Goal: Task Accomplishment & Management: Complete application form

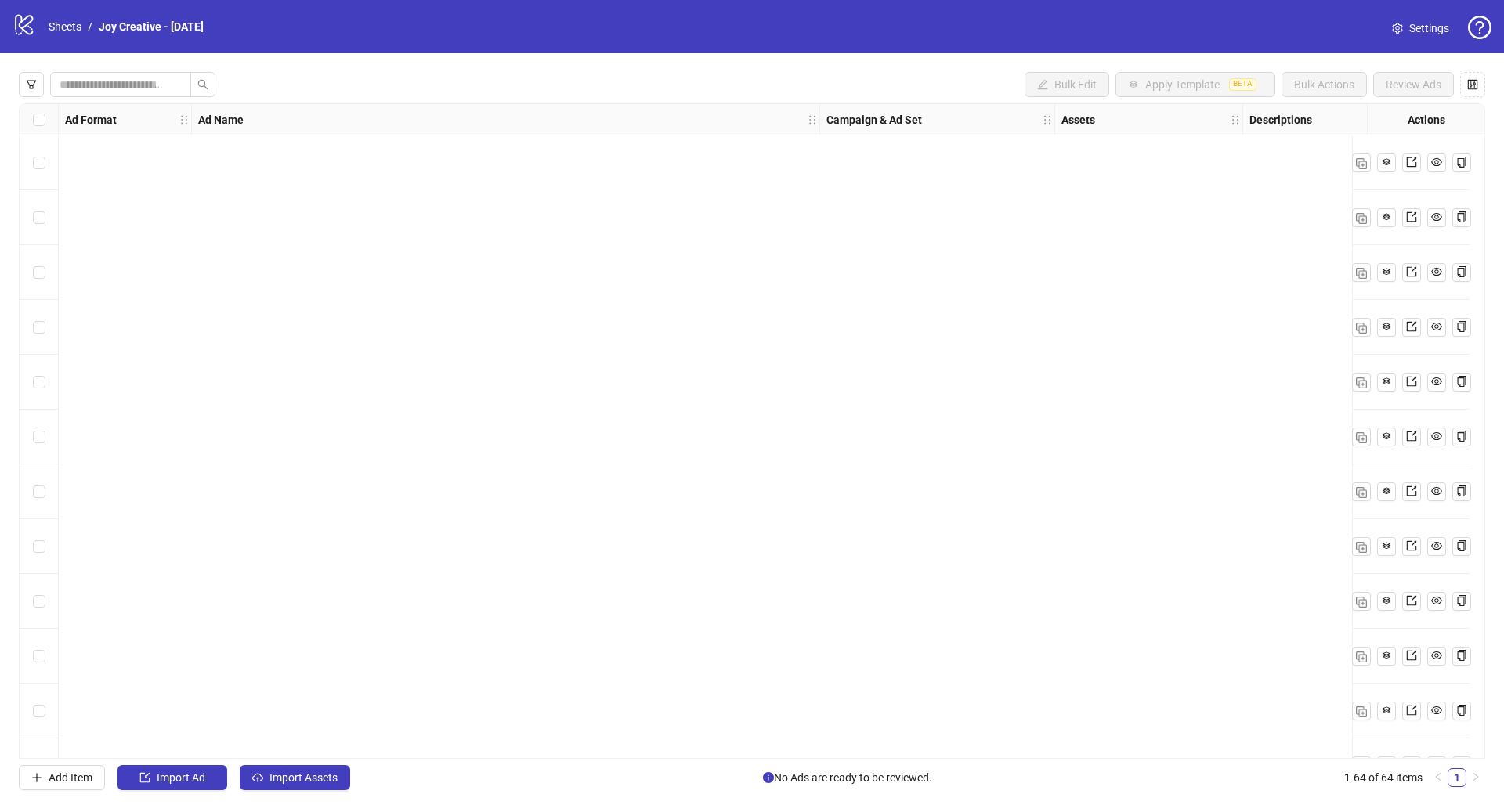
scroll to position [2760, 0]
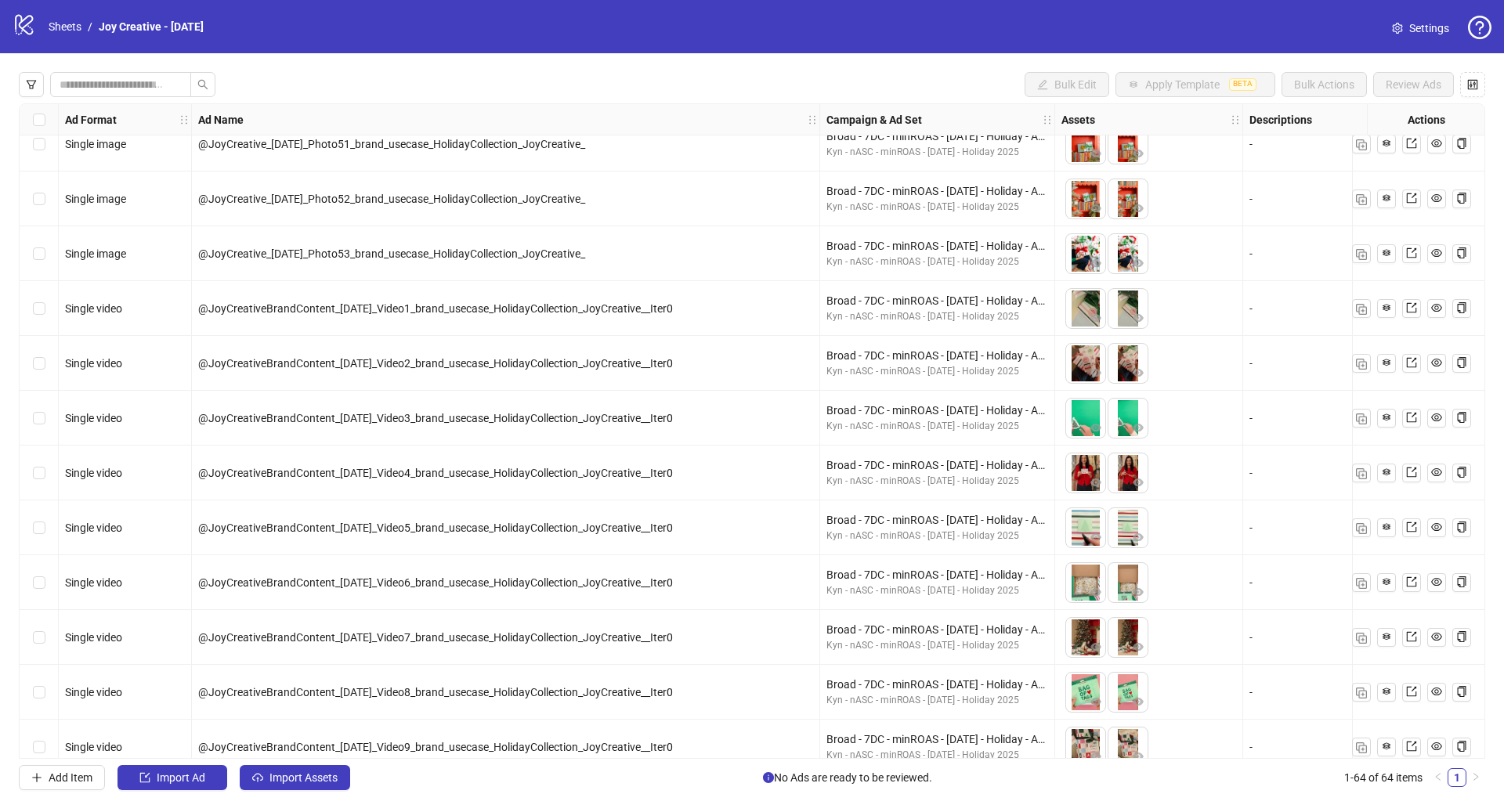
drag, startPoint x: 19, startPoint y: 13, endPoint x: 83, endPoint y: 16, distance: 64.1
click at [20, 13] on icon "logo/logo-mobile" at bounding box center [24, 24] width 24 height 24
click at [75, 25] on link "Sheets" at bounding box center [65, 27] width 39 height 17
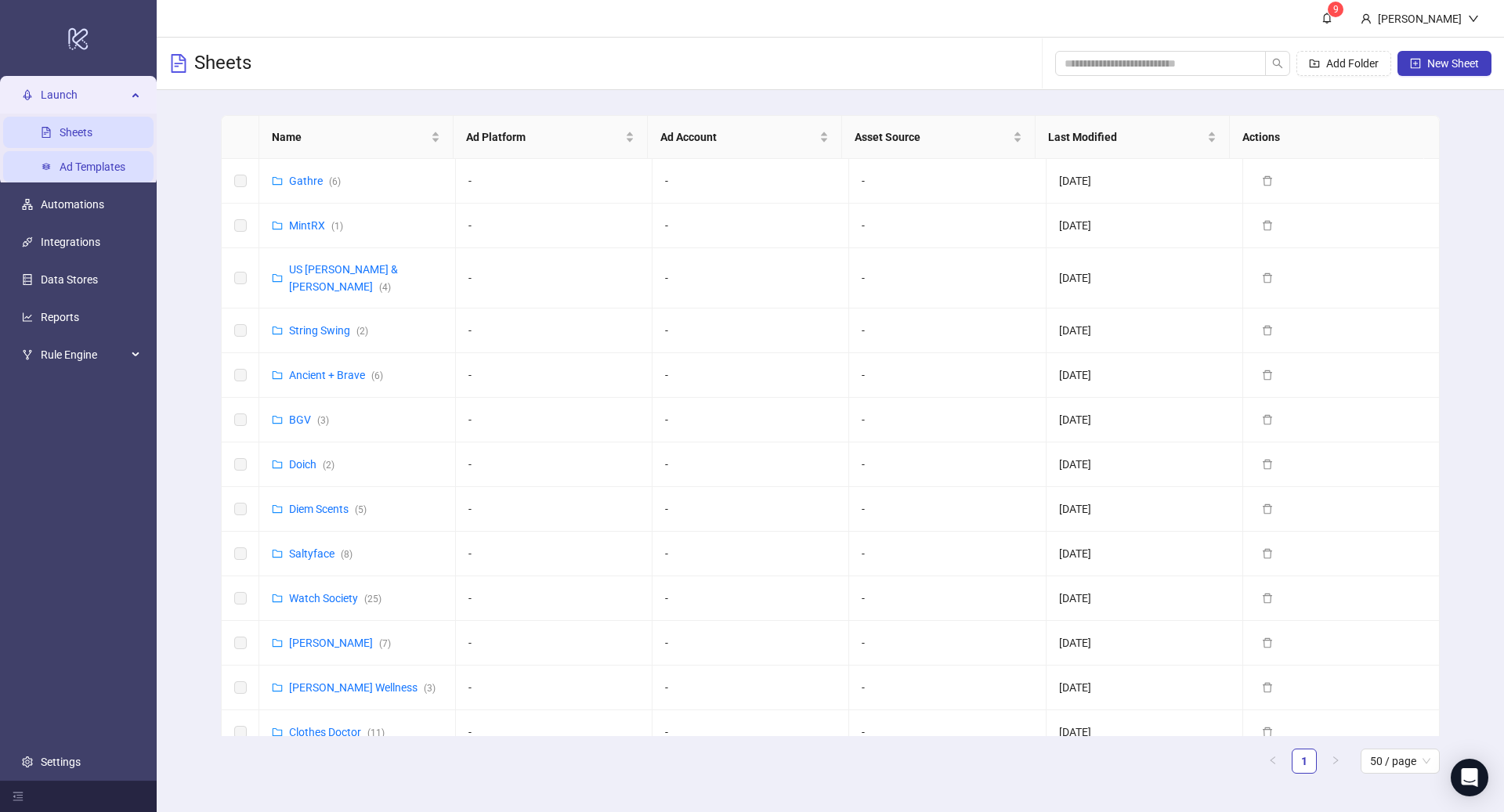
click at [90, 166] on link "Ad Templates" at bounding box center [93, 167] width 66 height 13
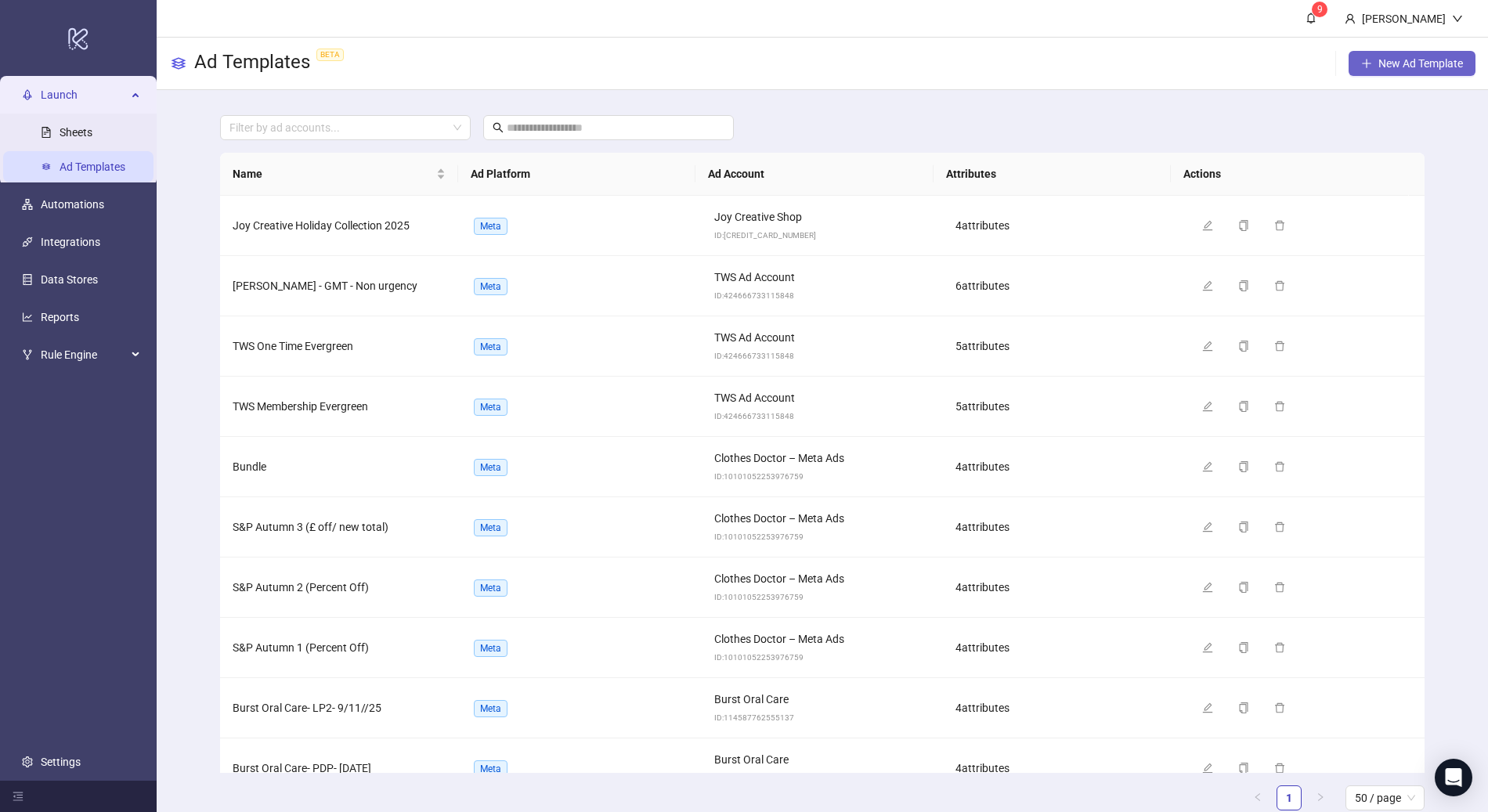
click at [1391, 66] on span "New Ad Template" at bounding box center [1421, 64] width 85 height 13
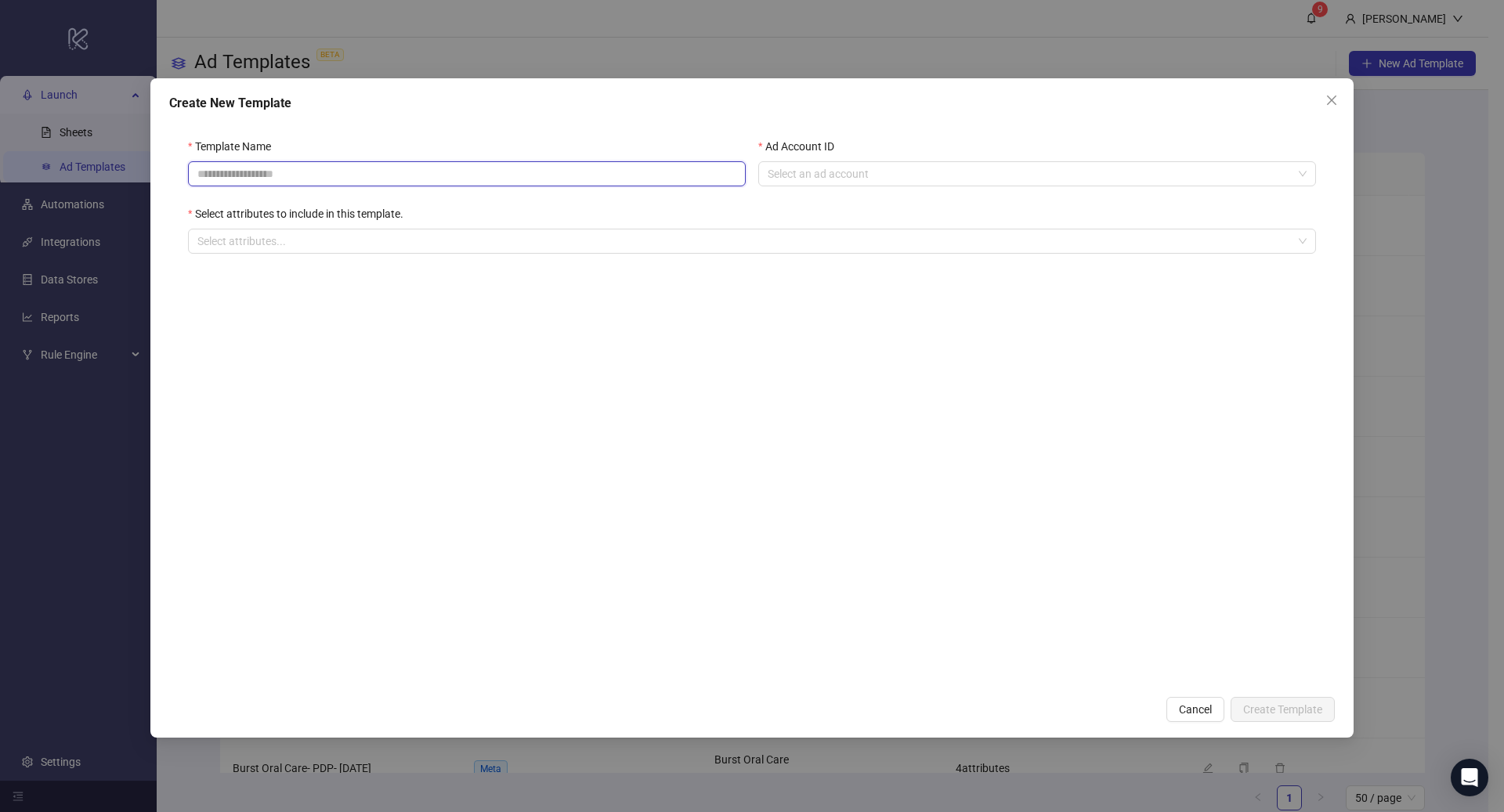
click at [461, 178] on input "Template Name" at bounding box center [466, 174] width 557 height 25
type input "**********"
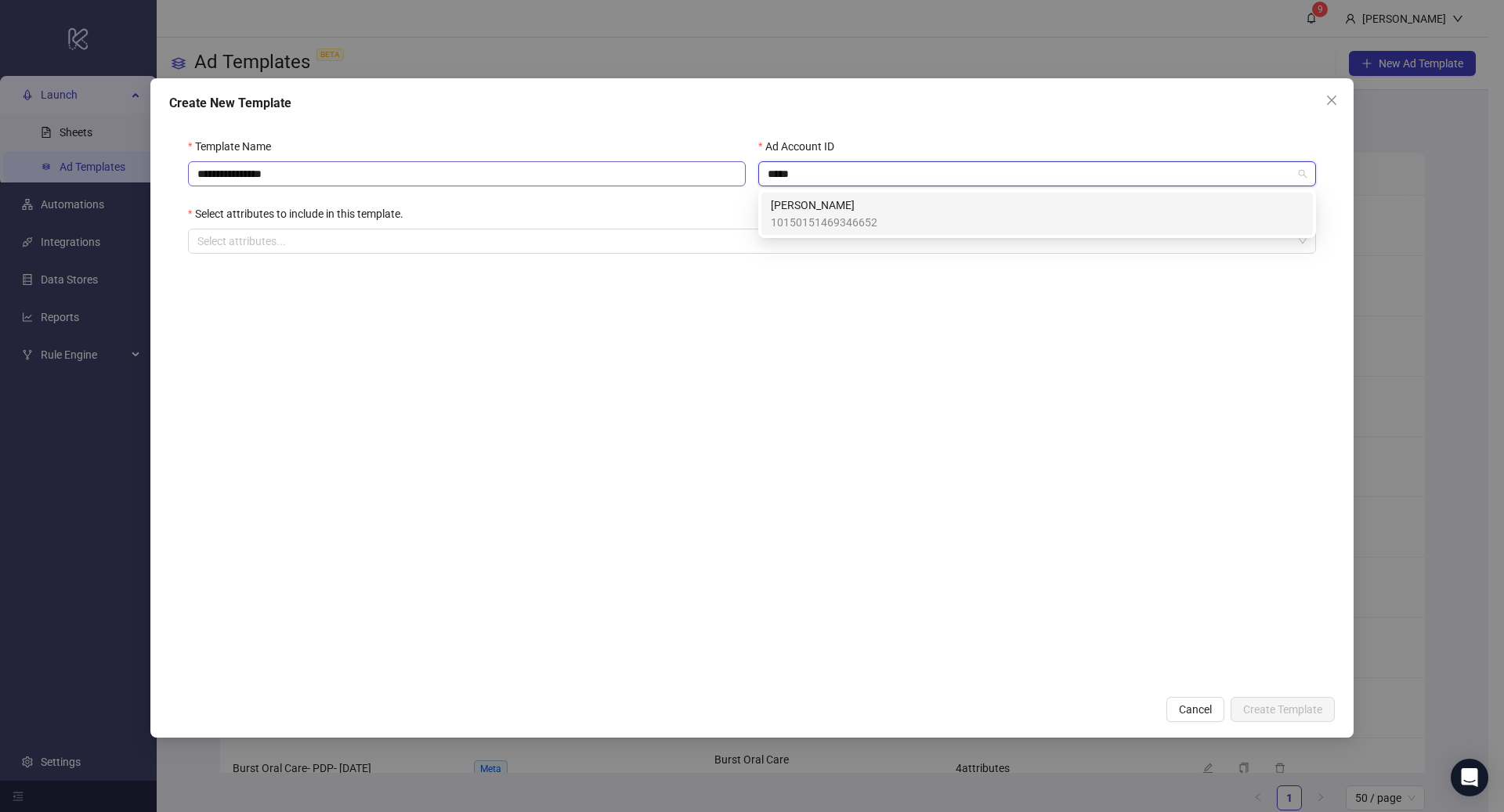
type input "******"
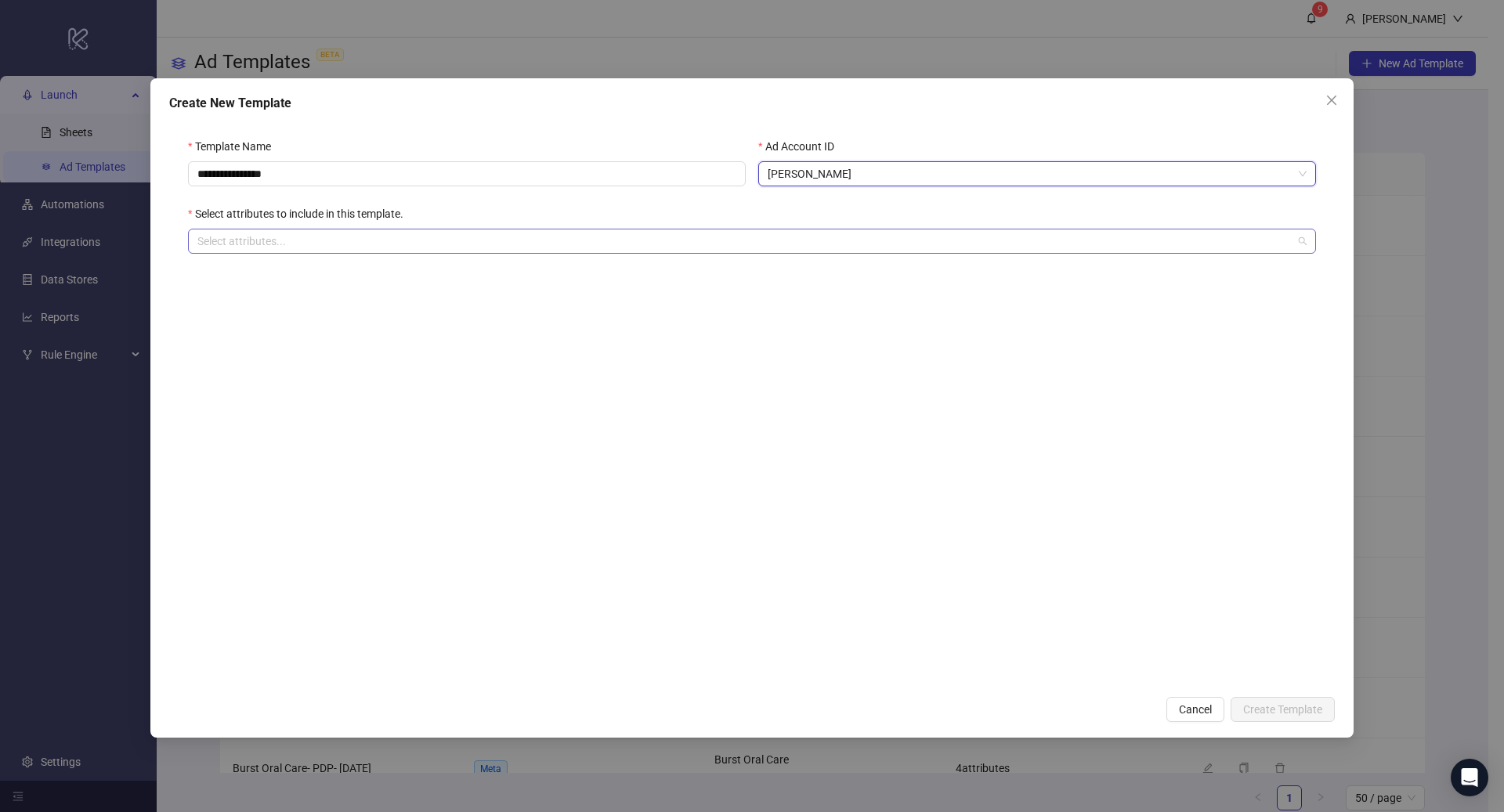
click at [368, 247] on div at bounding box center [744, 241] width 1105 height 22
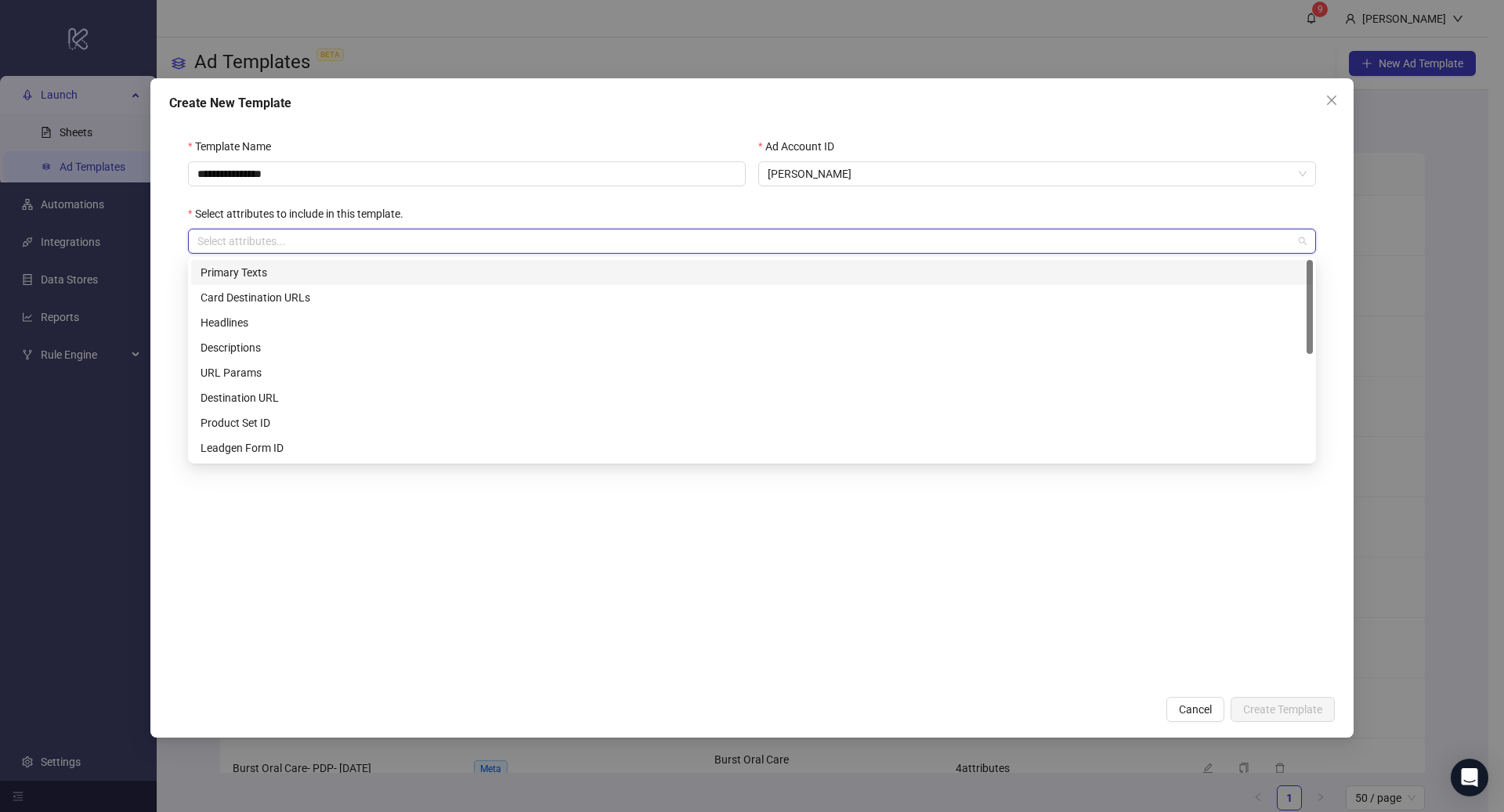
click at [379, 274] on div "Primary Texts" at bounding box center [752, 273] width 1103 height 17
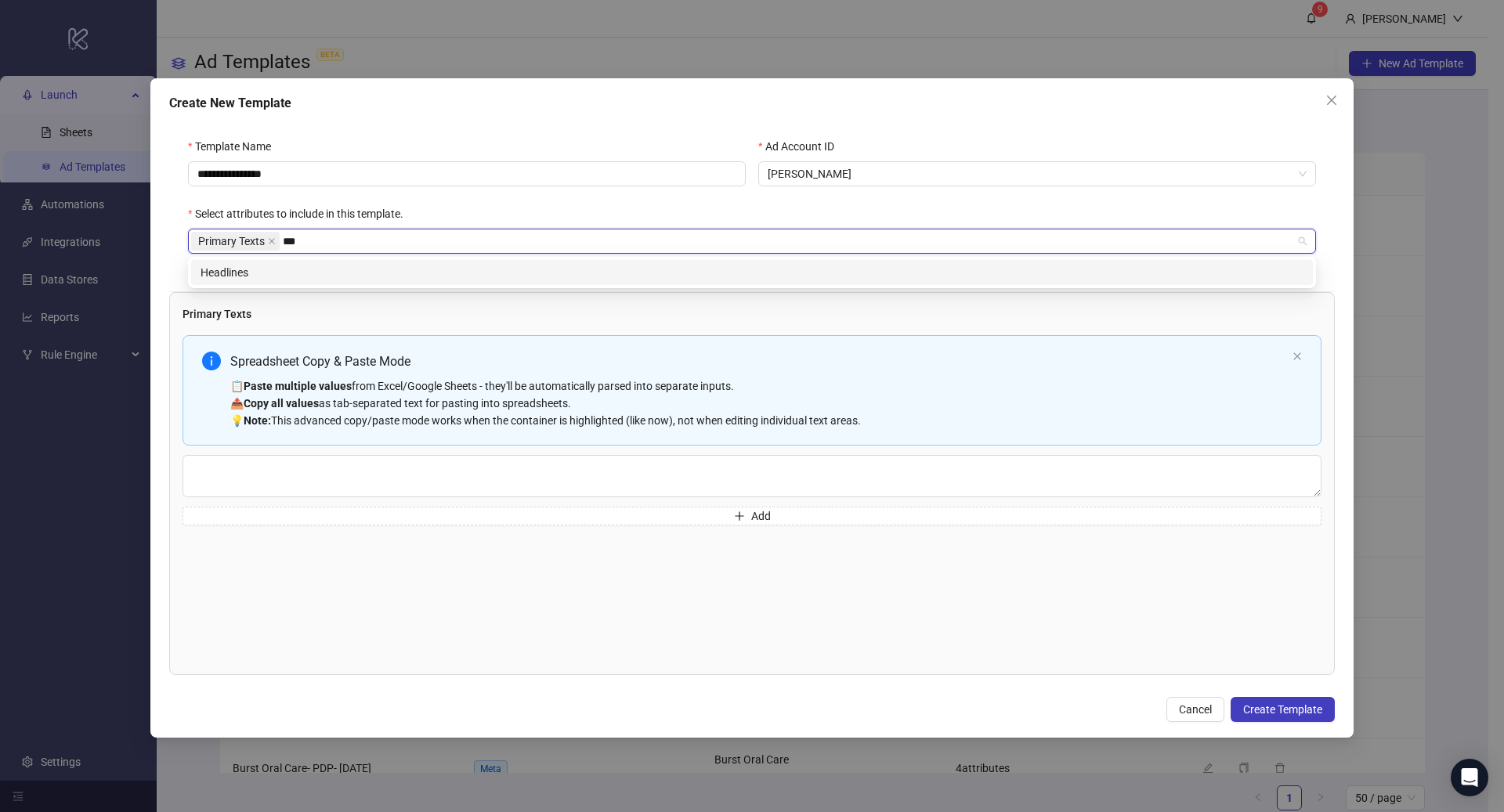
type input "****"
click at [377, 269] on div "Headlines" at bounding box center [752, 273] width 1103 height 17
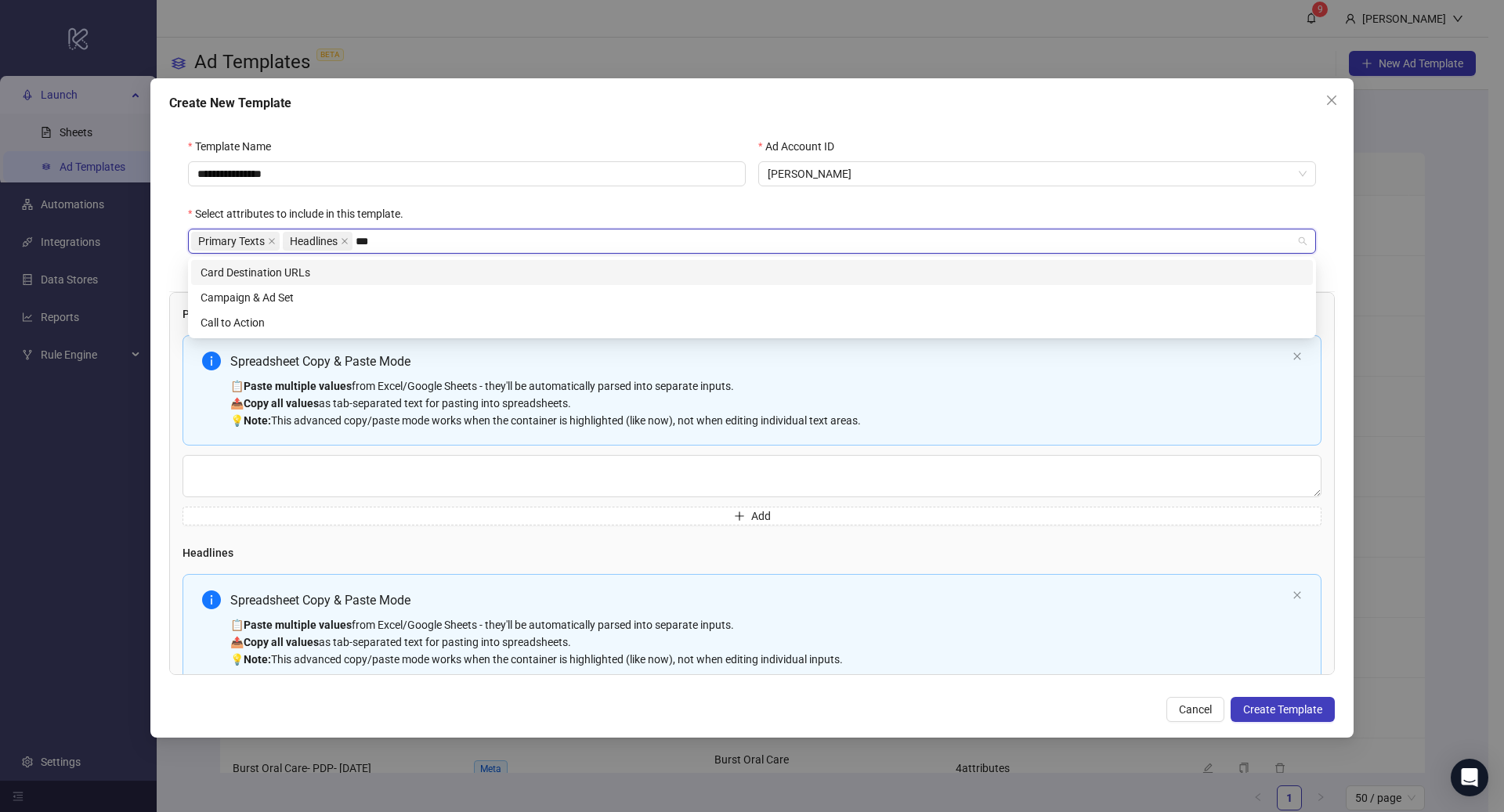
type input "****"
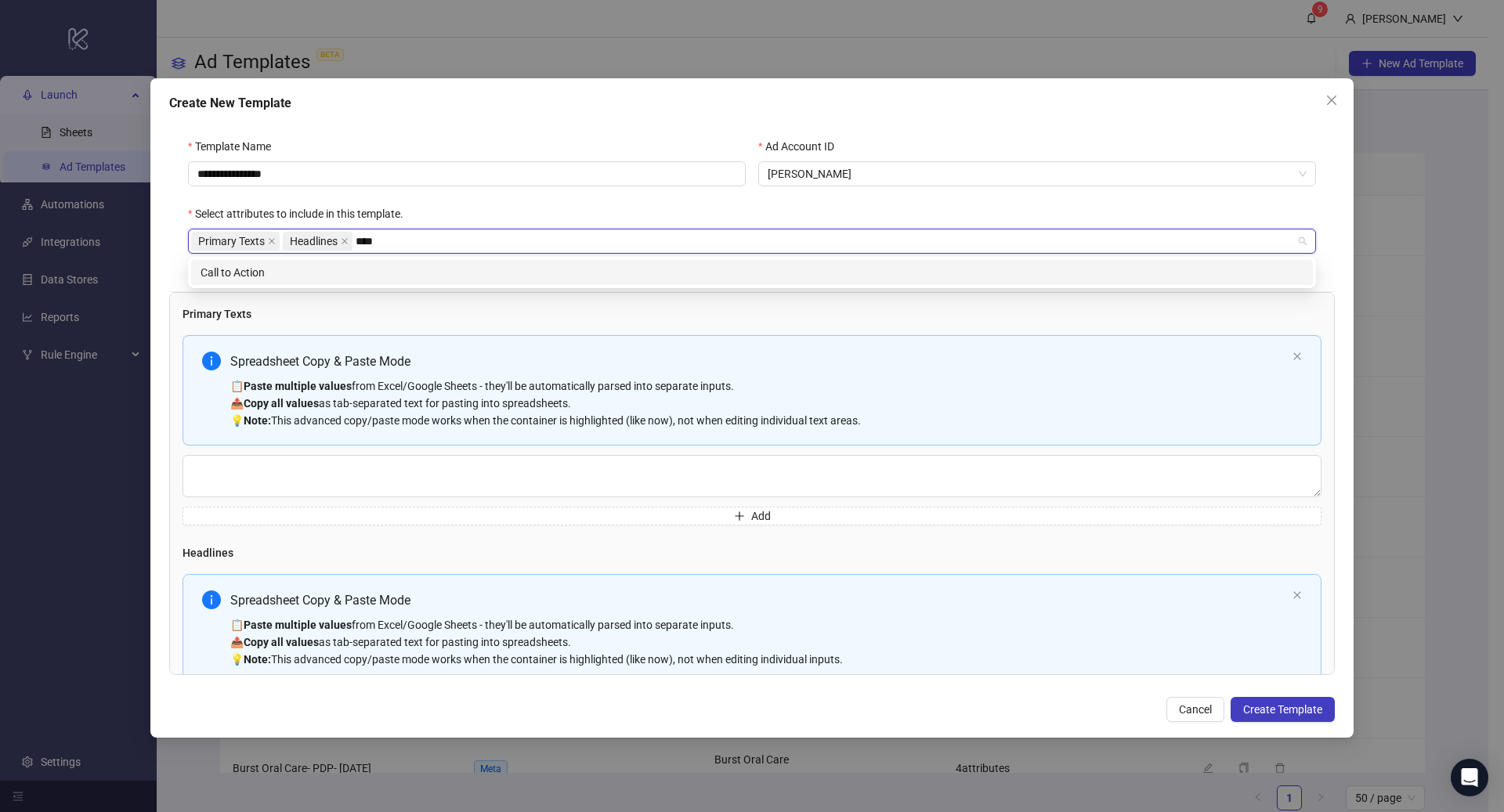
click at [378, 274] on div "Call to Action" at bounding box center [752, 273] width 1103 height 17
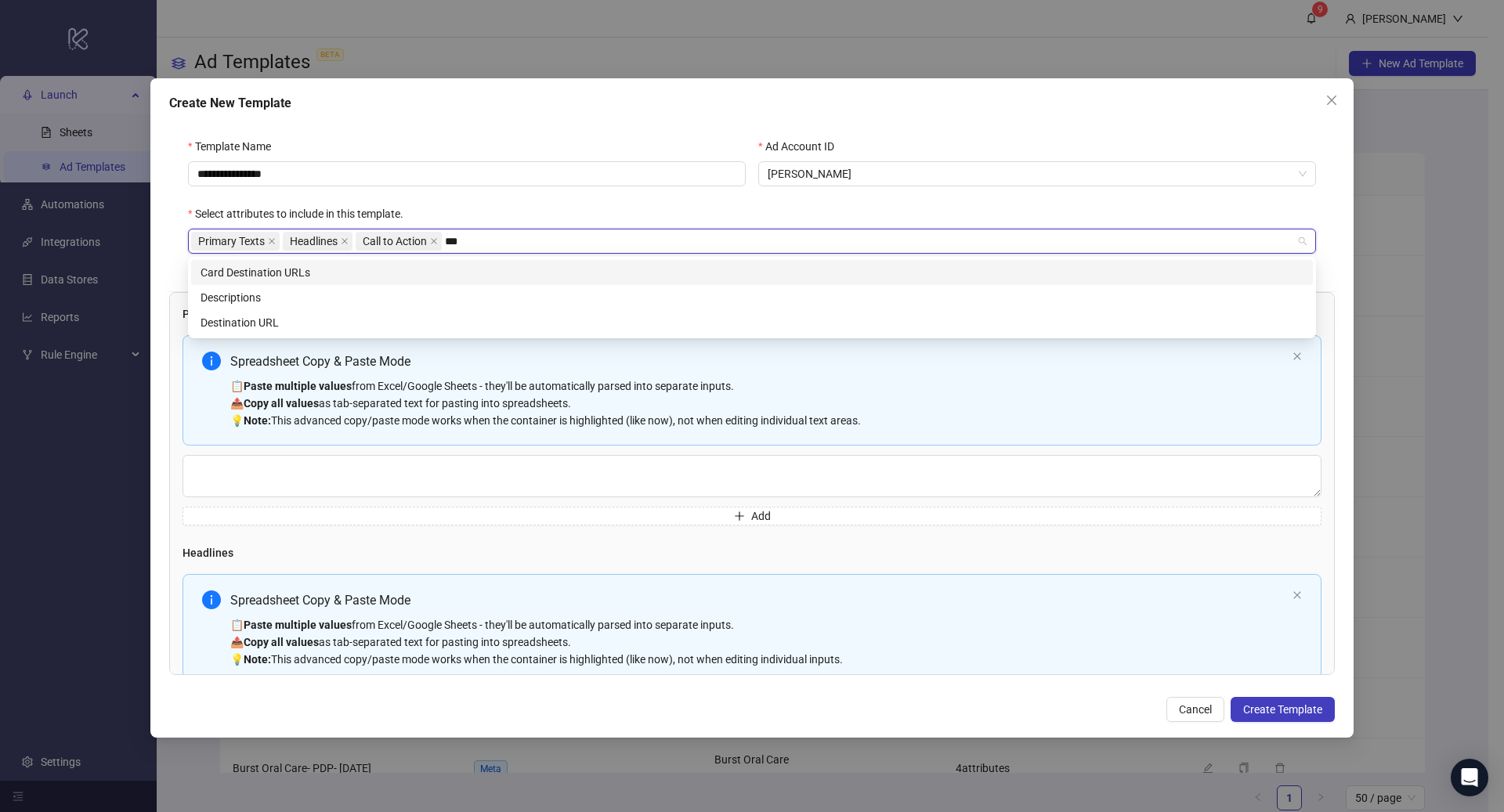
type input "****"
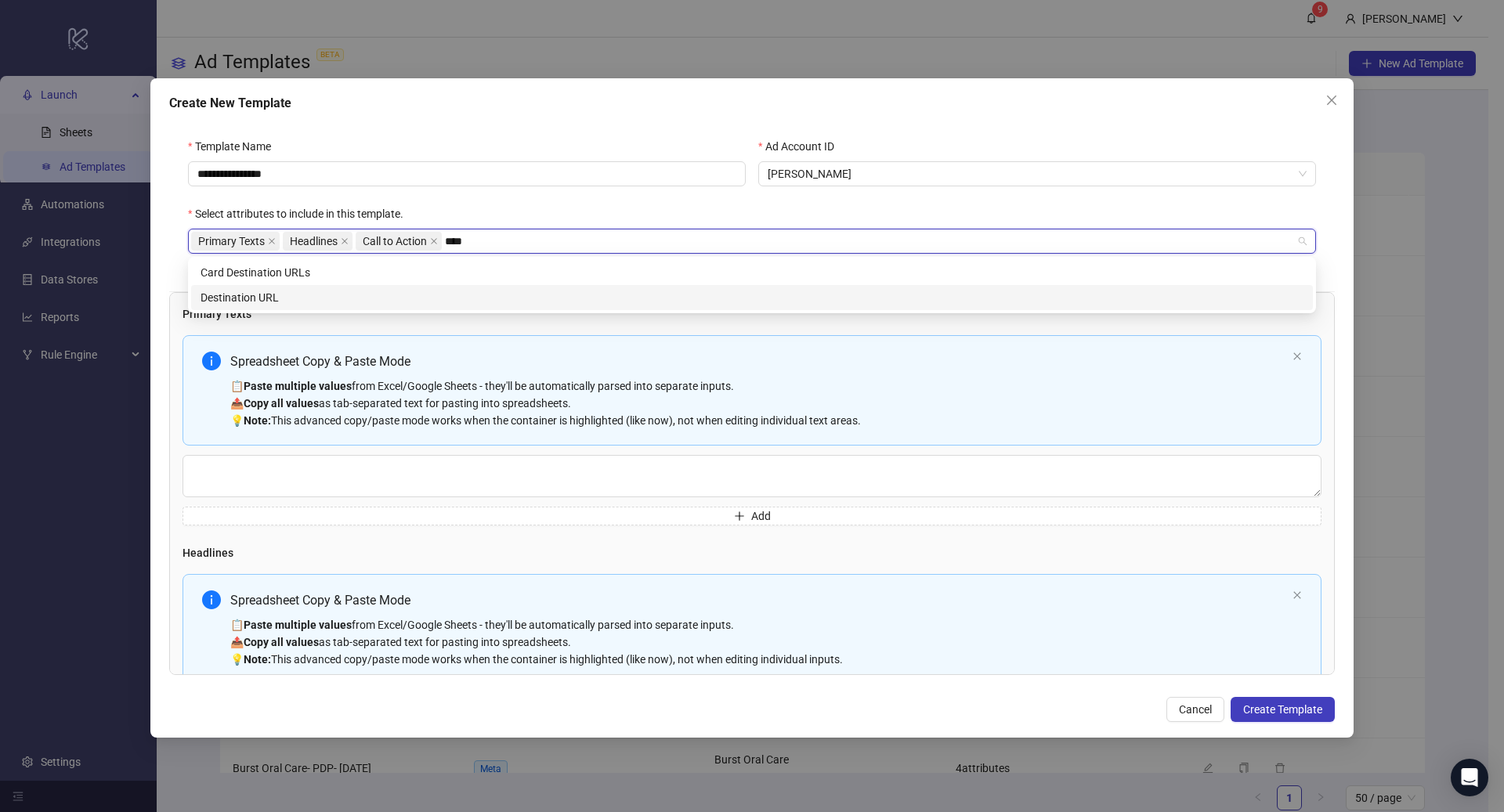
click at [345, 292] on div "Destination URL" at bounding box center [752, 298] width 1103 height 17
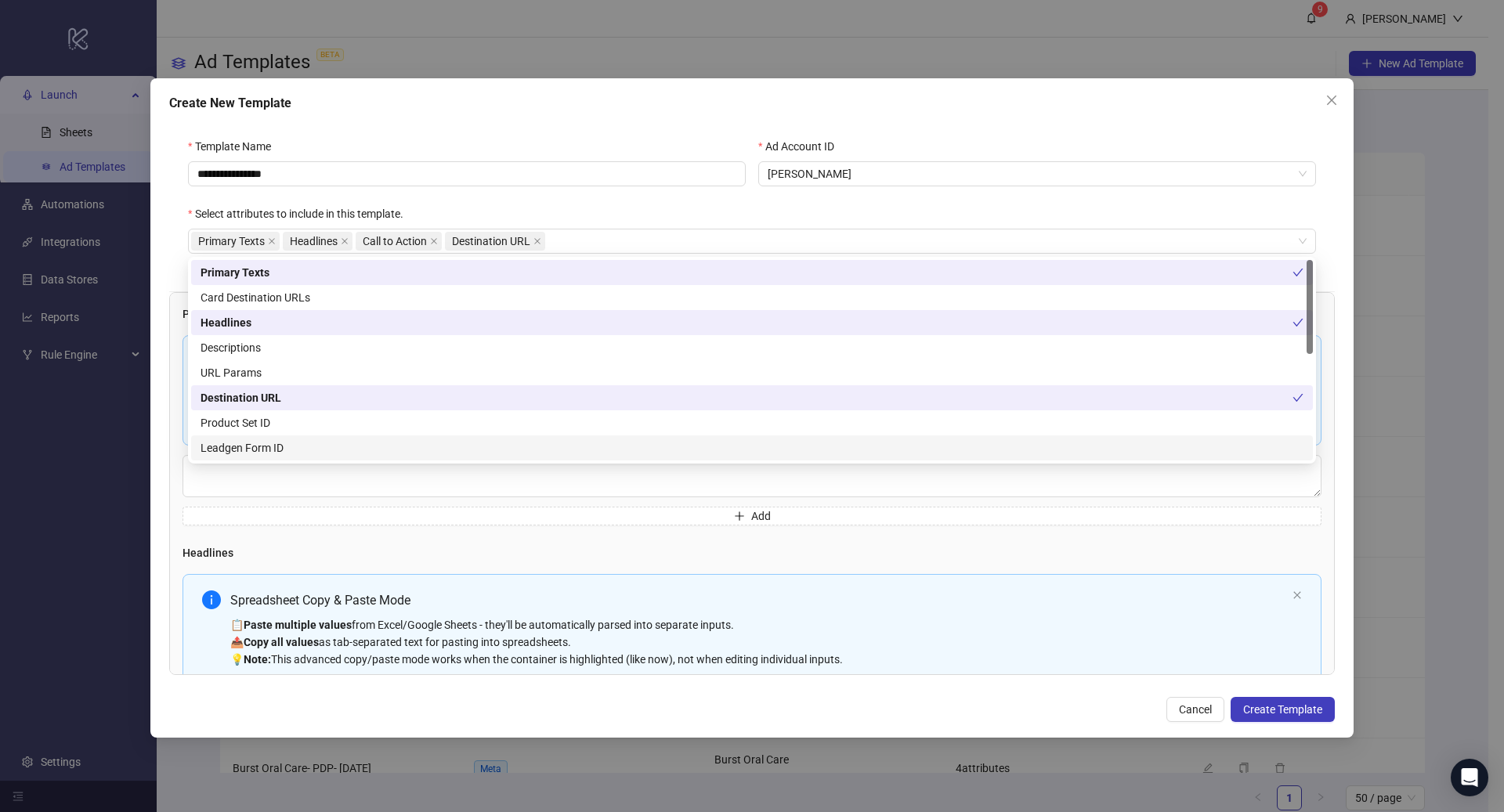
click at [381, 529] on div "Primary Texts Spreadsheet Copy & Paste Mode 📋 Paste multiple values from Excel/…" at bounding box center [752, 483] width 1166 height 383
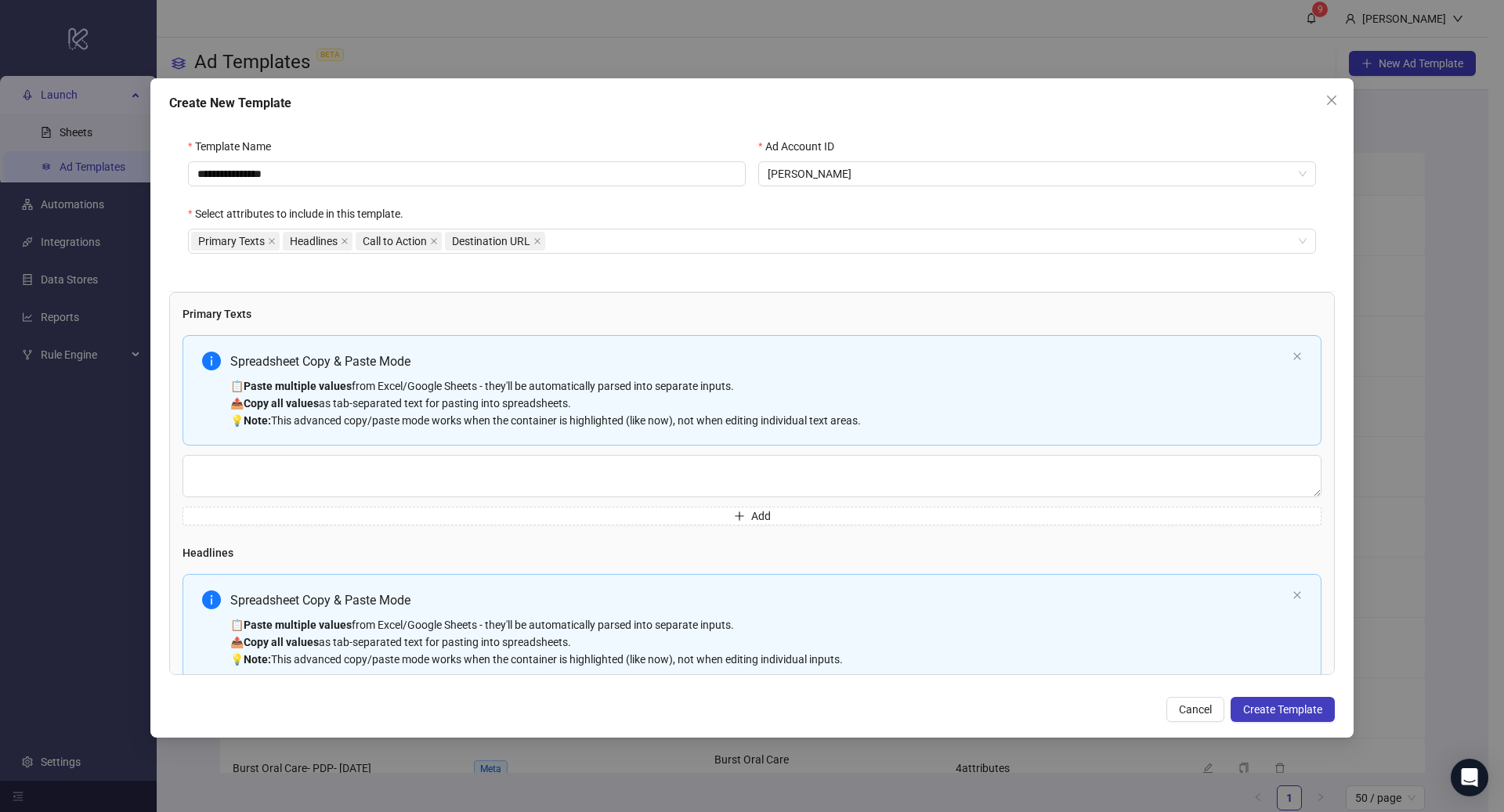
click at [395, 395] on div "📋 Paste multiple values from Excel/Google Sheets - they'll be automatically par…" at bounding box center [758, 403] width 1056 height 52
click at [442, 365] on div "Spreadsheet Copy & Paste Mode" at bounding box center [758, 361] width 1056 height 20
type textarea "**********"
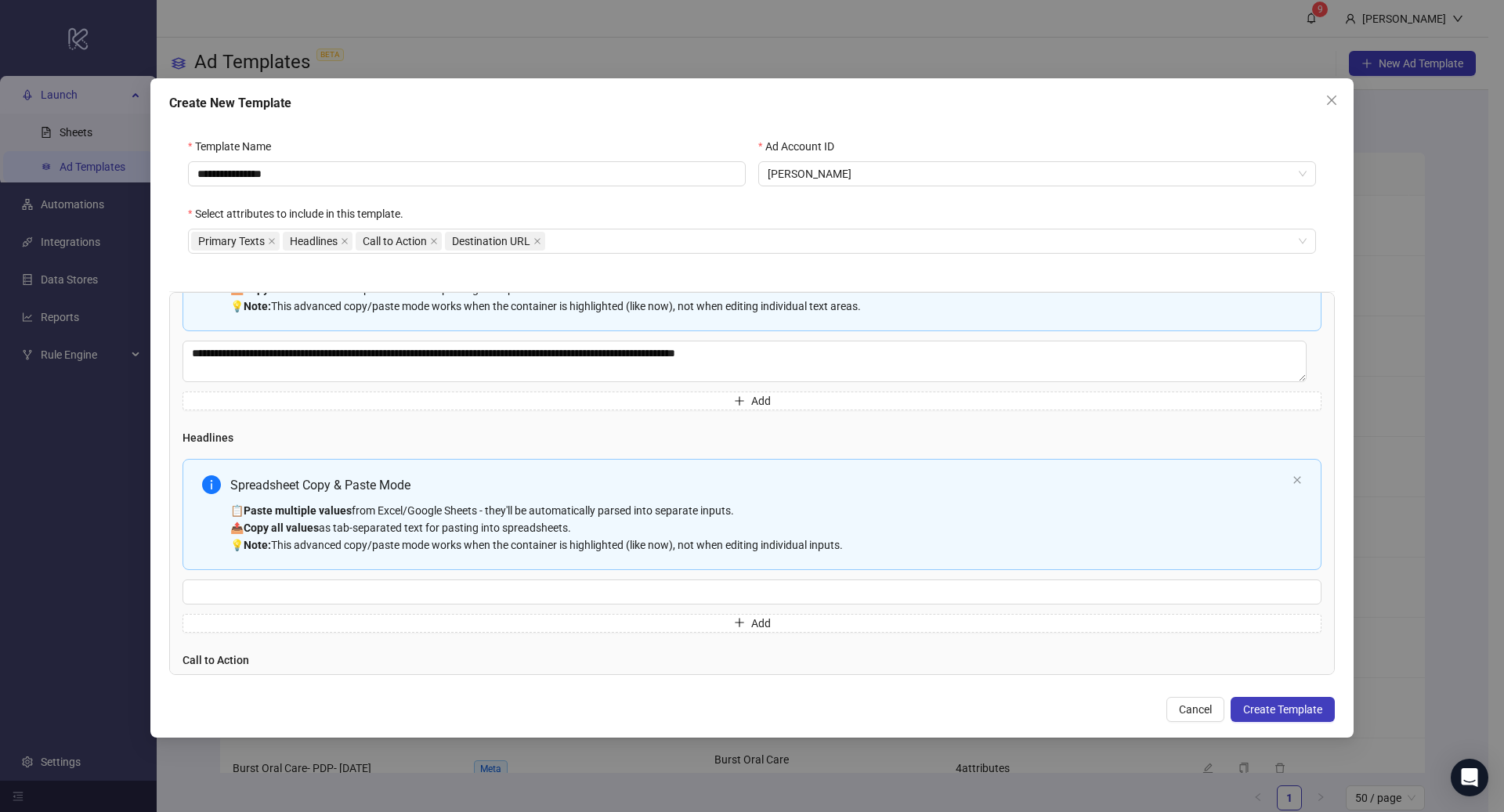
scroll to position [119, 0]
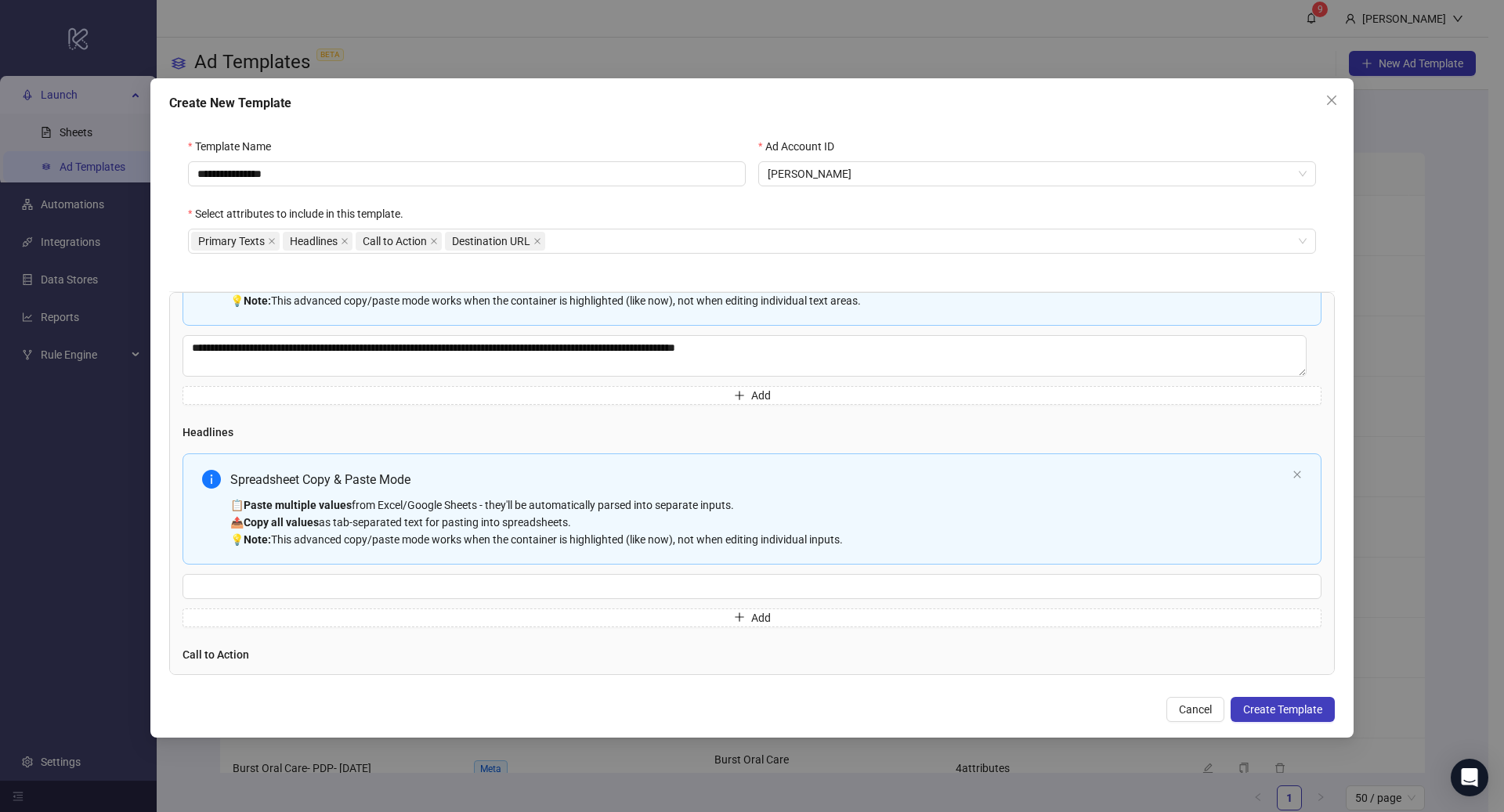
click at [734, 524] on div "📋 Paste multiple values from Excel/Google Sheets - they'll be automatically par…" at bounding box center [758, 523] width 1056 height 52
click at [787, 497] on div "📋 Paste multiple values from Excel/Google Sheets - they'll be automatically par…" at bounding box center [758, 523] width 1056 height 52
type input "**********"
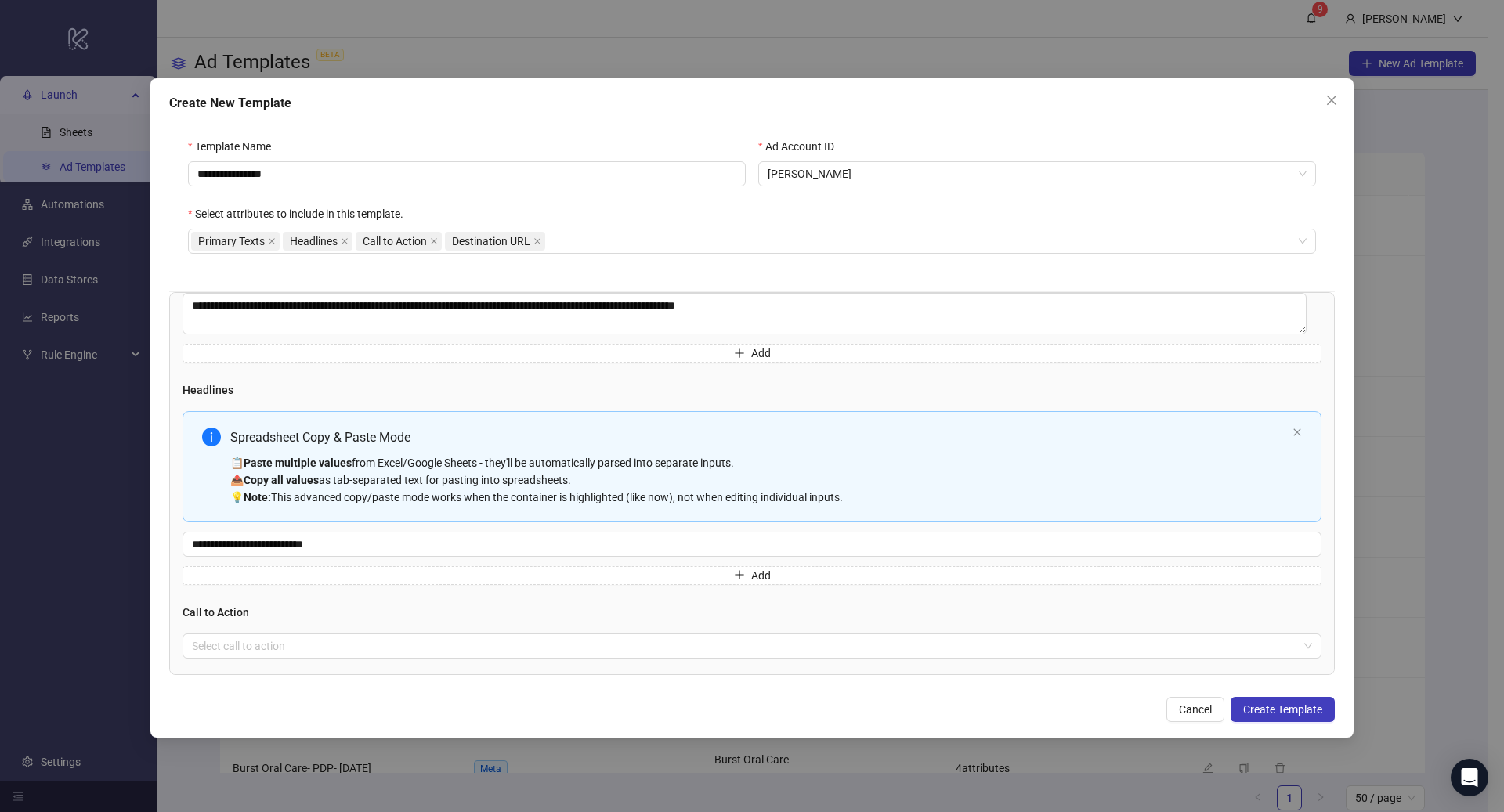
scroll to position [248, 0]
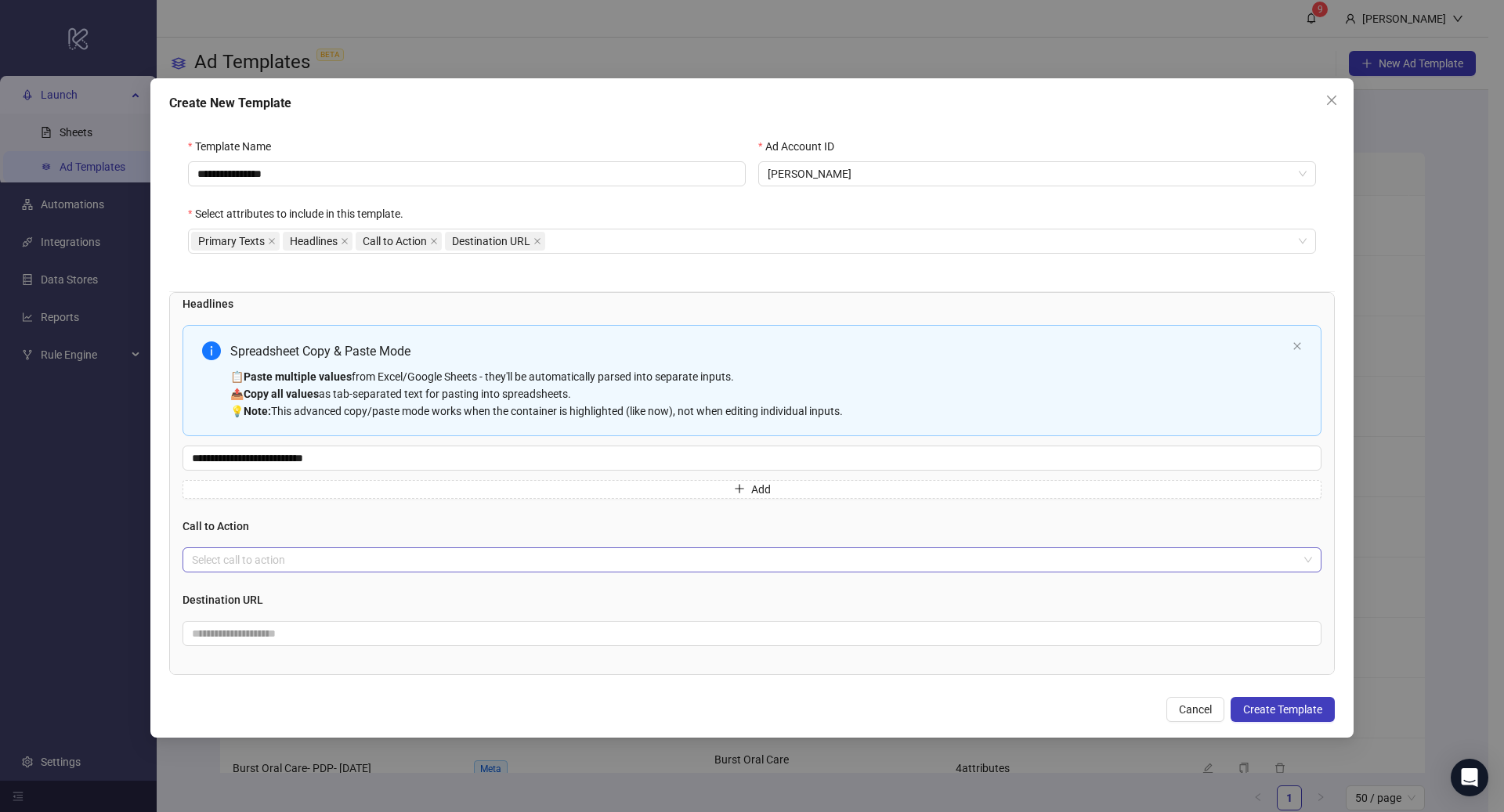
click at [536, 563] on input "search" at bounding box center [745, 560] width 1106 height 24
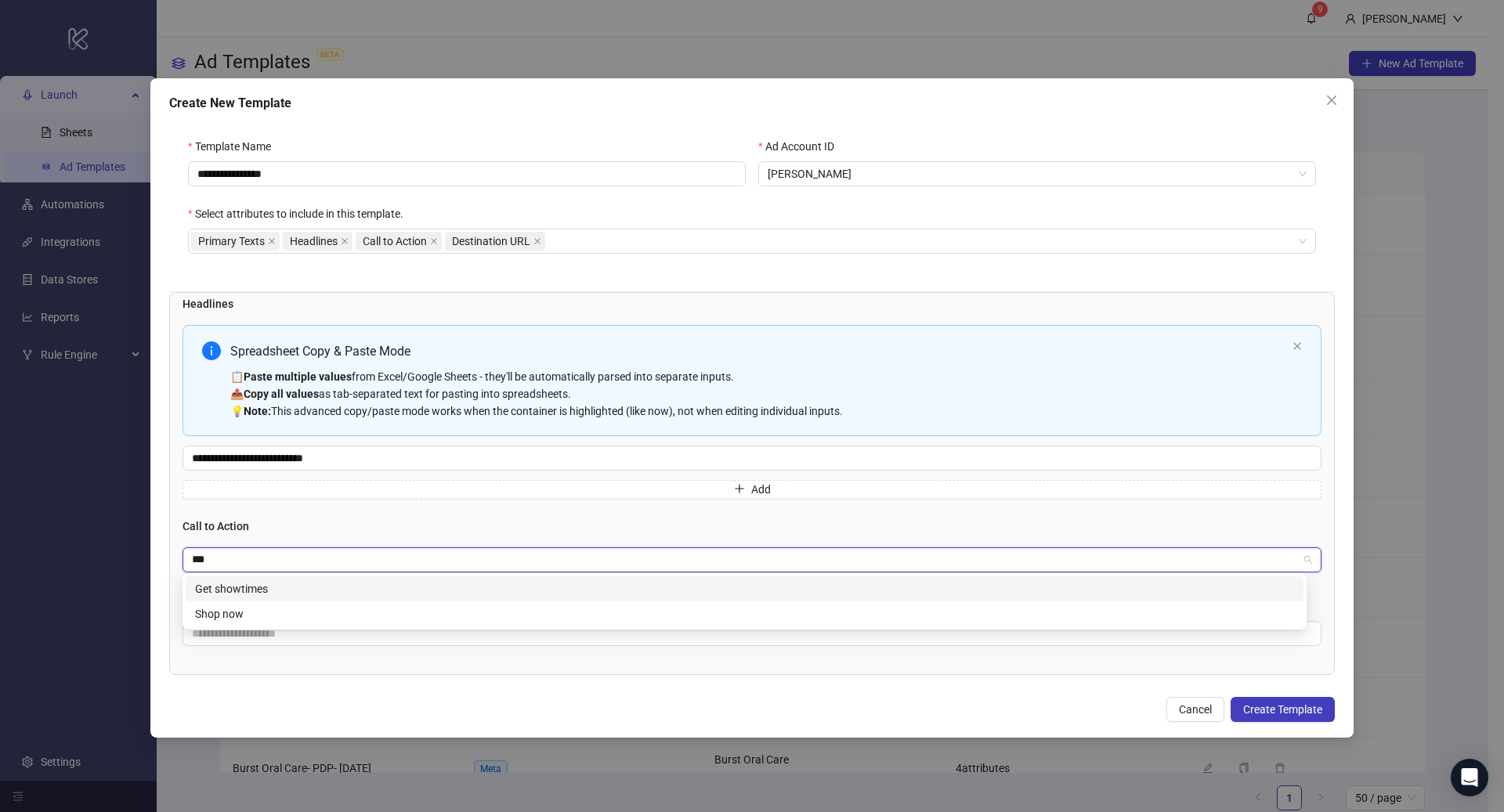
type input "****"
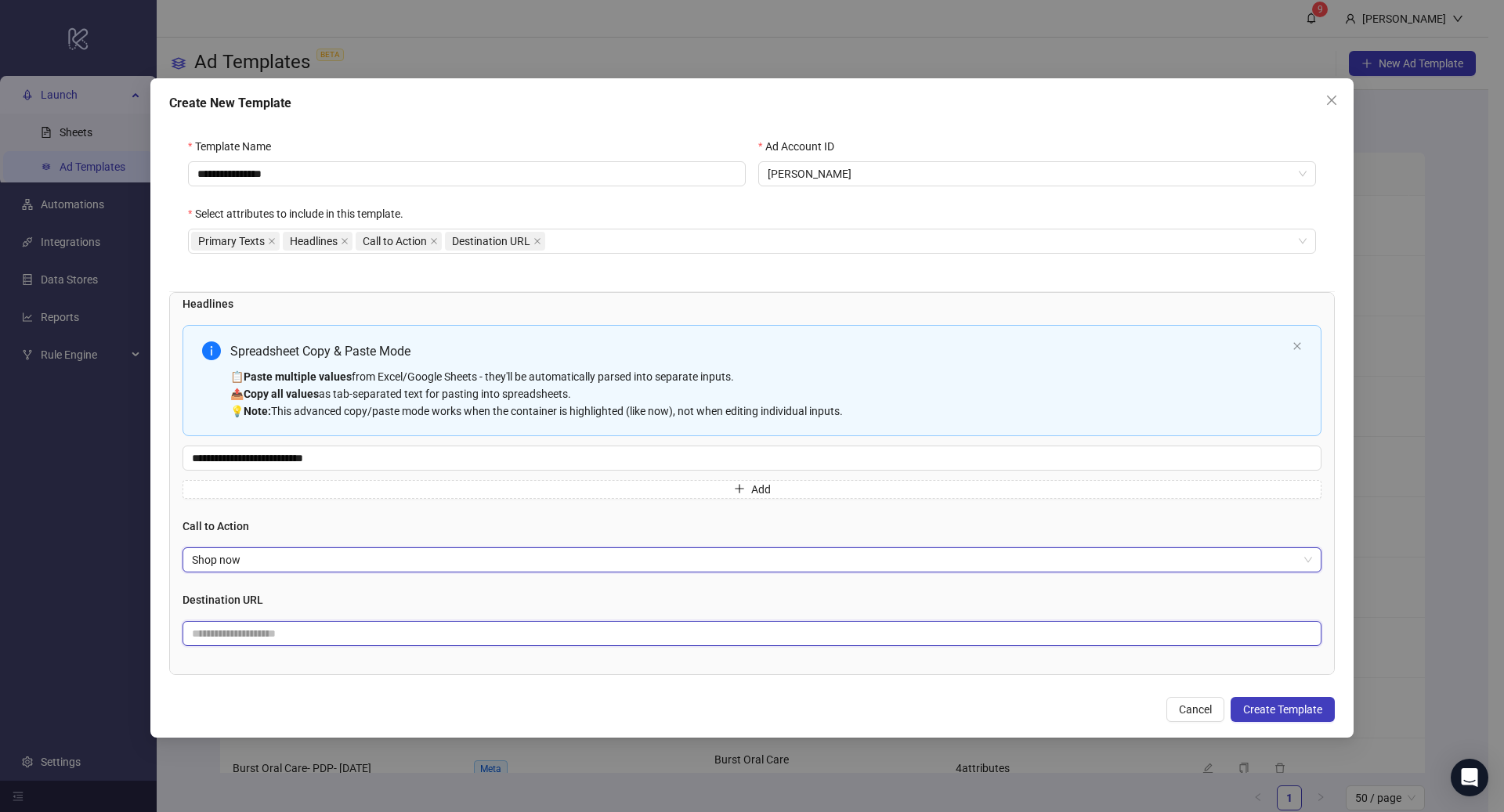
click at [283, 625] on input "text" at bounding box center [745, 634] width 1108 height 17
paste input "**********"
type input "**********"
click at [1262, 704] on span "Create Template" at bounding box center [1282, 710] width 79 height 13
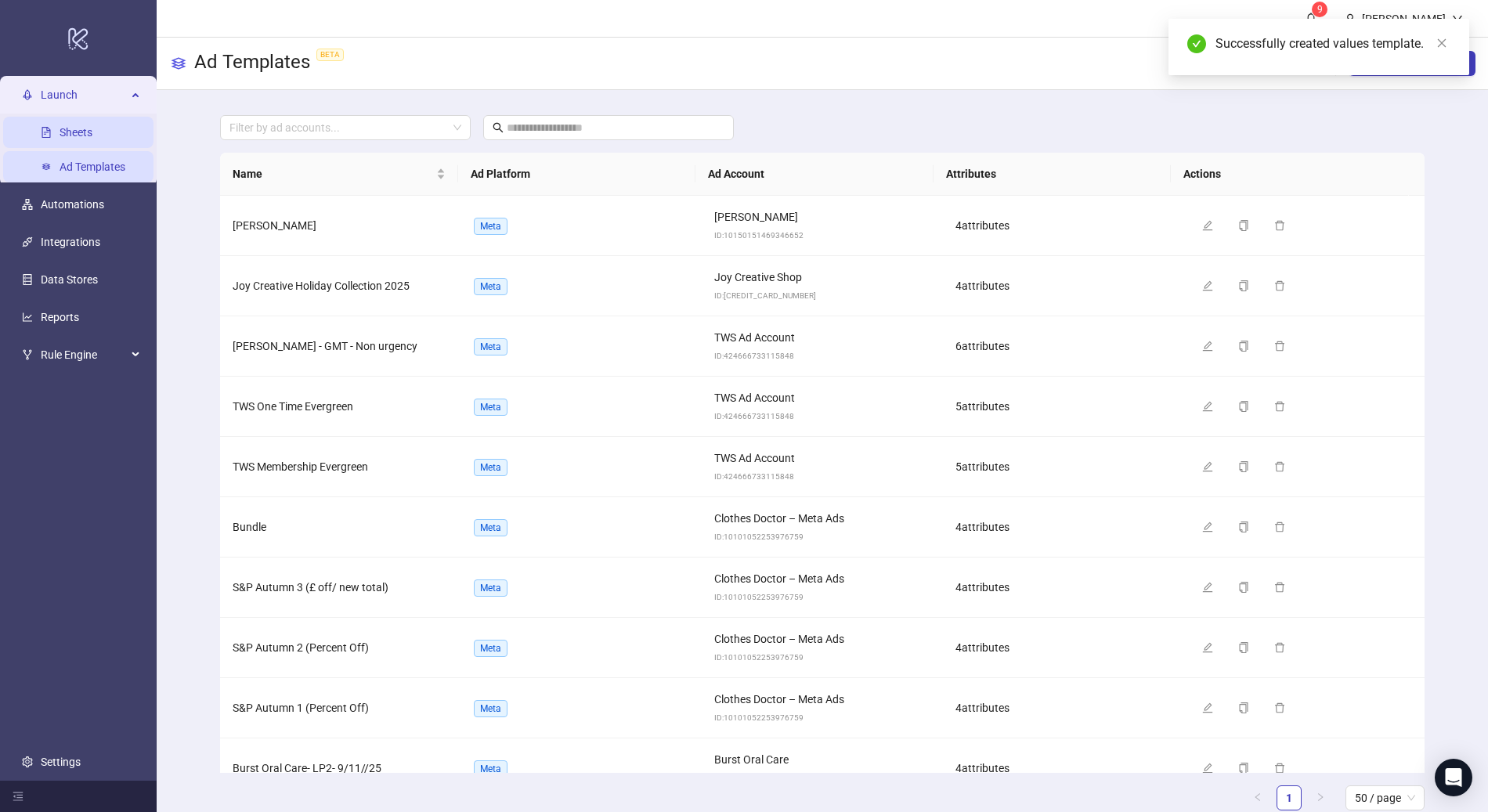
click at [77, 137] on link "Sheets" at bounding box center [76, 132] width 33 height 13
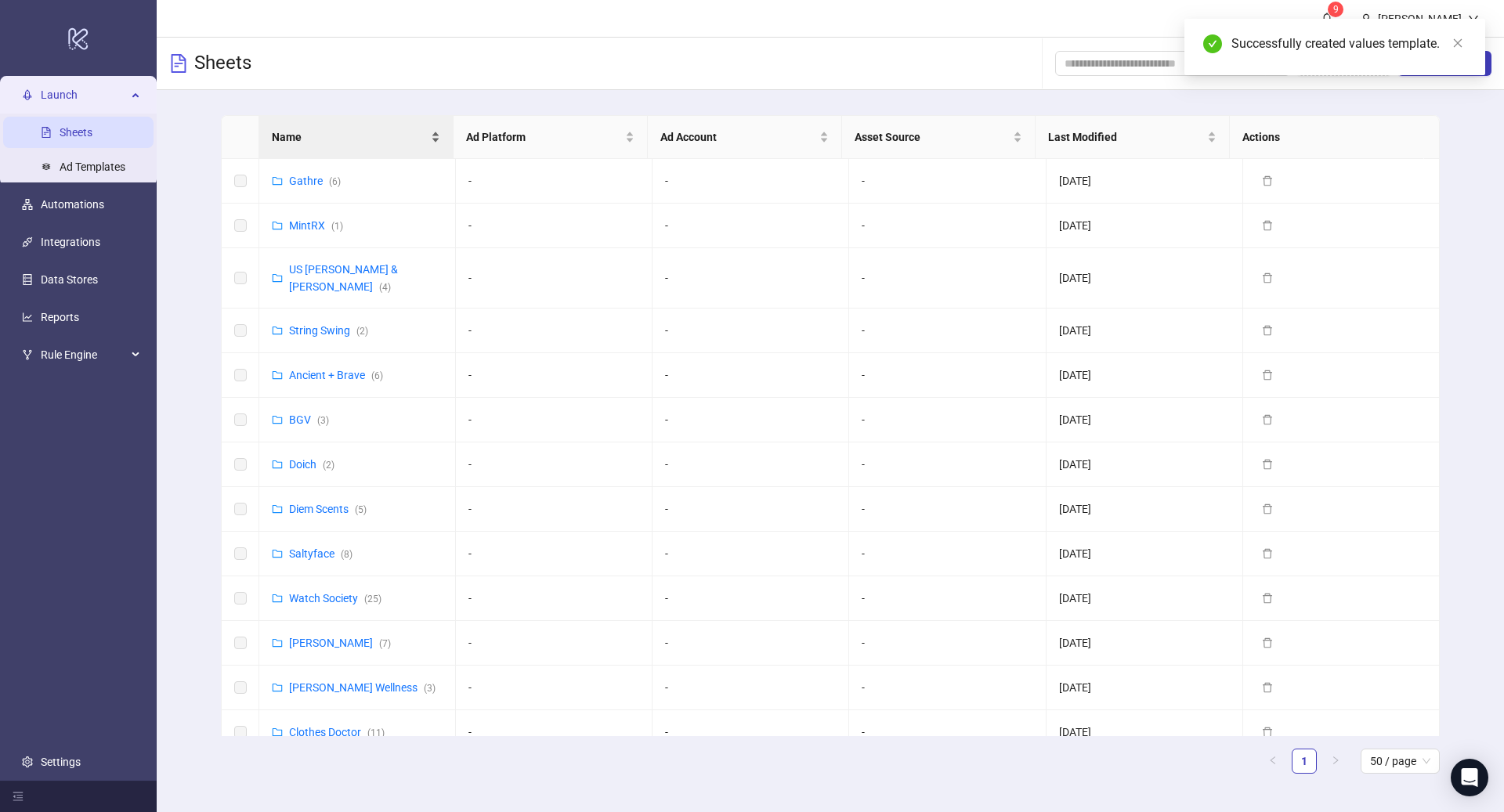
click at [316, 136] on span "Name" at bounding box center [350, 137] width 156 height 17
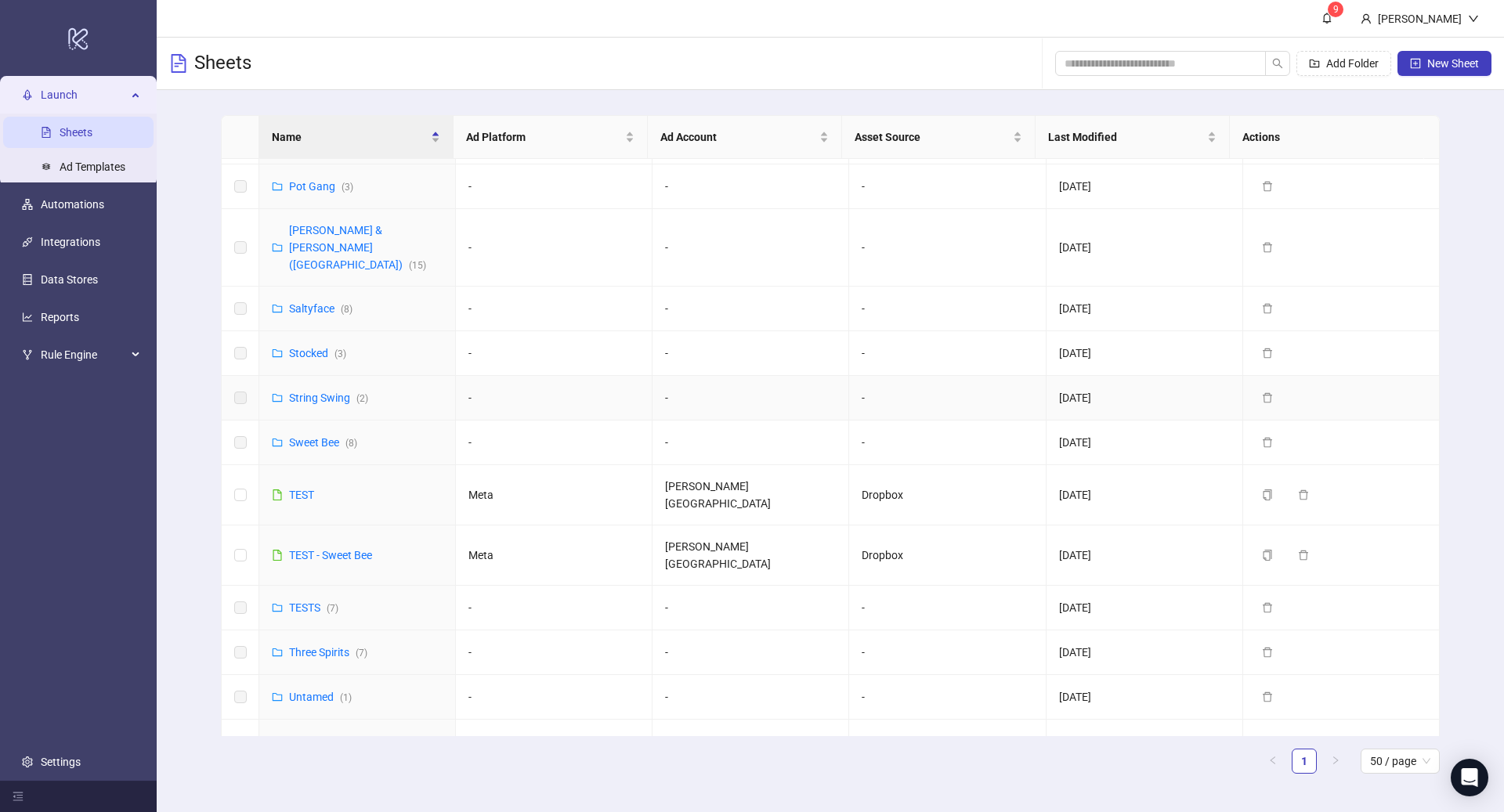
scroll to position [767, 0]
click at [1454, 68] on span "New Sheet" at bounding box center [1453, 64] width 52 height 13
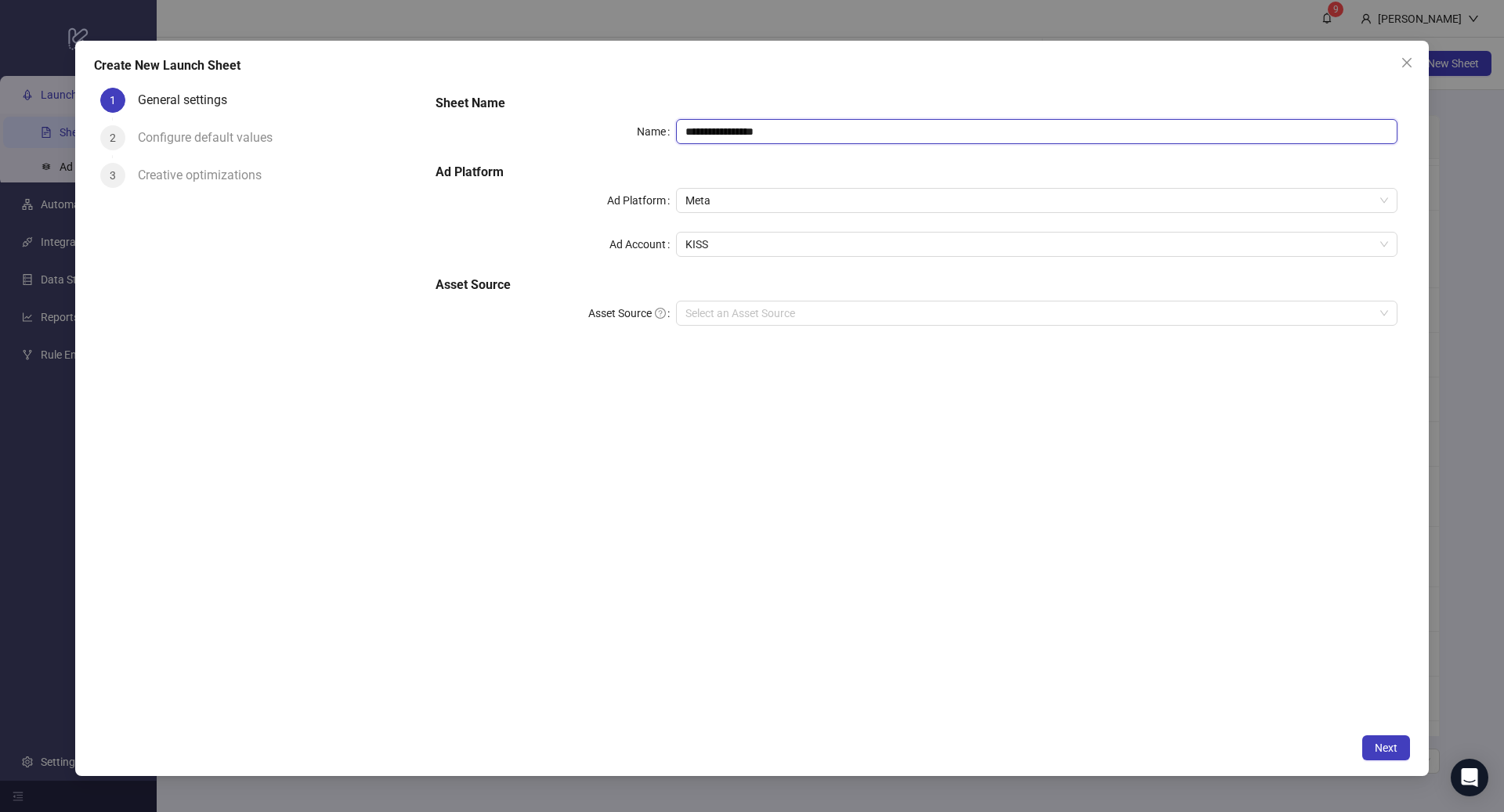
drag, startPoint x: 848, startPoint y: 131, endPoint x: 627, endPoint y: 119, distance: 221.3
click at [626, 131] on div "**********" at bounding box center [916, 131] width 962 height 25
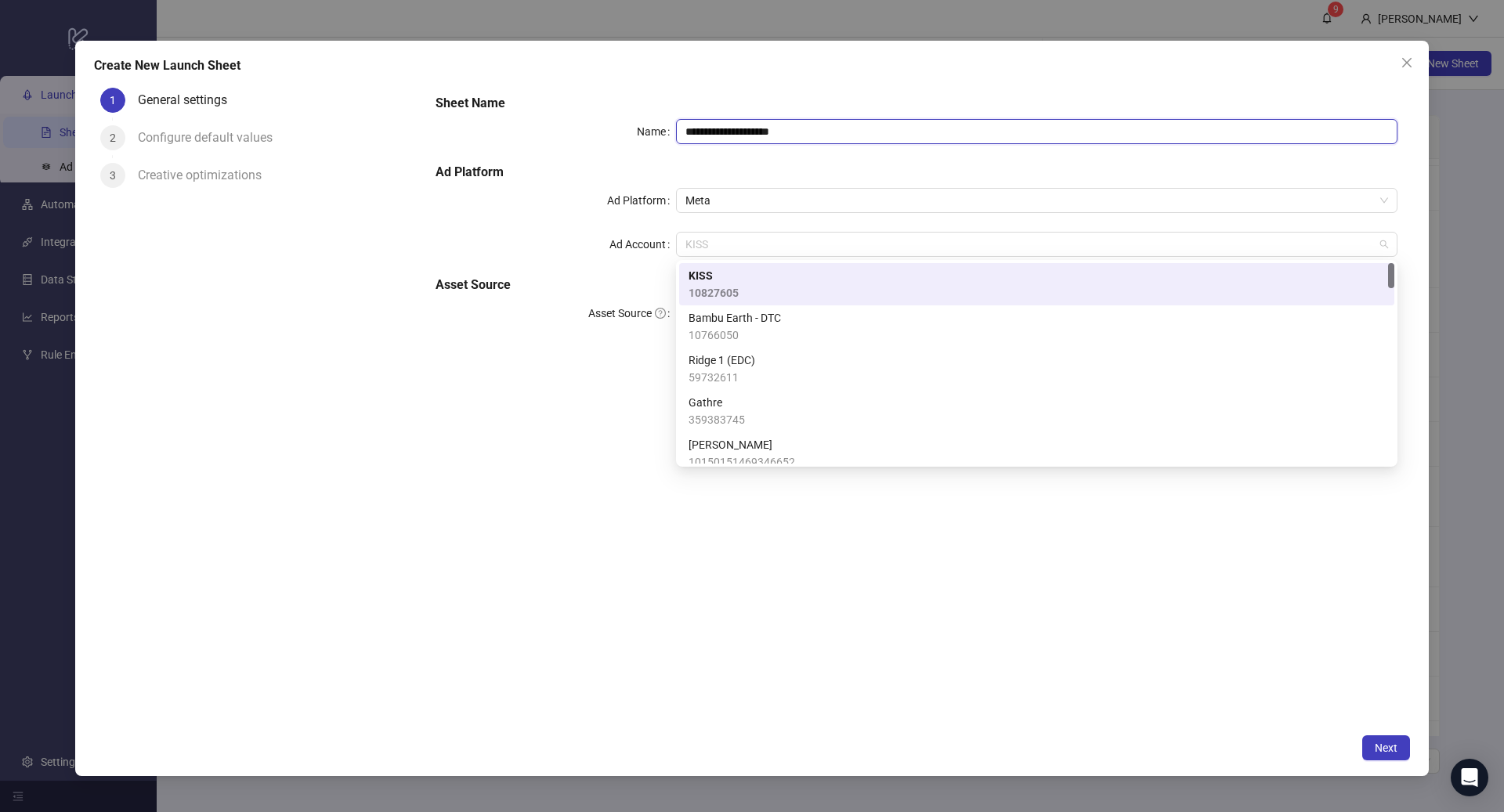
drag, startPoint x: 725, startPoint y: 241, endPoint x: 650, endPoint y: 241, distance: 75.0
click at [650, 241] on div "Ad Account KISS" at bounding box center [916, 244] width 962 height 25
click at [740, 246] on span "KISS" at bounding box center [1037, 244] width 703 height 24
type input "**********"
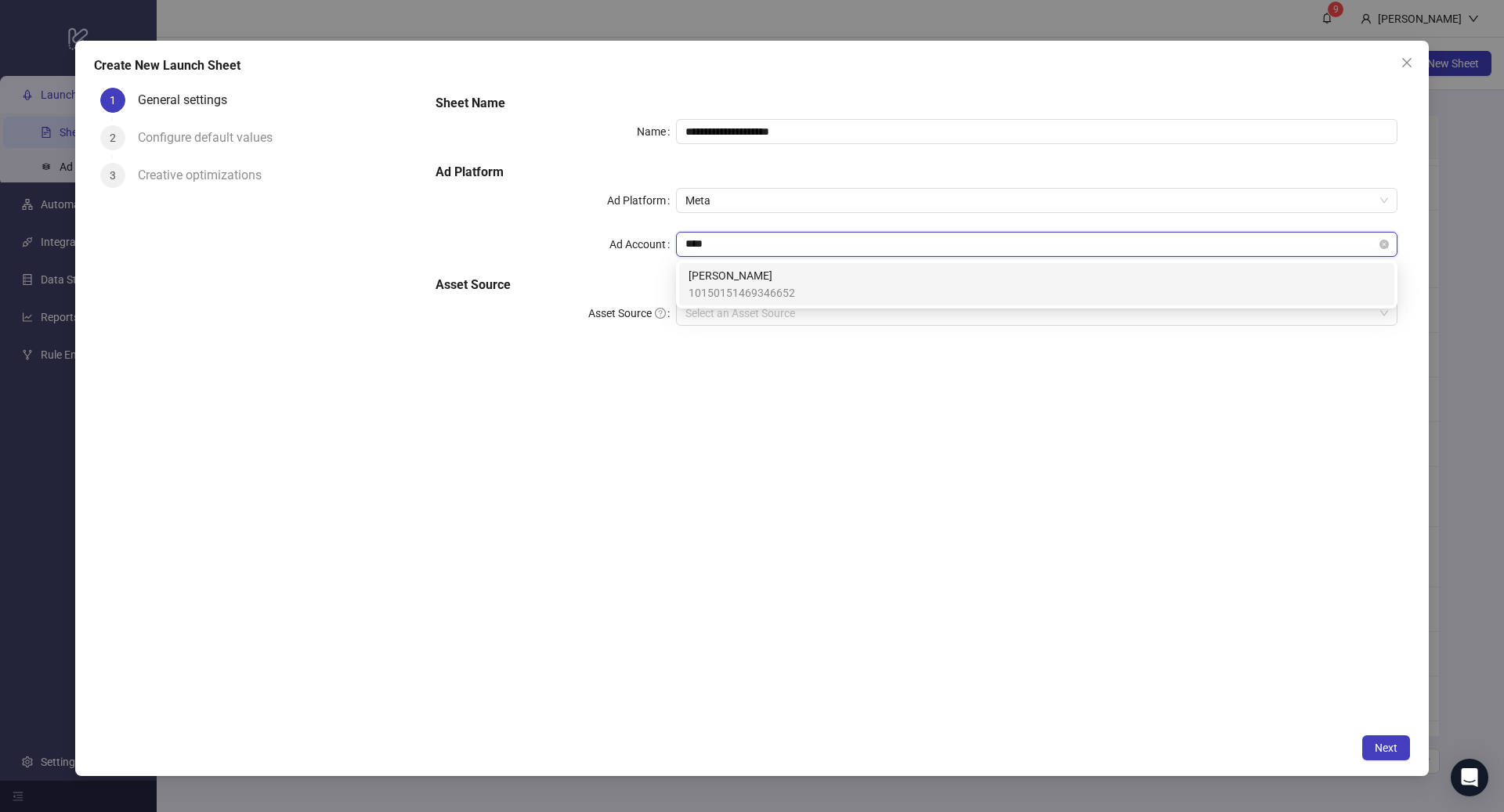
type input "*****"
click at [790, 281] on span "[PERSON_NAME]" at bounding box center [741, 276] width 106 height 17
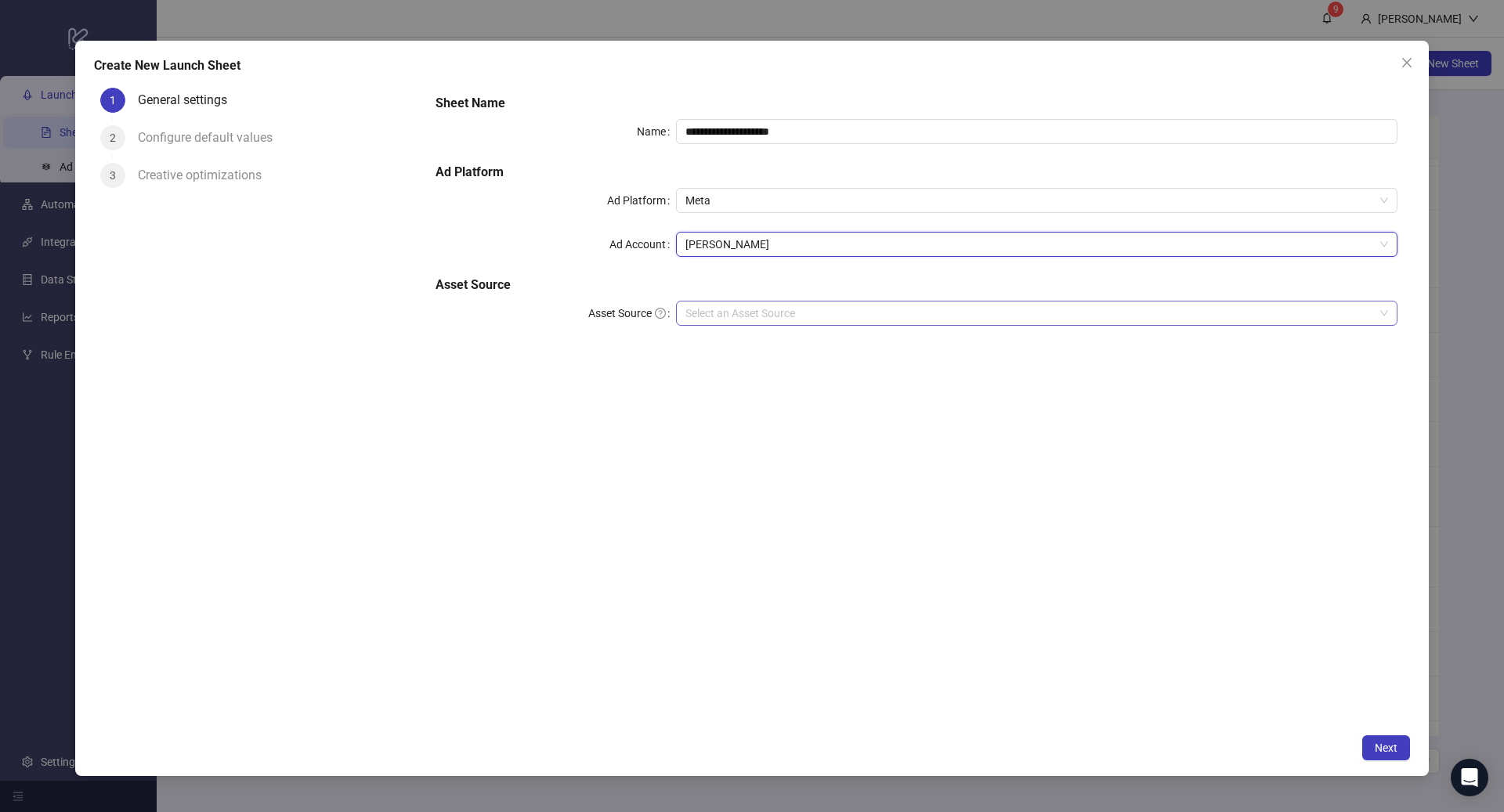
click at [746, 320] on input "Asset Source" at bounding box center [1030, 314] width 689 height 24
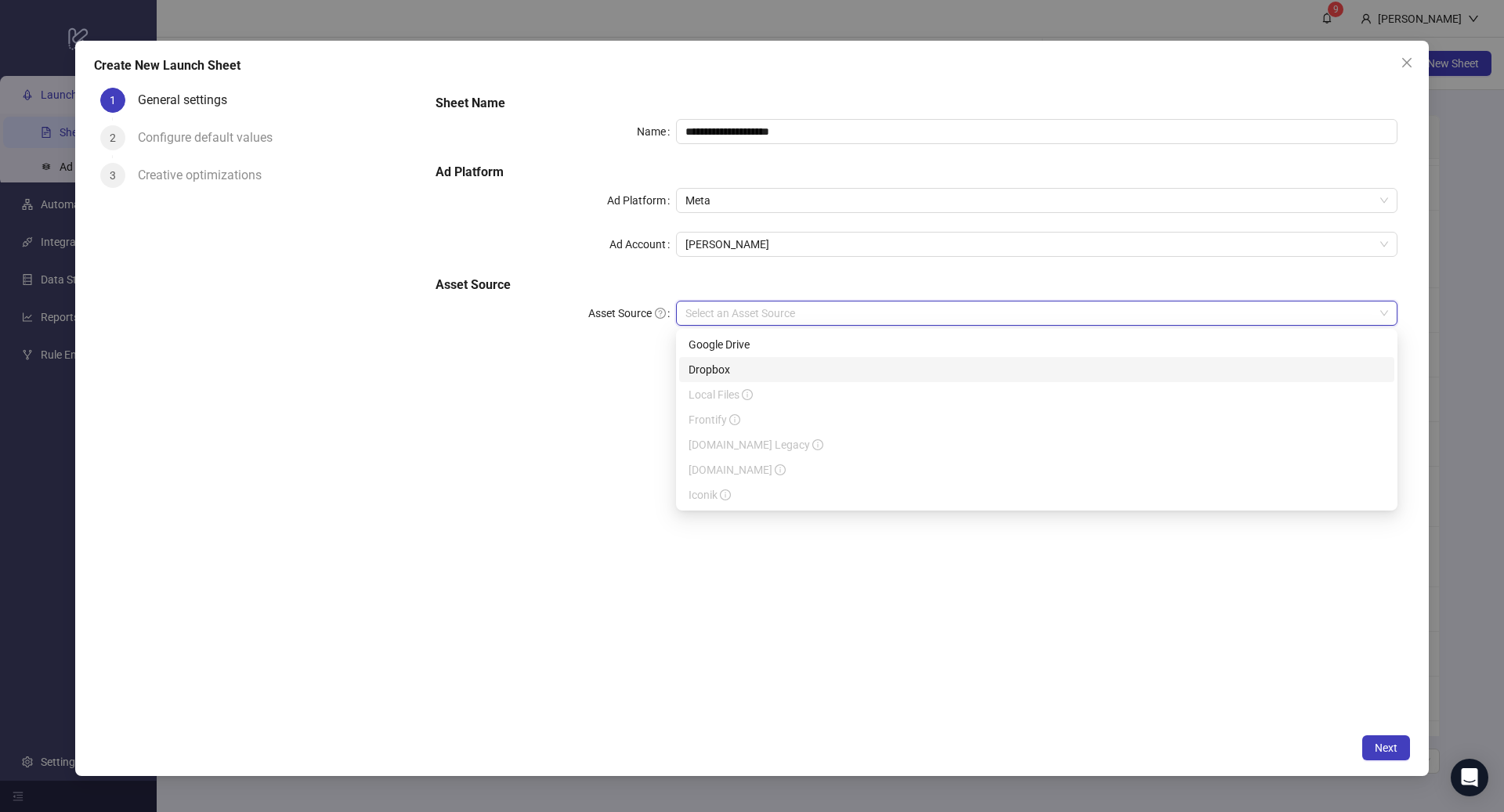
click at [737, 366] on div "Dropbox" at bounding box center [1037, 369] width 697 height 17
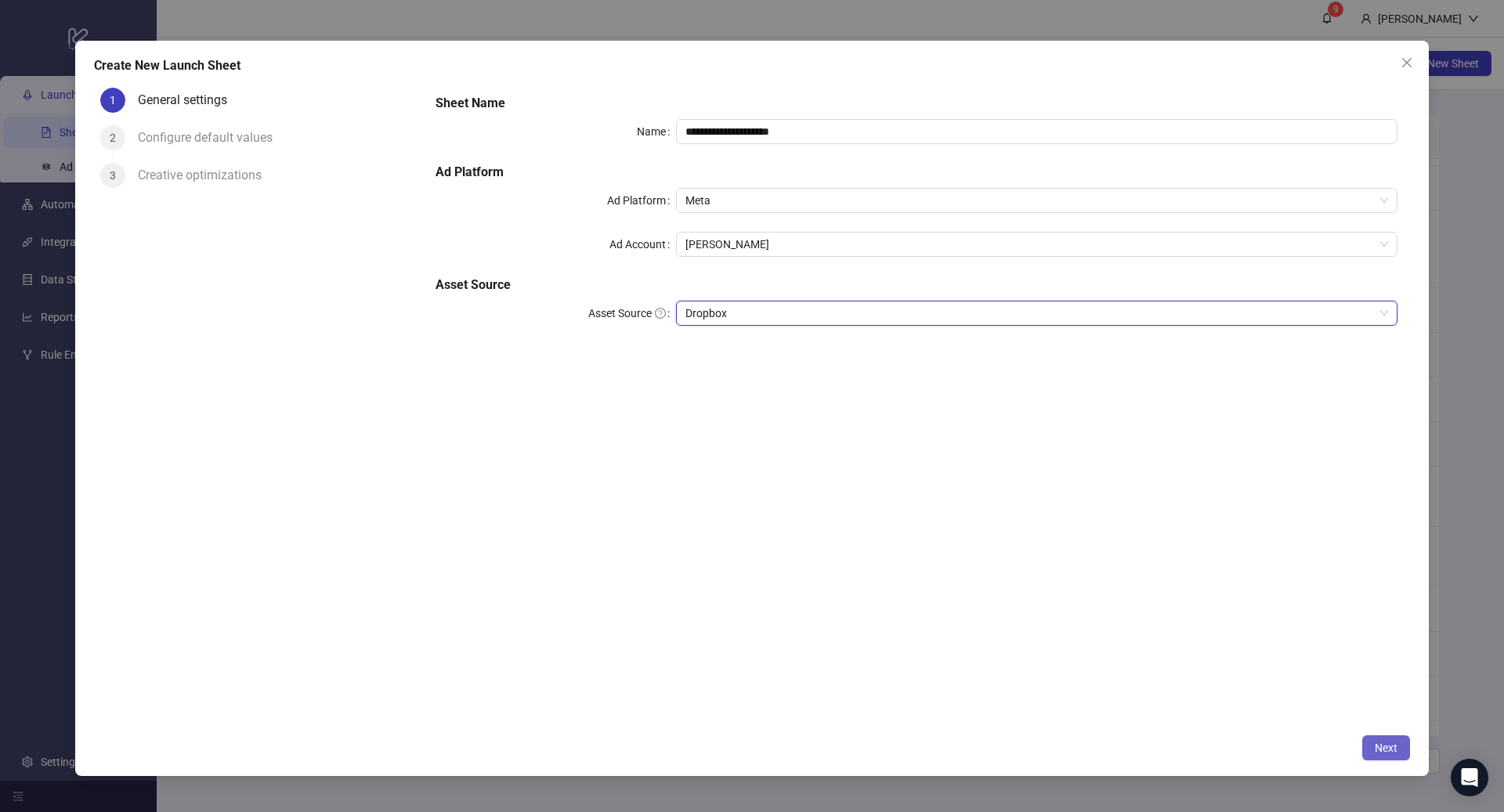
click at [1388, 753] on span "Next" at bounding box center [1386, 748] width 23 height 13
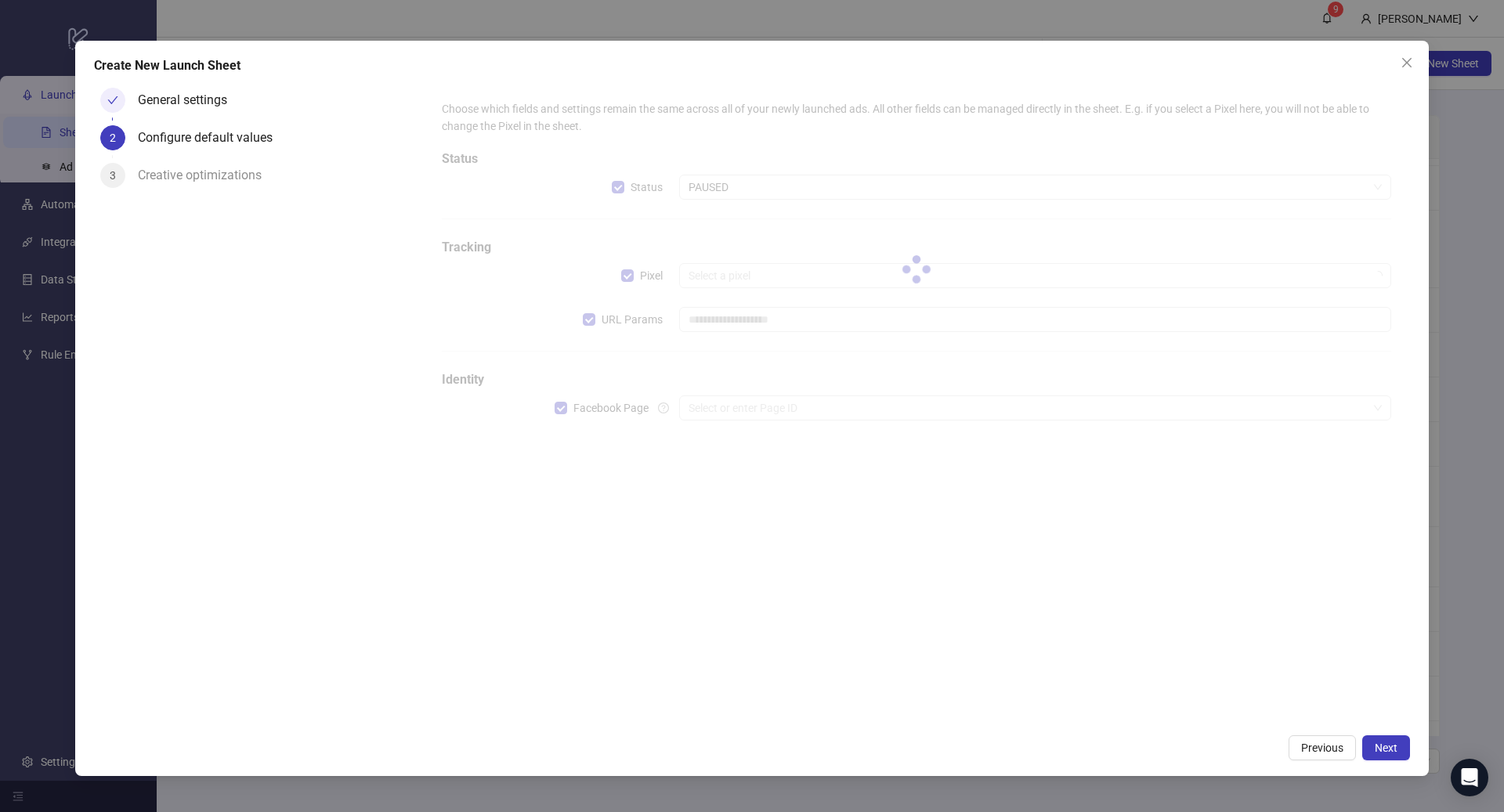
type input "**********"
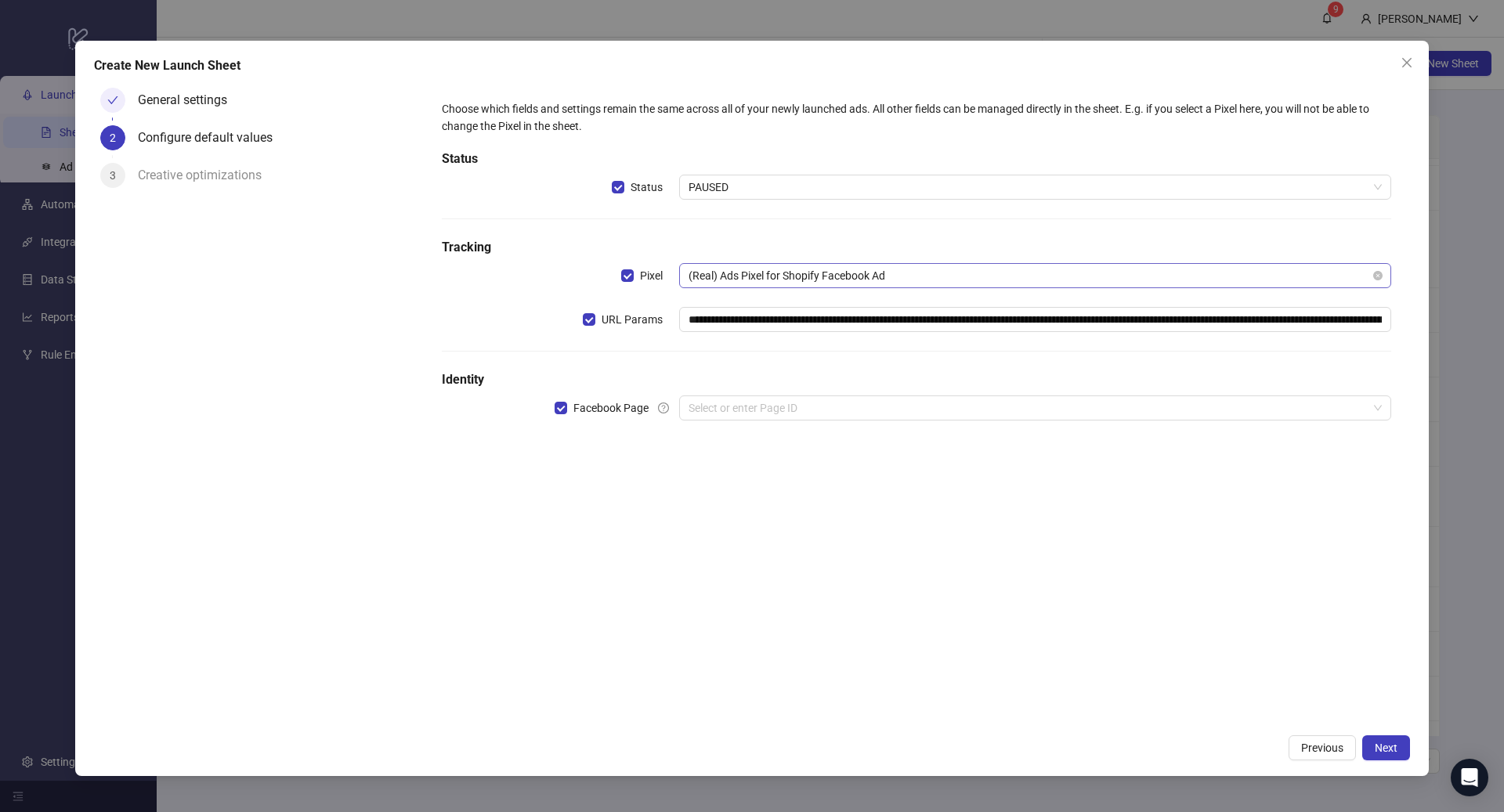
click at [792, 275] on span "(Real) Ads Pixel for Shopify Facebook Ad" at bounding box center [1035, 276] width 693 height 24
click at [812, 275] on span "(Real) Ads Pixel for Shopify Facebook Ad" at bounding box center [1035, 276] width 693 height 24
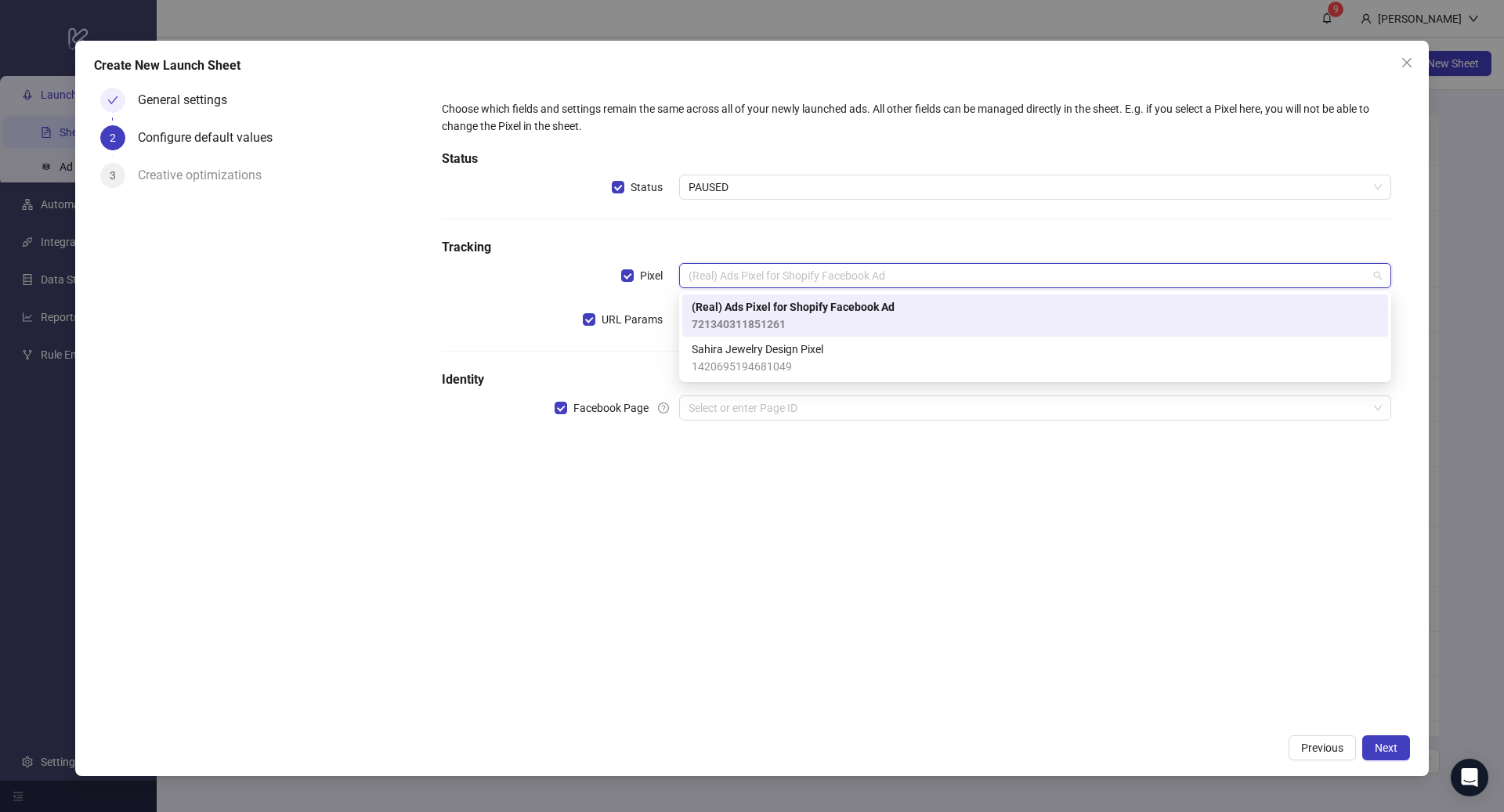
click at [877, 311] on span "(Real) Ads Pixel for Shopify Facebook Ad" at bounding box center [793, 307] width 203 height 17
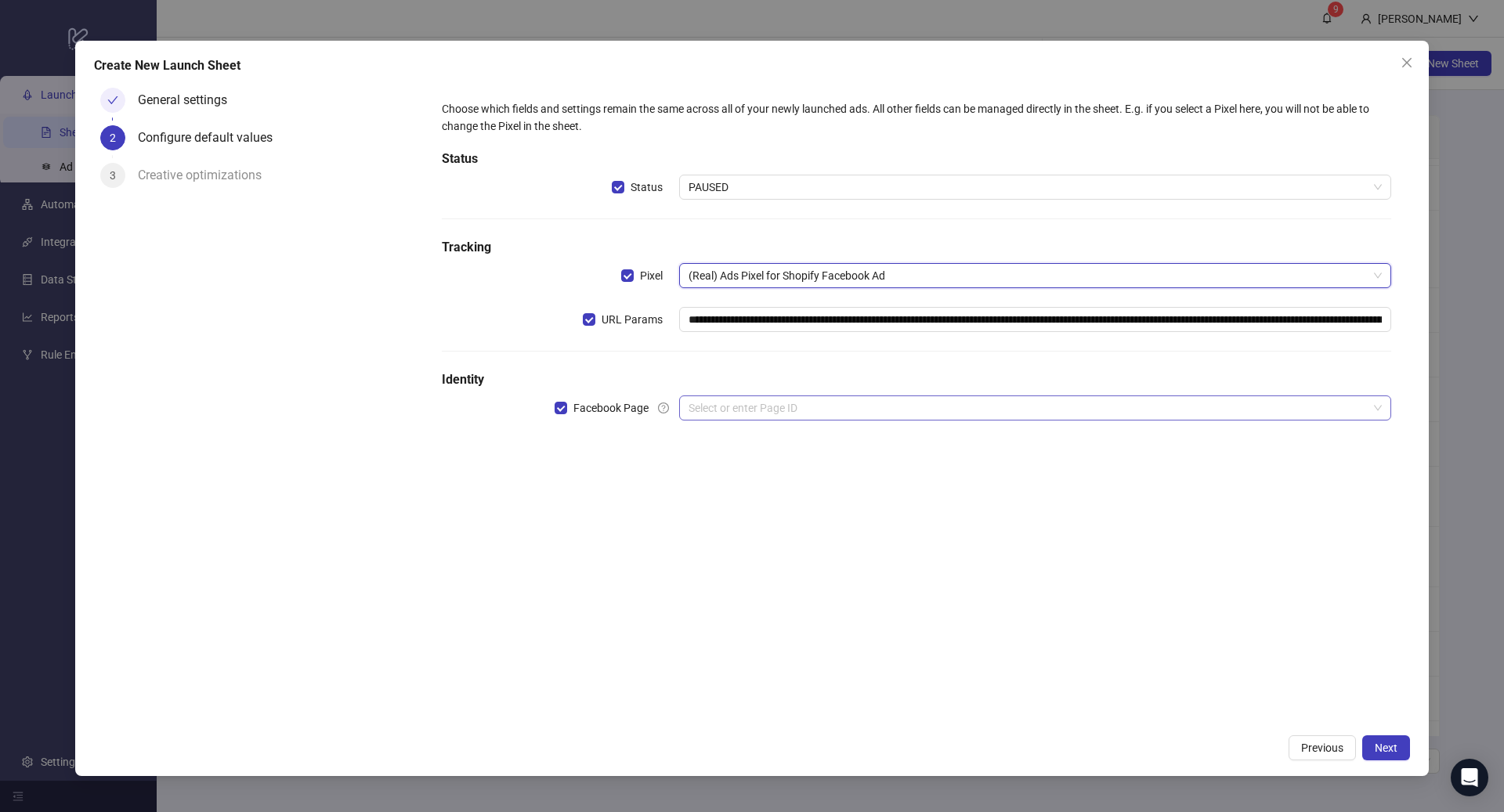
click at [814, 408] on input "search" at bounding box center [1028, 408] width 679 height 24
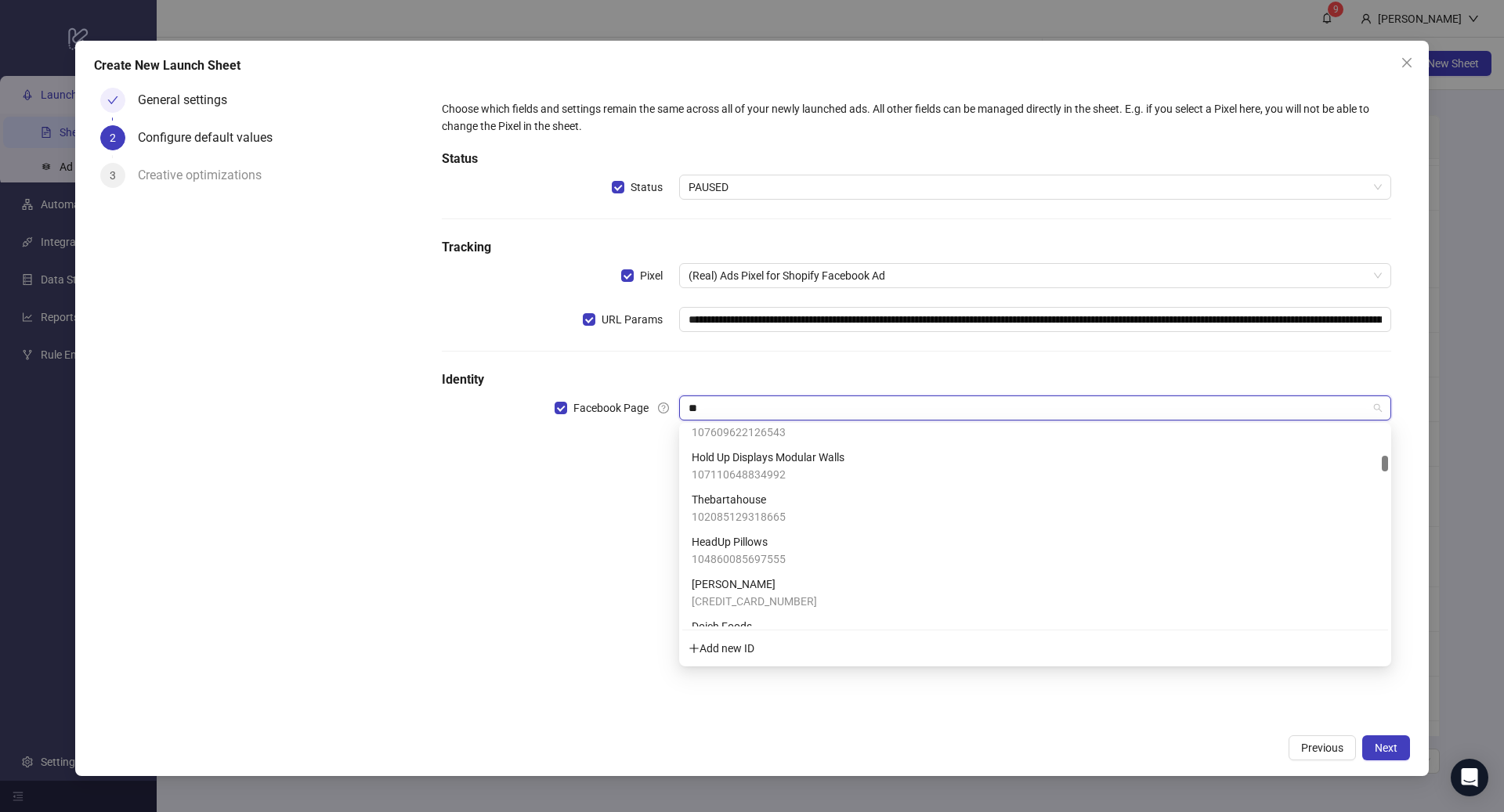
scroll to position [0, 0]
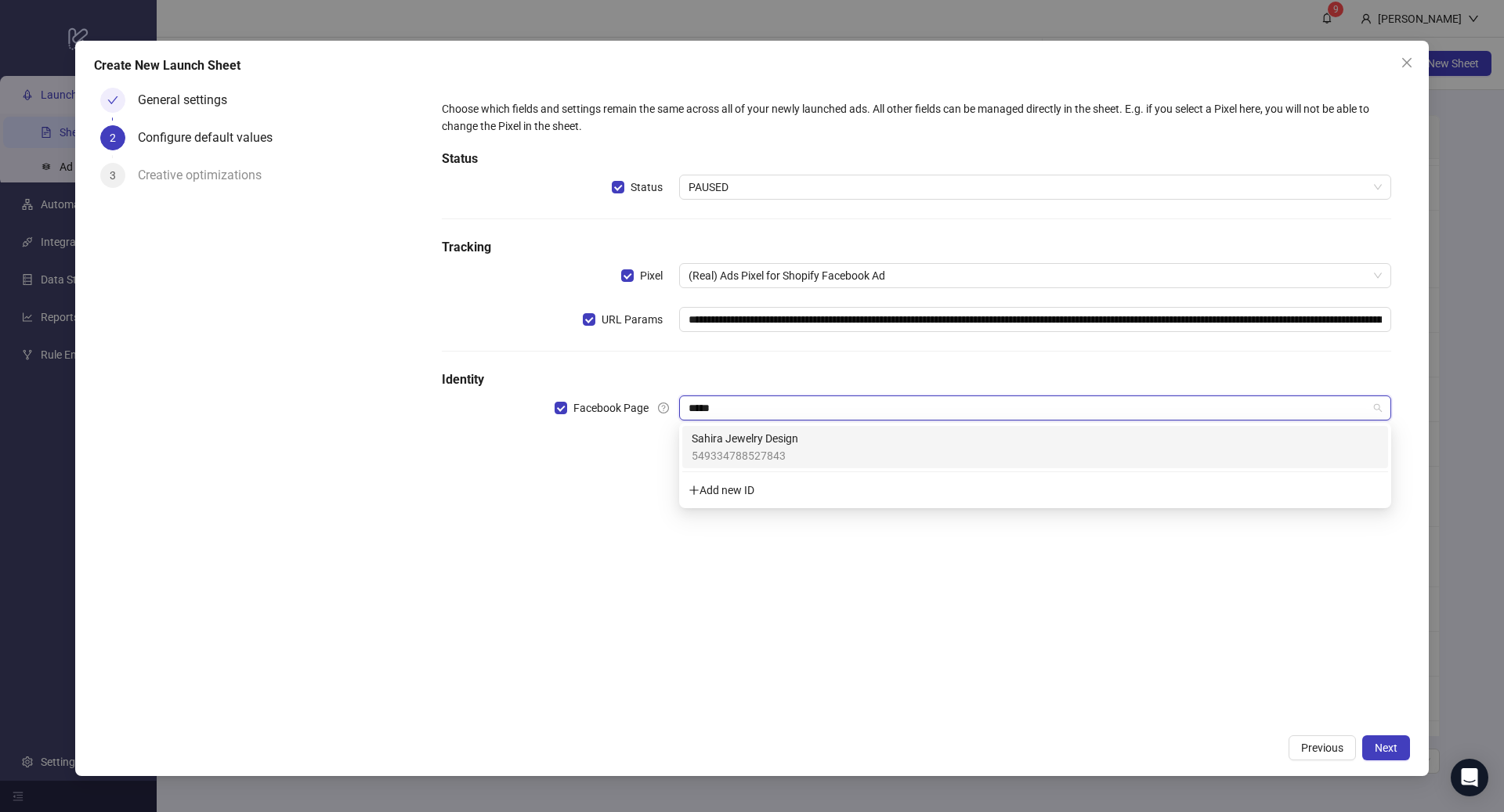
type input "******"
click at [835, 436] on div "Sahira Jewelry Design 549334788527843" at bounding box center [1035, 447] width 687 height 35
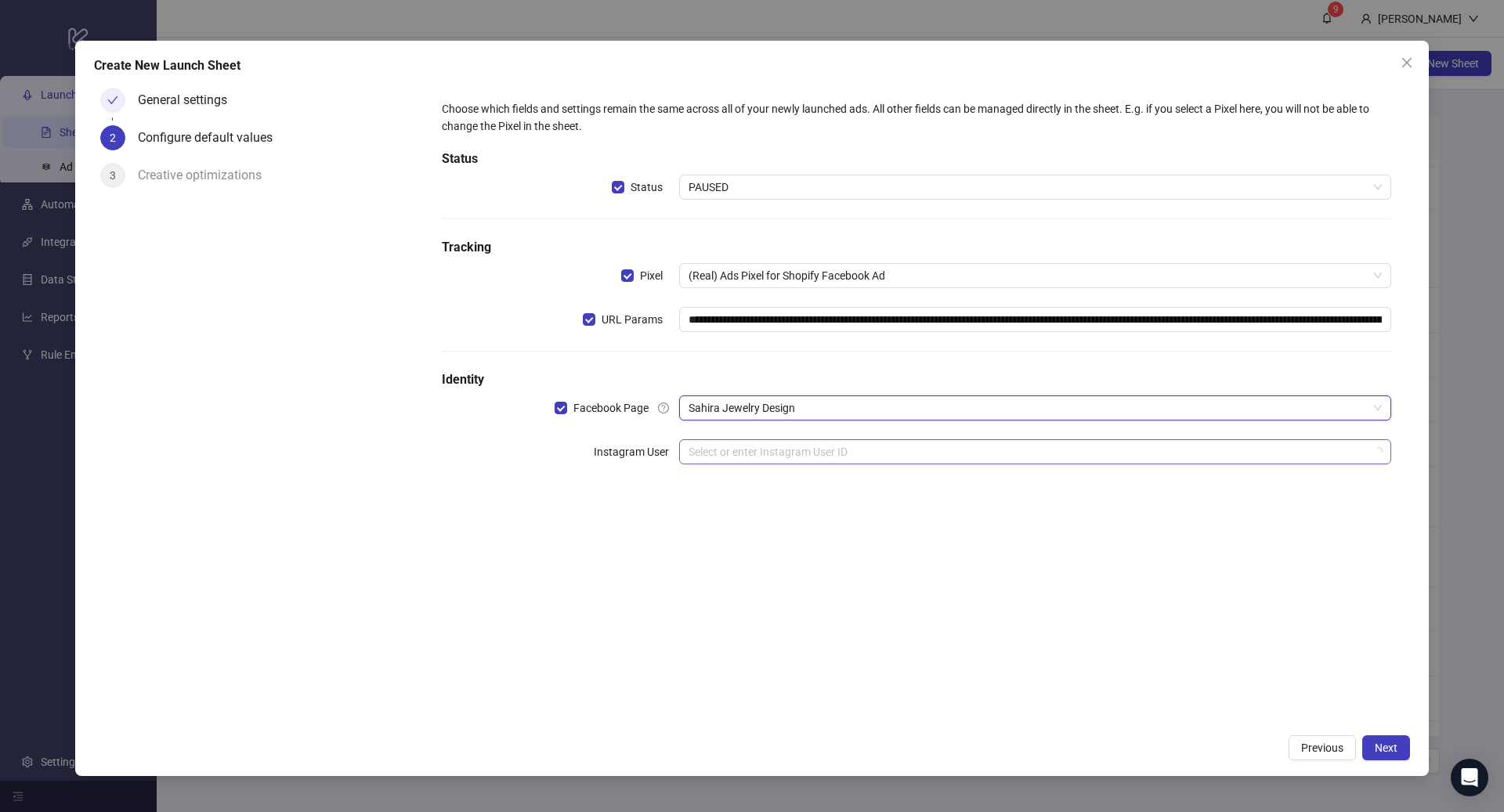
click at [778, 460] on input "search" at bounding box center [1028, 452] width 679 height 24
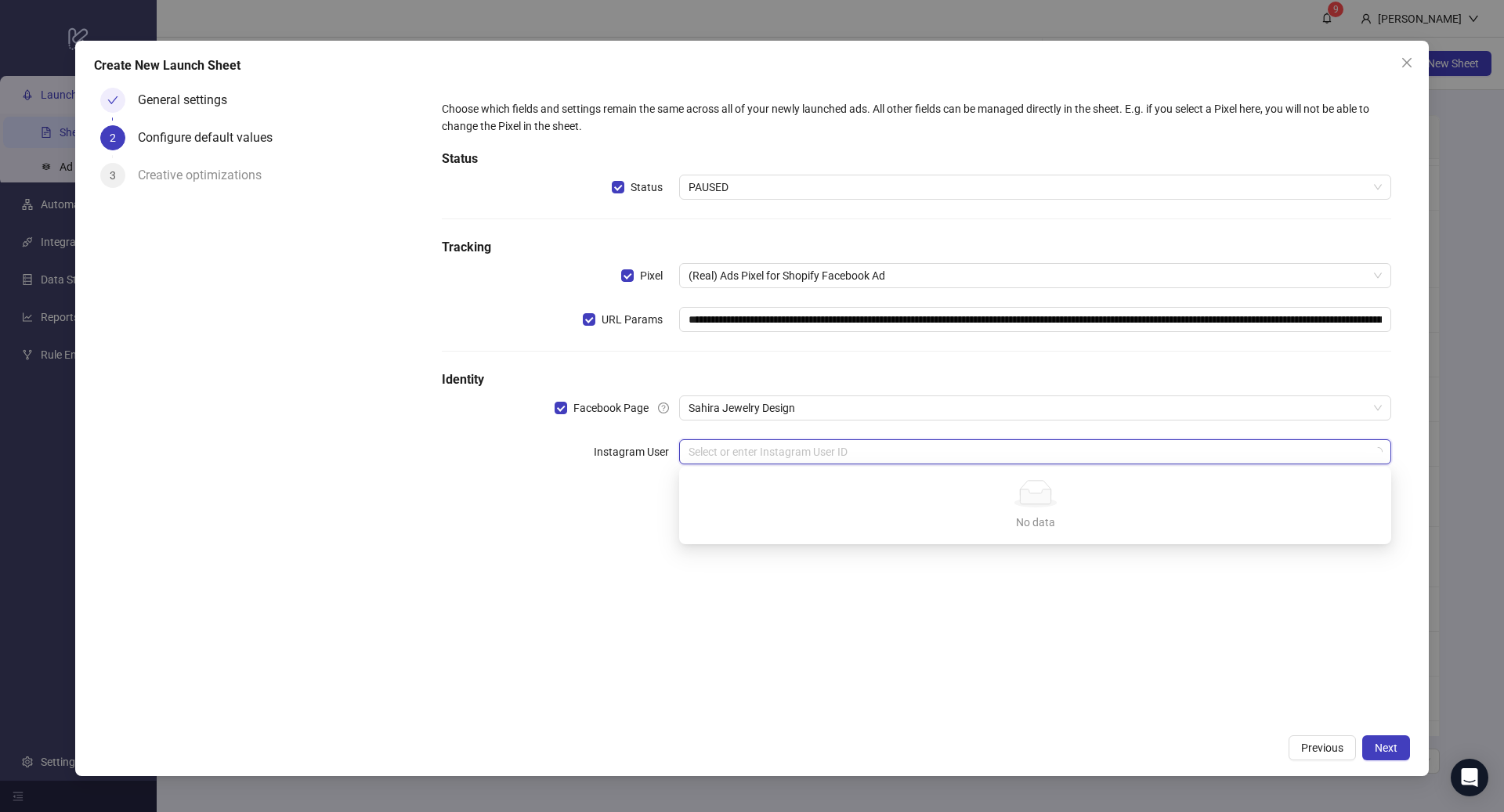
drag, startPoint x: 737, startPoint y: 647, endPoint x: 905, endPoint y: 649, distance: 168.0
click at [737, 647] on div "**********" at bounding box center [916, 404] width 987 height 645
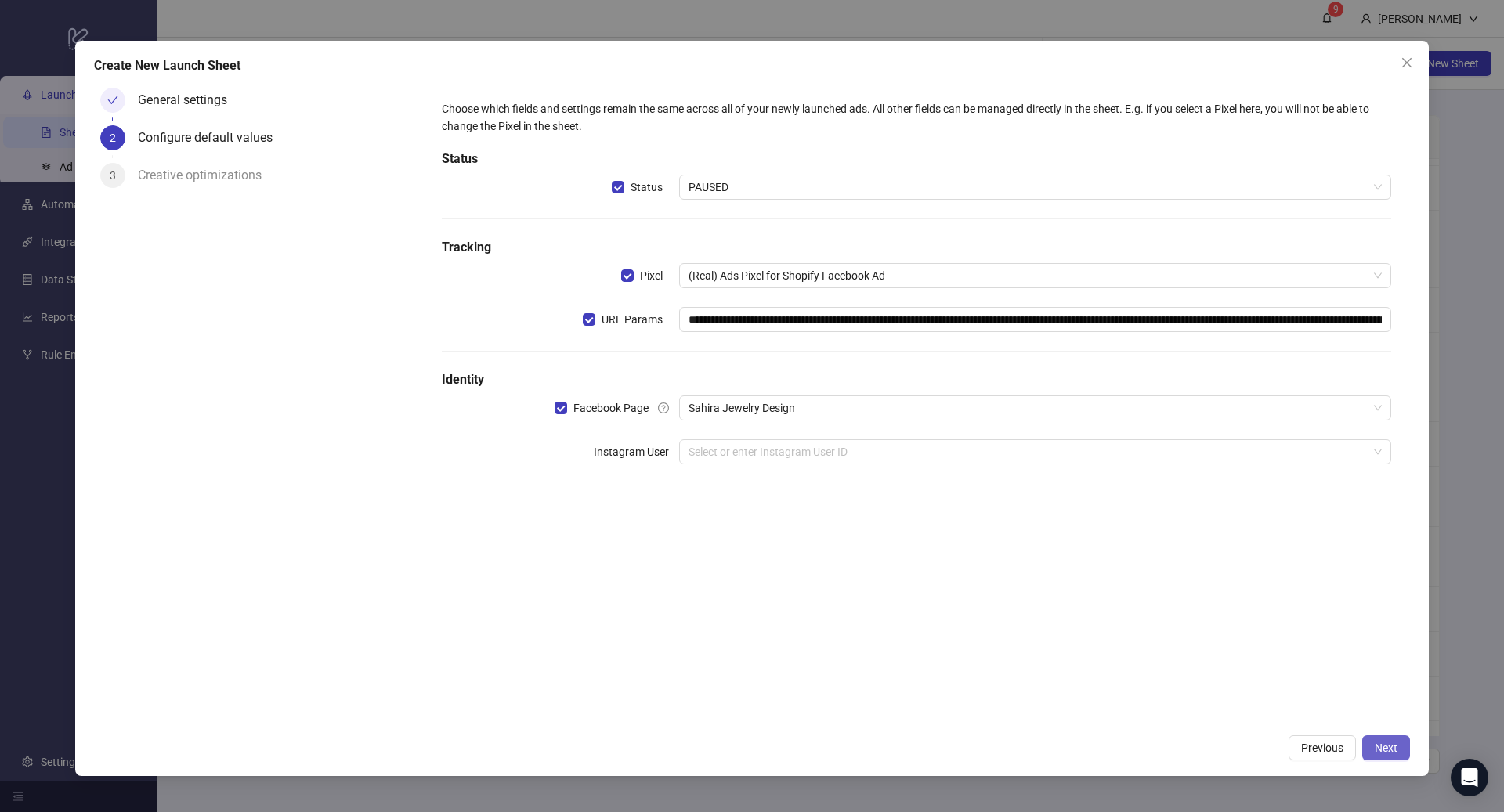
click at [1381, 742] on span "Next" at bounding box center [1386, 748] width 23 height 13
click at [884, 454] on input "search" at bounding box center [1028, 452] width 679 height 24
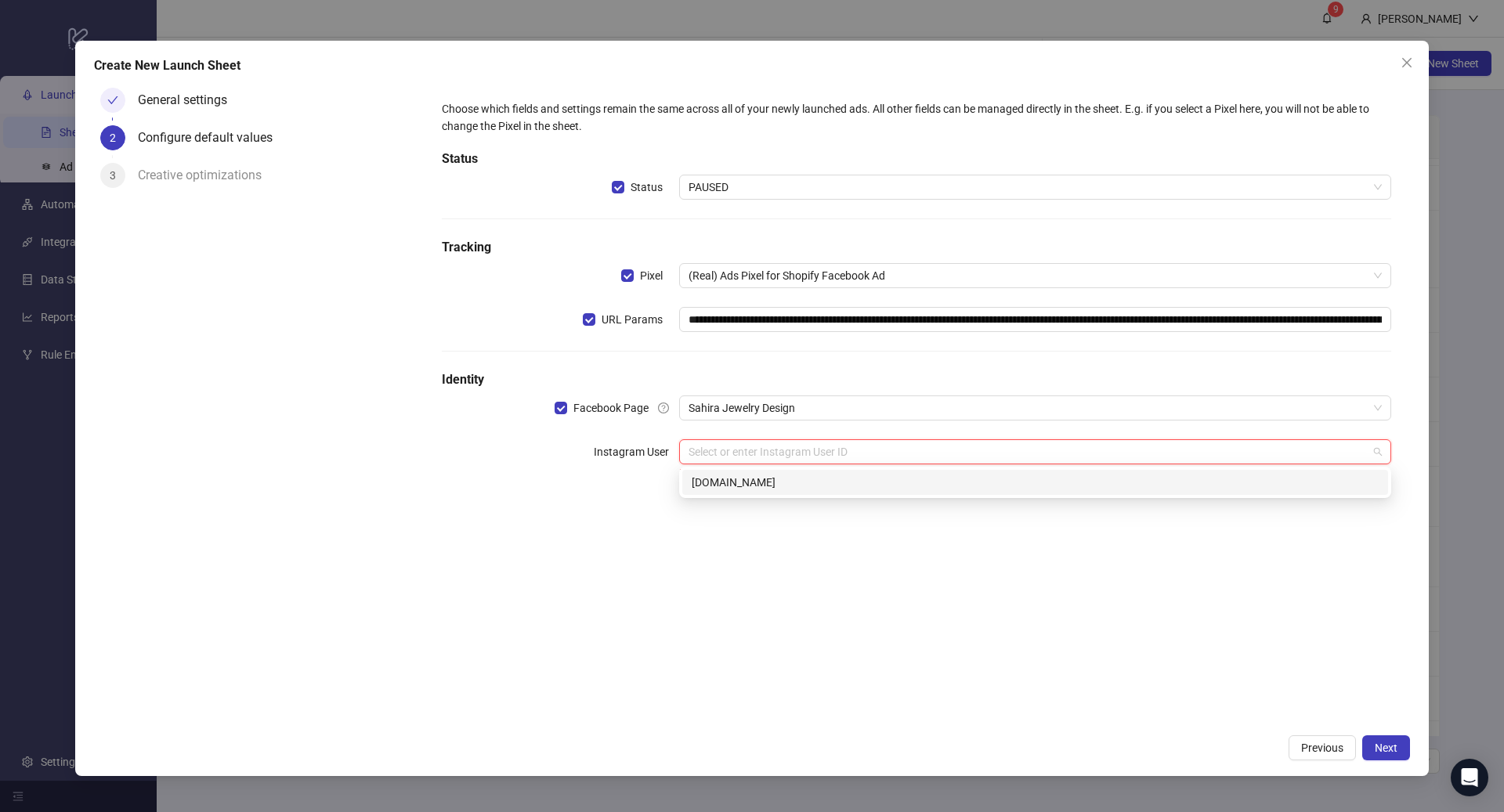
click at [869, 487] on div "[DOMAIN_NAME]" at bounding box center [1035, 483] width 687 height 17
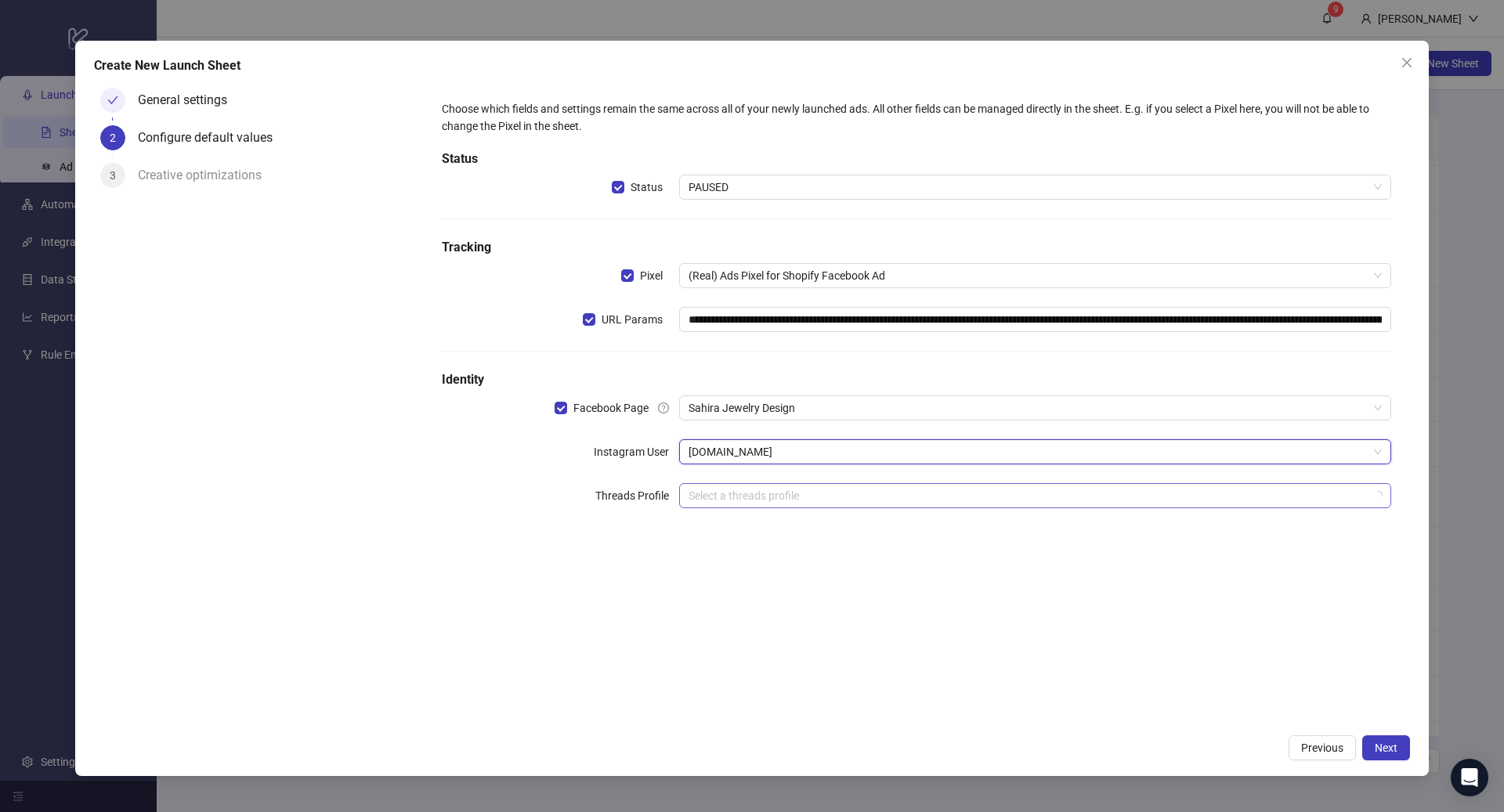
click at [838, 494] on input "search" at bounding box center [1028, 496] width 679 height 24
click at [1109, 663] on div "**********" at bounding box center [916, 404] width 987 height 645
click at [836, 504] on input "search" at bounding box center [1028, 496] width 679 height 24
click at [1380, 744] on span "Next" at bounding box center [1386, 748] width 23 height 13
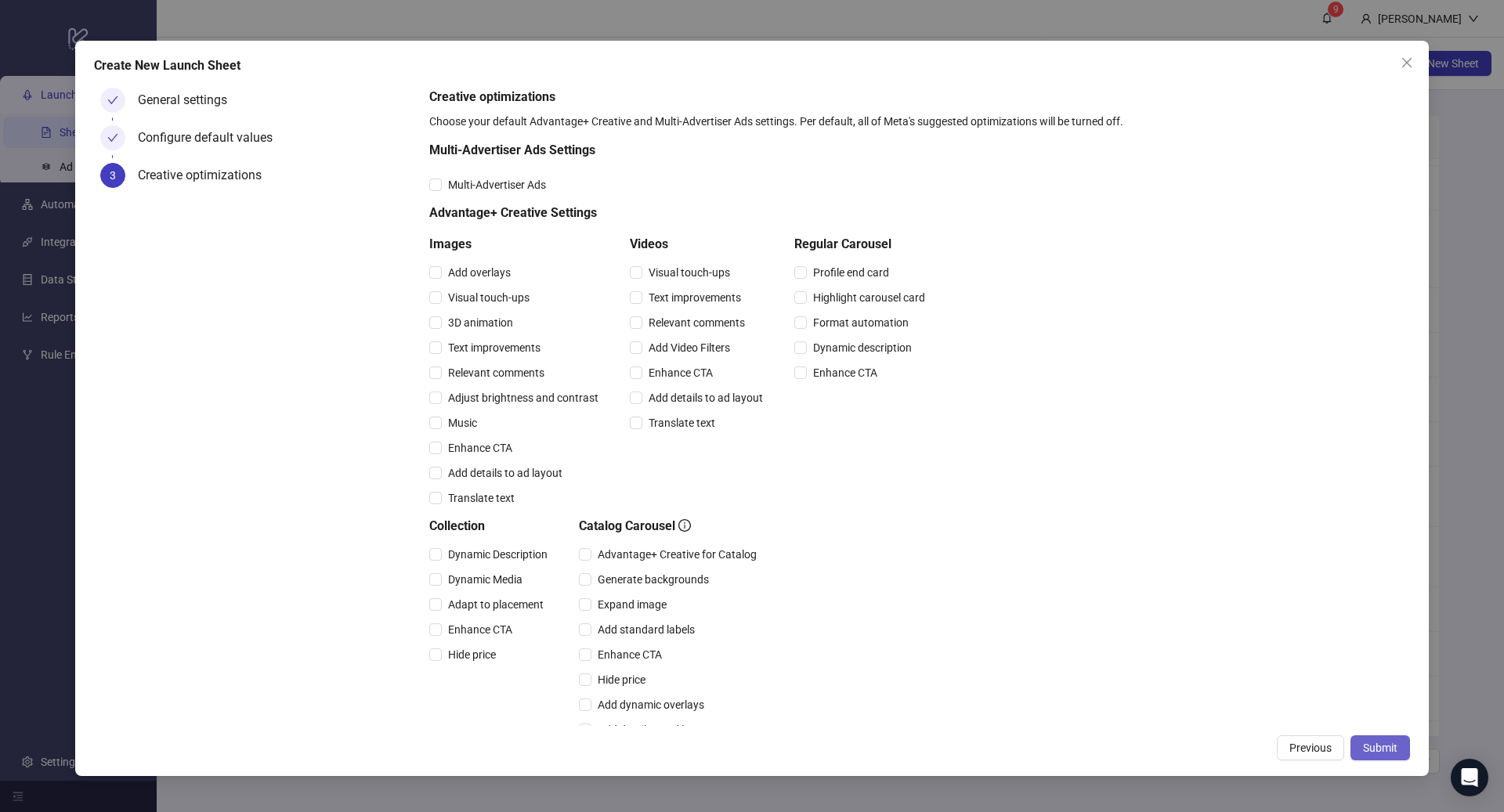
click at [1381, 743] on span "Submit" at bounding box center [1381, 748] width 35 height 13
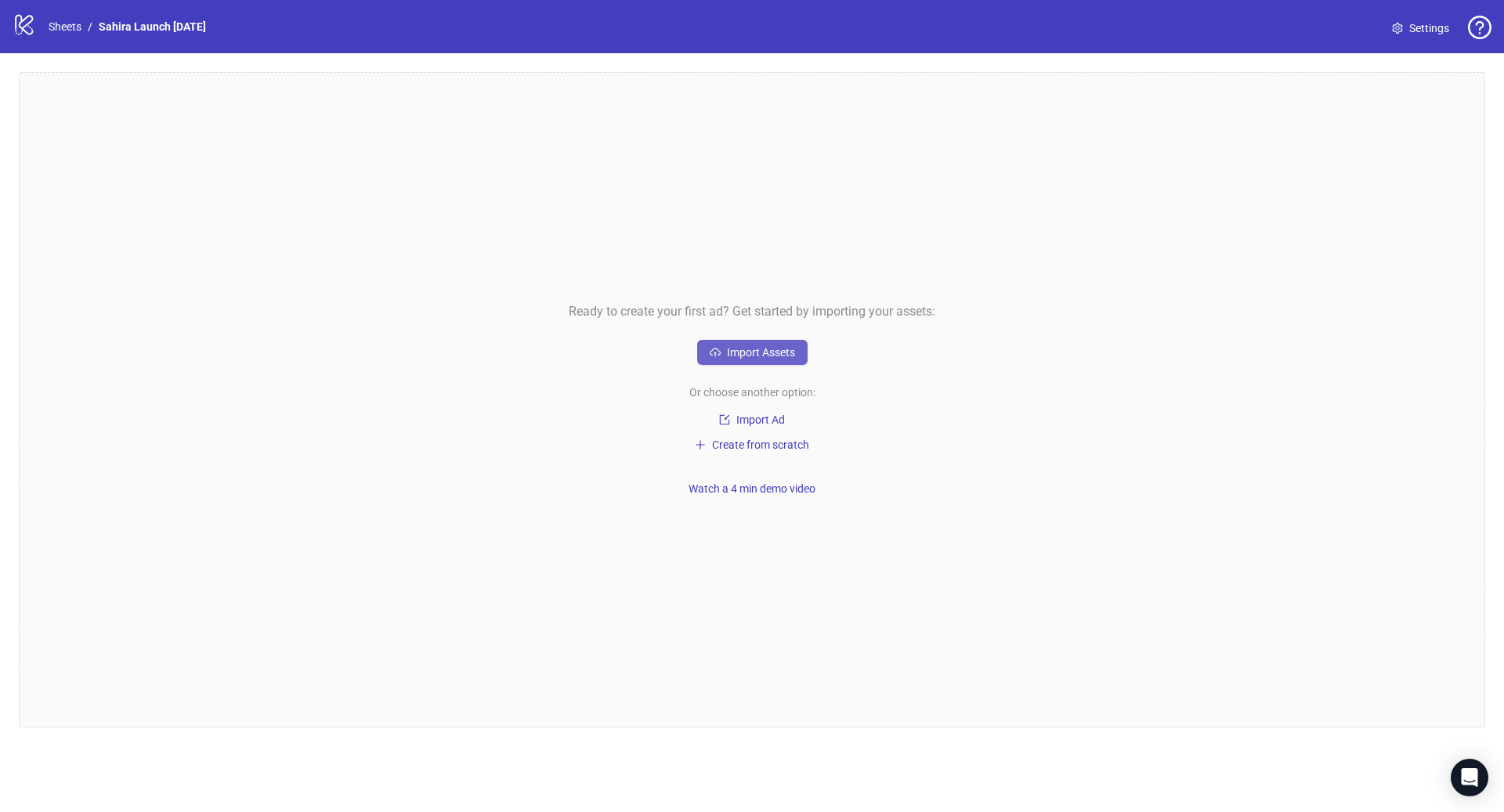
click at [782, 356] on span "Import Assets" at bounding box center [761, 352] width 68 height 13
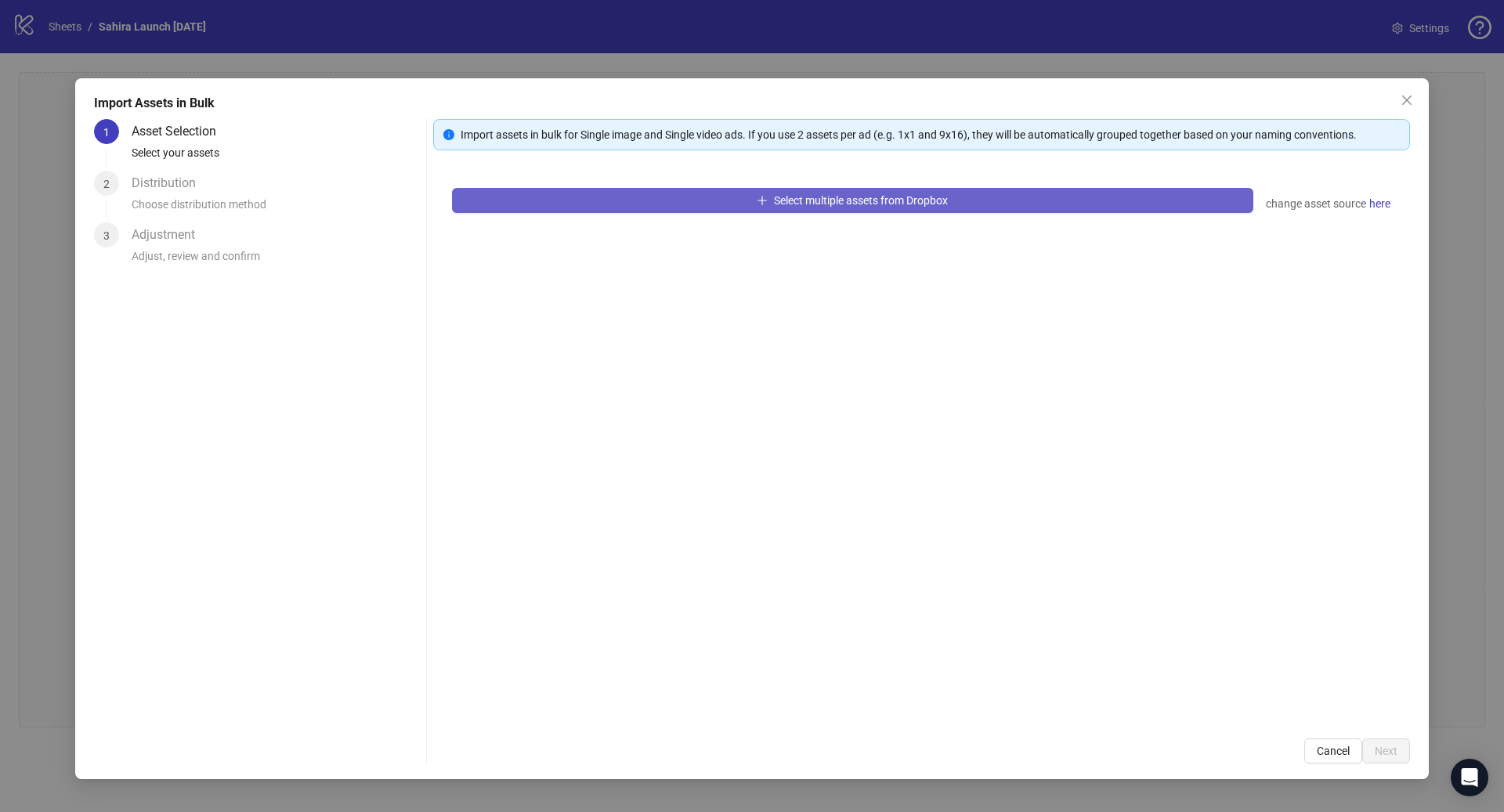
click at [658, 210] on button "Select multiple assets from Dropbox" at bounding box center [852, 200] width 801 height 25
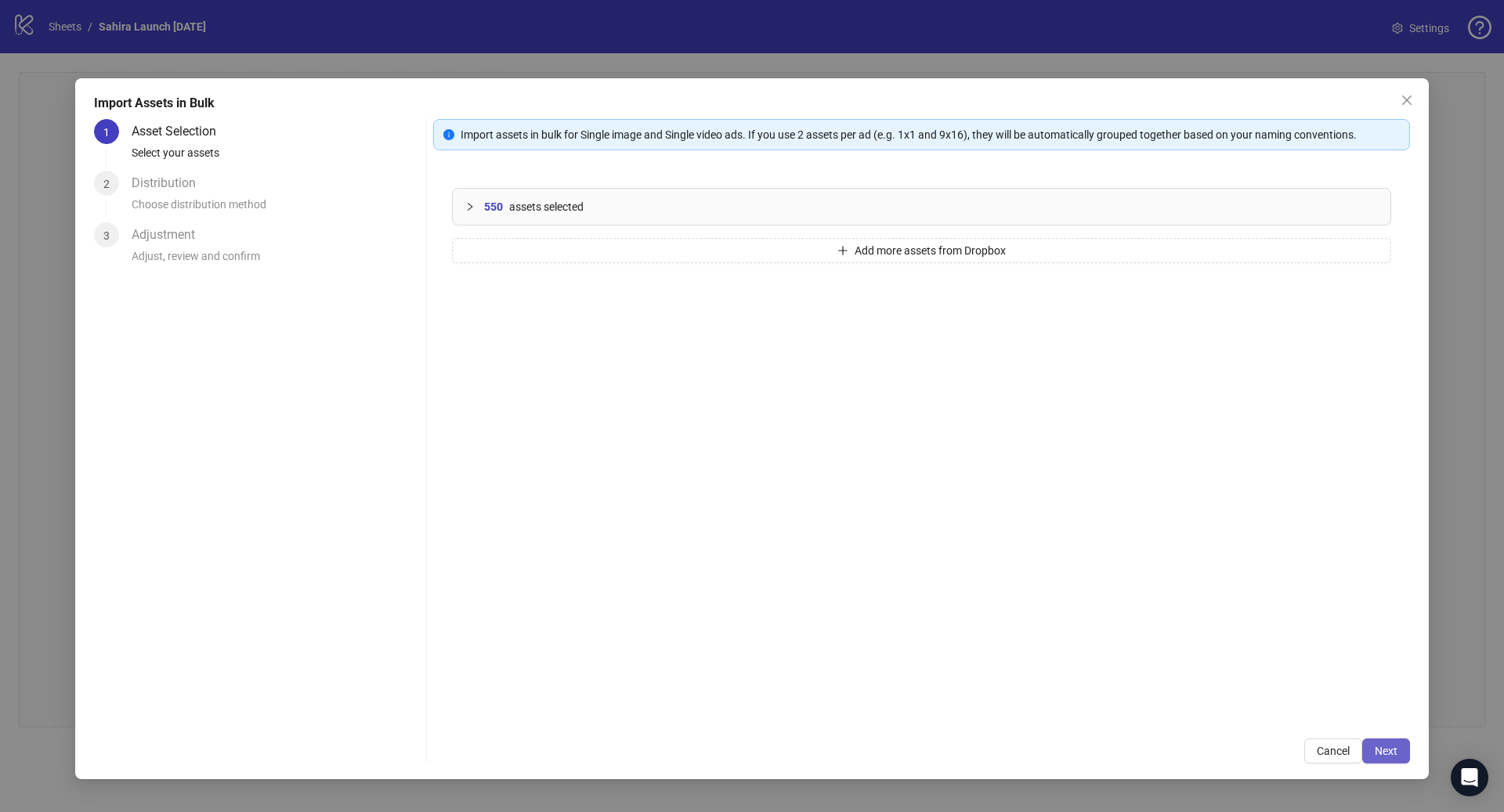
click at [1393, 757] on button "Next" at bounding box center [1386, 751] width 48 height 25
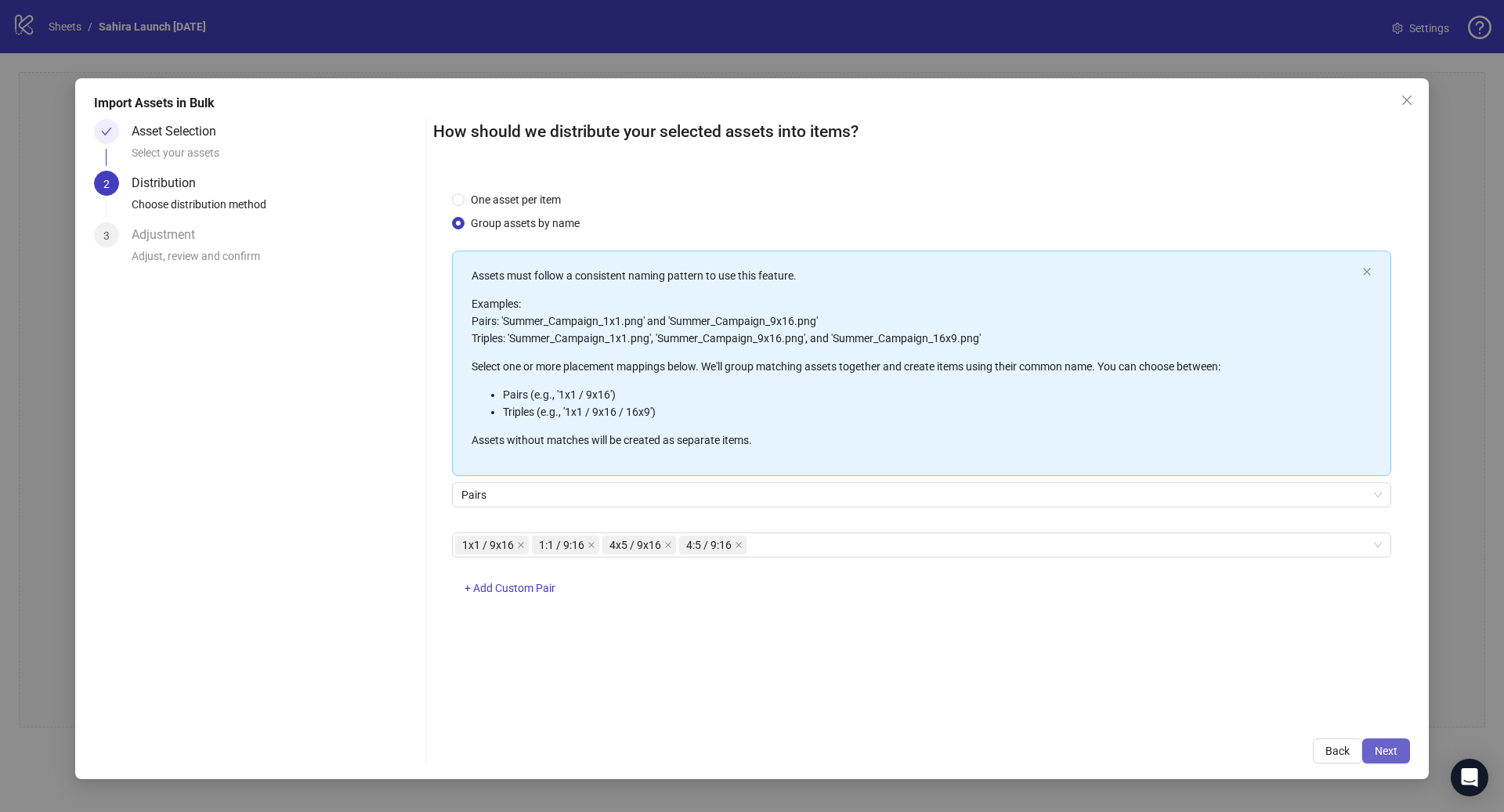
click at [1391, 752] on span "Next" at bounding box center [1386, 751] width 23 height 13
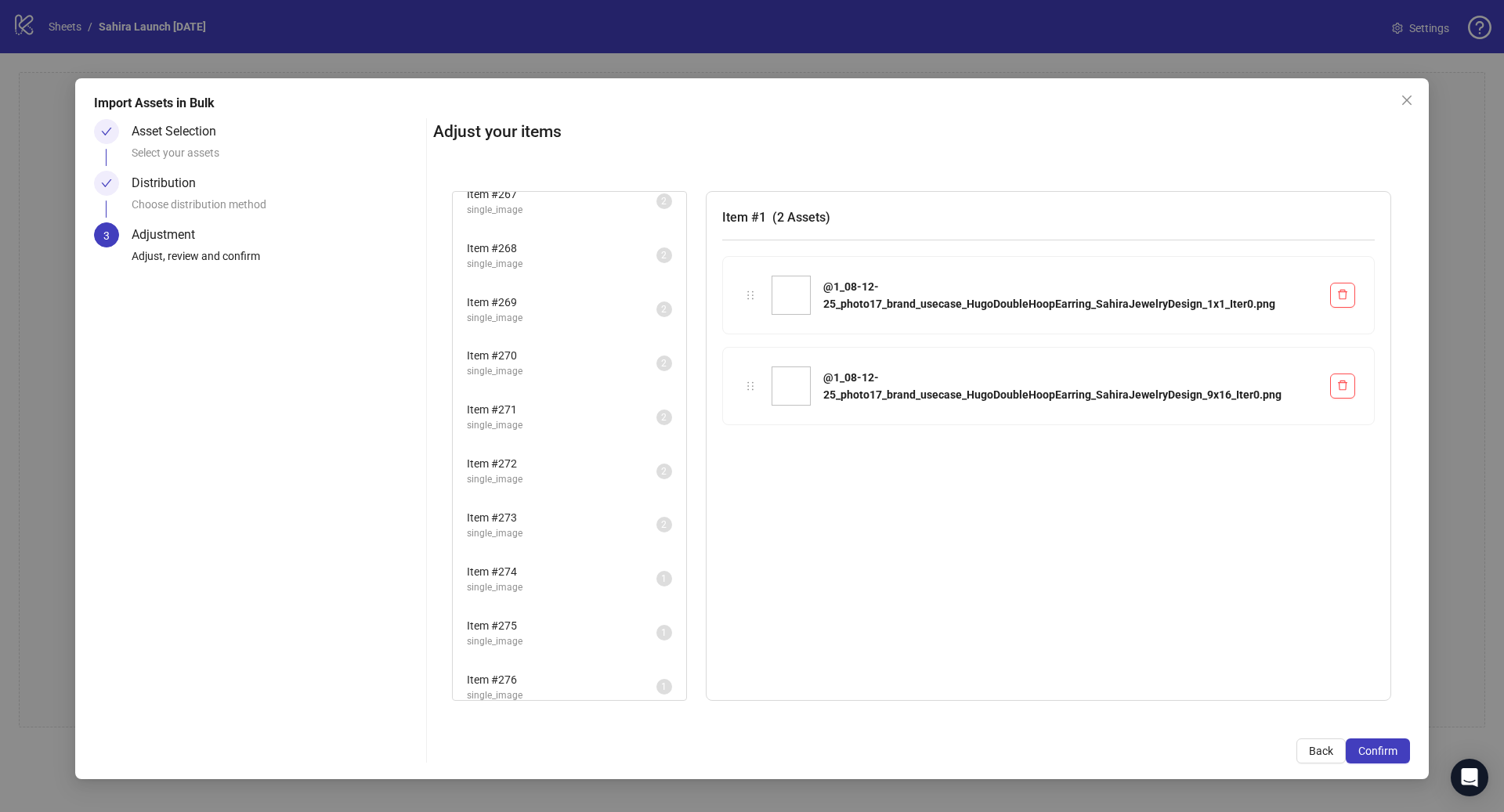
scroll to position [14427, 0]
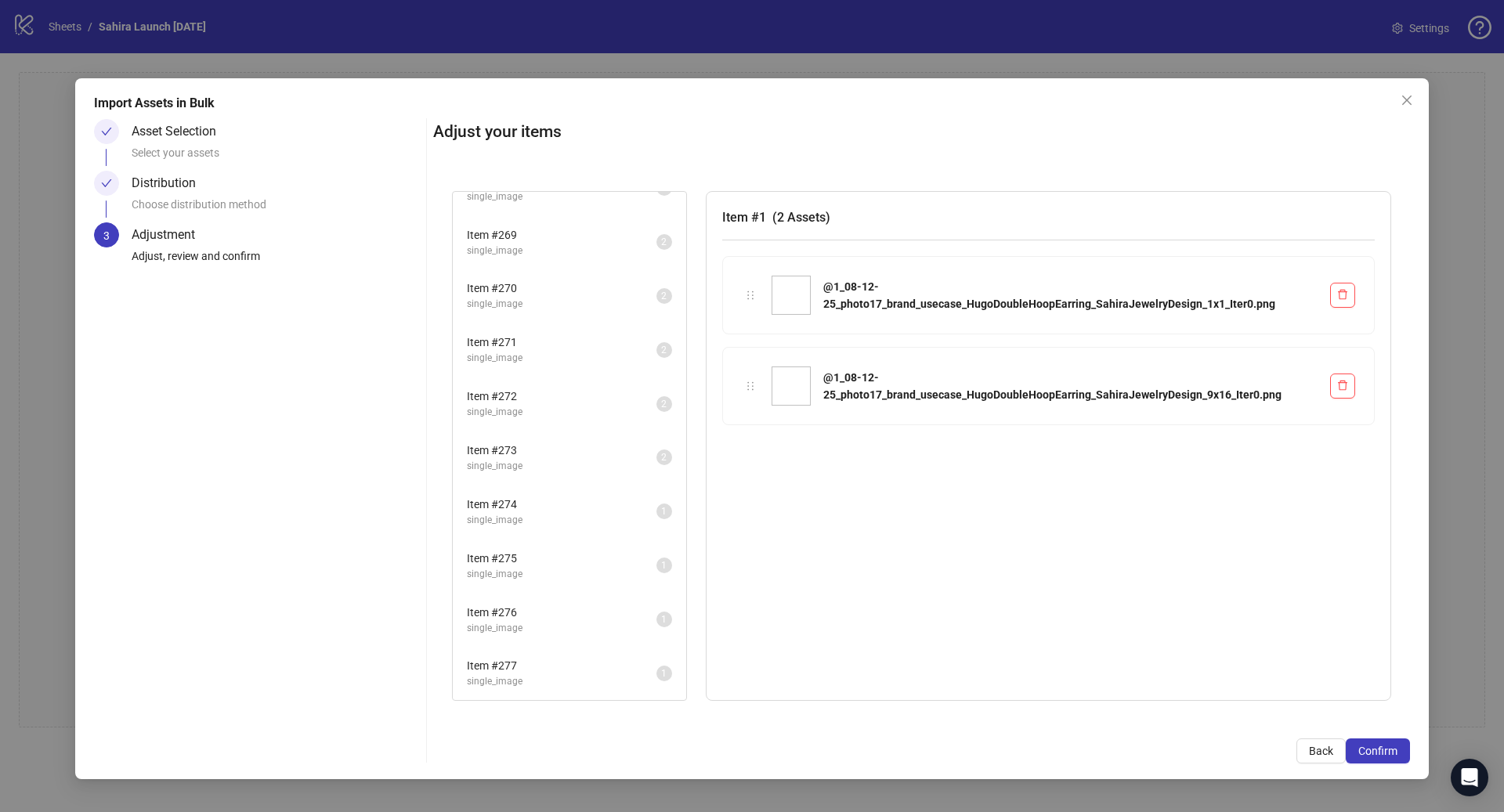
click at [541, 675] on span "single_image" at bounding box center [561, 682] width 189 height 15
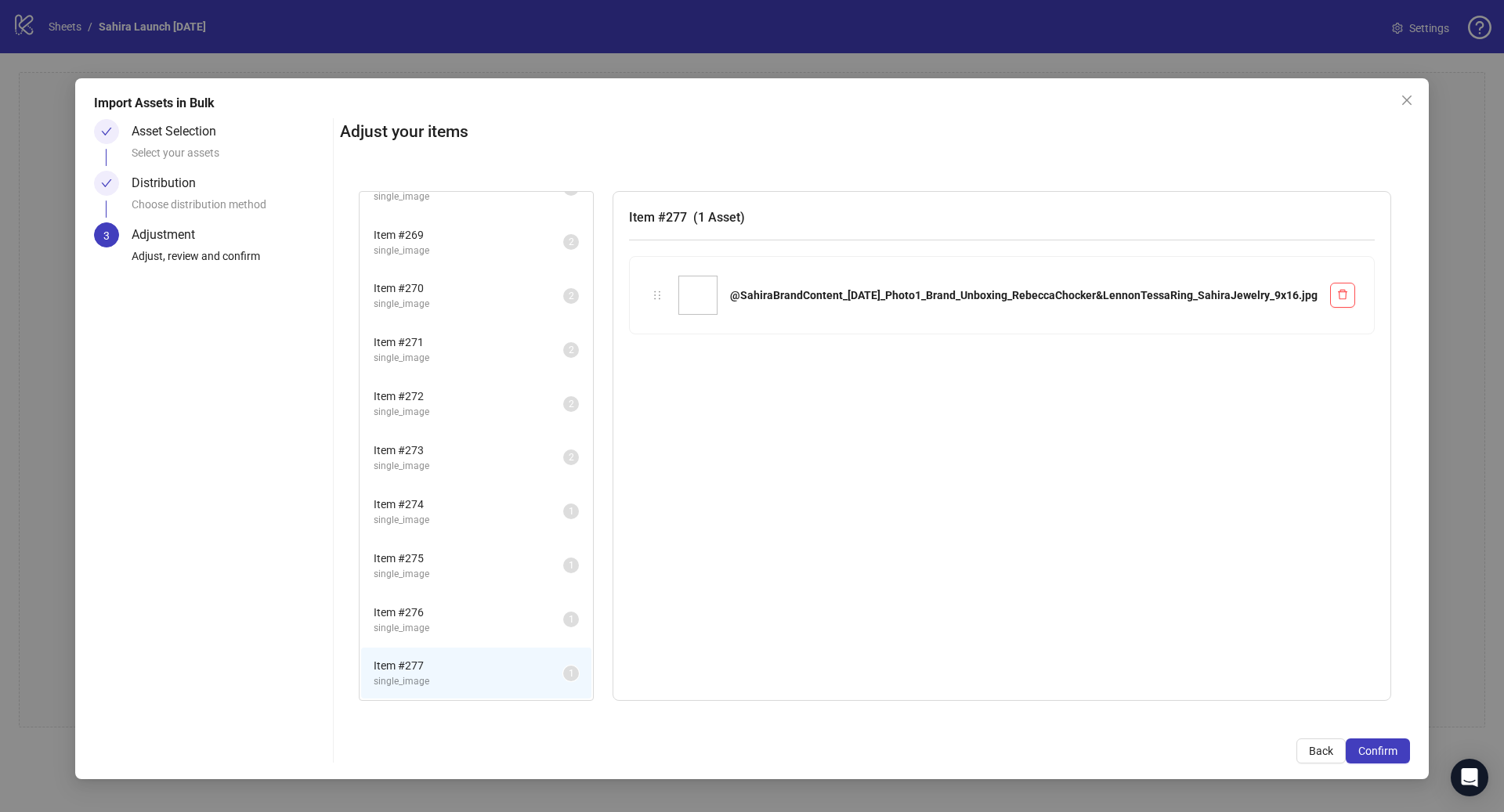
click at [543, 626] on span "single_image" at bounding box center [468, 628] width 189 height 15
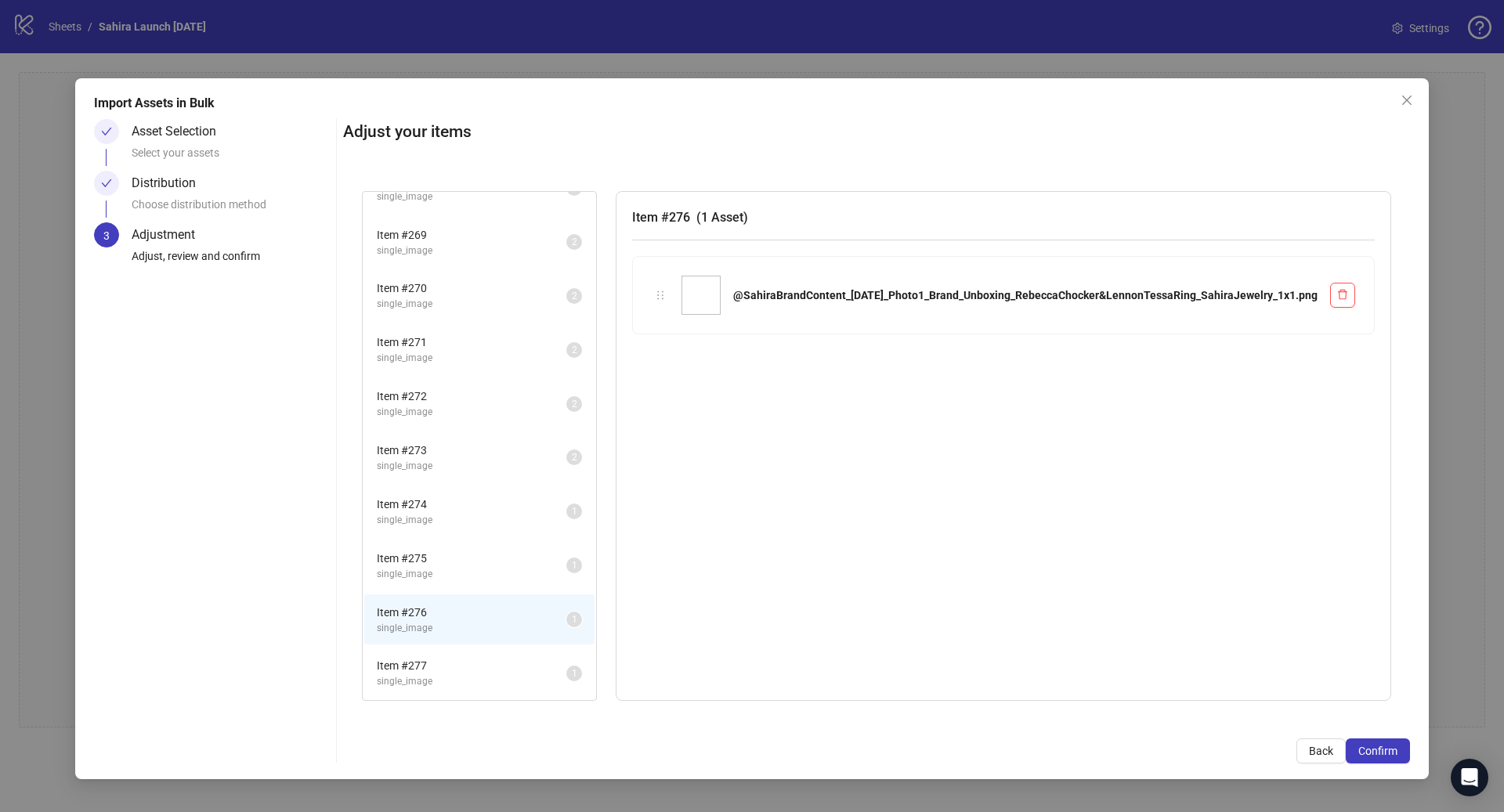
click at [532, 662] on span "Item # 277" at bounding box center [471, 666] width 189 height 17
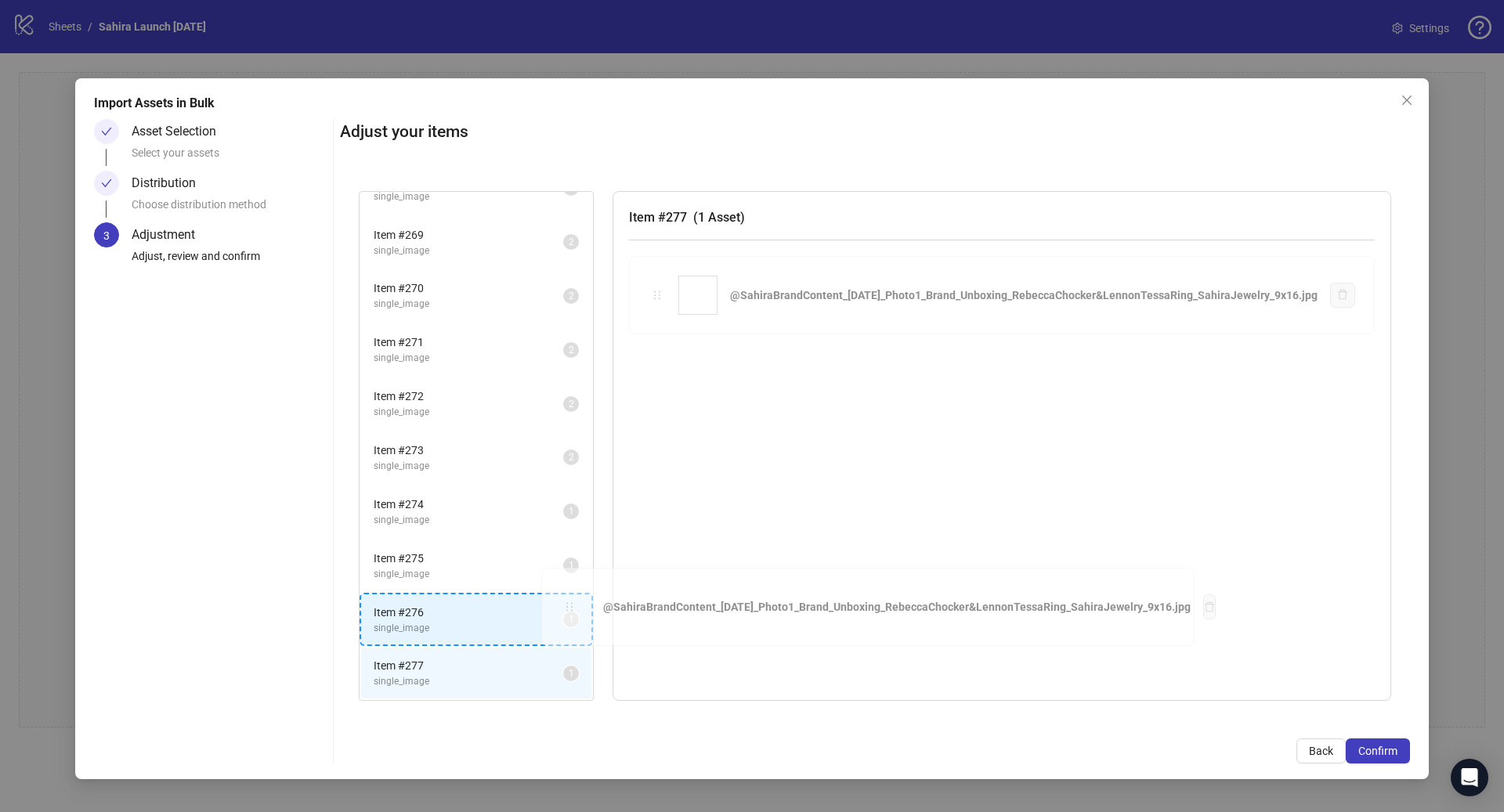
drag, startPoint x: 744, startPoint y: 292, endPoint x: 562, endPoint y: 604, distance: 361.2
click at [563, 604] on div "Item # 1 single_image 2 Item # 2 single_image 2 Item # 3 single_image 2 Item # …" at bounding box center [874, 446] width 1070 height 548
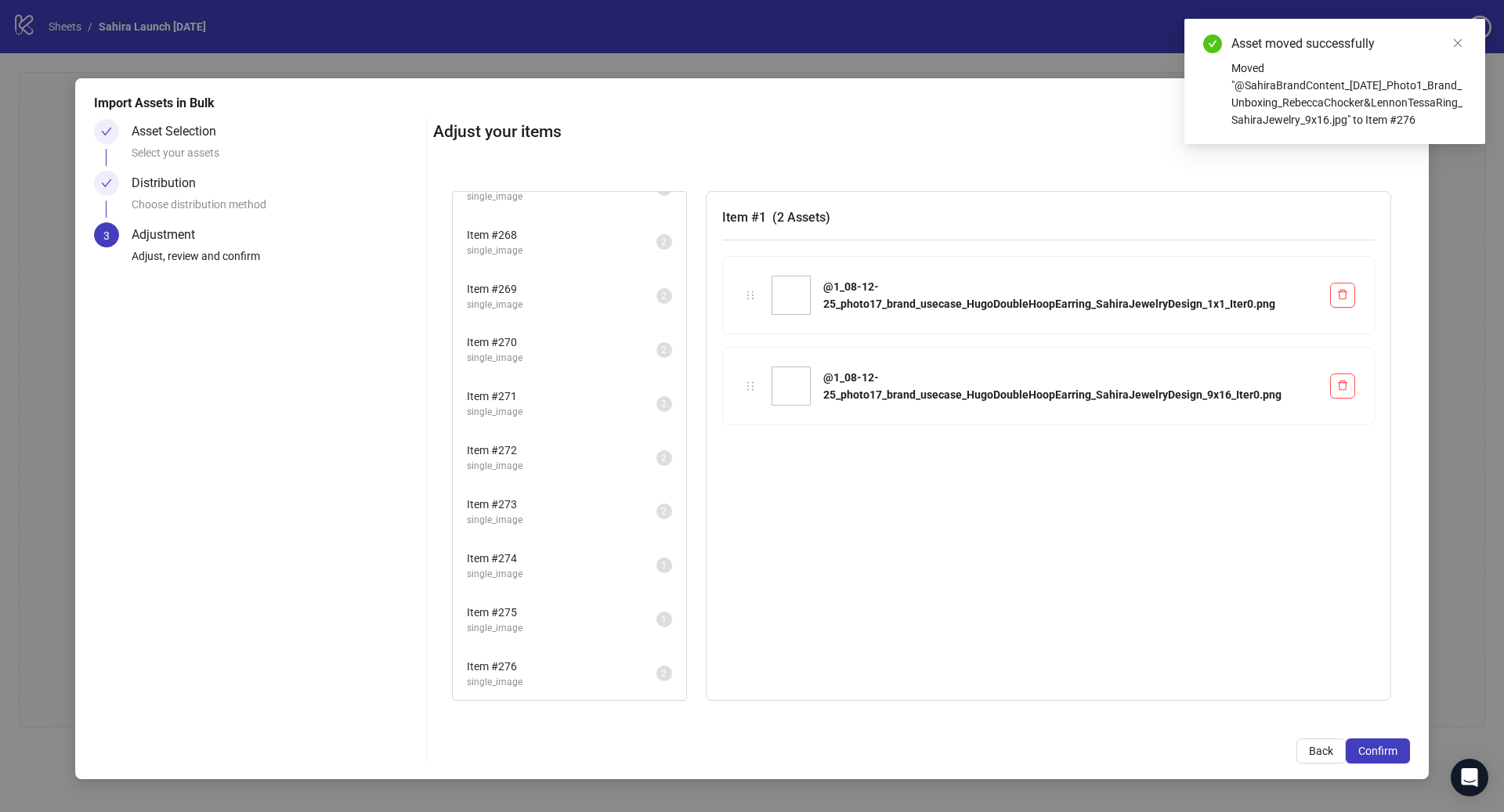
scroll to position [14373, 0]
click at [531, 669] on span "Item # 276" at bounding box center [561, 667] width 189 height 17
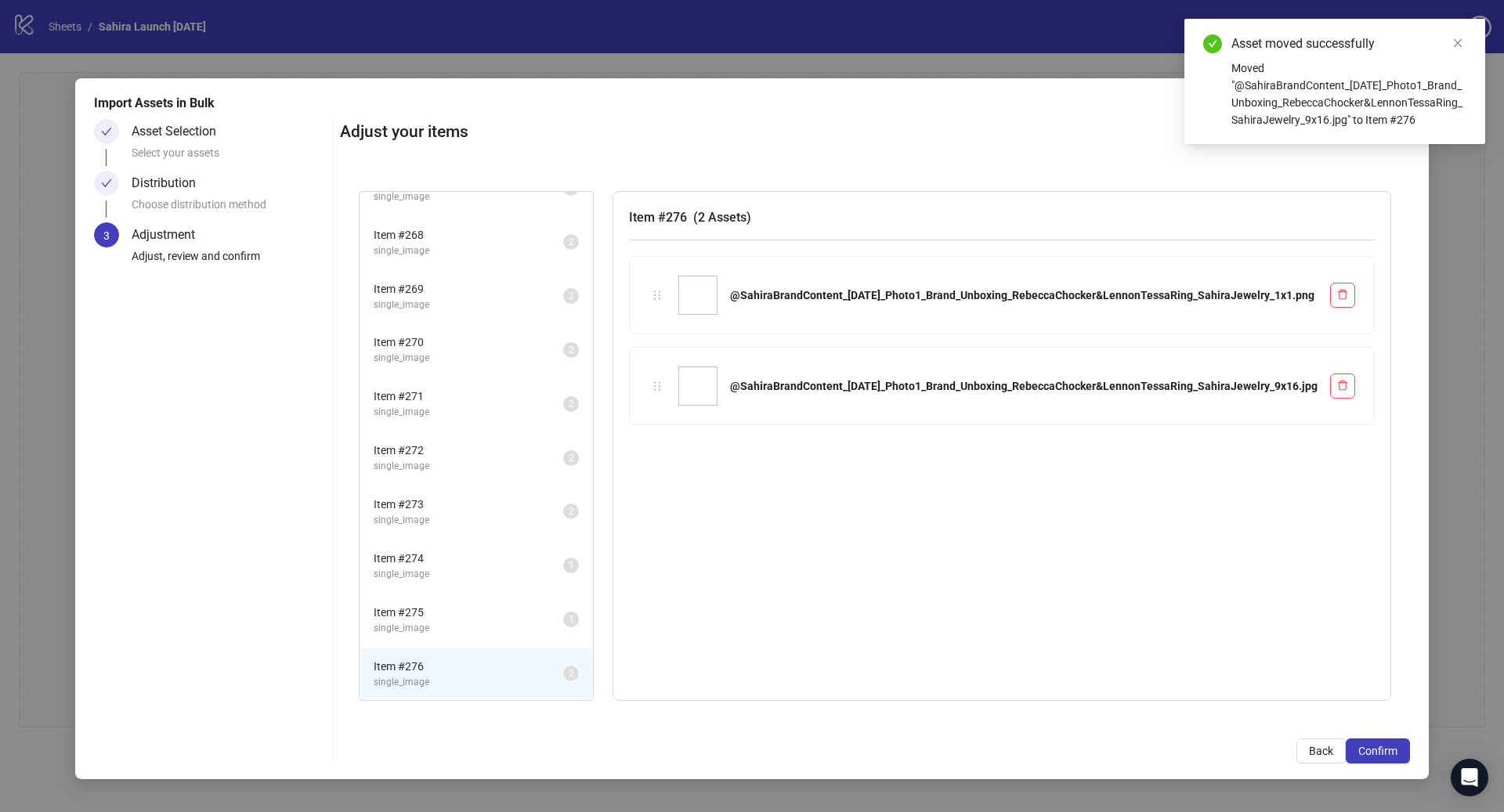
click at [534, 621] on span "single_image" at bounding box center [468, 628] width 189 height 15
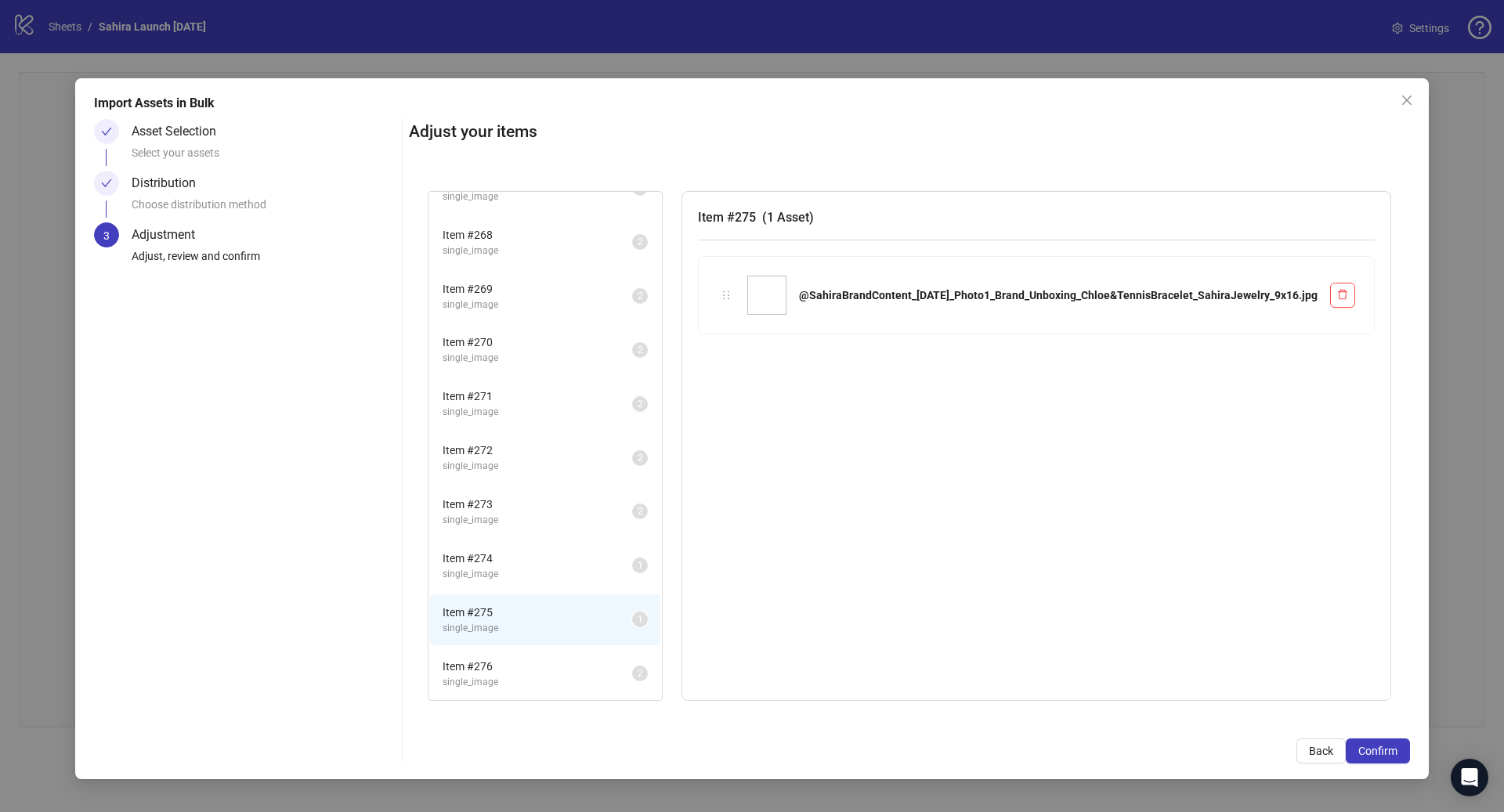
click at [540, 571] on span "single_image" at bounding box center [537, 574] width 189 height 15
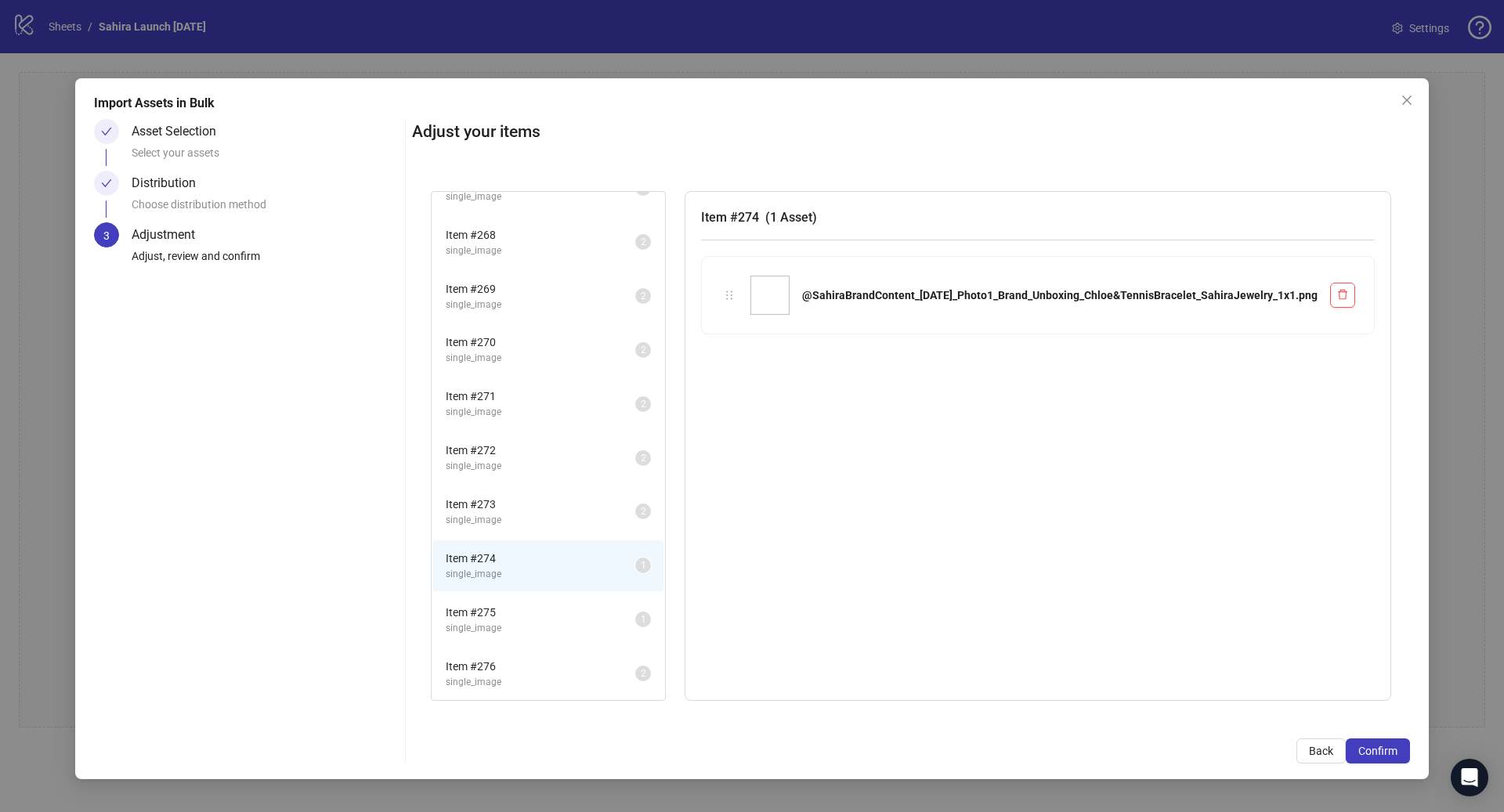
click at [542, 600] on li "Item # 275 single_image 1" at bounding box center [548, 619] width 230 height 51
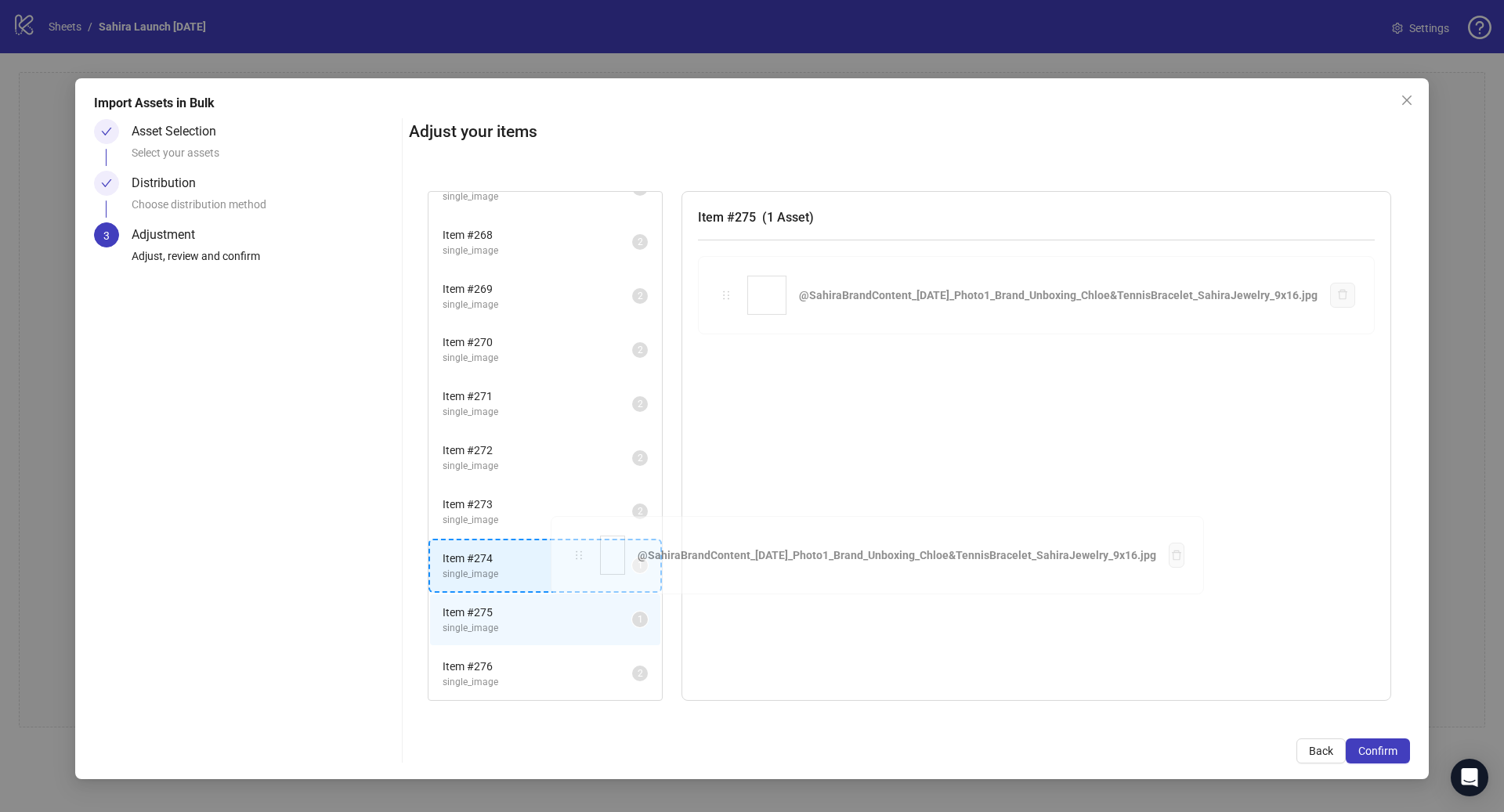
drag, startPoint x: 750, startPoint y: 294, endPoint x: 579, endPoint y: 555, distance: 312.0
click at [579, 555] on div "Item # 1 single_image 2 Item # 2 single_image 2 Item # 3 single_image 2 Item # …" at bounding box center [909, 446] width 1001 height 548
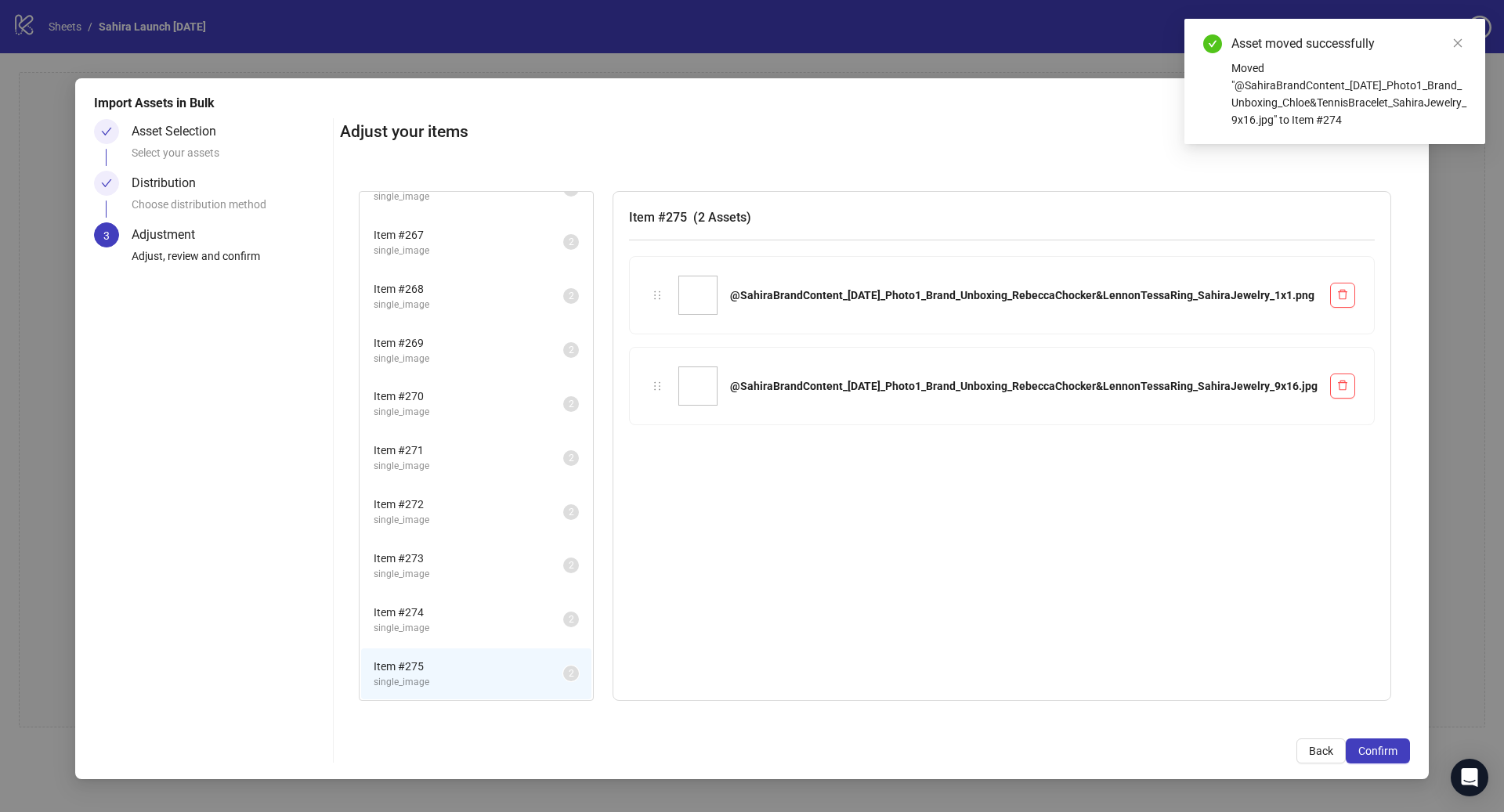
scroll to position [14320, 0]
click at [1392, 748] on span "Confirm" at bounding box center [1378, 751] width 39 height 13
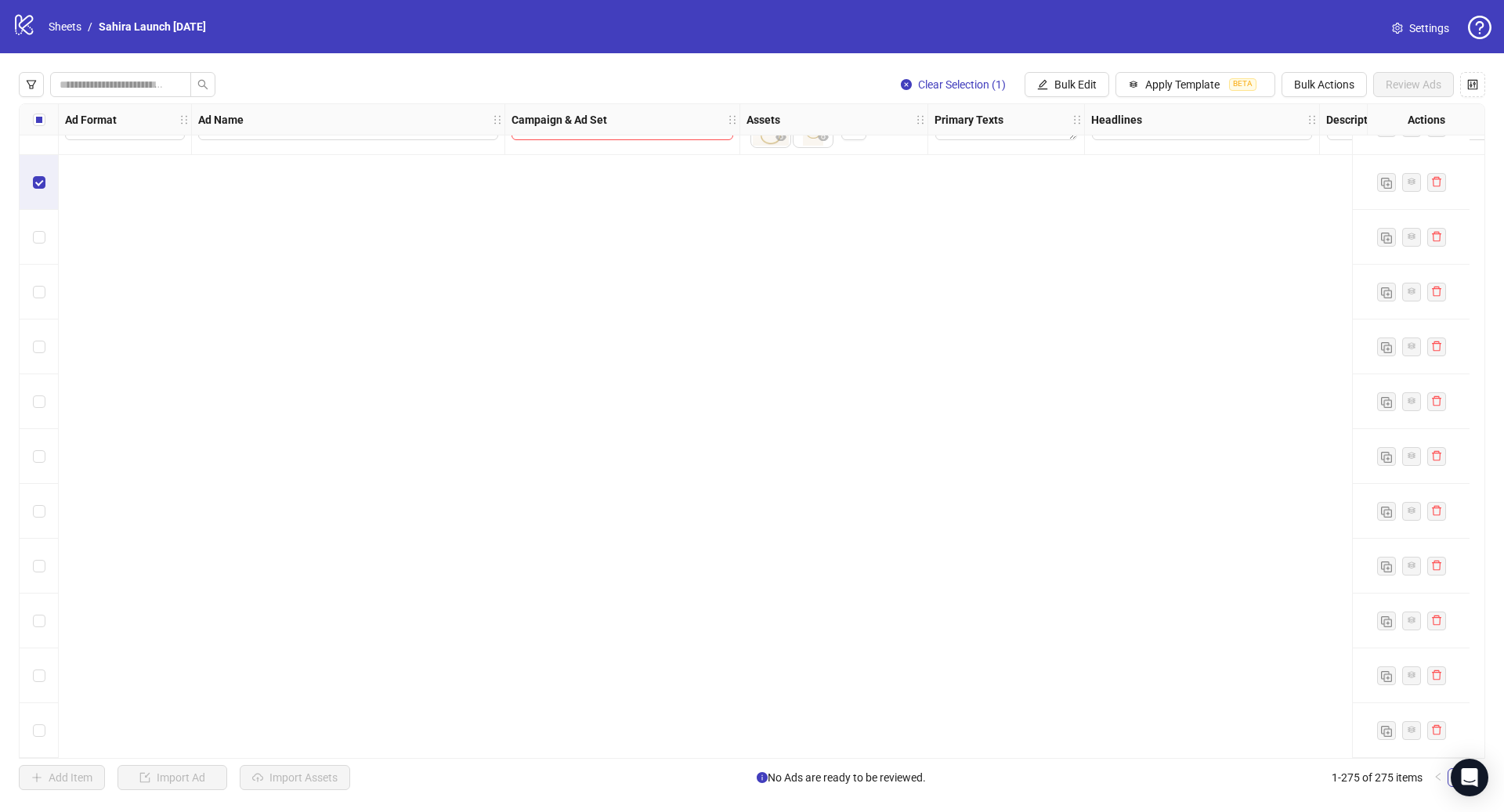
scroll to position [14459, 0]
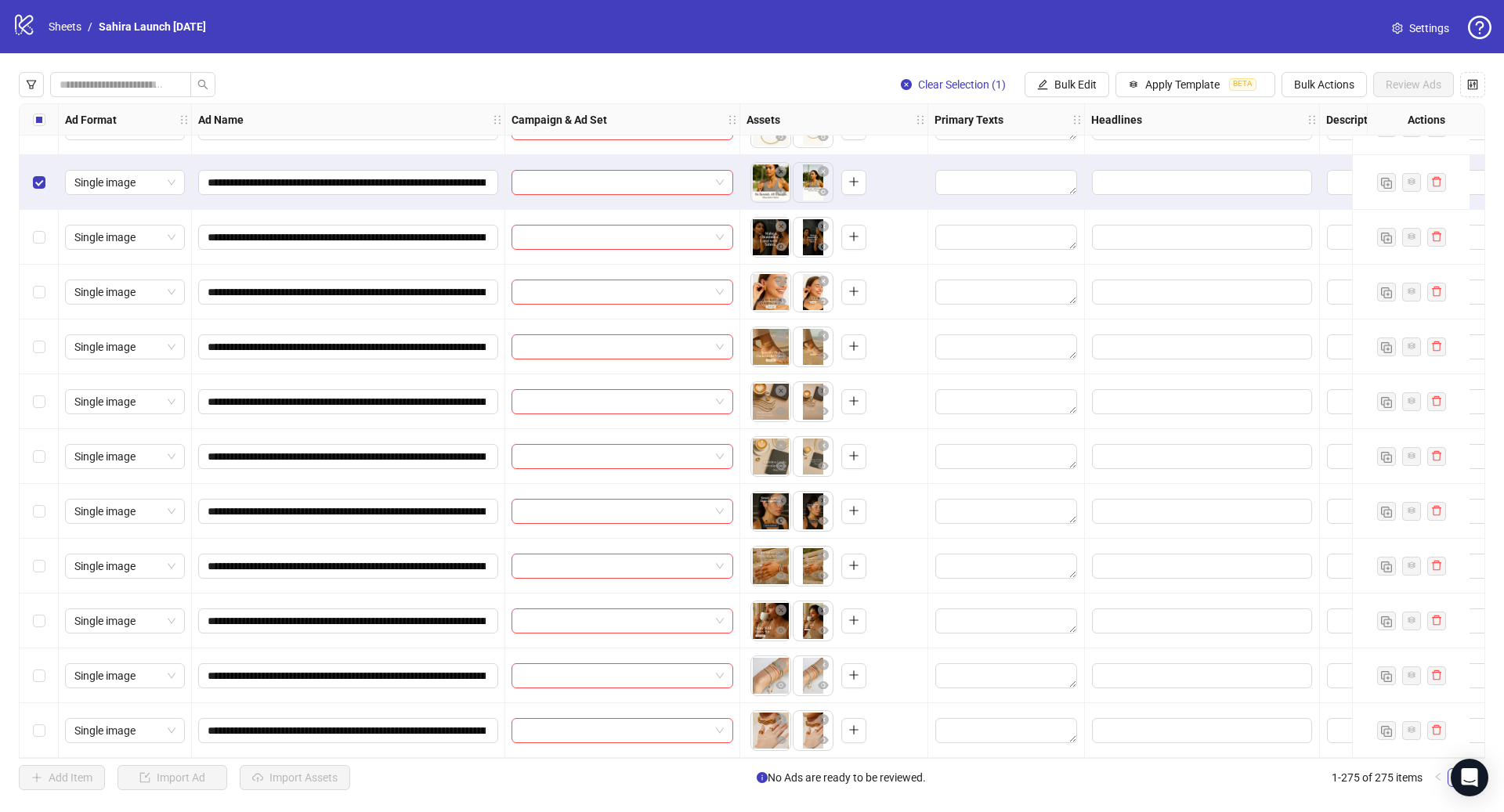
click at [47, 119] on div "Select all rows" at bounding box center [39, 120] width 39 height 31
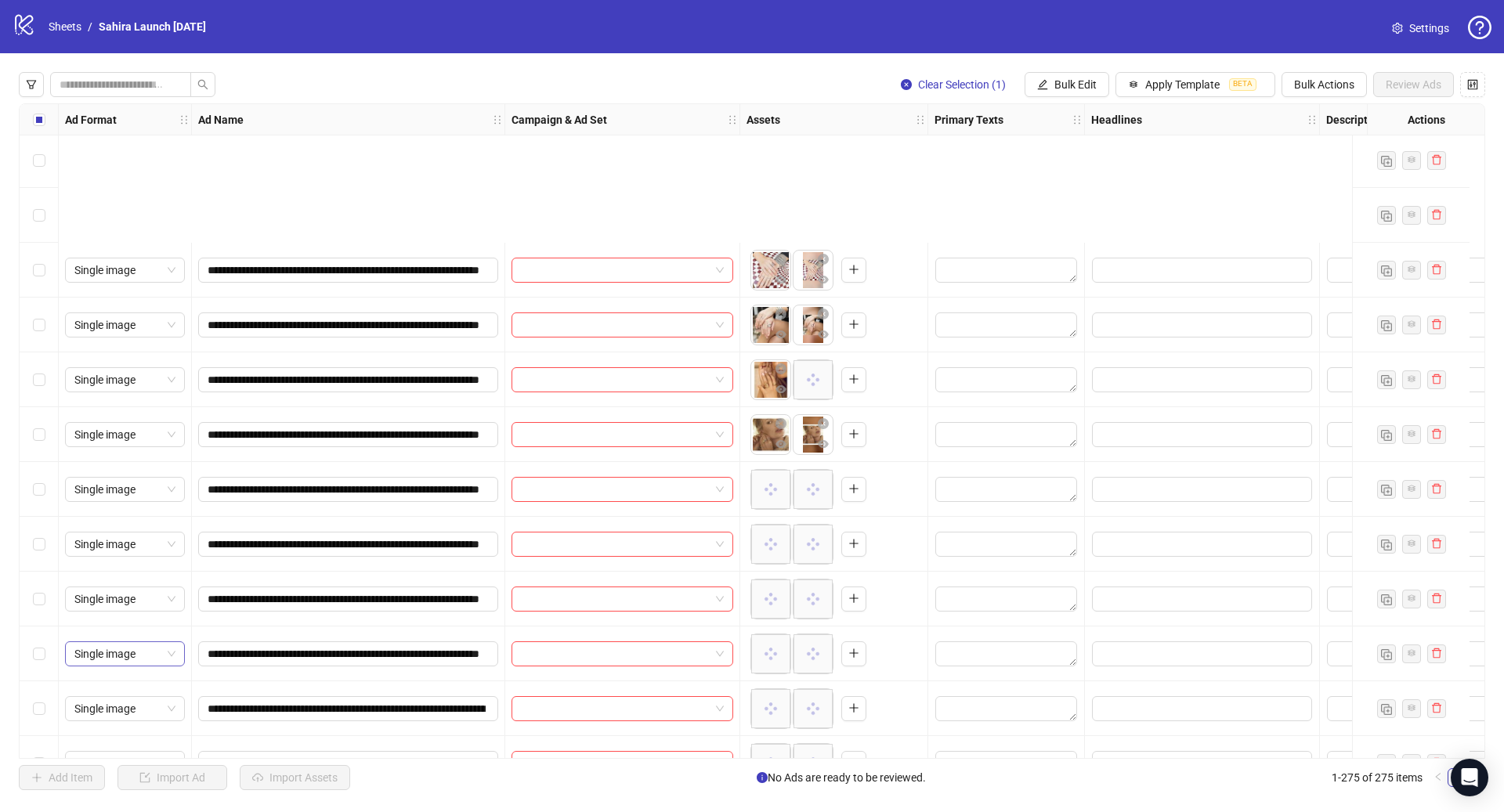
scroll to position [2460, 0]
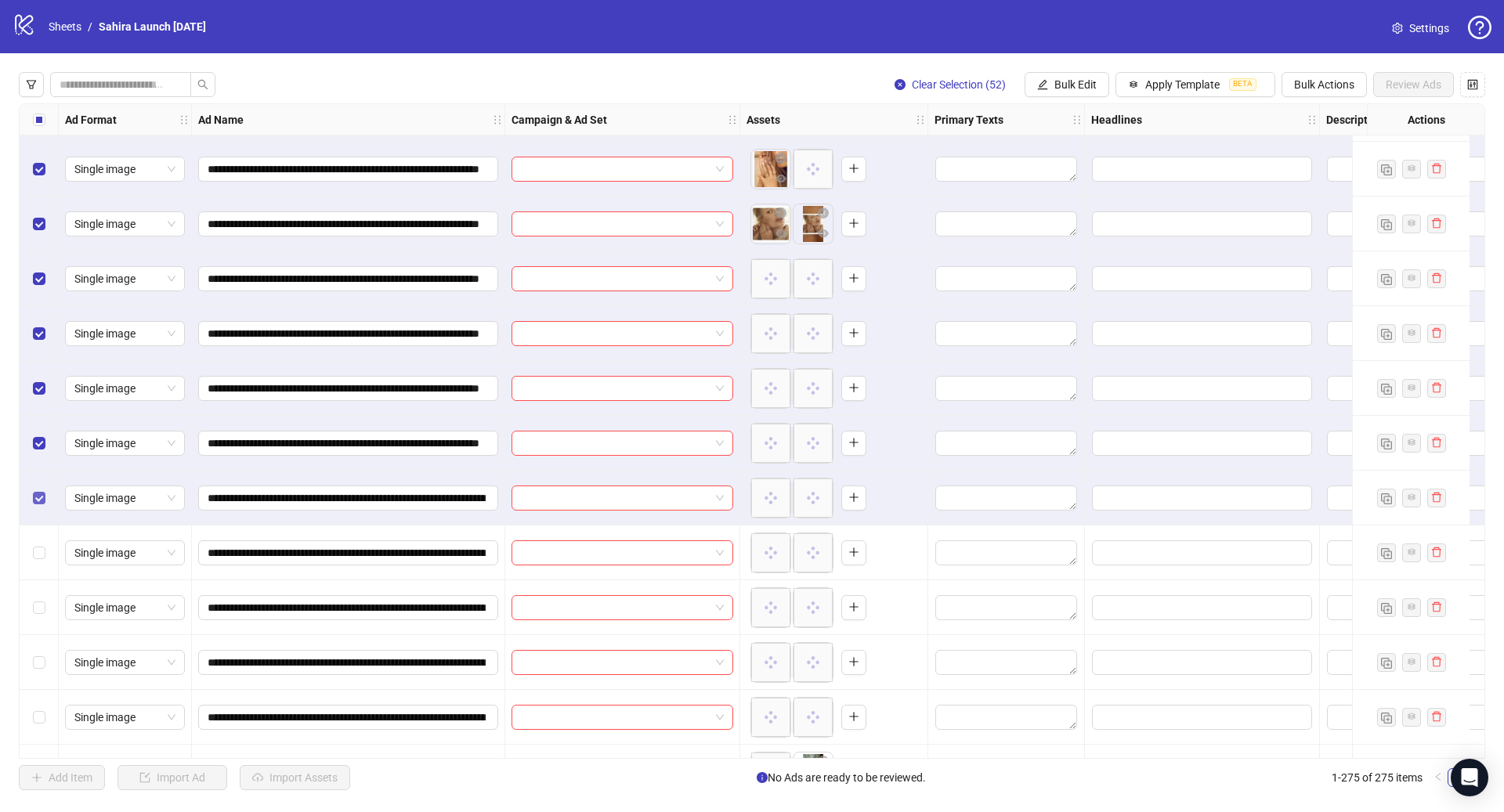
click at [40, 491] on label "Select row 52" at bounding box center [39, 498] width 13 height 17
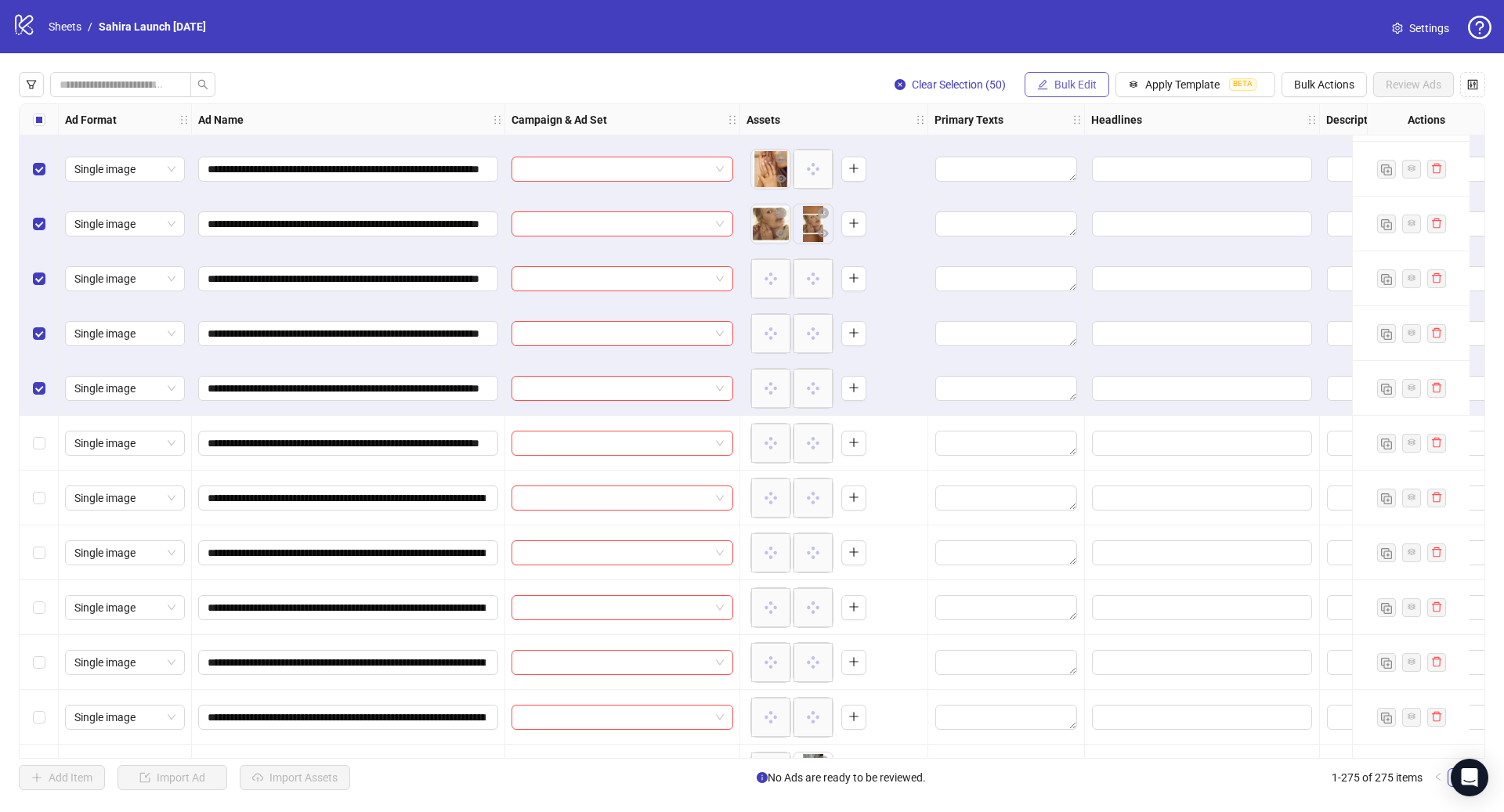
click at [1064, 88] on span "Bulk Edit" at bounding box center [1076, 85] width 42 height 13
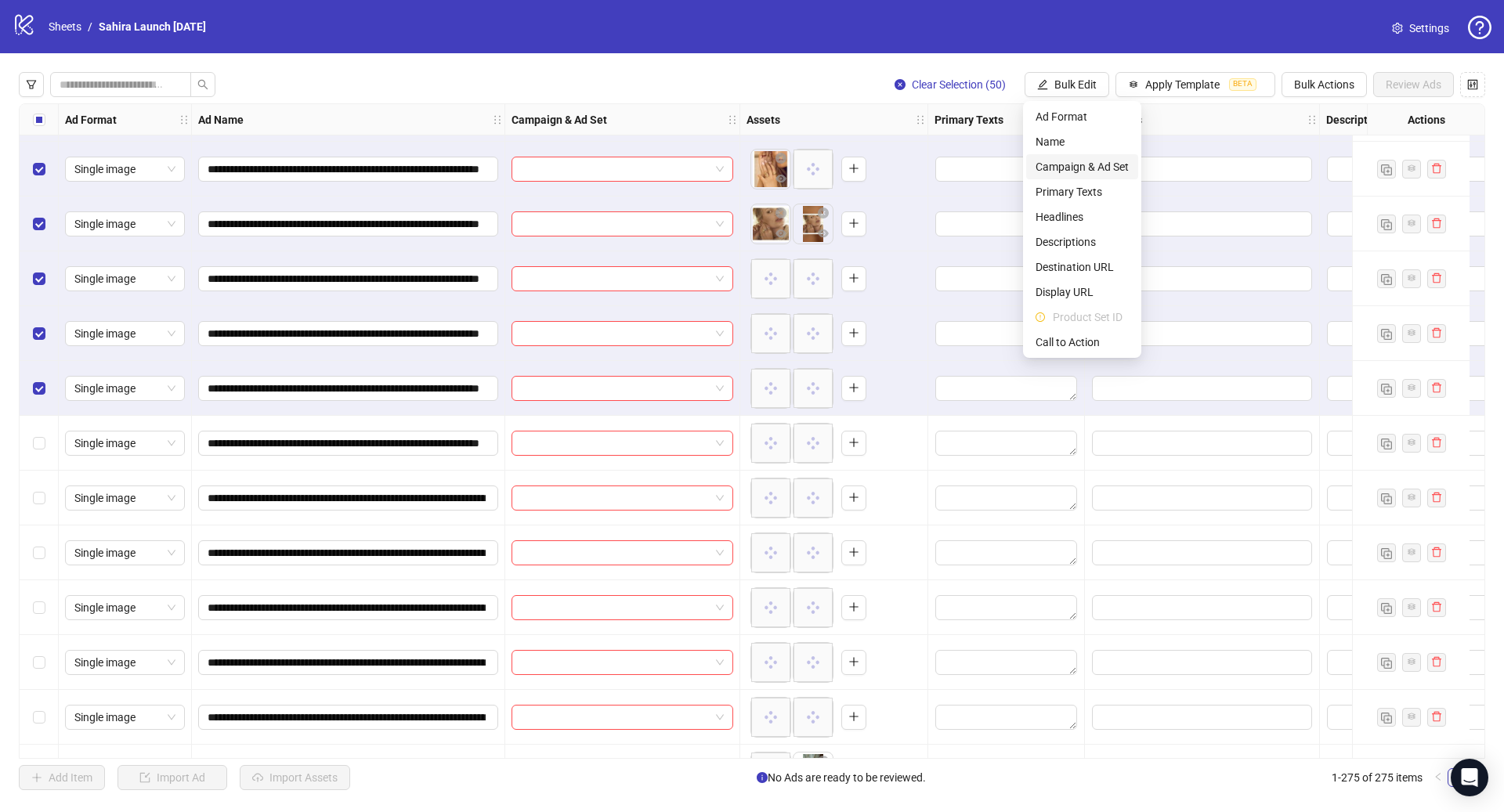
click at [1088, 166] on span "Campaign & Ad Set" at bounding box center [1082, 167] width 94 height 17
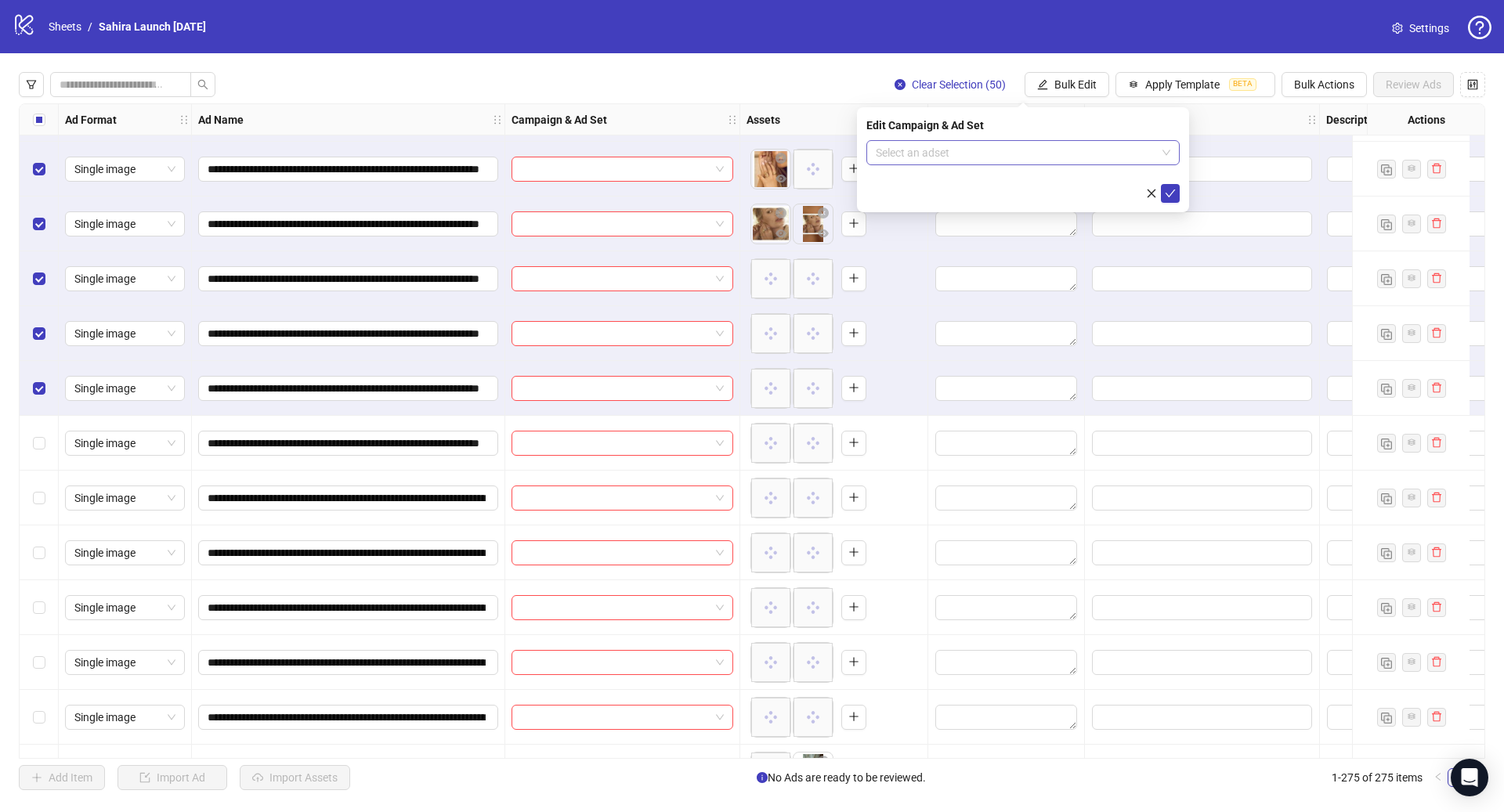
click at [1013, 151] on input "search" at bounding box center [1016, 152] width 281 height 24
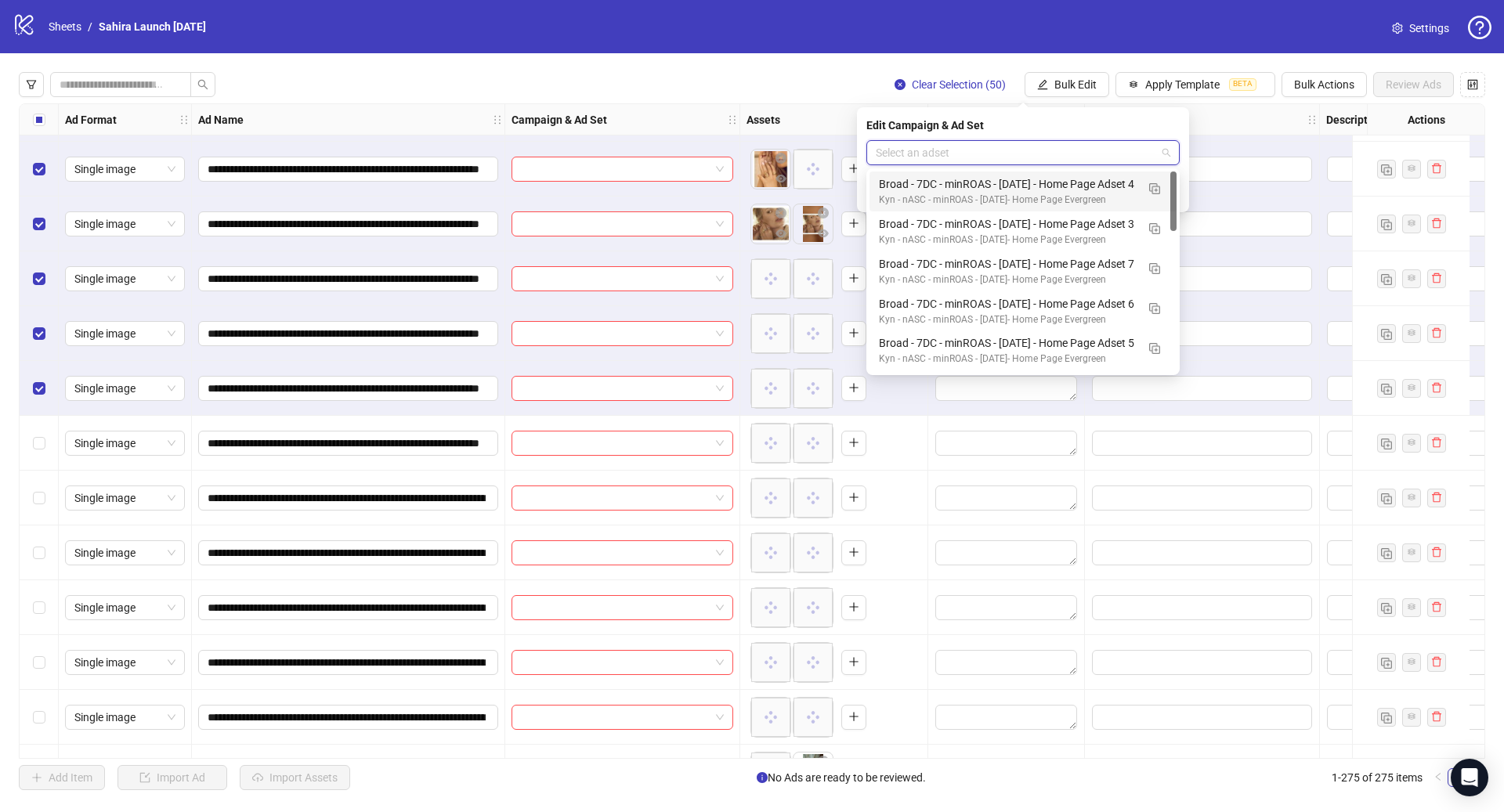
paste input "**********"
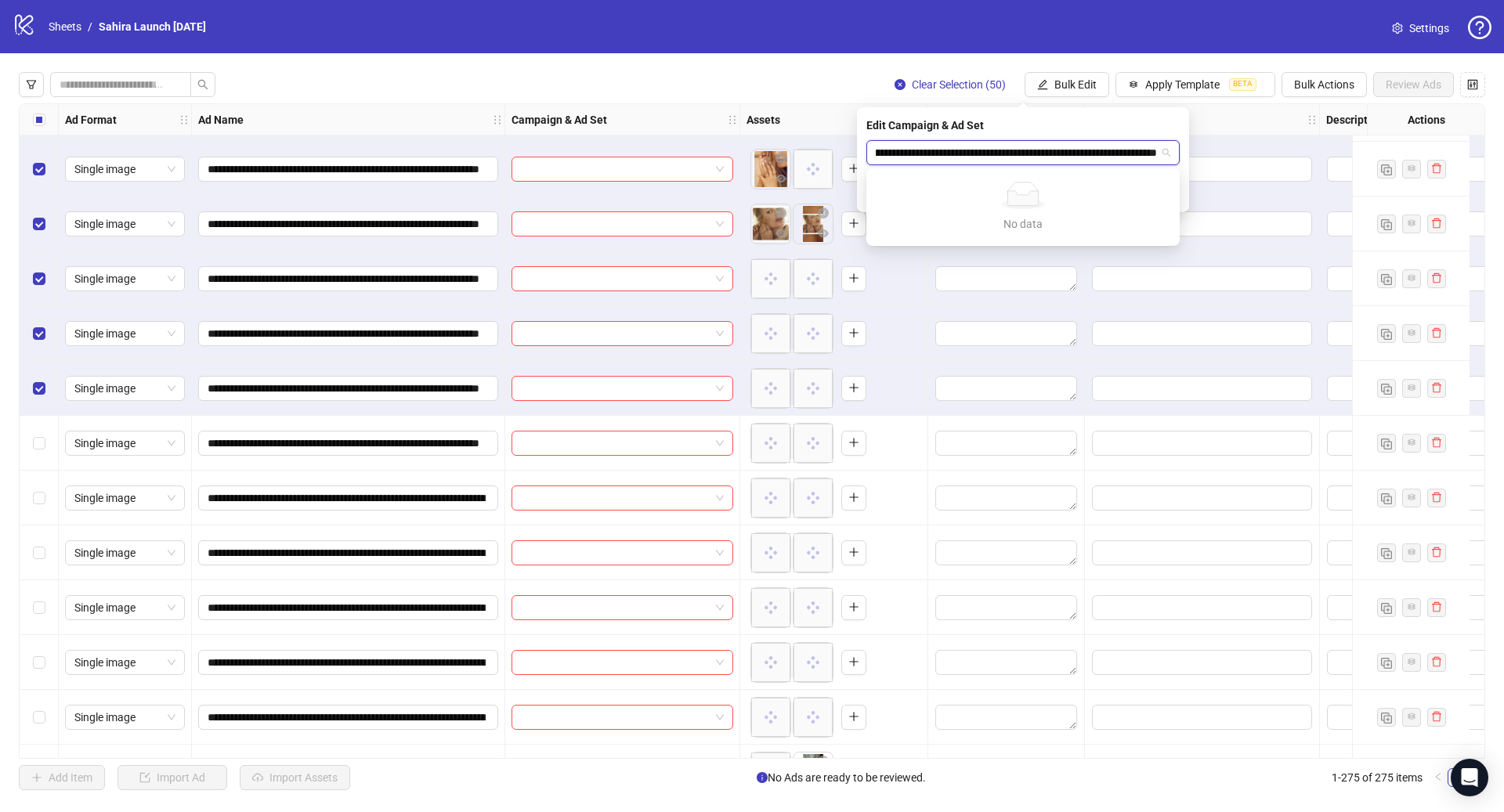
type input "**********"
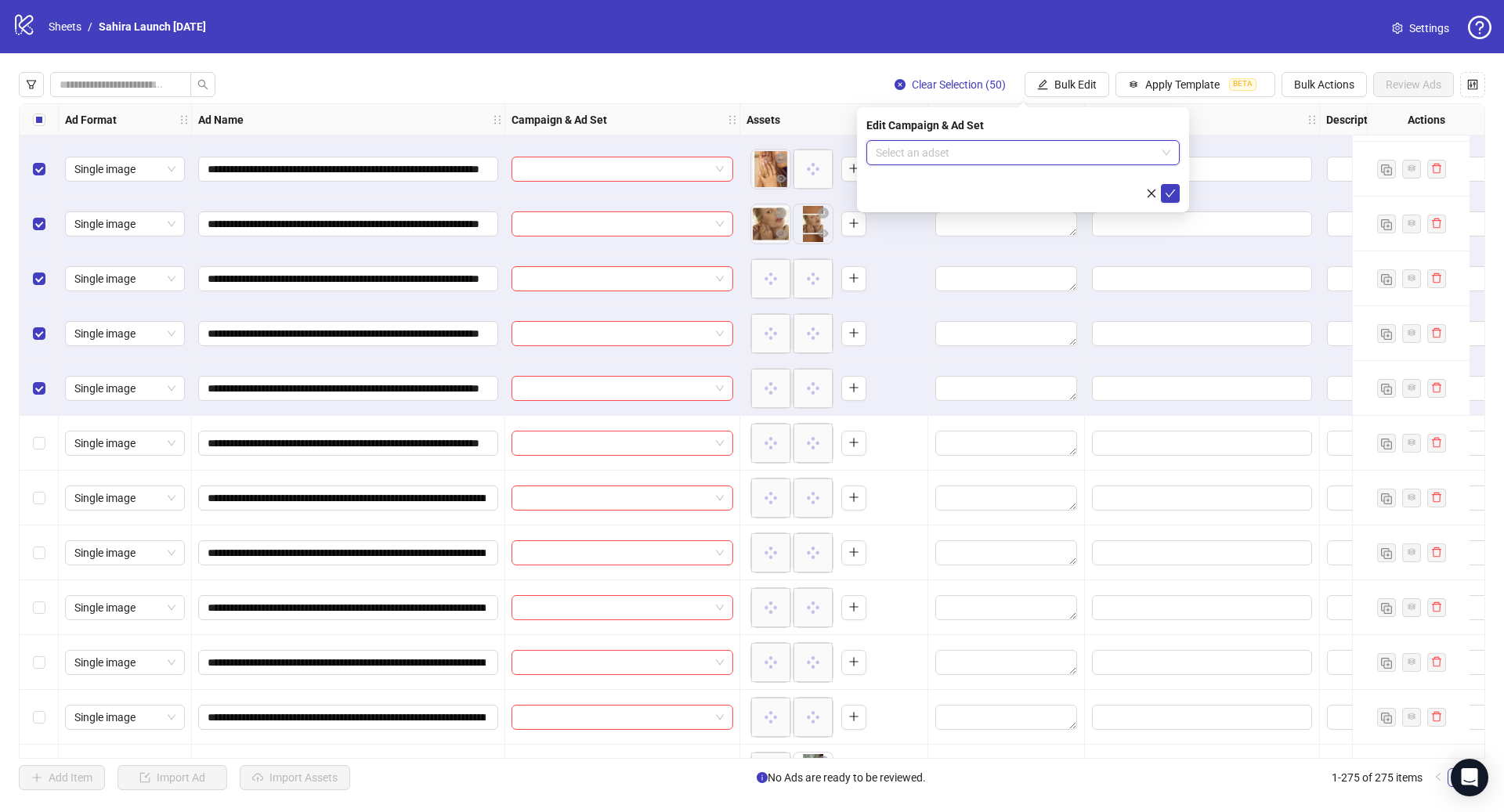
paste input "**********"
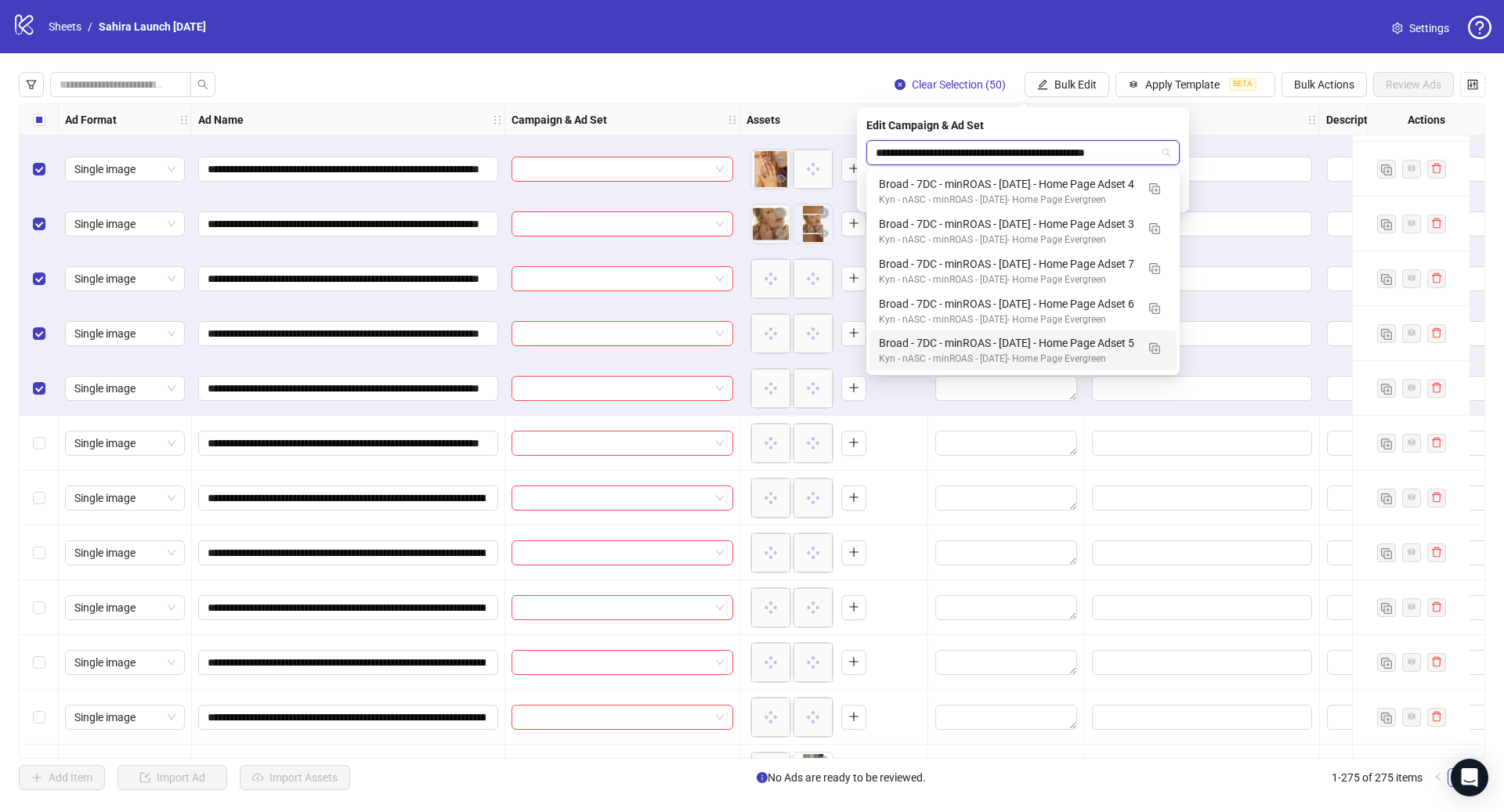
scroll to position [39, 0]
type input "**********"
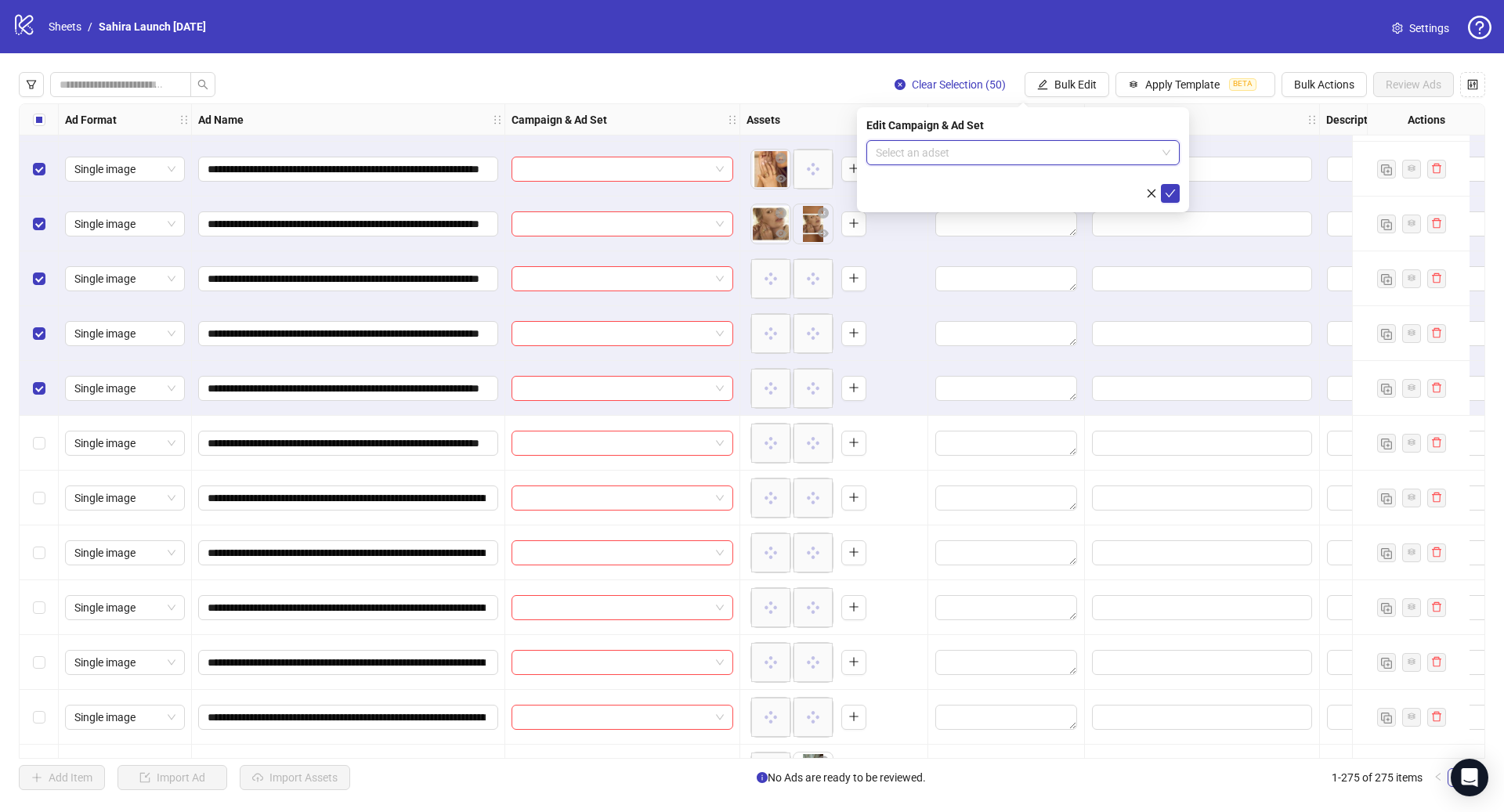
paste input "**********"
type input "**********"
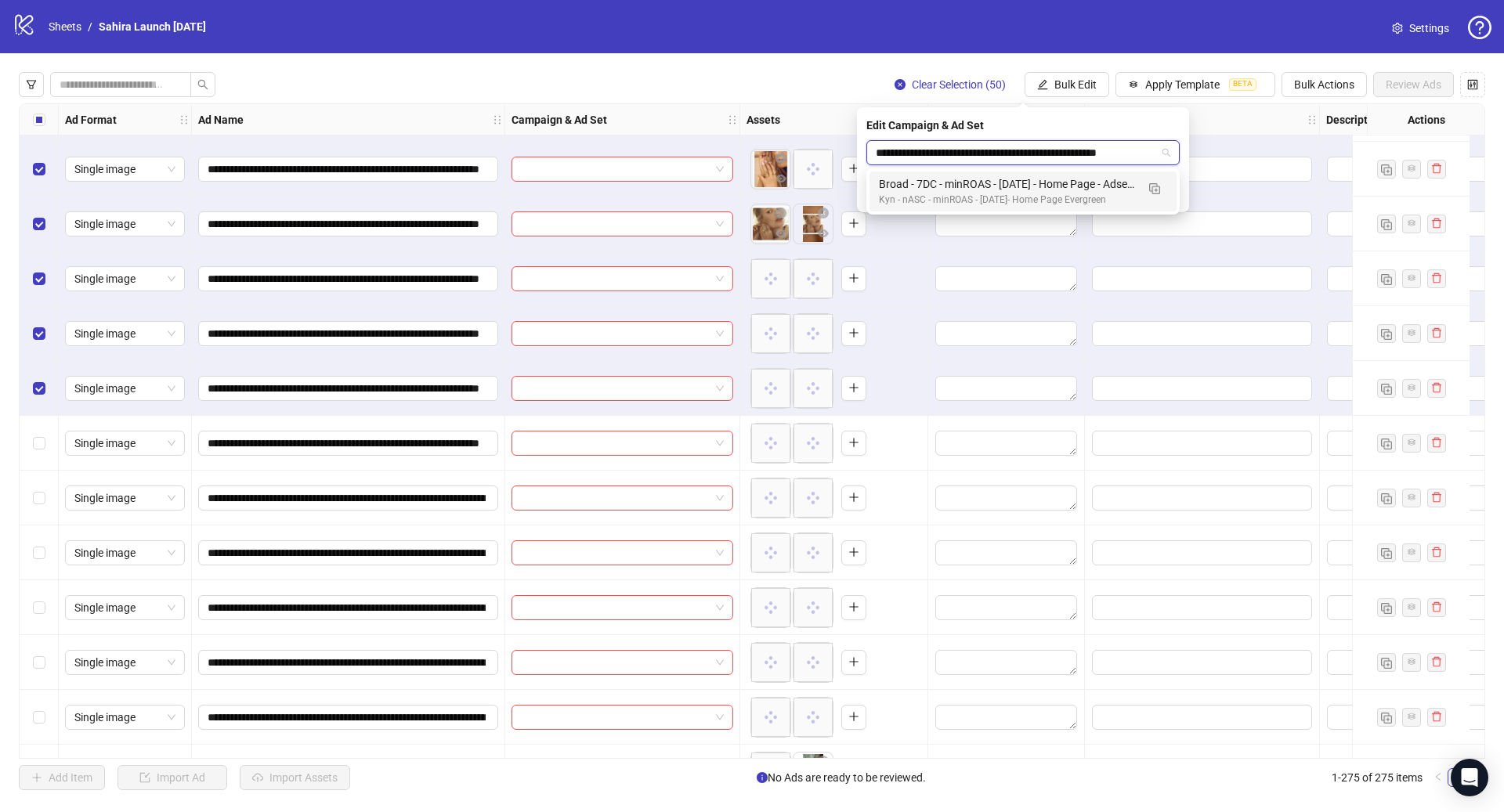
click at [1043, 186] on div "Broad - 7DC - minROAS - [DATE] - Home Page - Adset 1" at bounding box center [1007, 184] width 257 height 17
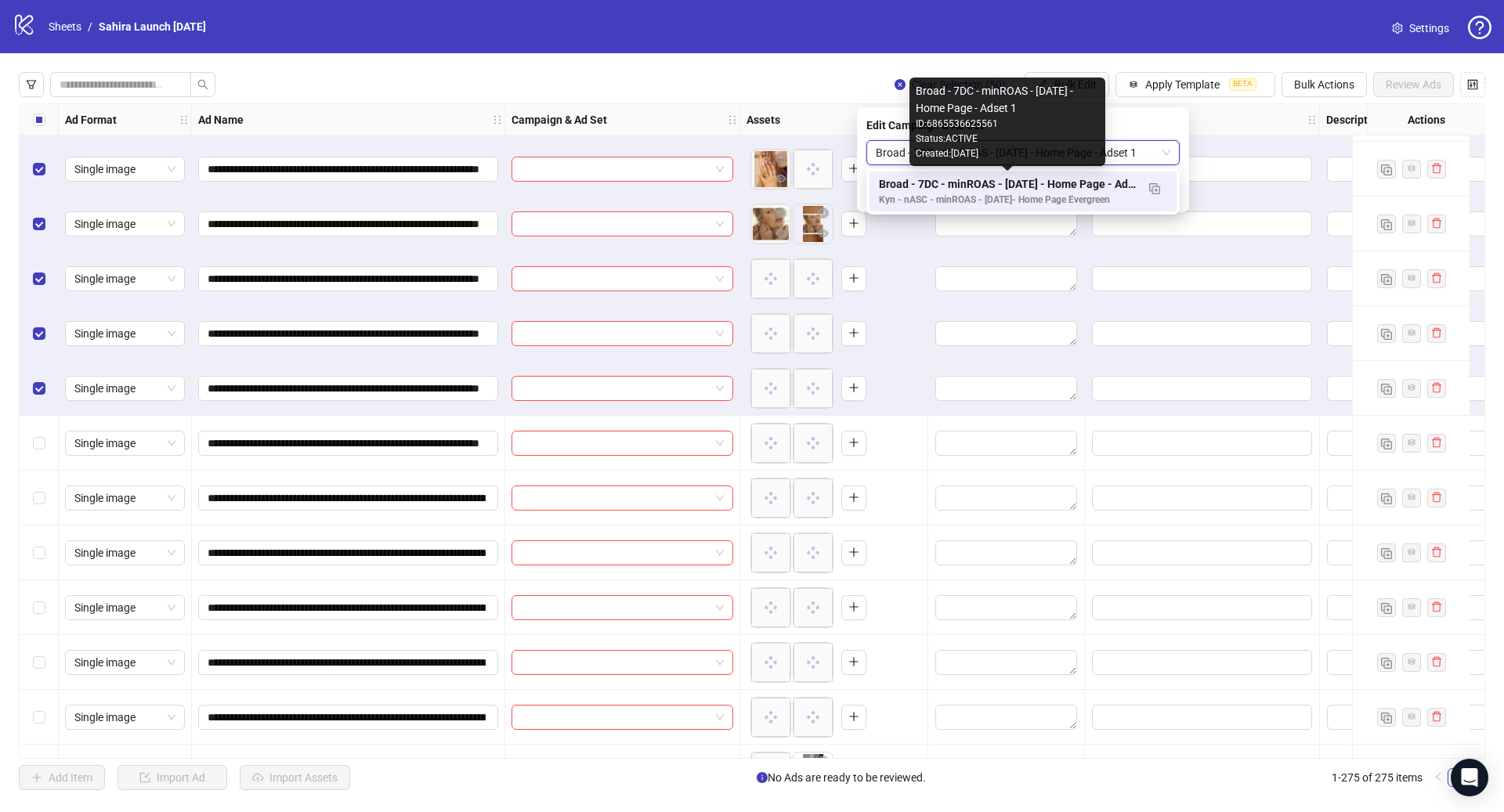
scroll to position [0, 0]
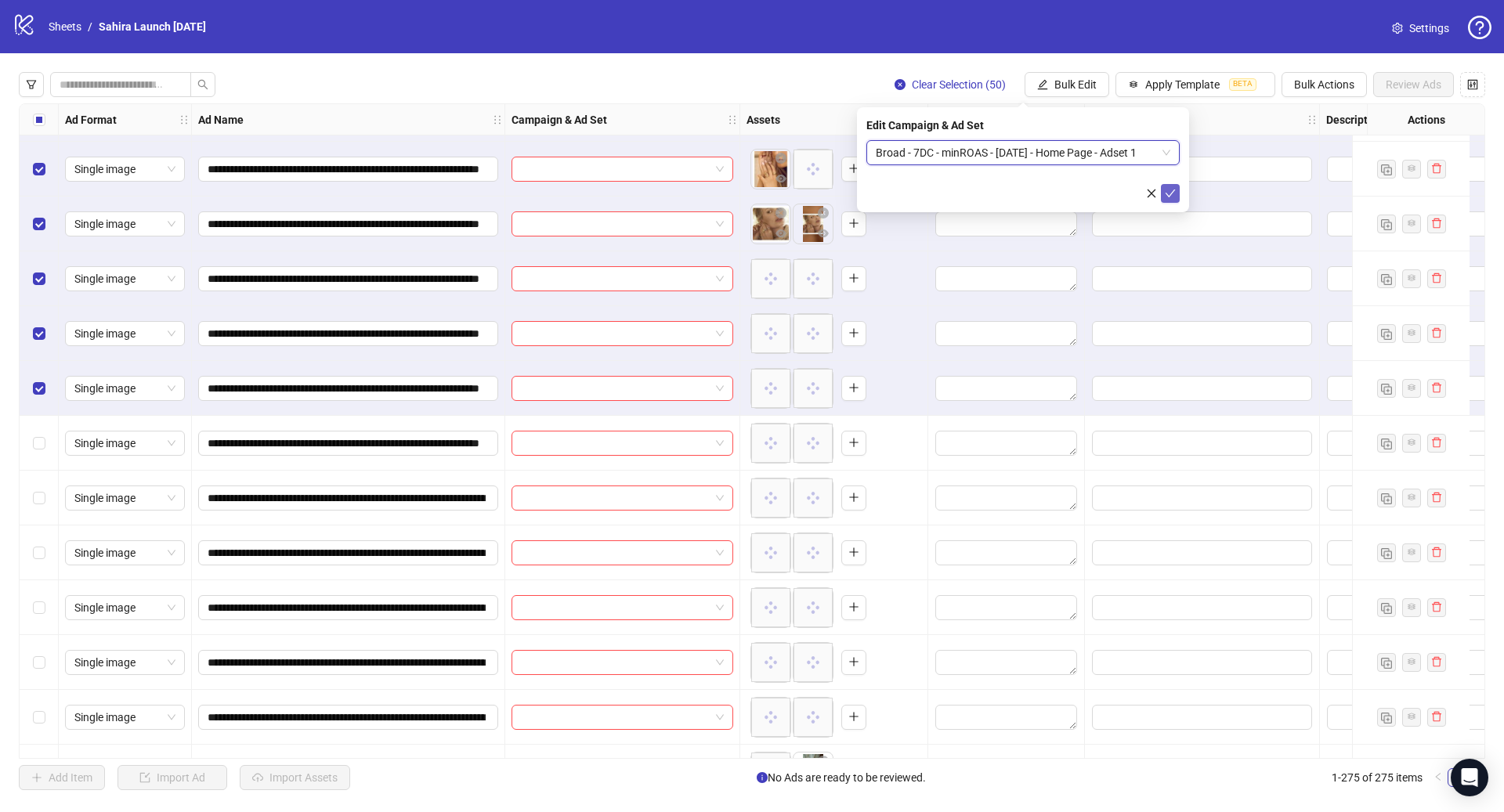
click at [1168, 192] on icon "check" at bounding box center [1171, 193] width 11 height 11
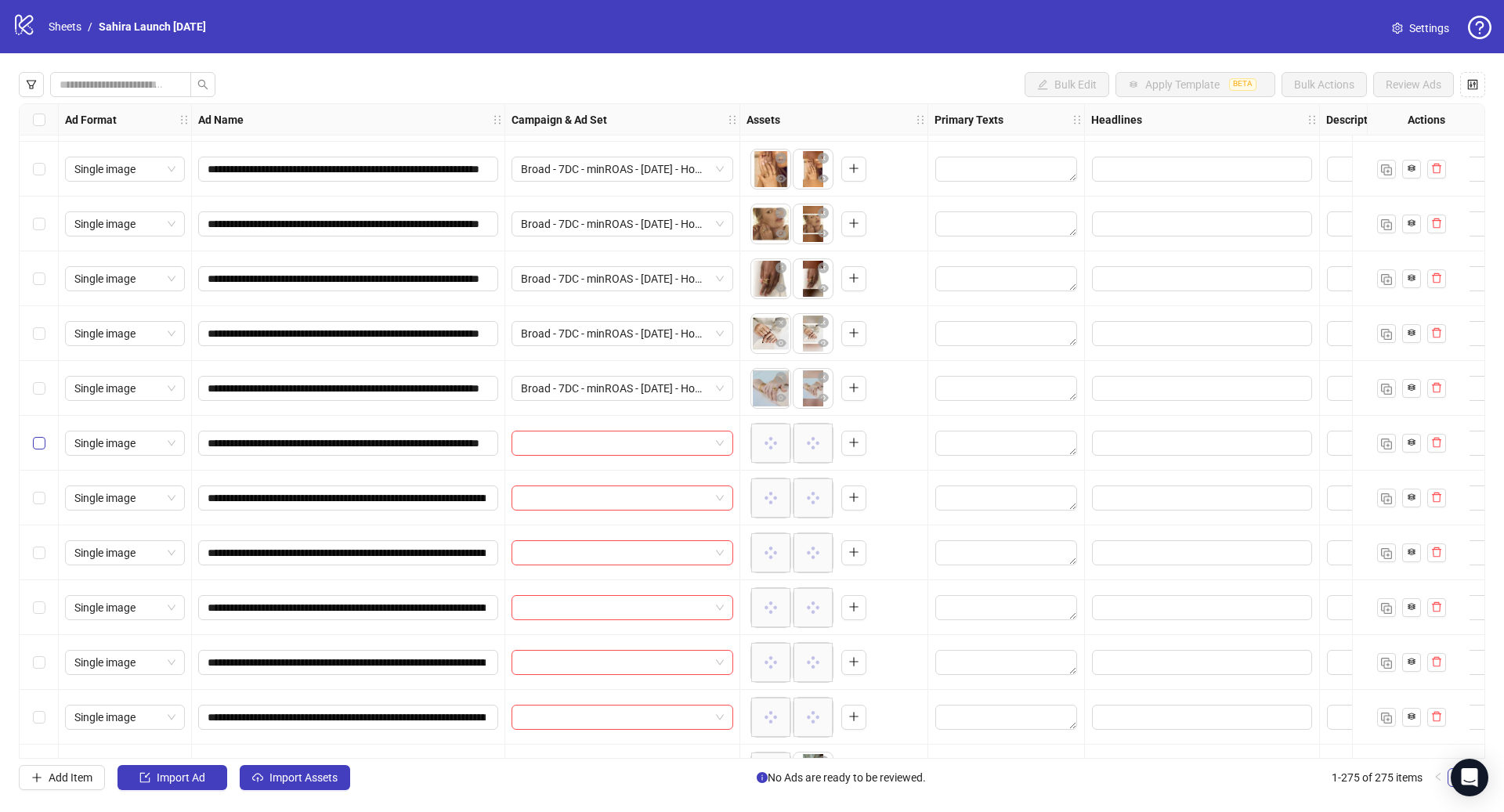
click at [35, 450] on label "Select row 51" at bounding box center [39, 443] width 13 height 17
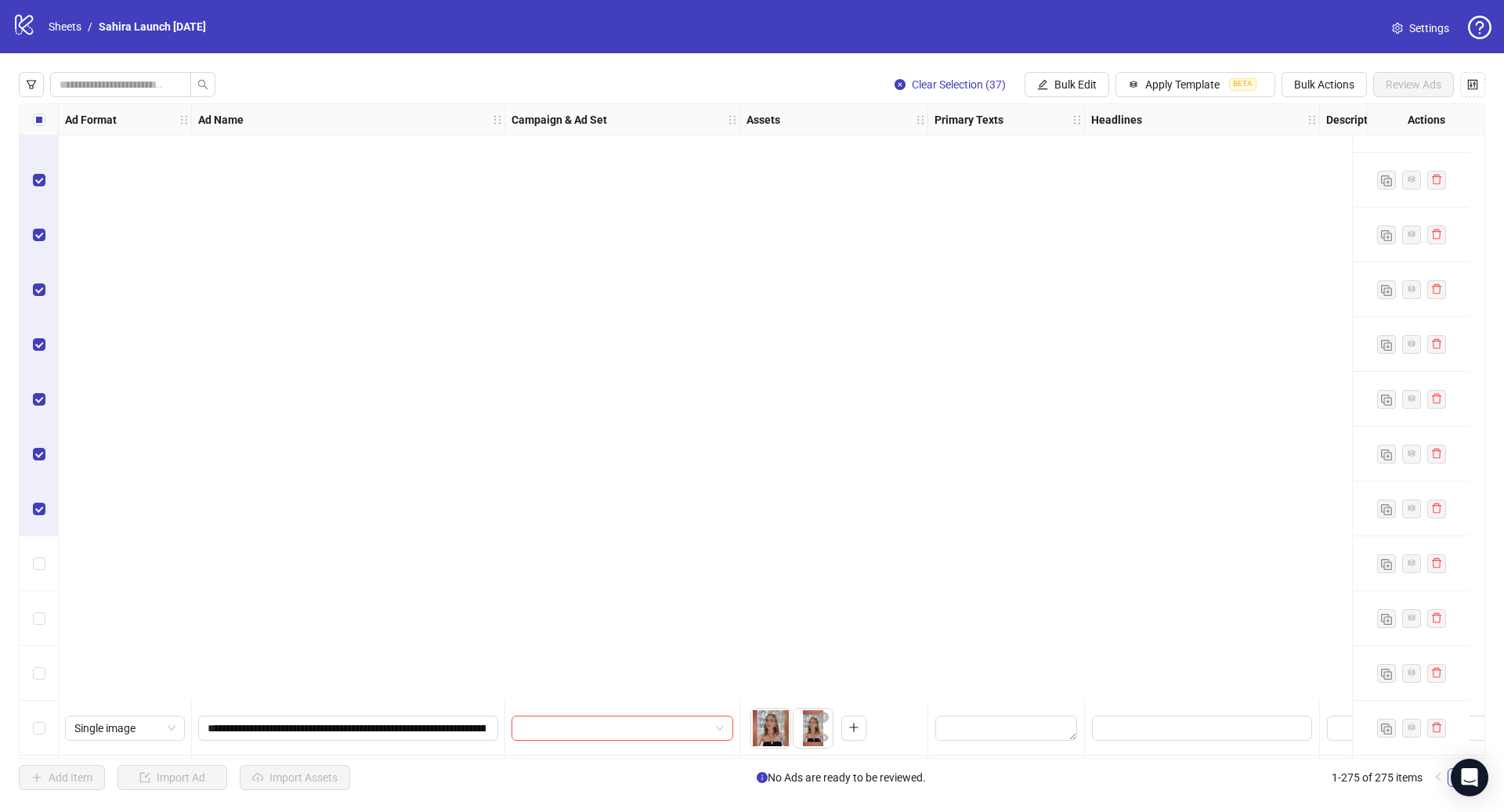
scroll to position [5053, 0]
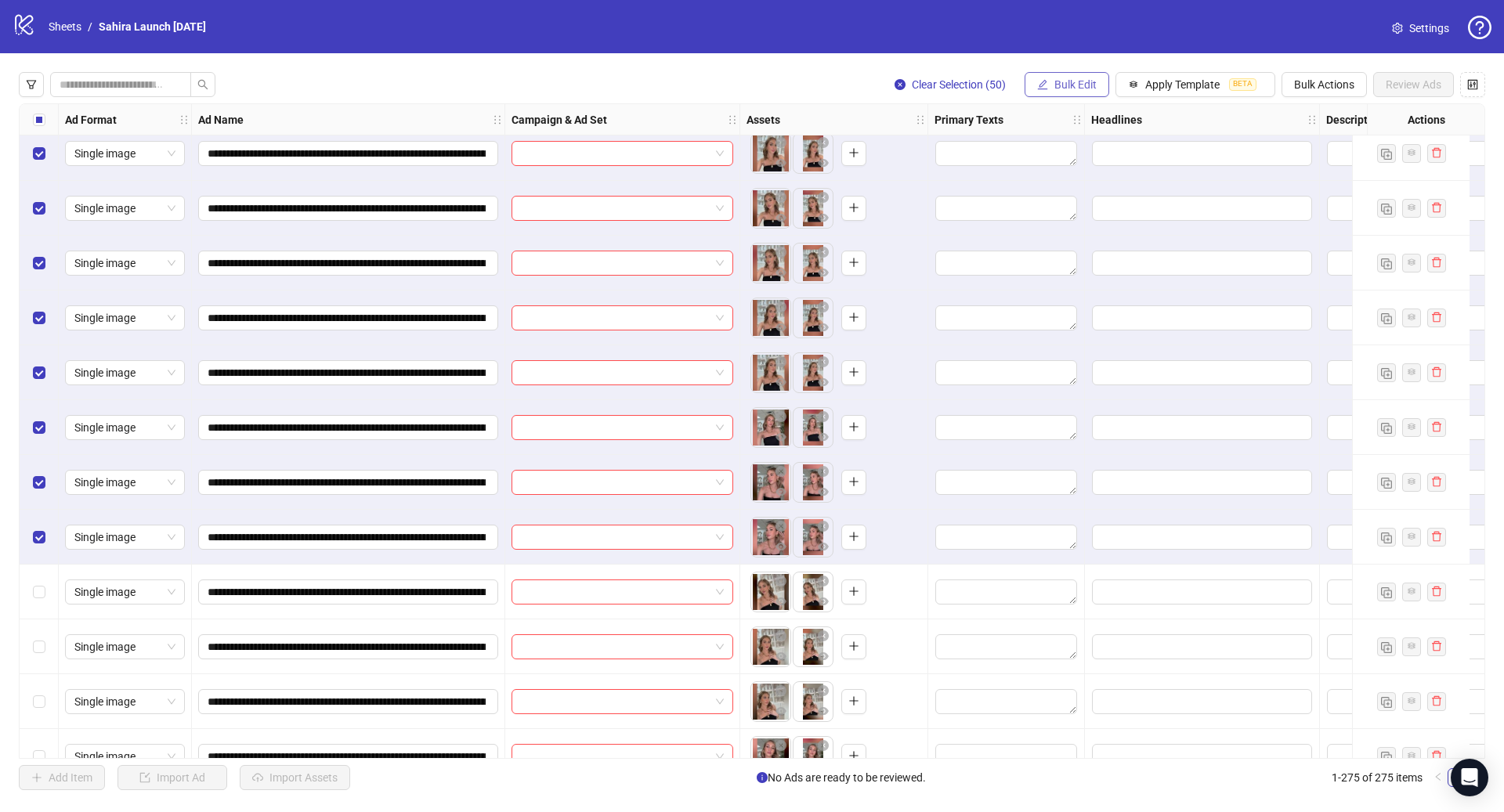
click at [1079, 90] on span "Bulk Edit" at bounding box center [1076, 85] width 42 height 13
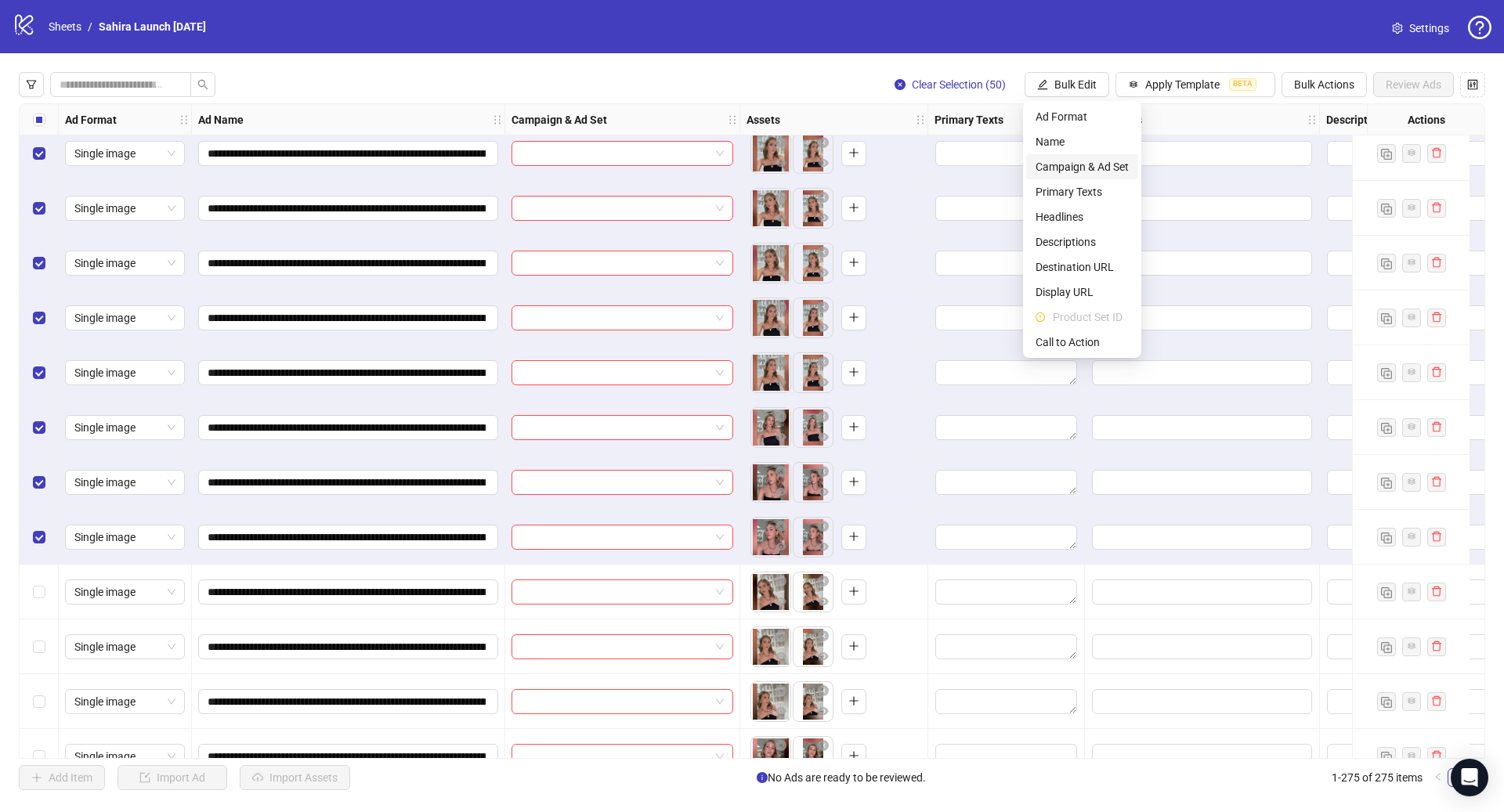
click at [1101, 163] on span "Campaign & Ad Set" at bounding box center [1082, 167] width 94 height 17
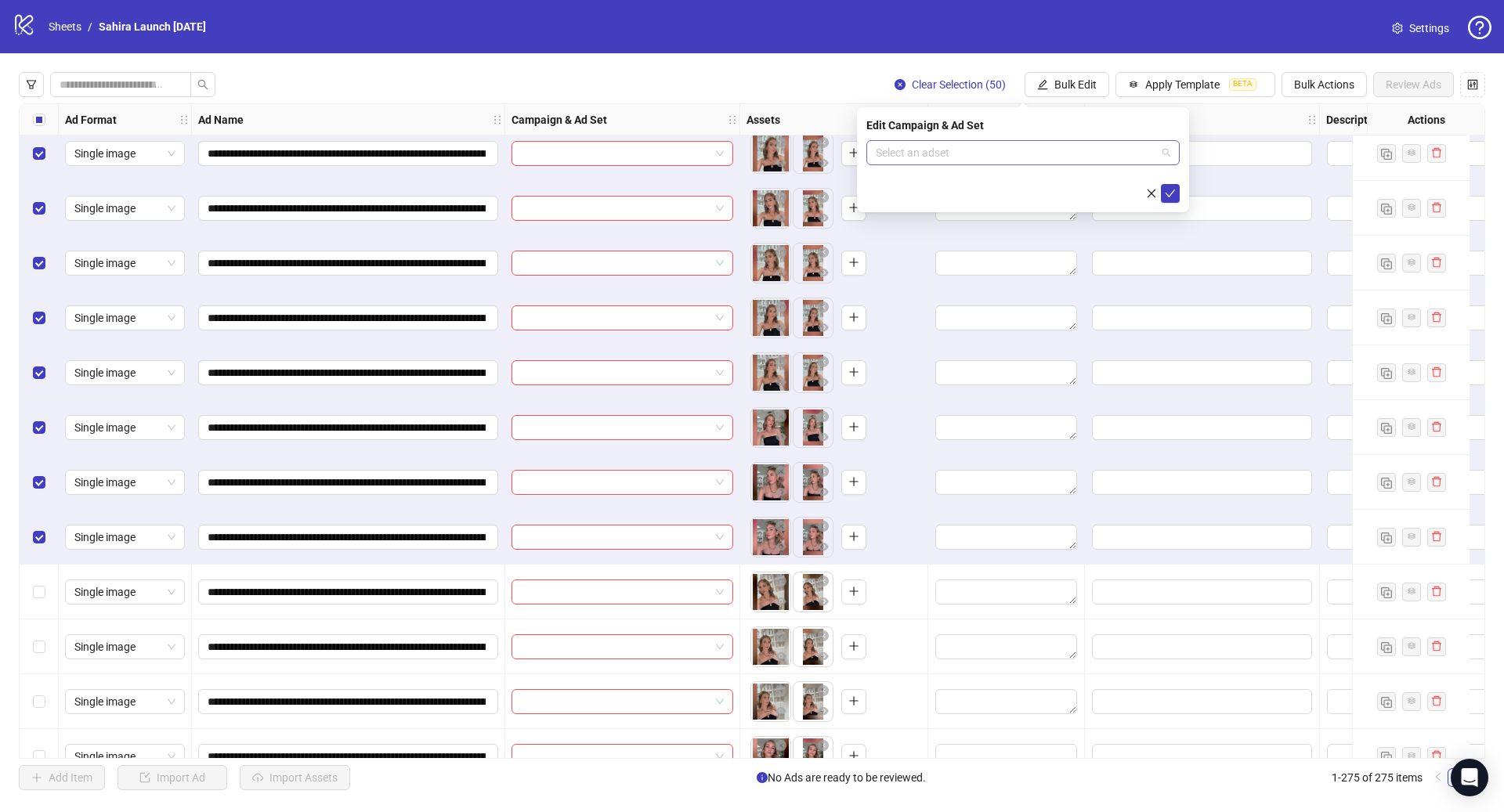
click at [1008, 152] on input "search" at bounding box center [1016, 152] width 281 height 24
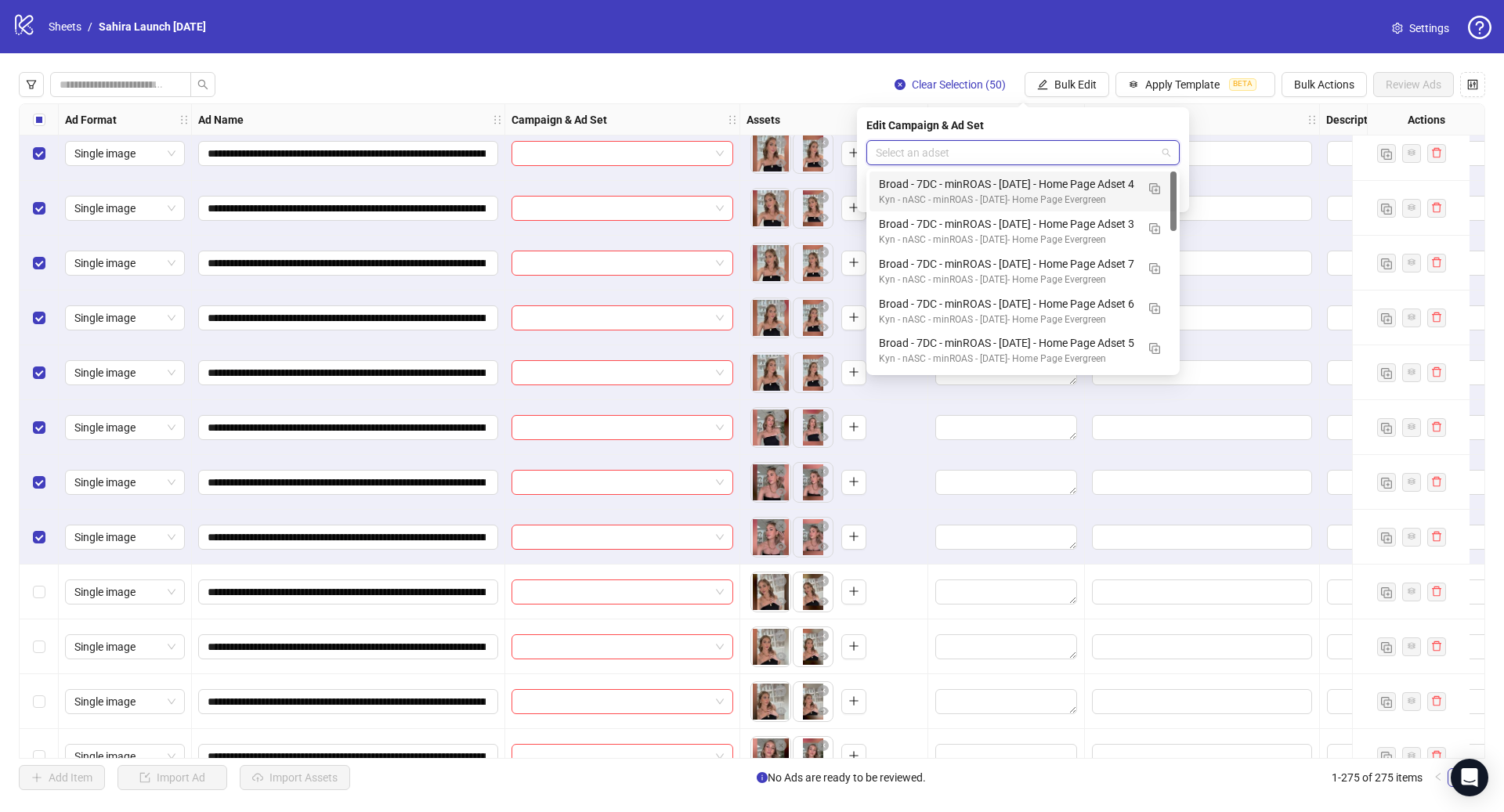
paste input "**********"
type input "**********"
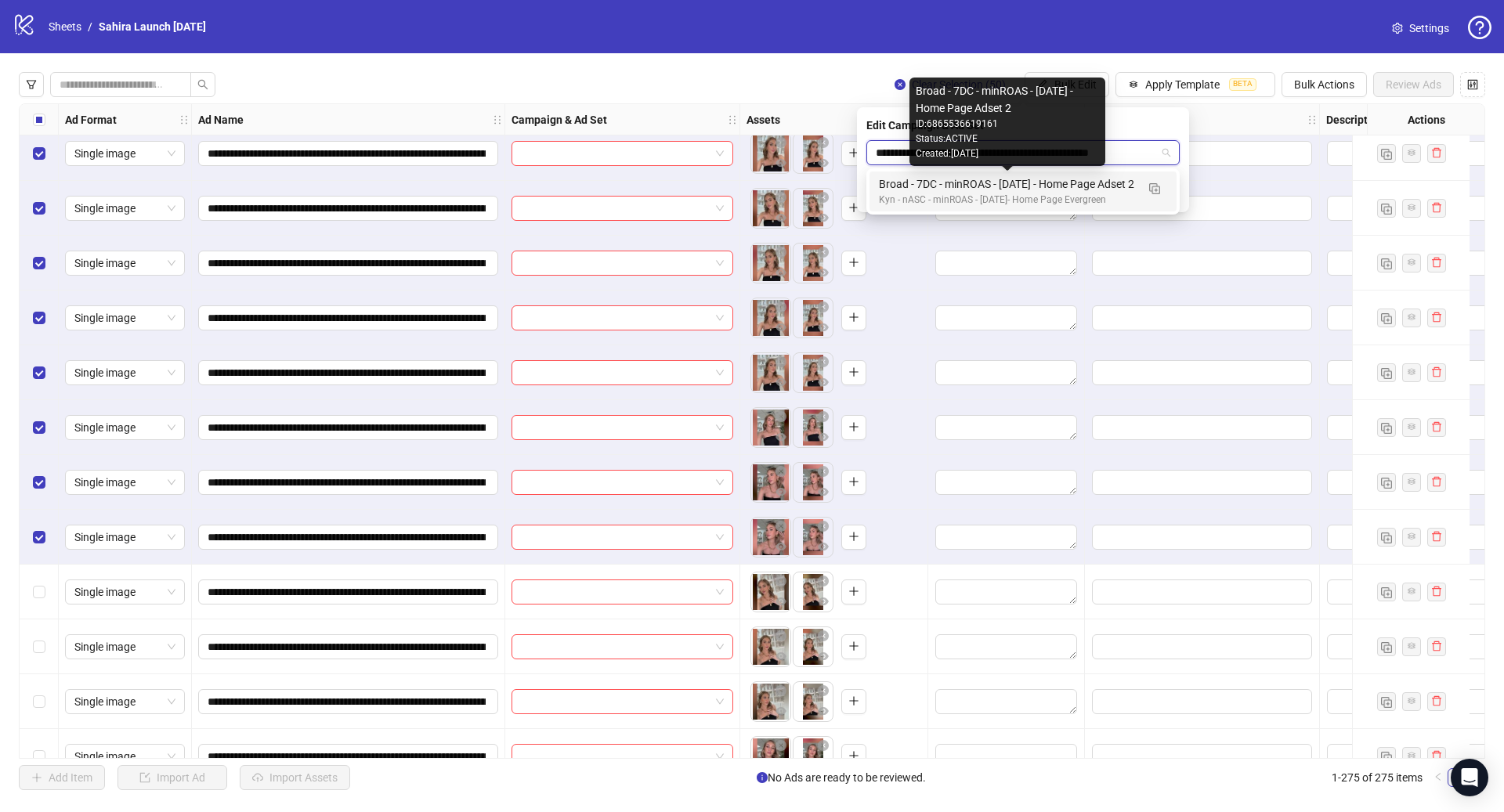
click at [1025, 186] on div "Broad - 7DC - minROAS - [DATE] - Home Page Adset 2" at bounding box center [1007, 184] width 257 height 17
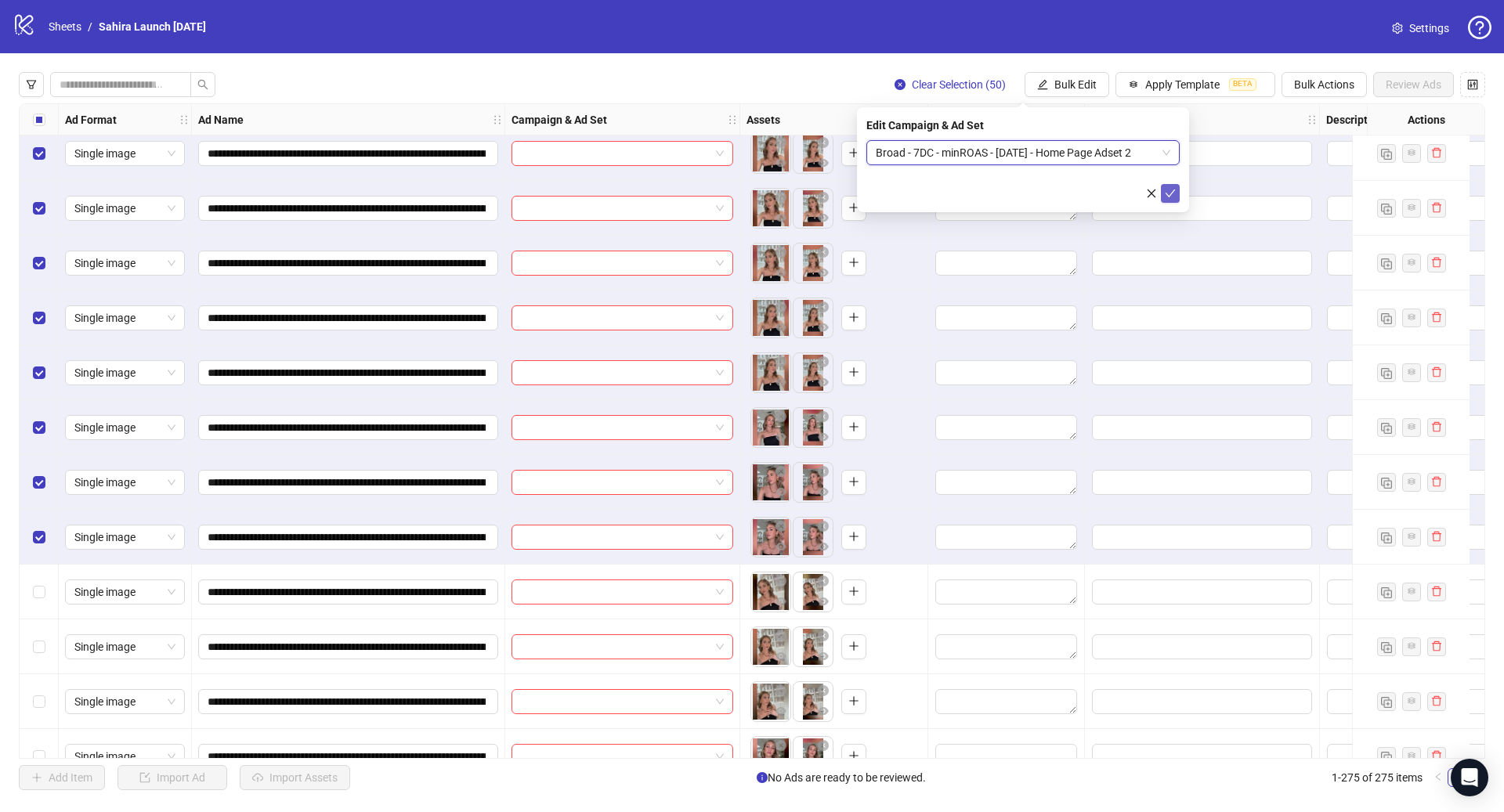
click at [1167, 192] on icon "check" at bounding box center [1171, 193] width 11 height 11
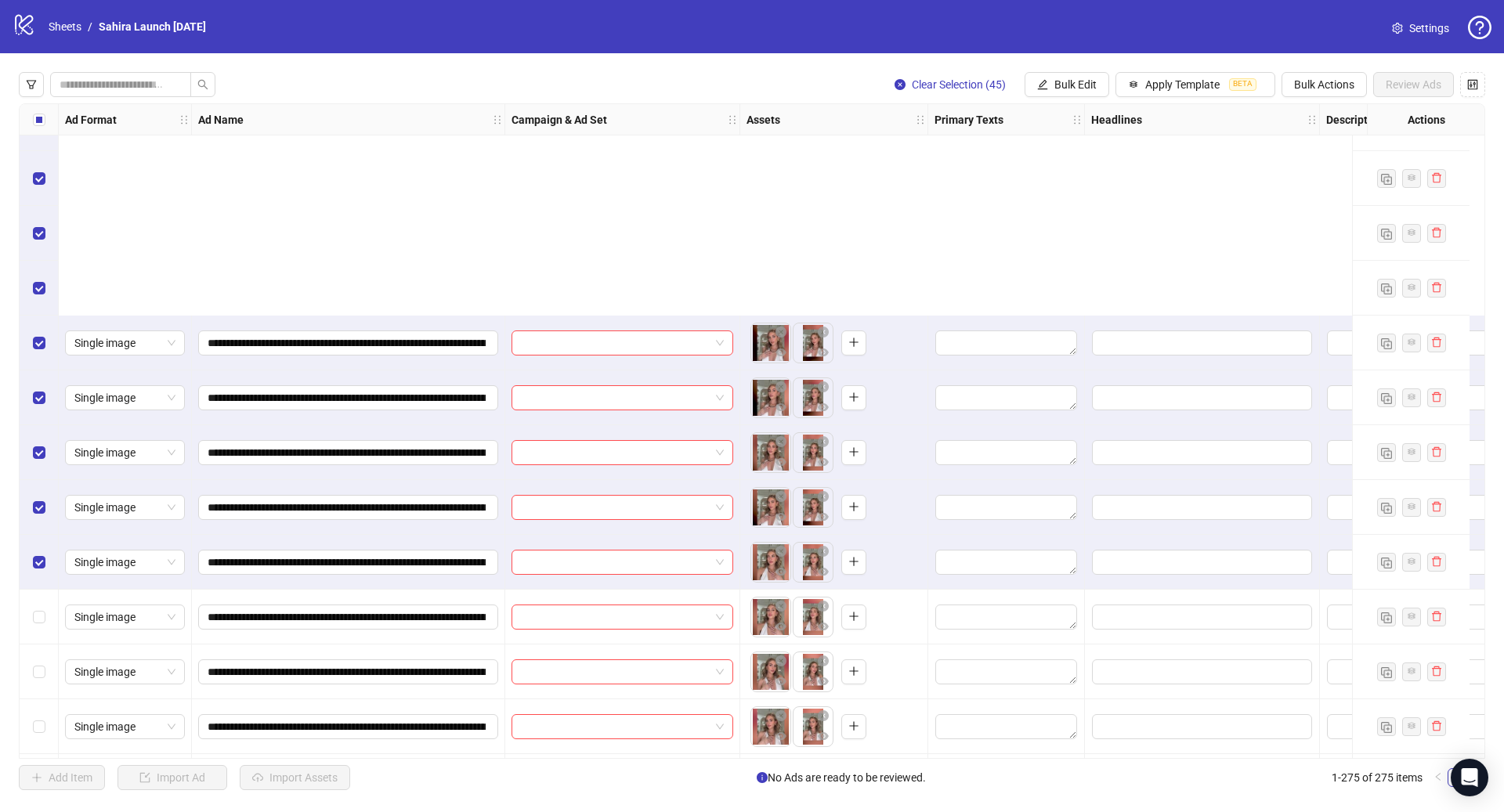
scroll to position [7788, 0]
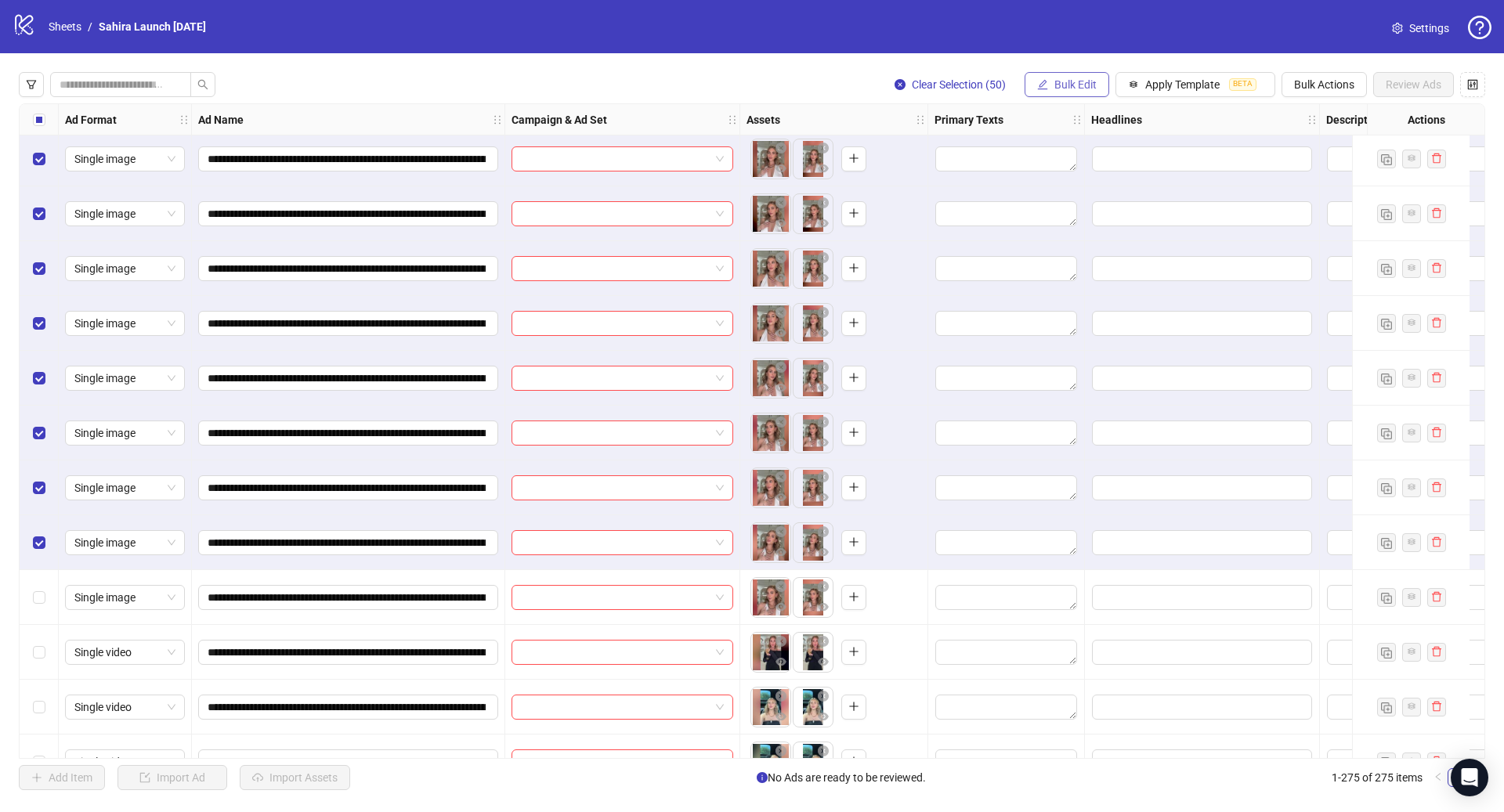
click at [1083, 81] on span "Bulk Edit" at bounding box center [1076, 85] width 42 height 13
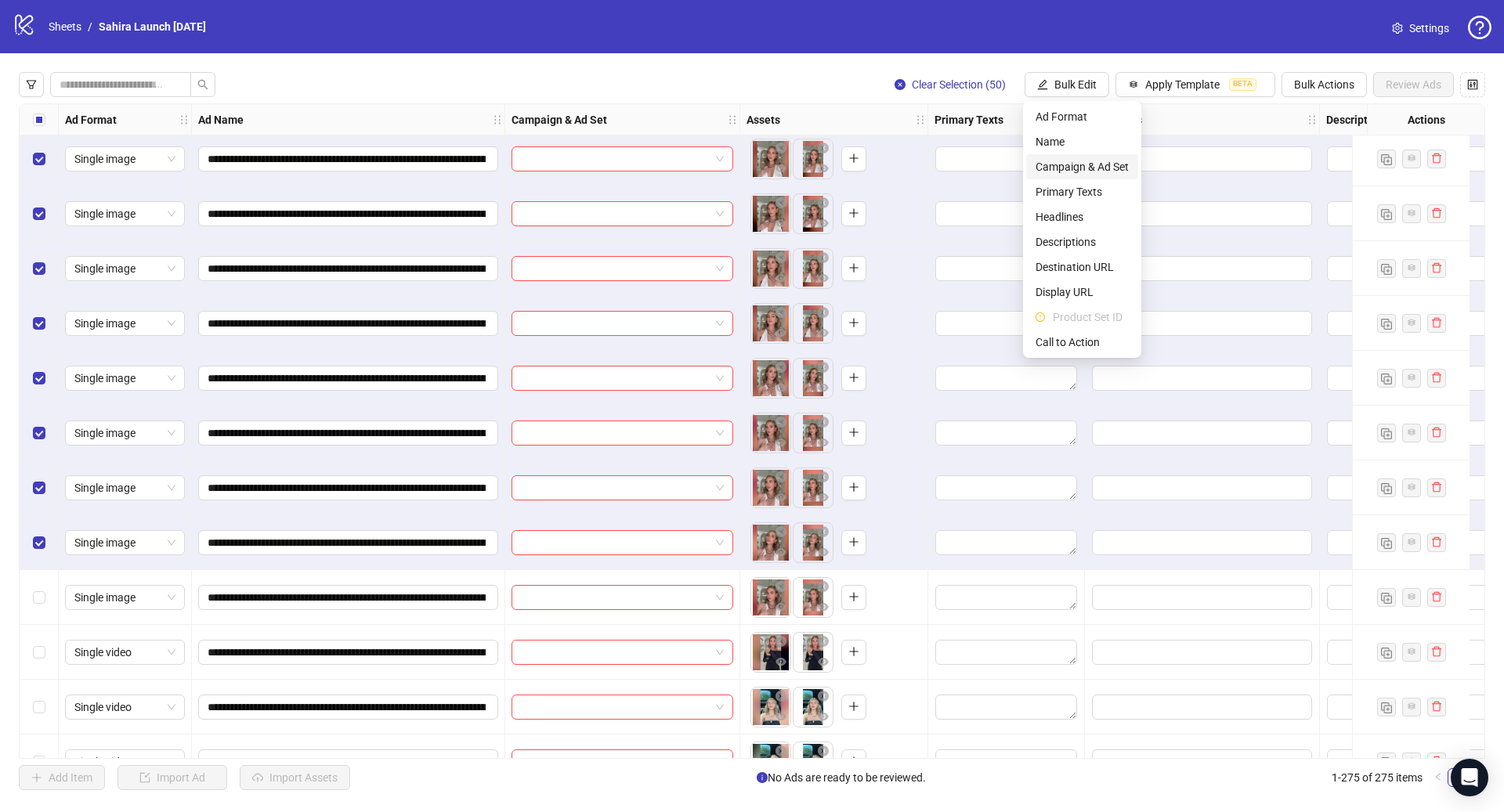
click at [1105, 163] on span "Campaign & Ad Set" at bounding box center [1082, 167] width 94 height 17
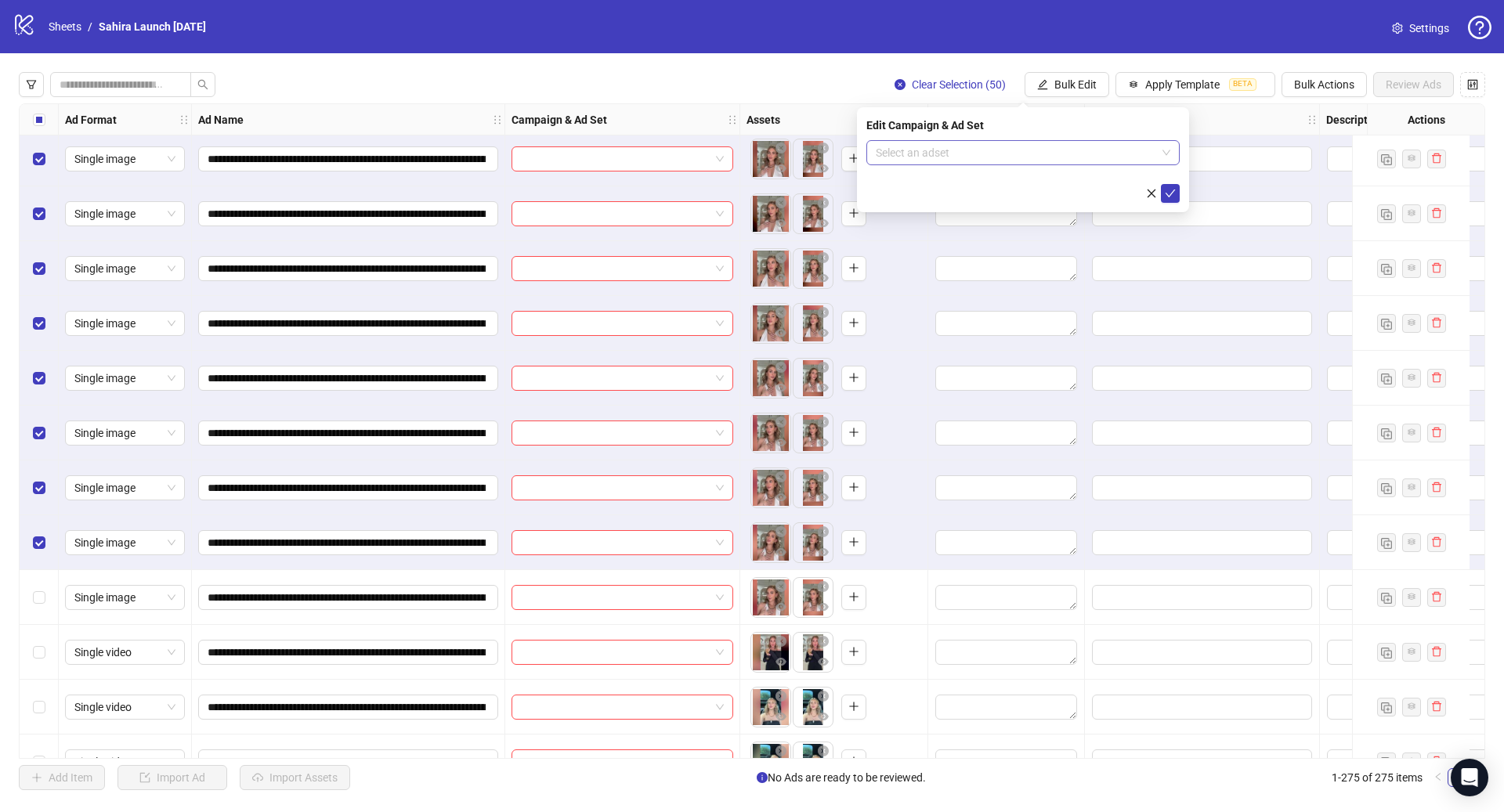
click at [964, 152] on input "search" at bounding box center [1016, 152] width 281 height 24
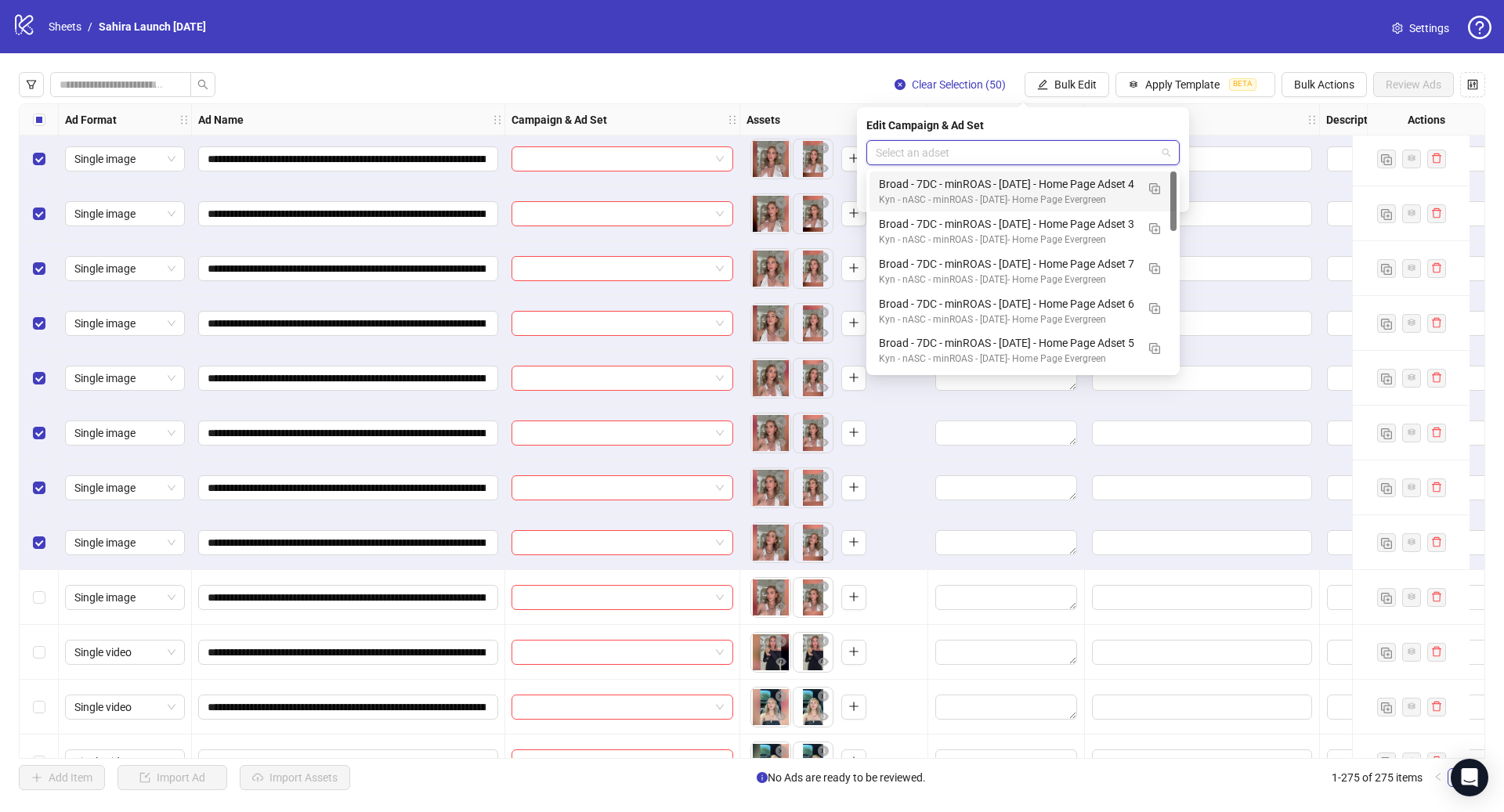
paste input "**********"
type input "**********"
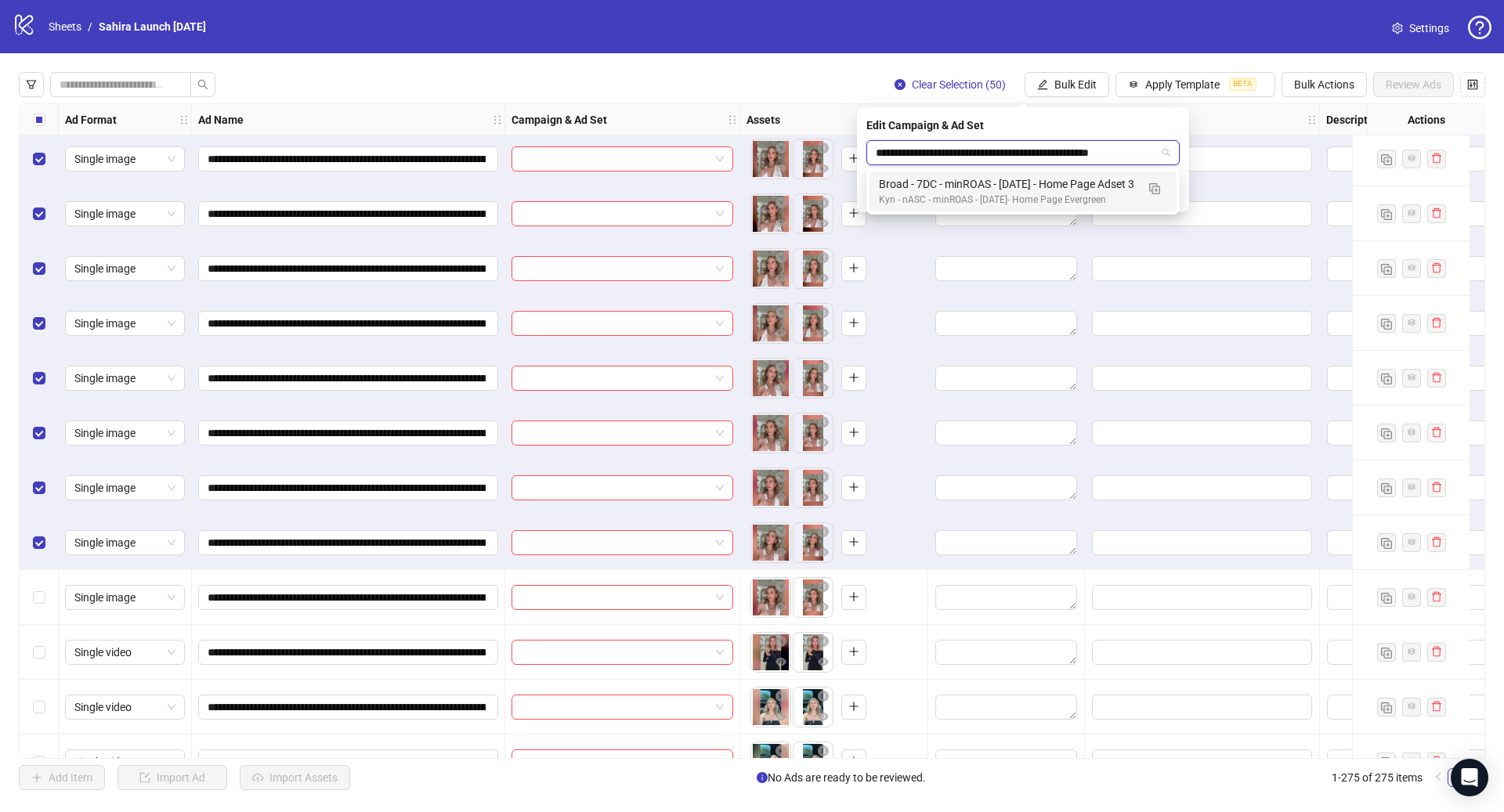
scroll to position [0, 13]
click at [973, 177] on div "Broad - 7DC - minROAS - [DATE] - Home Page Adset 3" at bounding box center [1007, 184] width 257 height 17
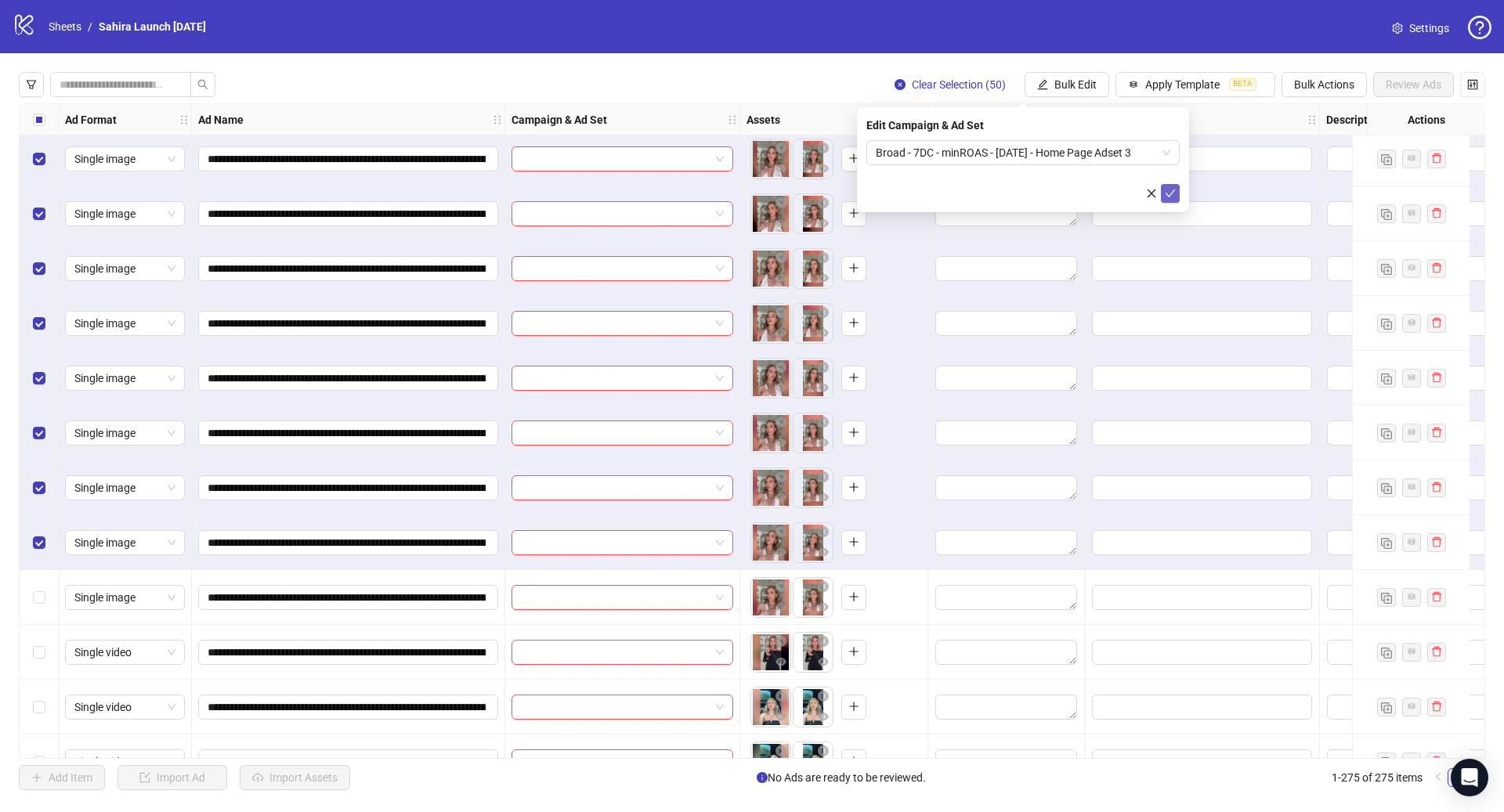
click at [1168, 193] on icon "check" at bounding box center [1171, 193] width 11 height 11
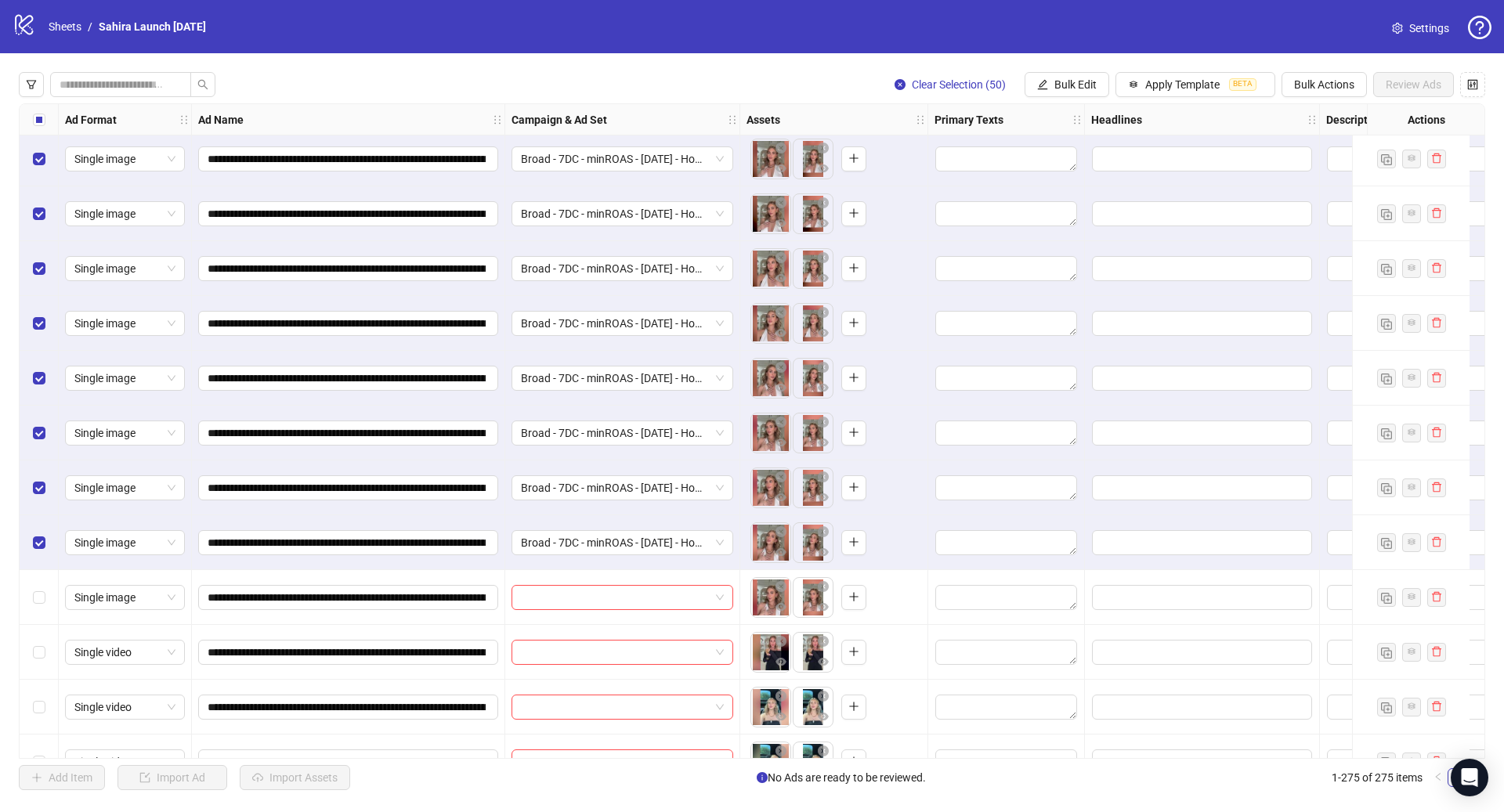
click at [39, 130] on div "Select all rows" at bounding box center [39, 120] width 39 height 31
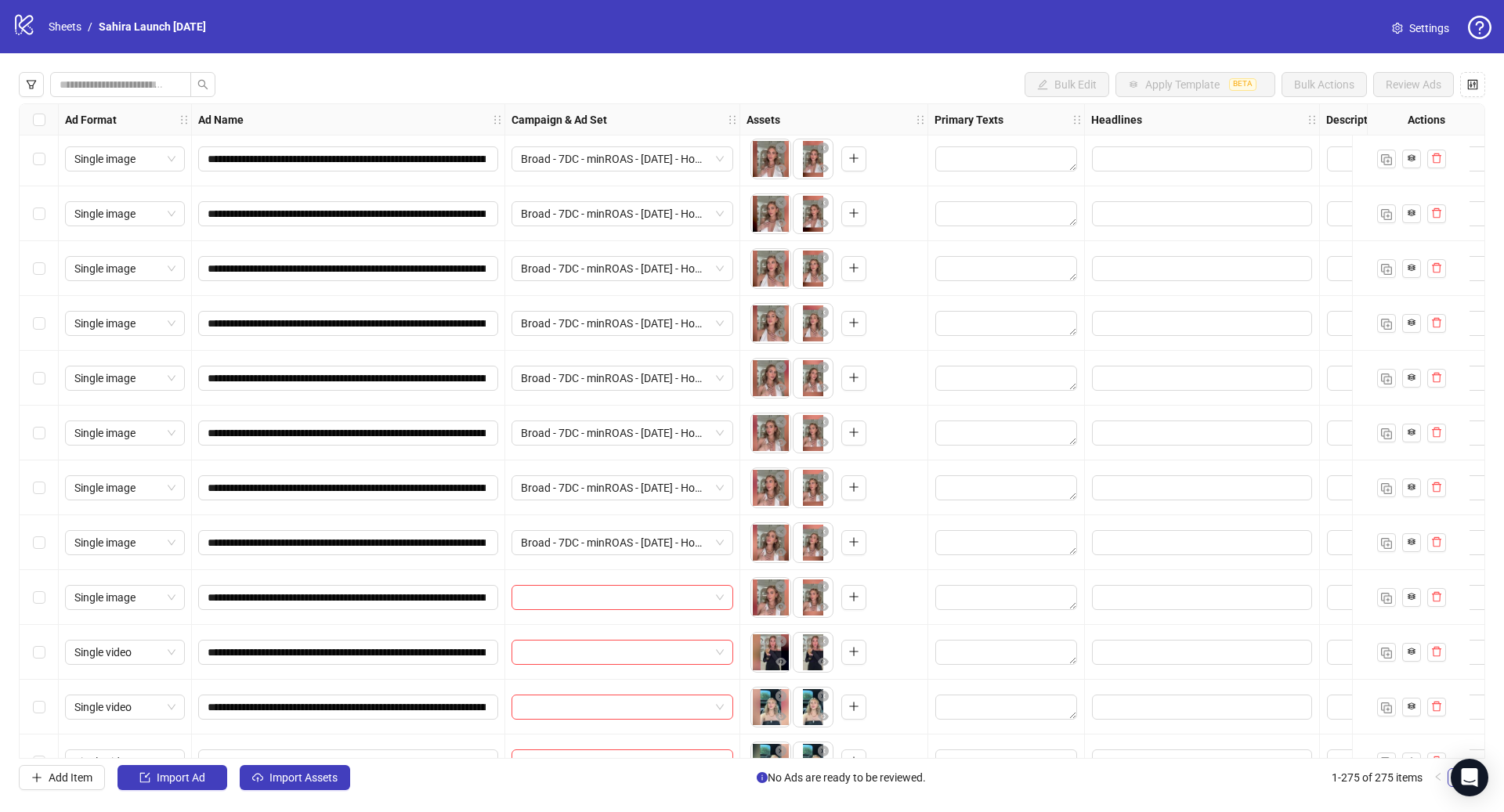
click at [31, 596] on div "Select row 151" at bounding box center [39, 597] width 39 height 55
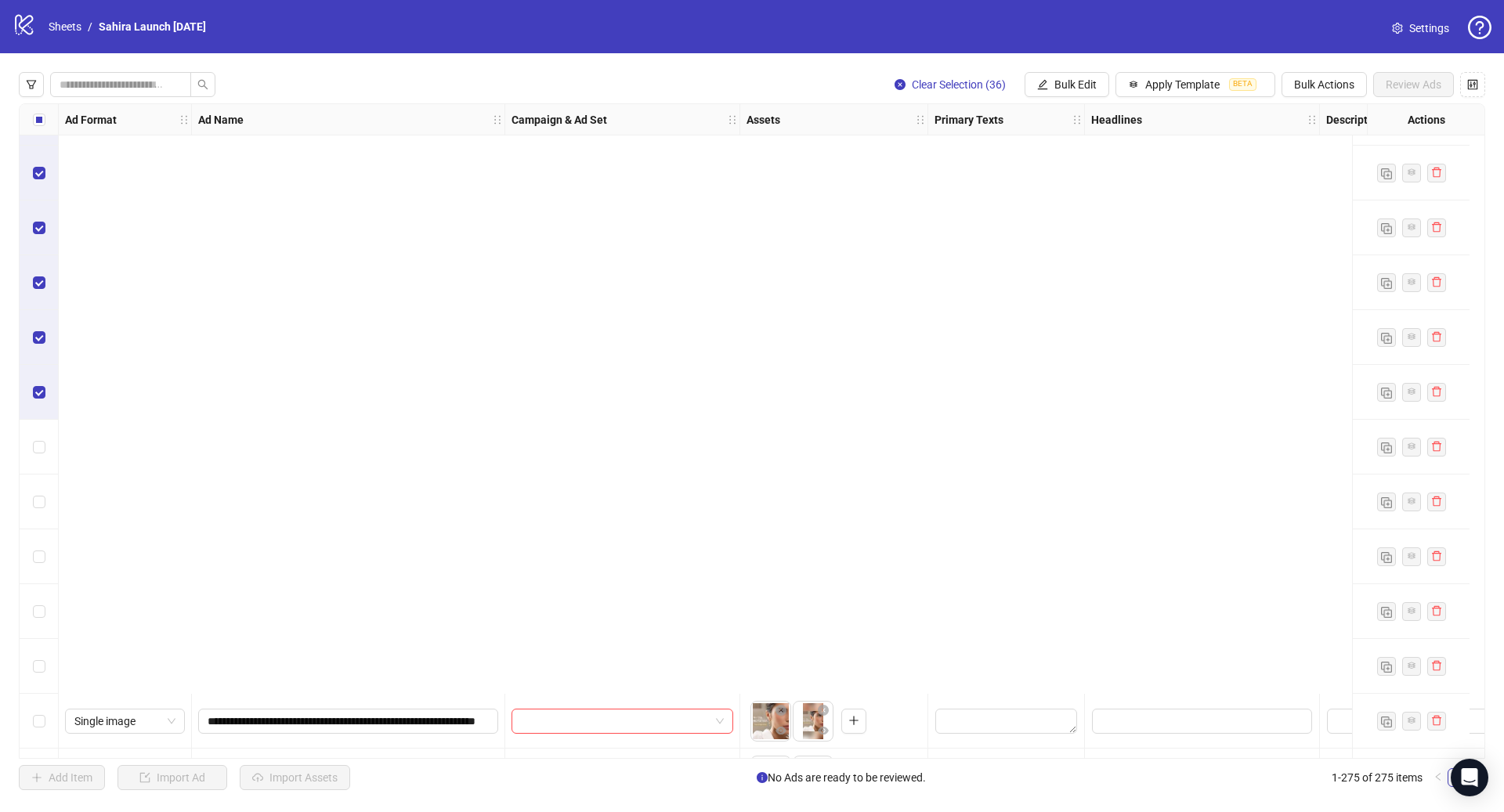
scroll to position [10583, 0]
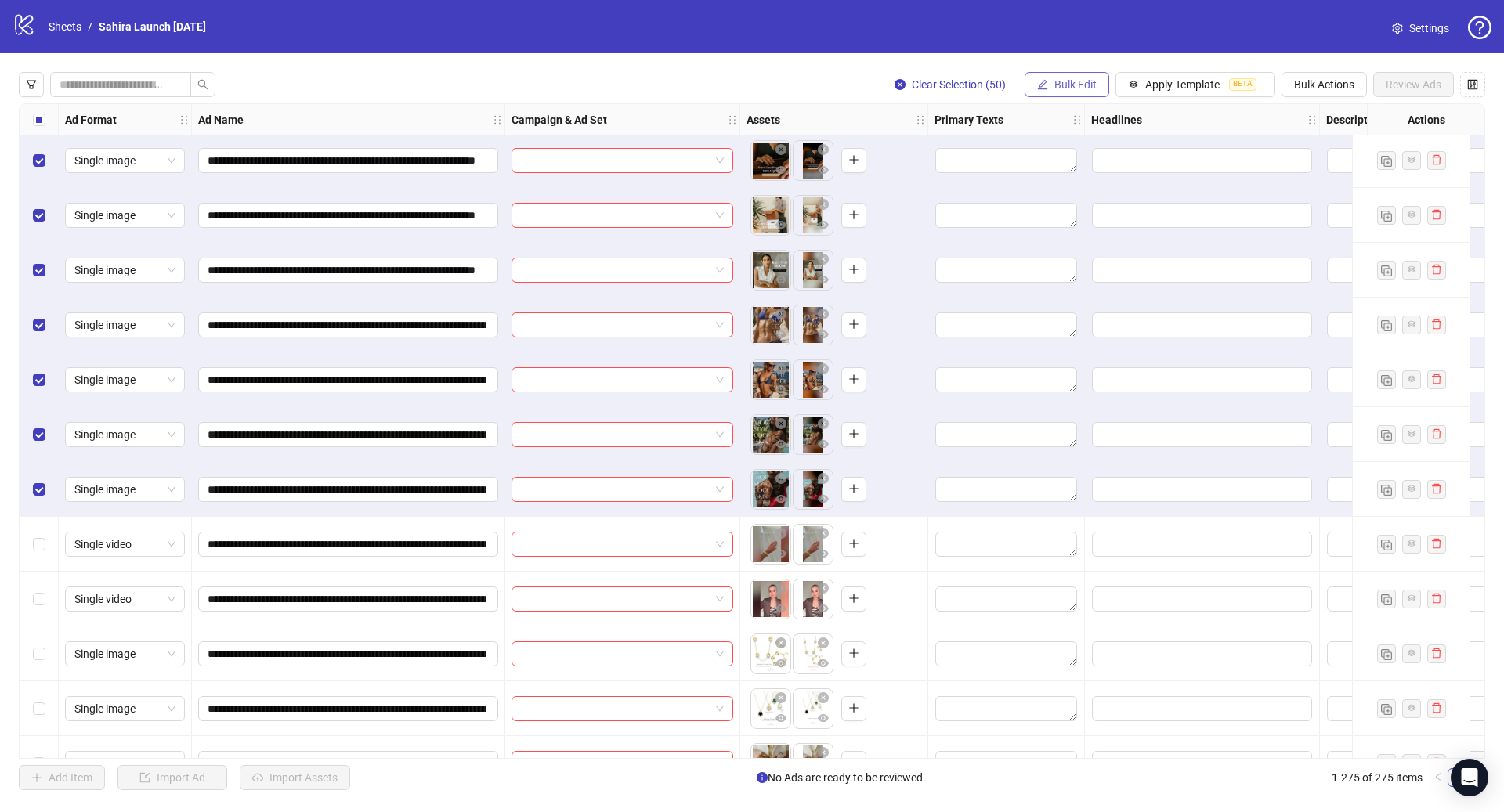
click at [1087, 86] on span "Bulk Edit" at bounding box center [1076, 85] width 42 height 13
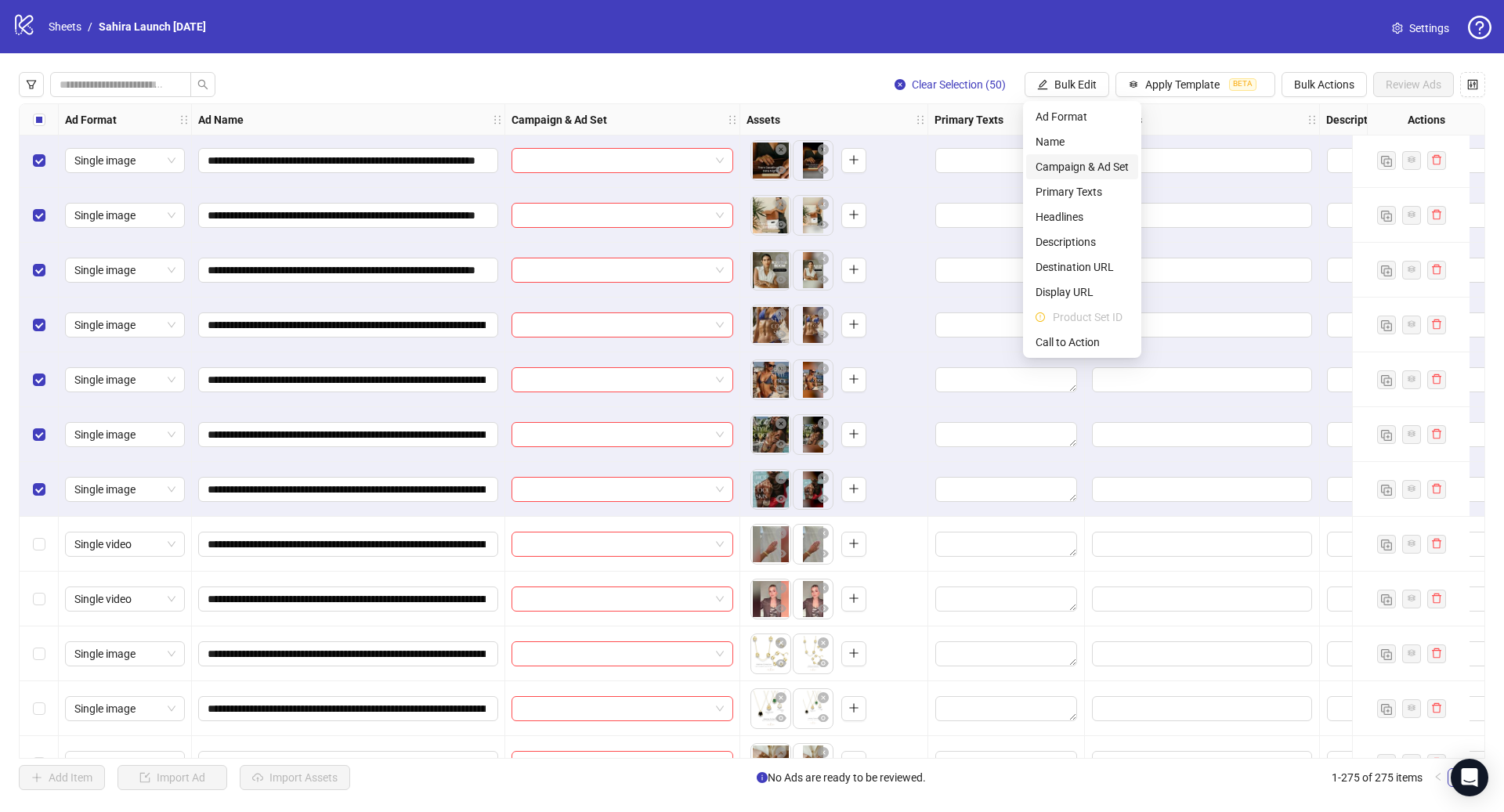
click at [1098, 162] on span "Campaign & Ad Set" at bounding box center [1082, 167] width 94 height 17
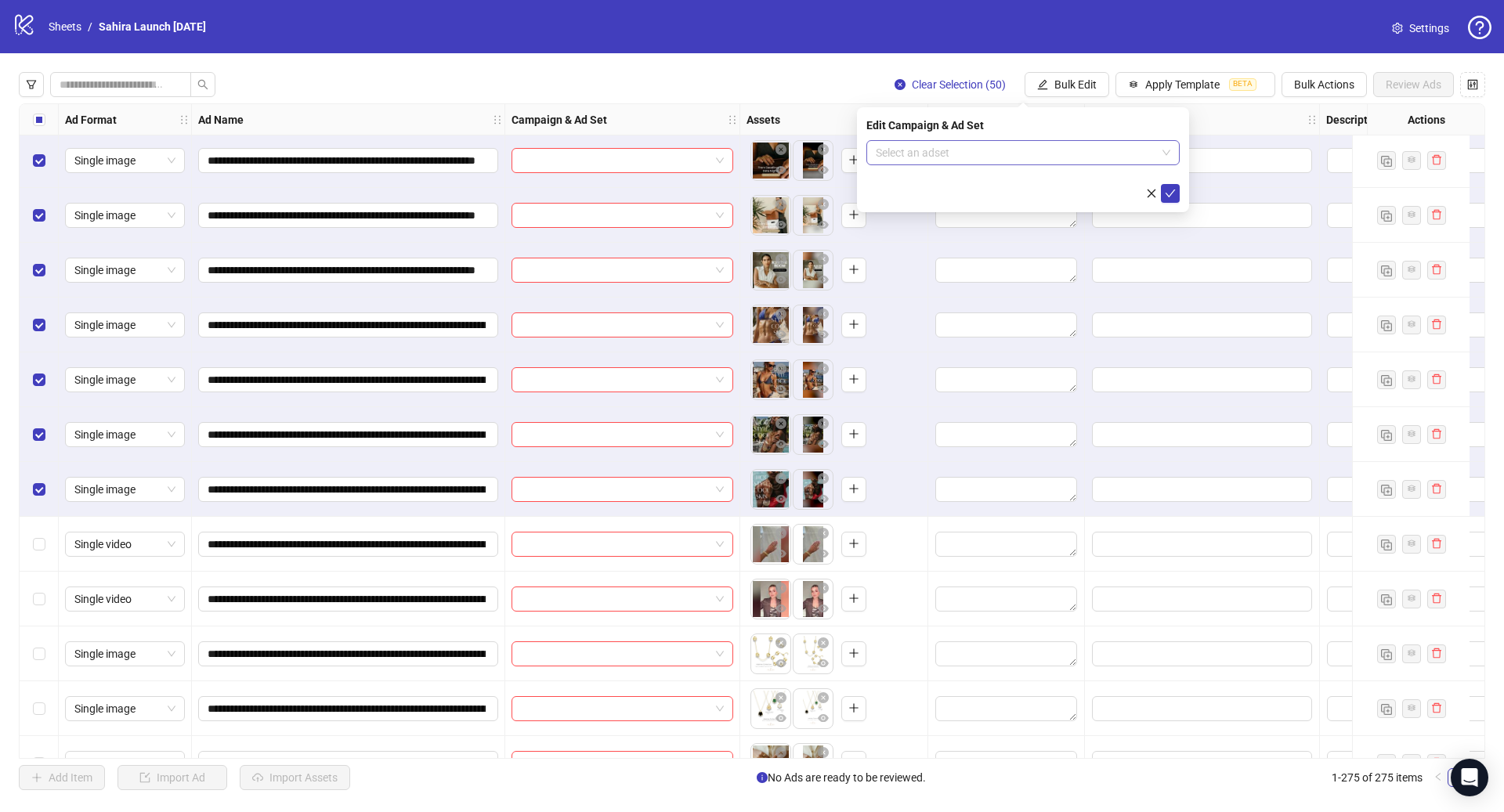
click at [1009, 160] on input "search" at bounding box center [1016, 152] width 281 height 24
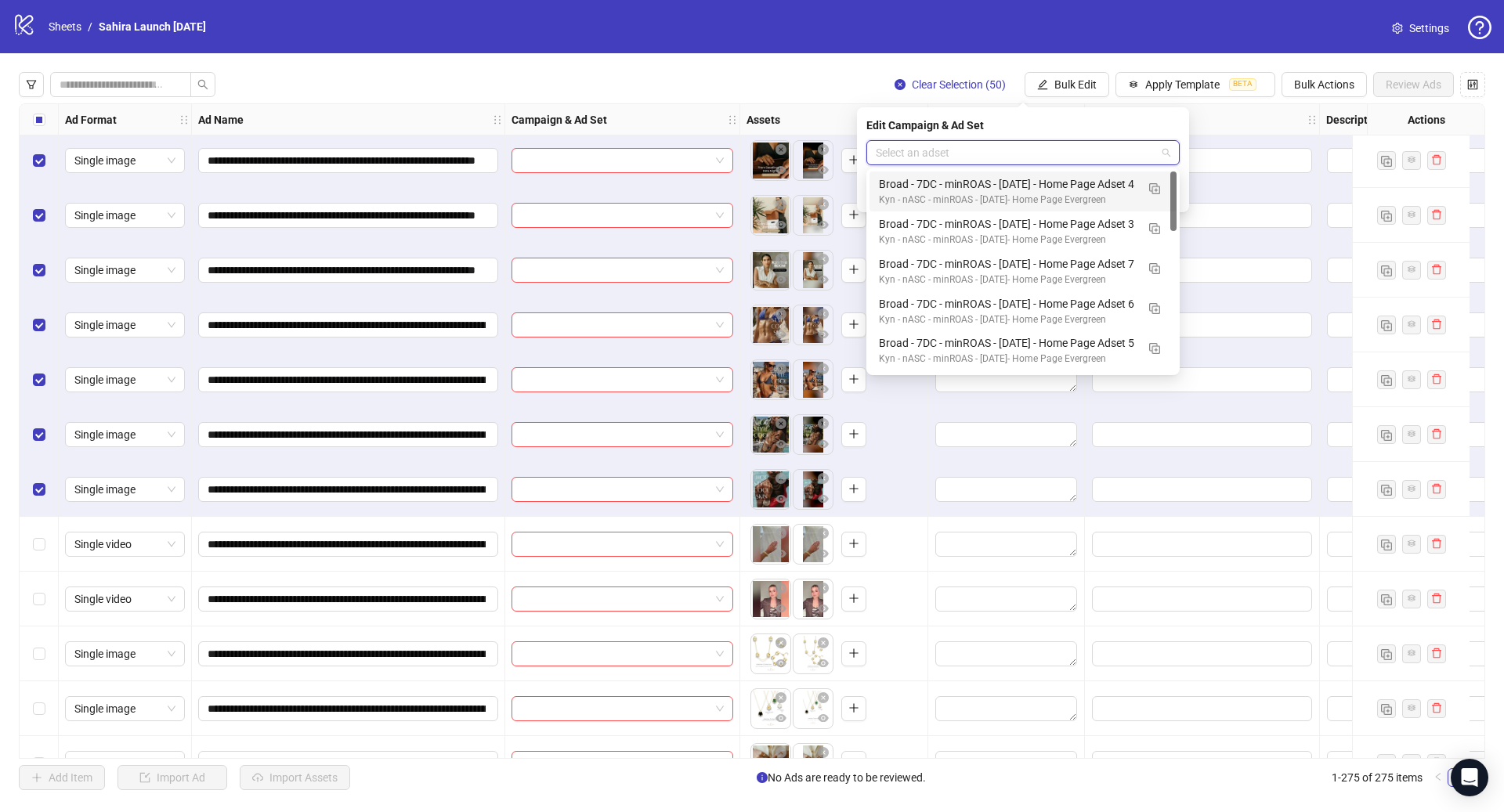
paste input "**********"
type input "**********"
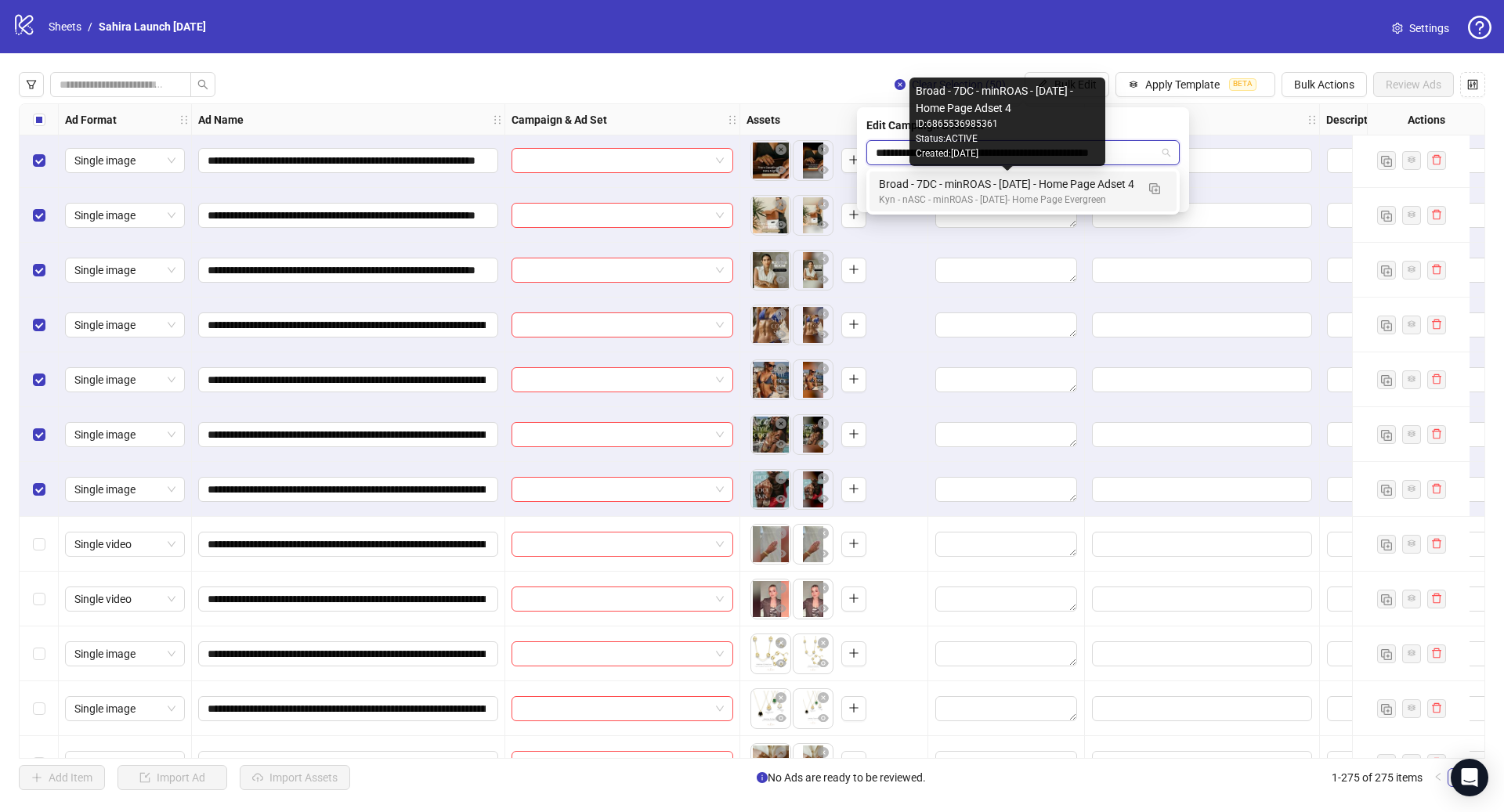
click at [1020, 180] on div "Broad - 7DC - minROAS - [DATE] - Home Page Adset 4" at bounding box center [1007, 184] width 257 height 17
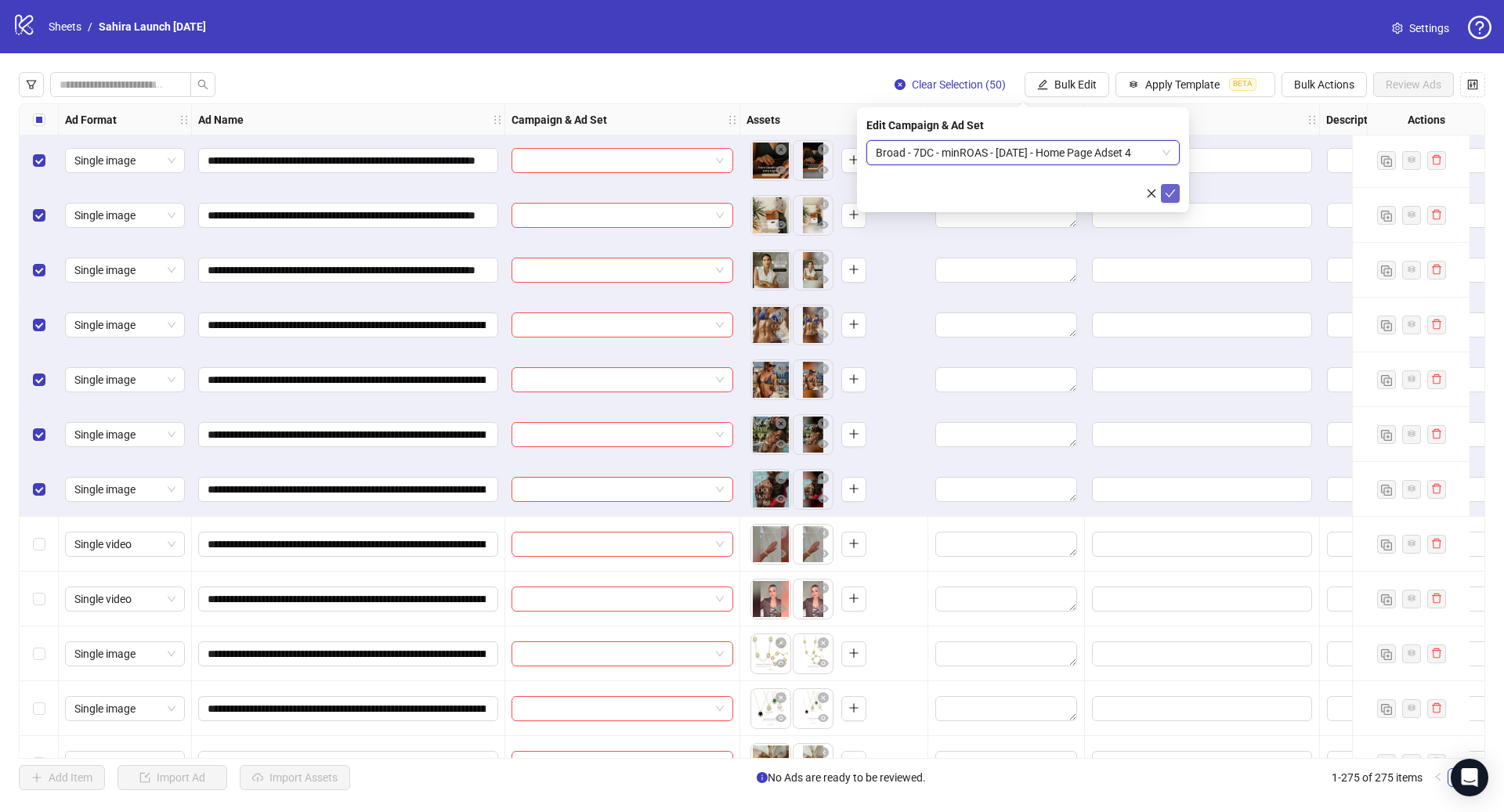
click at [1164, 194] on button "submit" at bounding box center [1171, 193] width 19 height 19
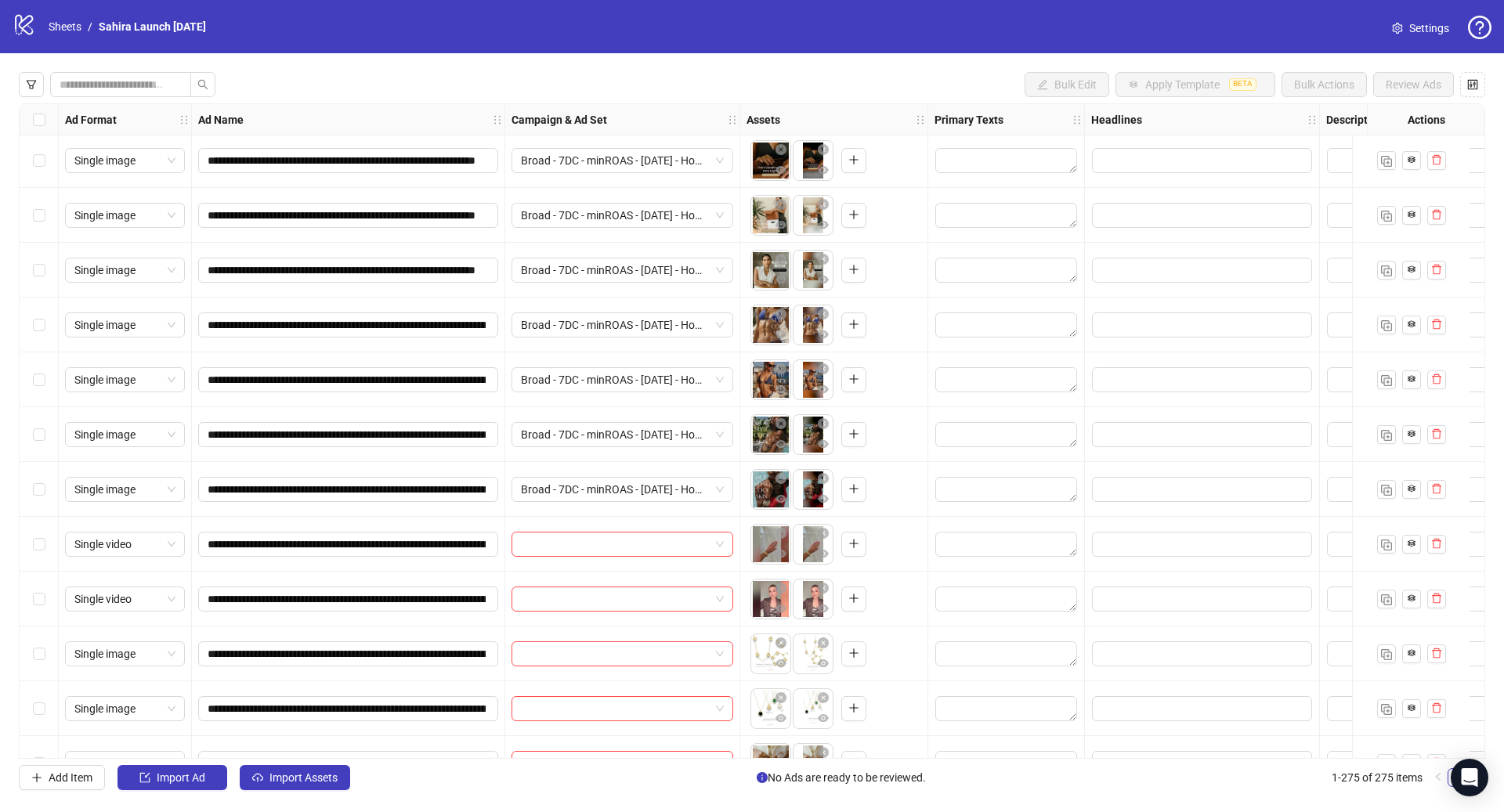
click at [46, 542] on div "Select row 201" at bounding box center [39, 545] width 39 height 55
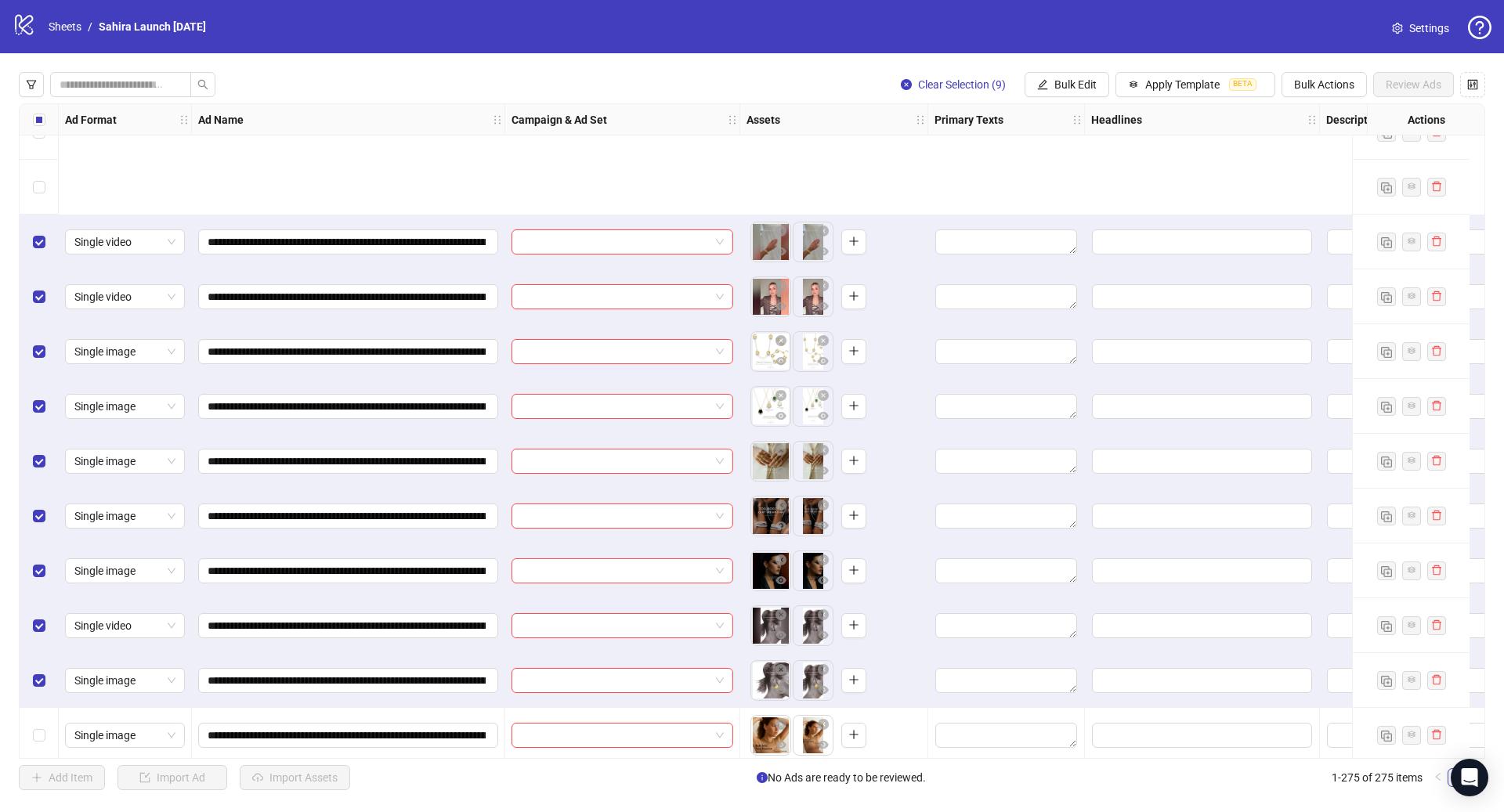
scroll to position [11076, 0]
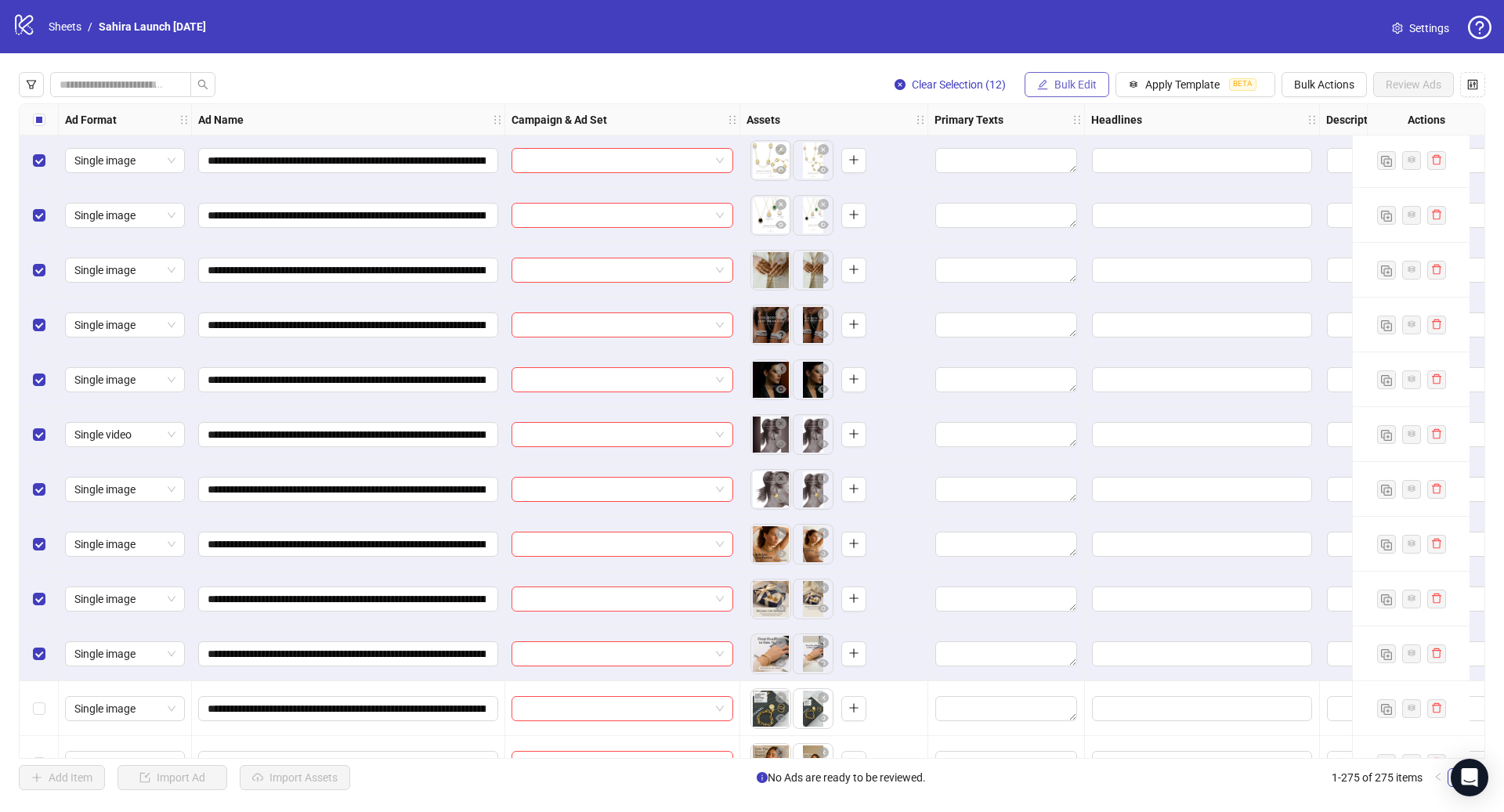
click at [1079, 84] on span "Bulk Edit" at bounding box center [1076, 85] width 42 height 13
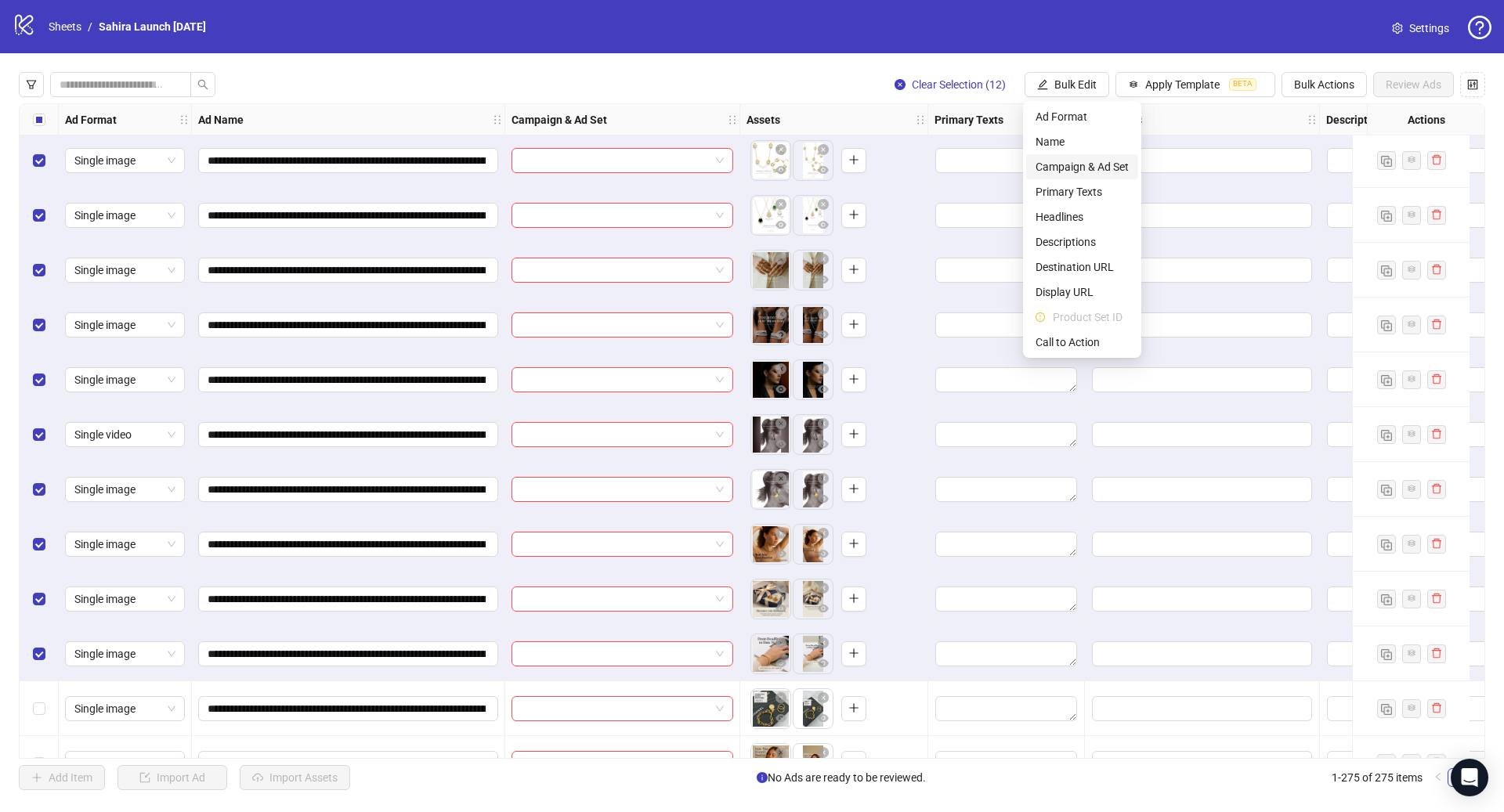
click at [1090, 171] on span "Campaign & Ad Set" at bounding box center [1082, 167] width 94 height 17
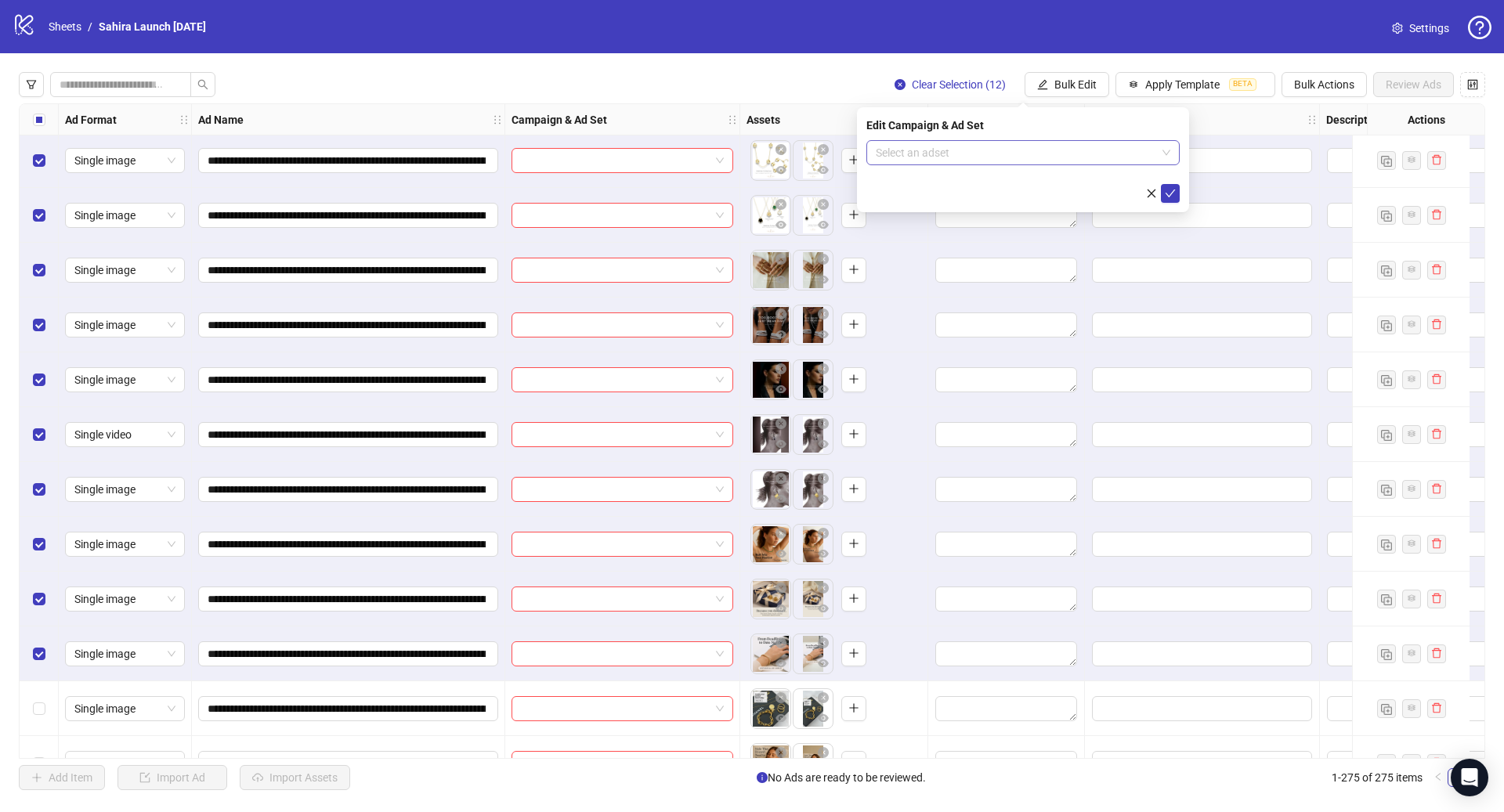
click at [988, 154] on input "search" at bounding box center [1016, 152] width 281 height 24
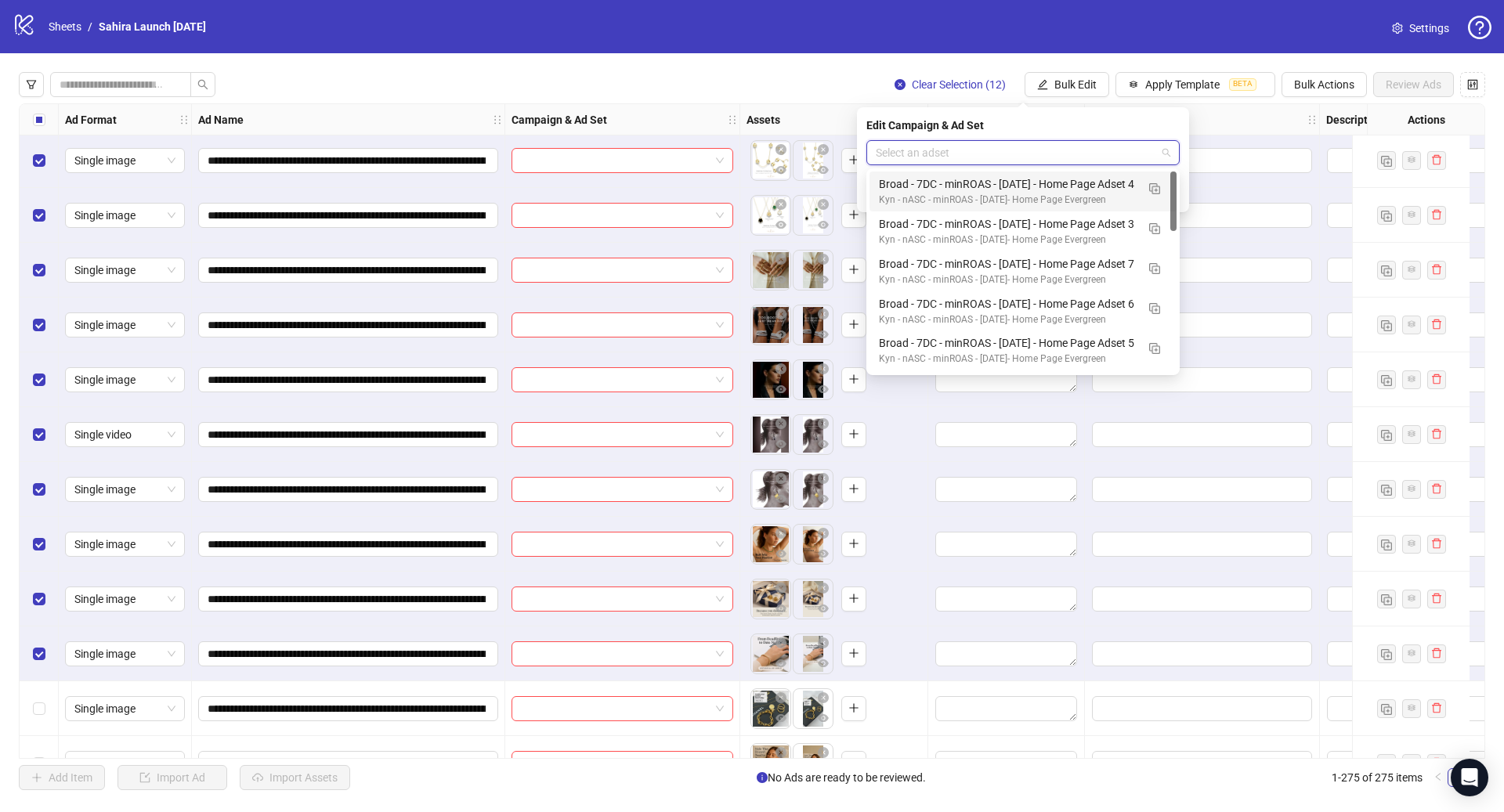
paste input "**********"
type input "**********"
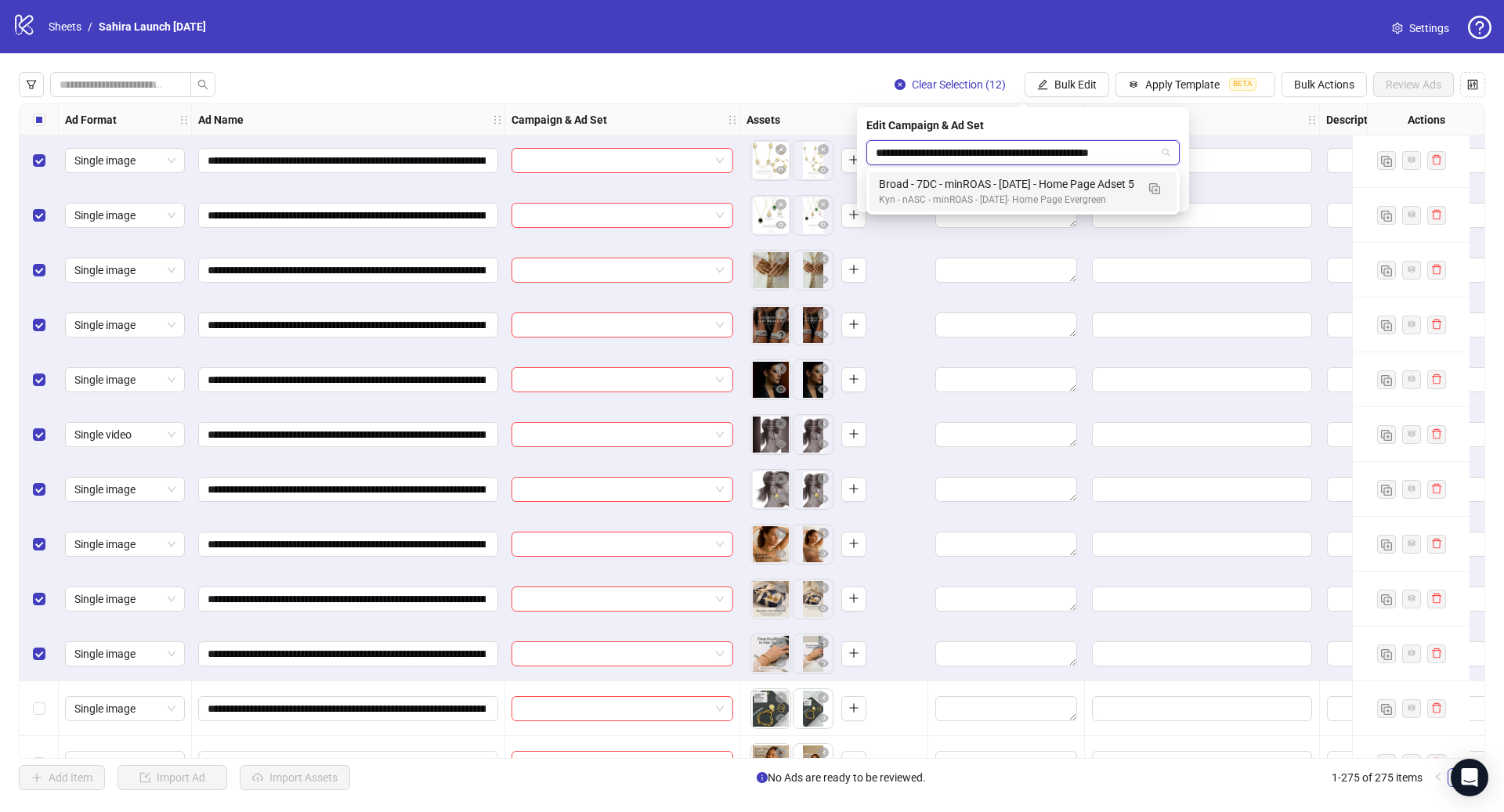
click at [1013, 178] on div "Broad - 7DC - minROAS - [DATE] - Home Page Adset 5" at bounding box center [1007, 184] width 257 height 17
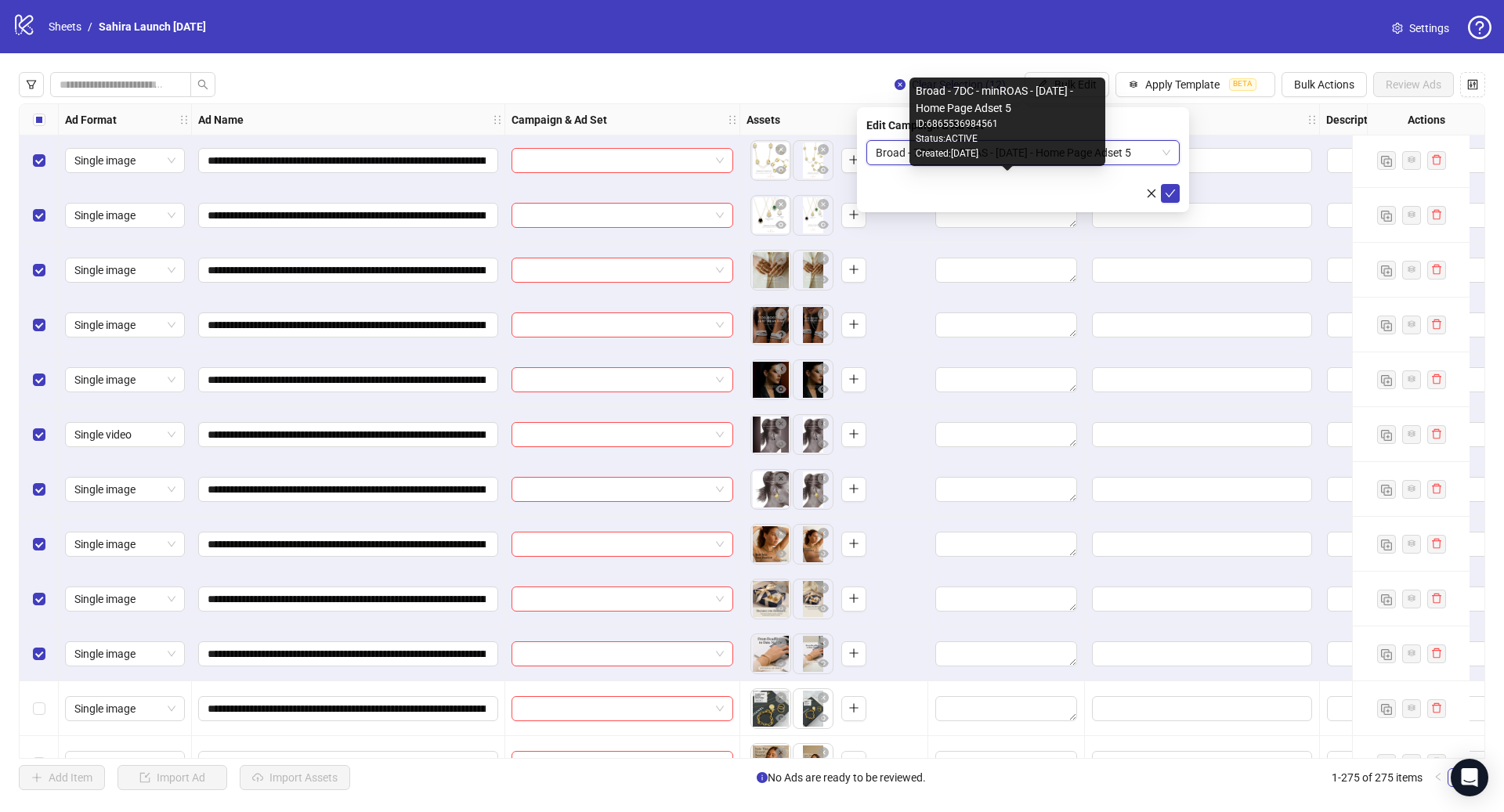
scroll to position [0, 0]
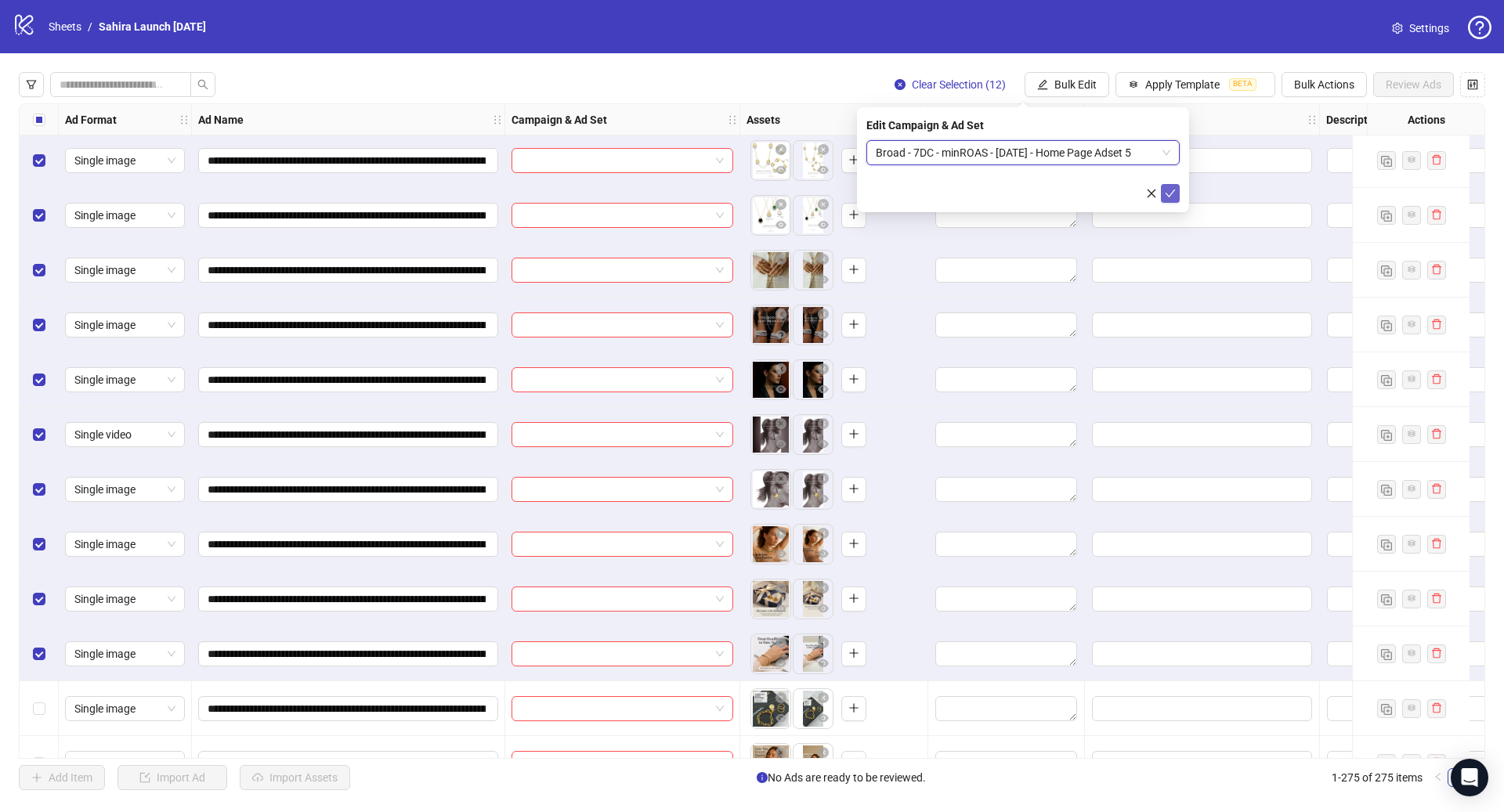
click at [1164, 193] on button "submit" at bounding box center [1171, 193] width 19 height 19
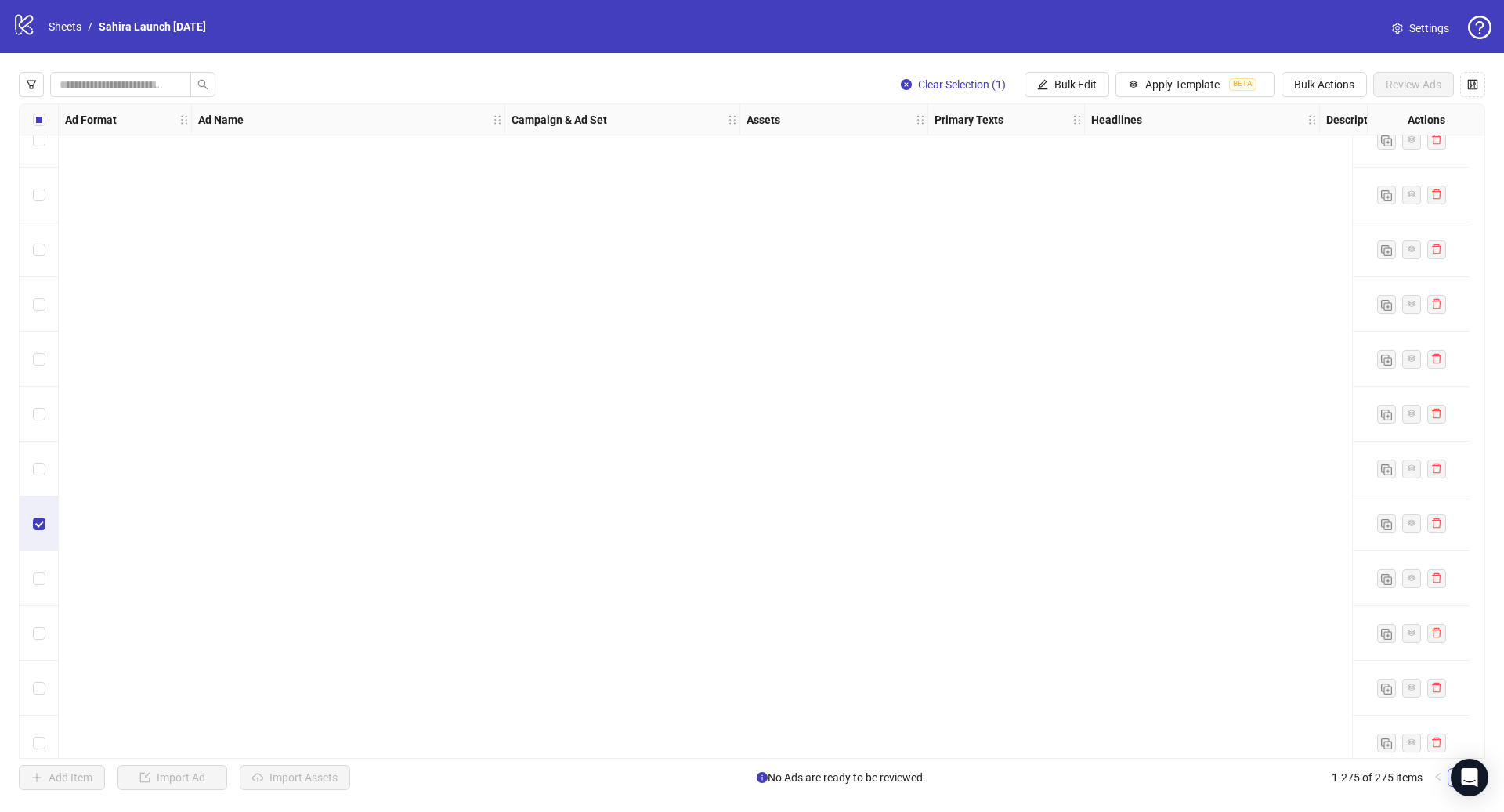
scroll to position [12255, 0]
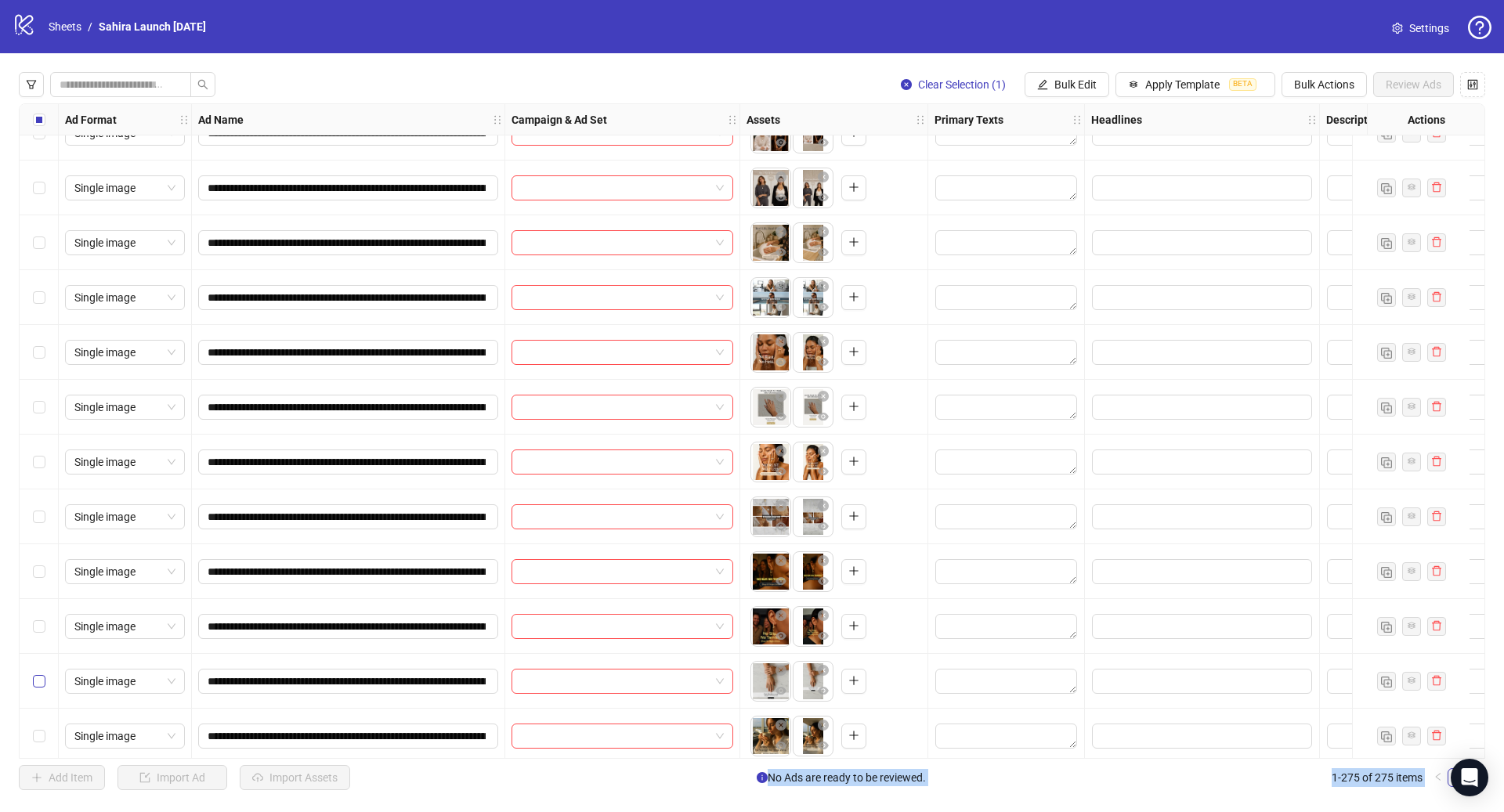
click at [41, 671] on div "Select row 234" at bounding box center [39, 682] width 39 height 55
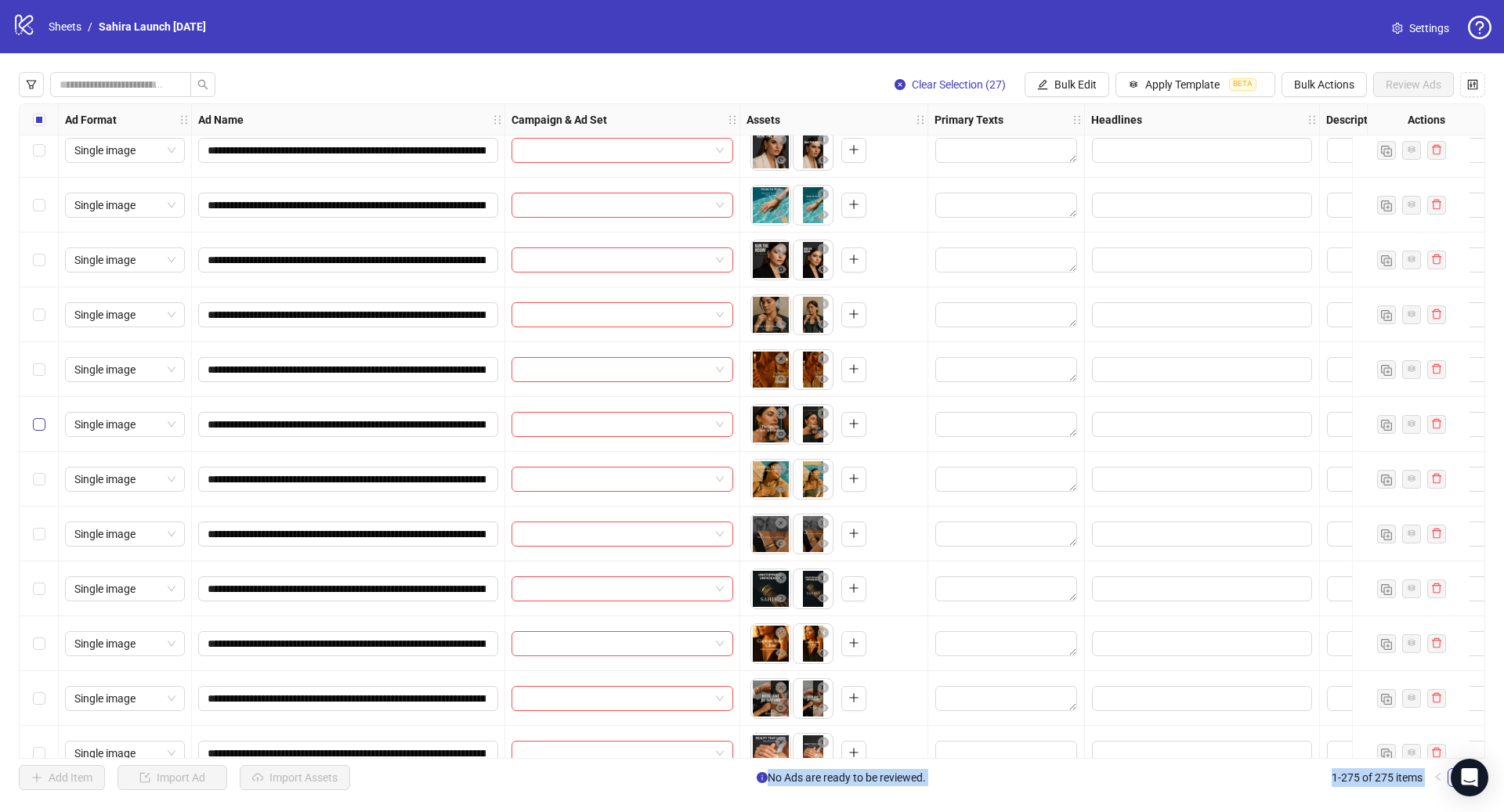
scroll to position [13336, 0]
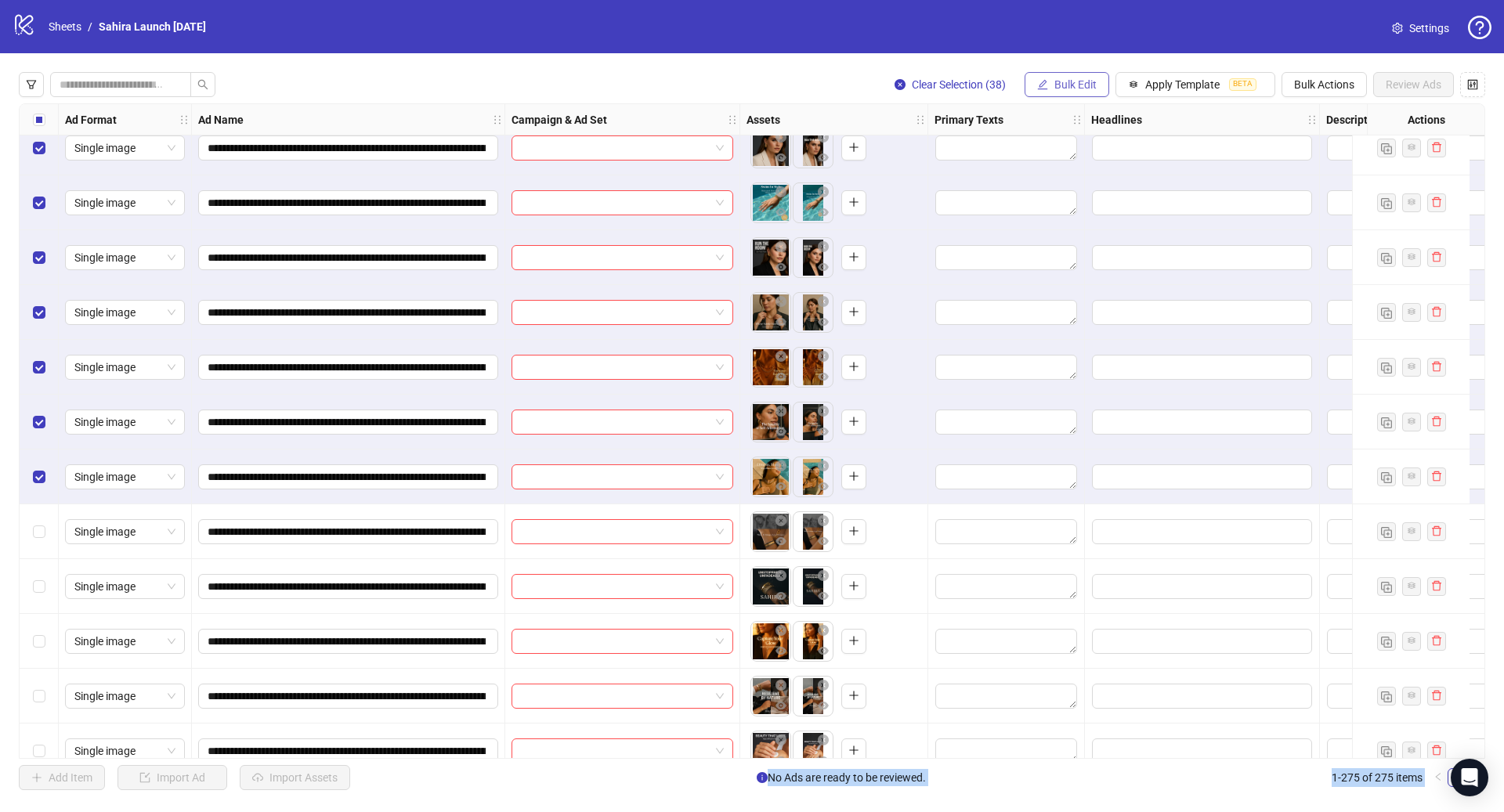
click at [1087, 83] on span "Bulk Edit" at bounding box center [1076, 85] width 42 height 13
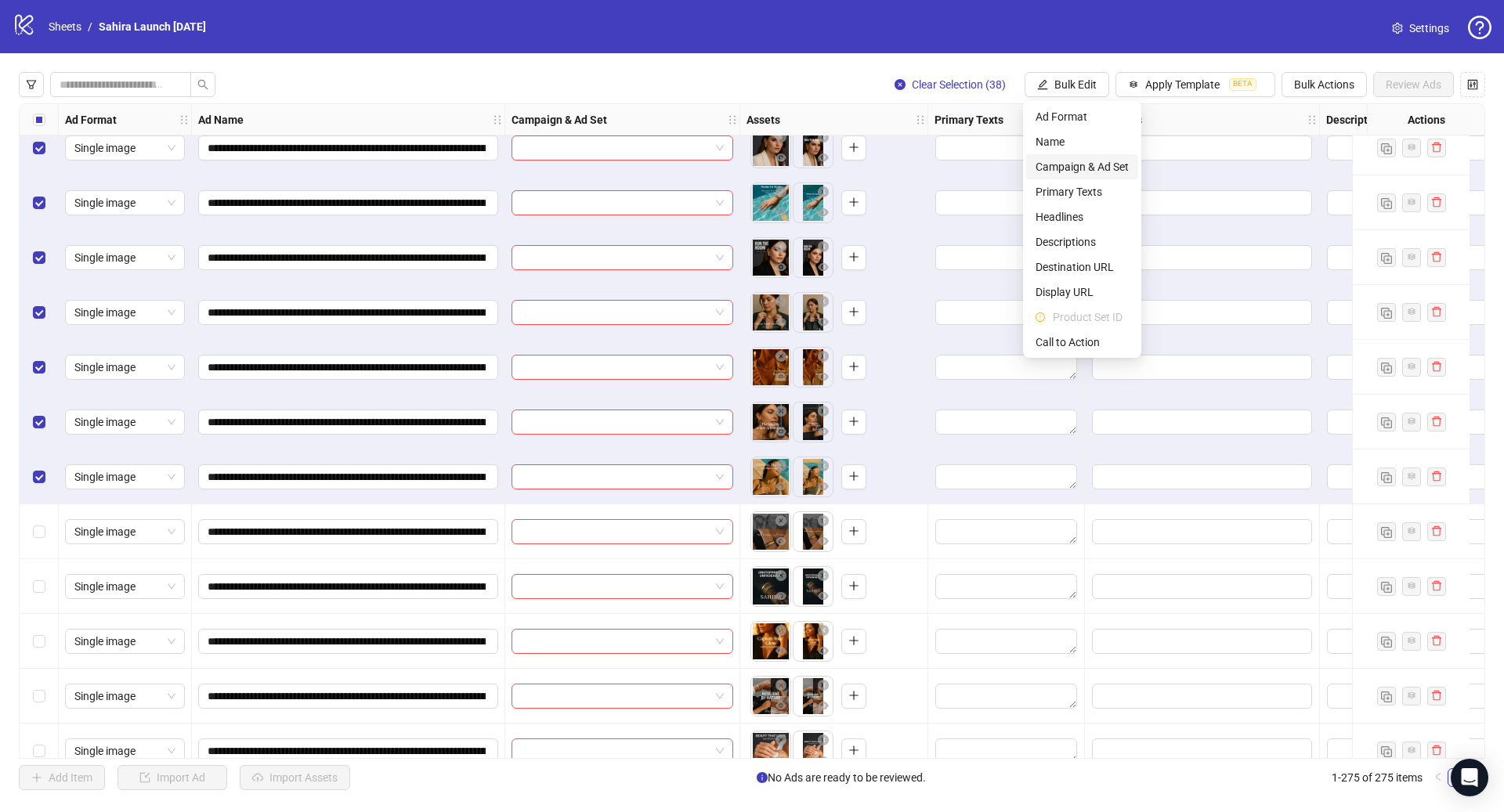
click at [1105, 169] on span "Campaign & Ad Set" at bounding box center [1082, 167] width 94 height 17
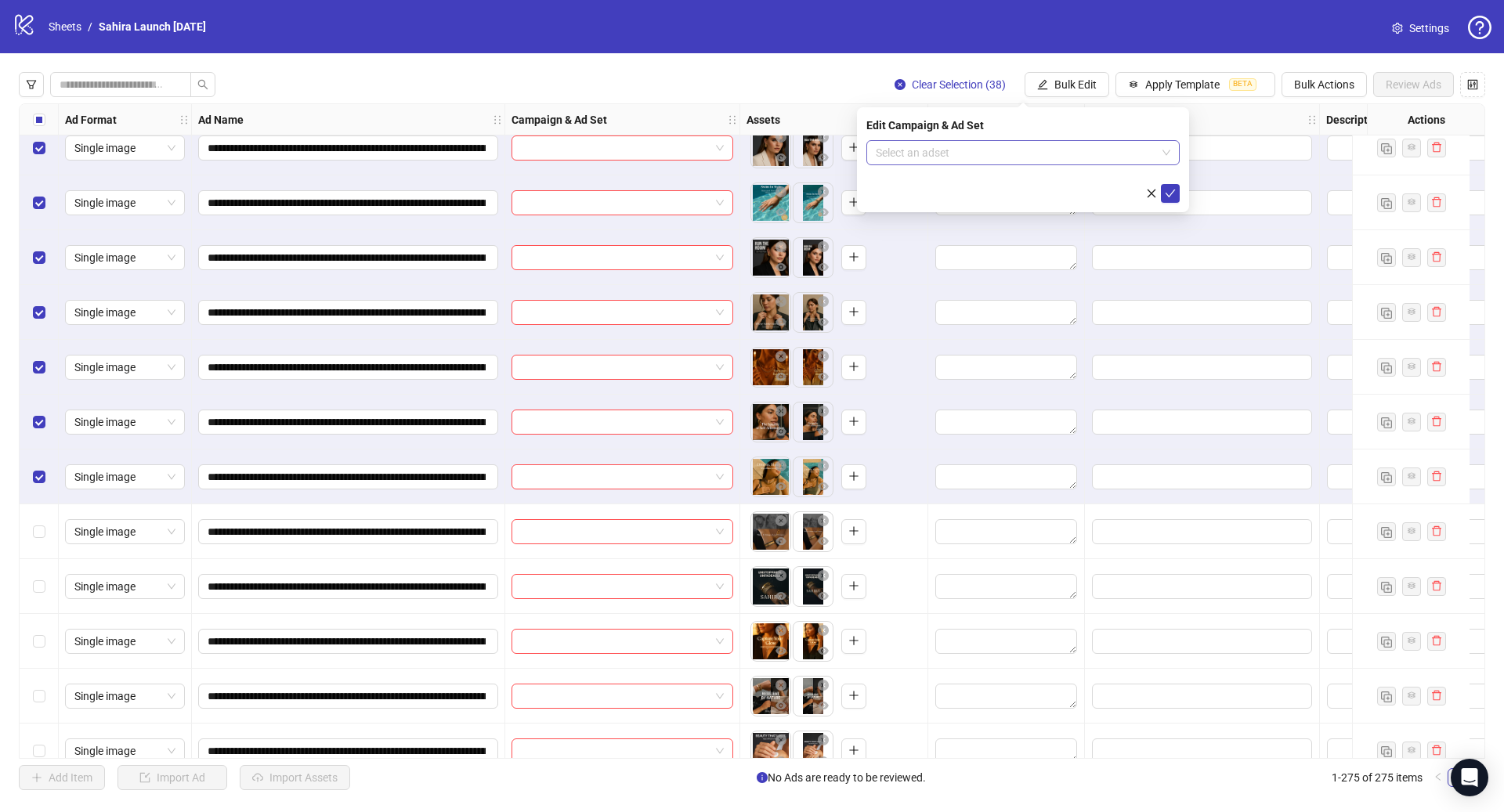
click at [1035, 145] on input "search" at bounding box center [1016, 152] width 281 height 24
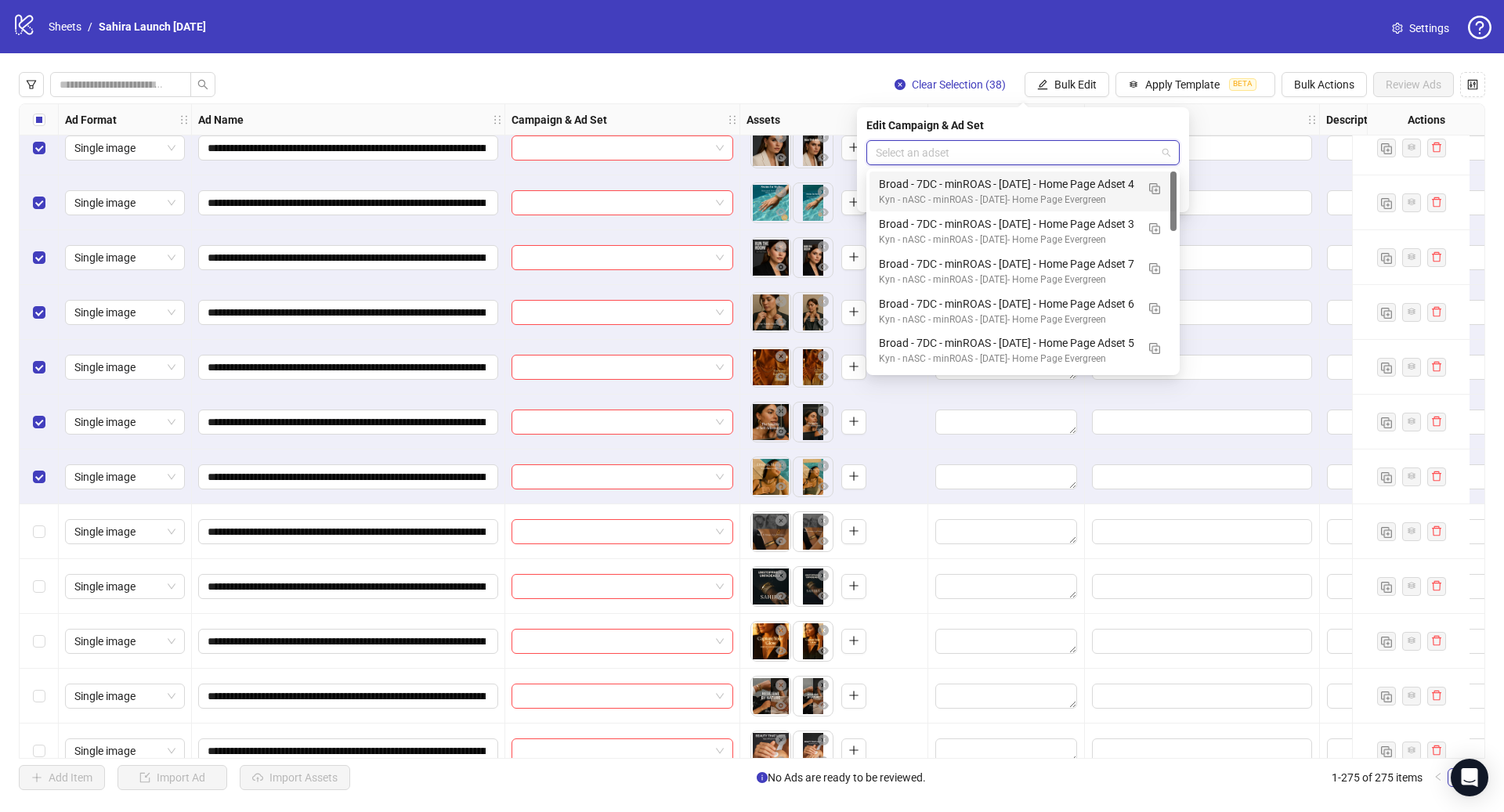
paste input "**********"
type input "**********"
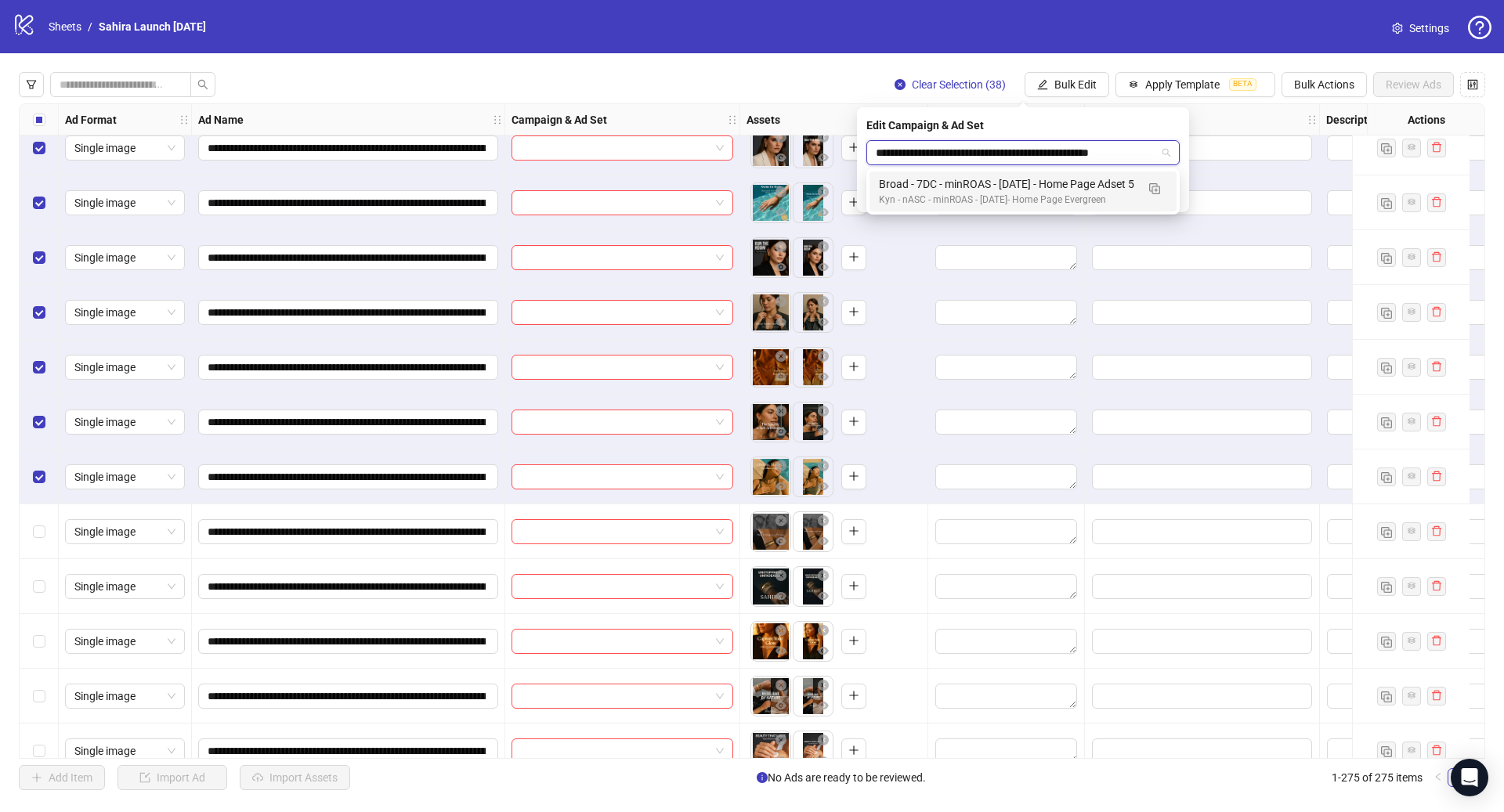
click at [1083, 189] on div "Broad - 7DC - minROAS - [DATE] - Home Page Adset 5" at bounding box center [1007, 184] width 257 height 17
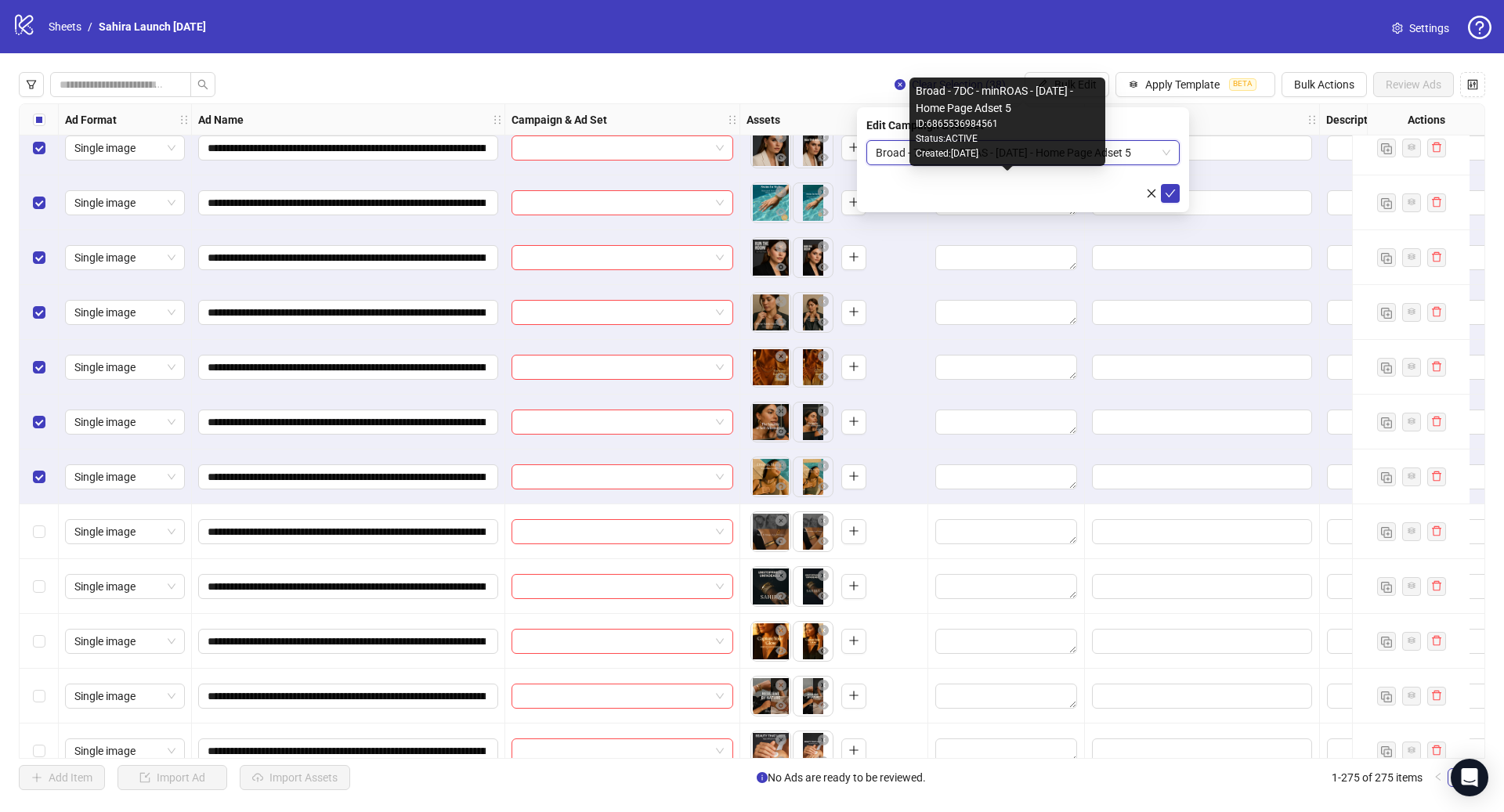
scroll to position [0, 0]
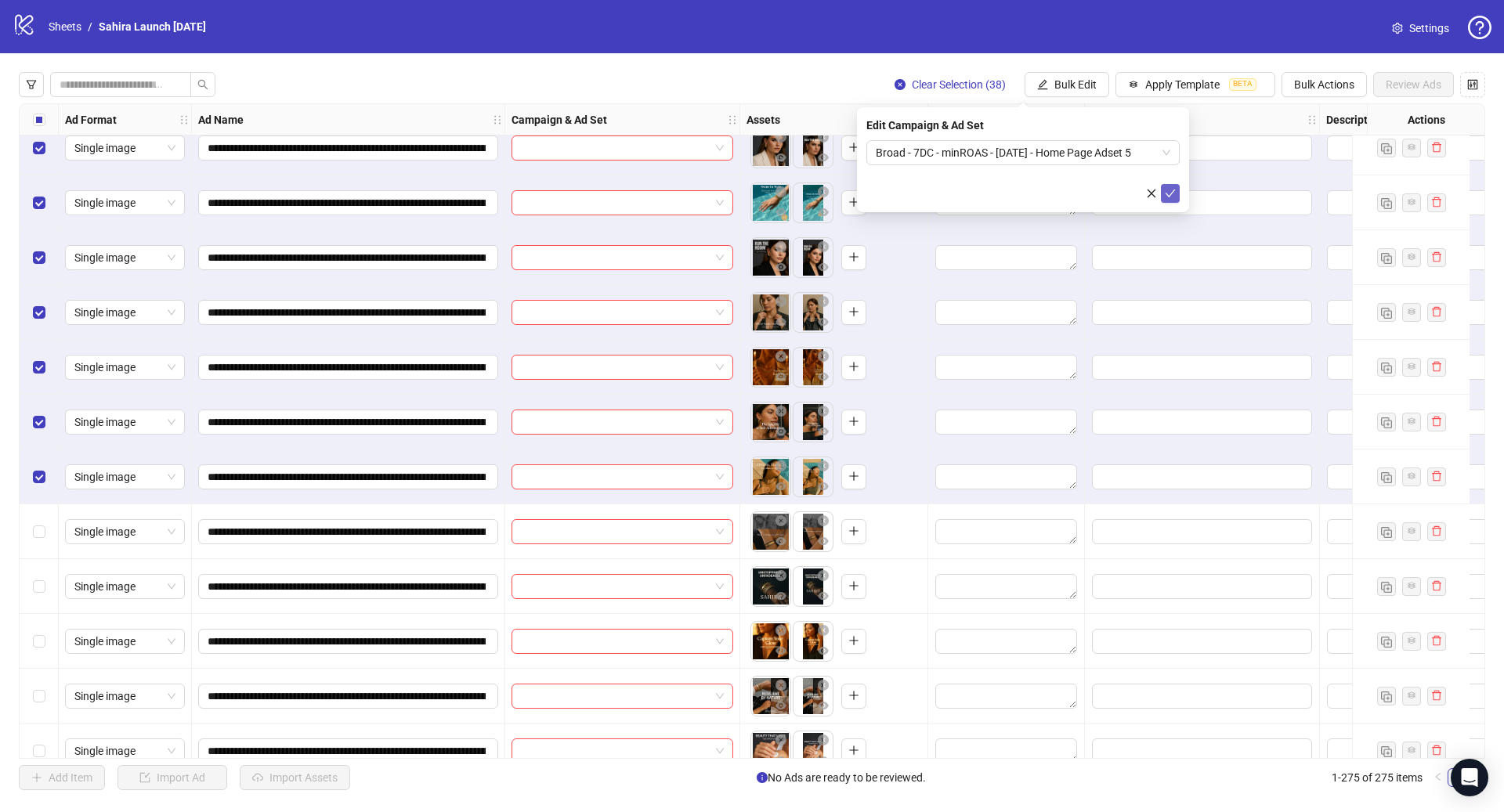
click at [1165, 193] on icon "check" at bounding box center [1171, 193] width 11 height 11
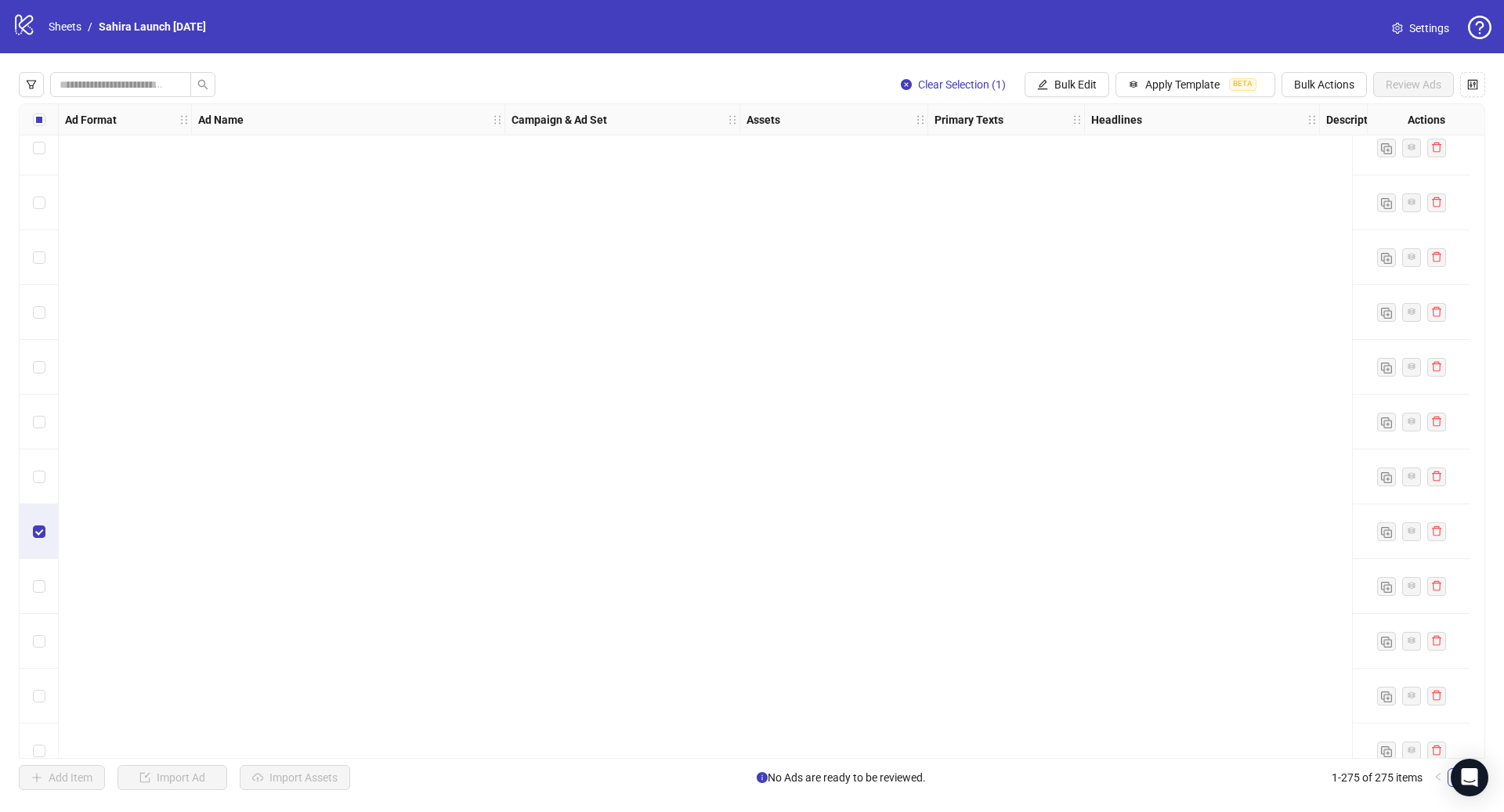
scroll to position [14459, 0]
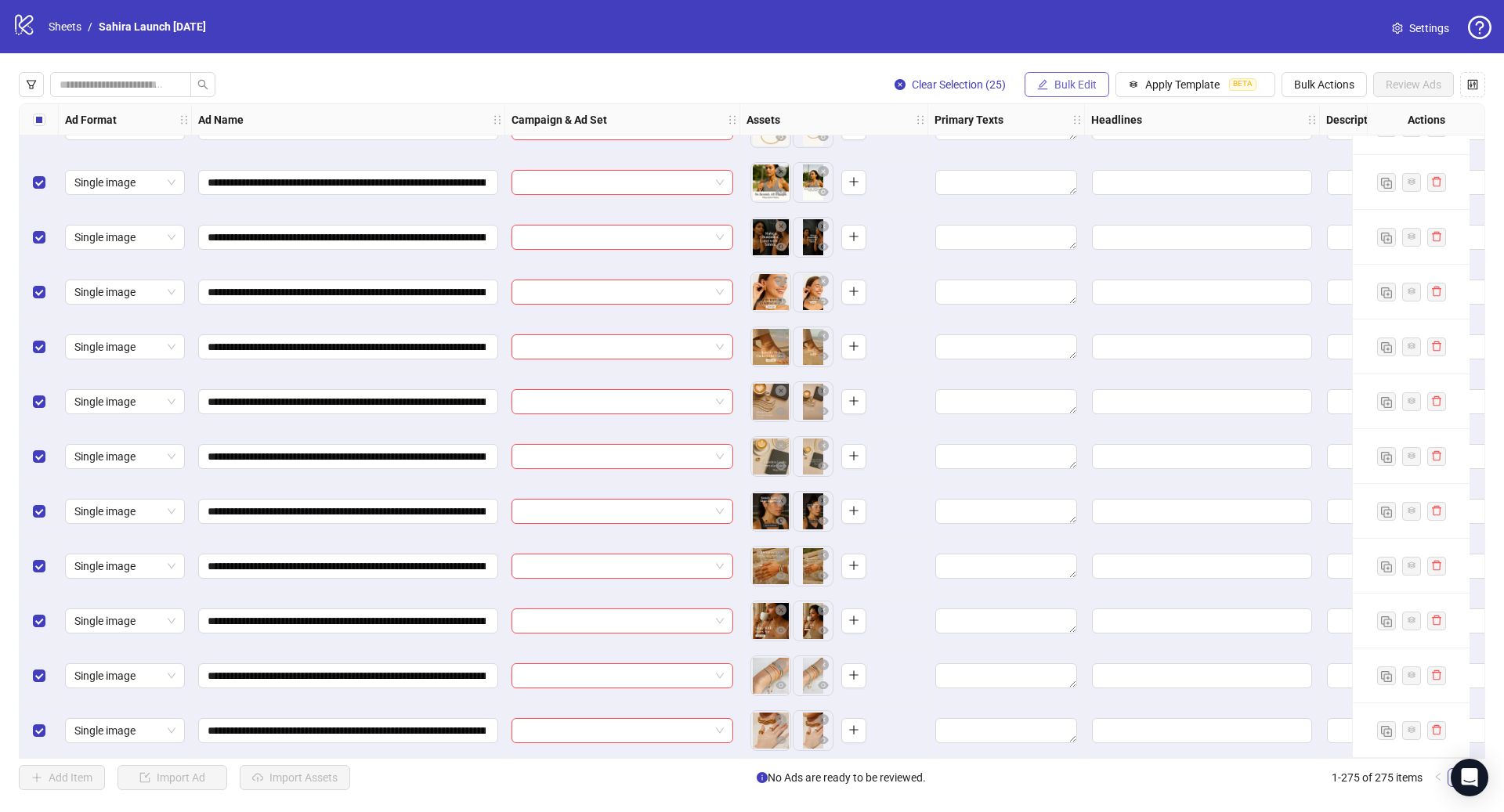
click at [1072, 81] on span "Bulk Edit" at bounding box center [1076, 85] width 42 height 13
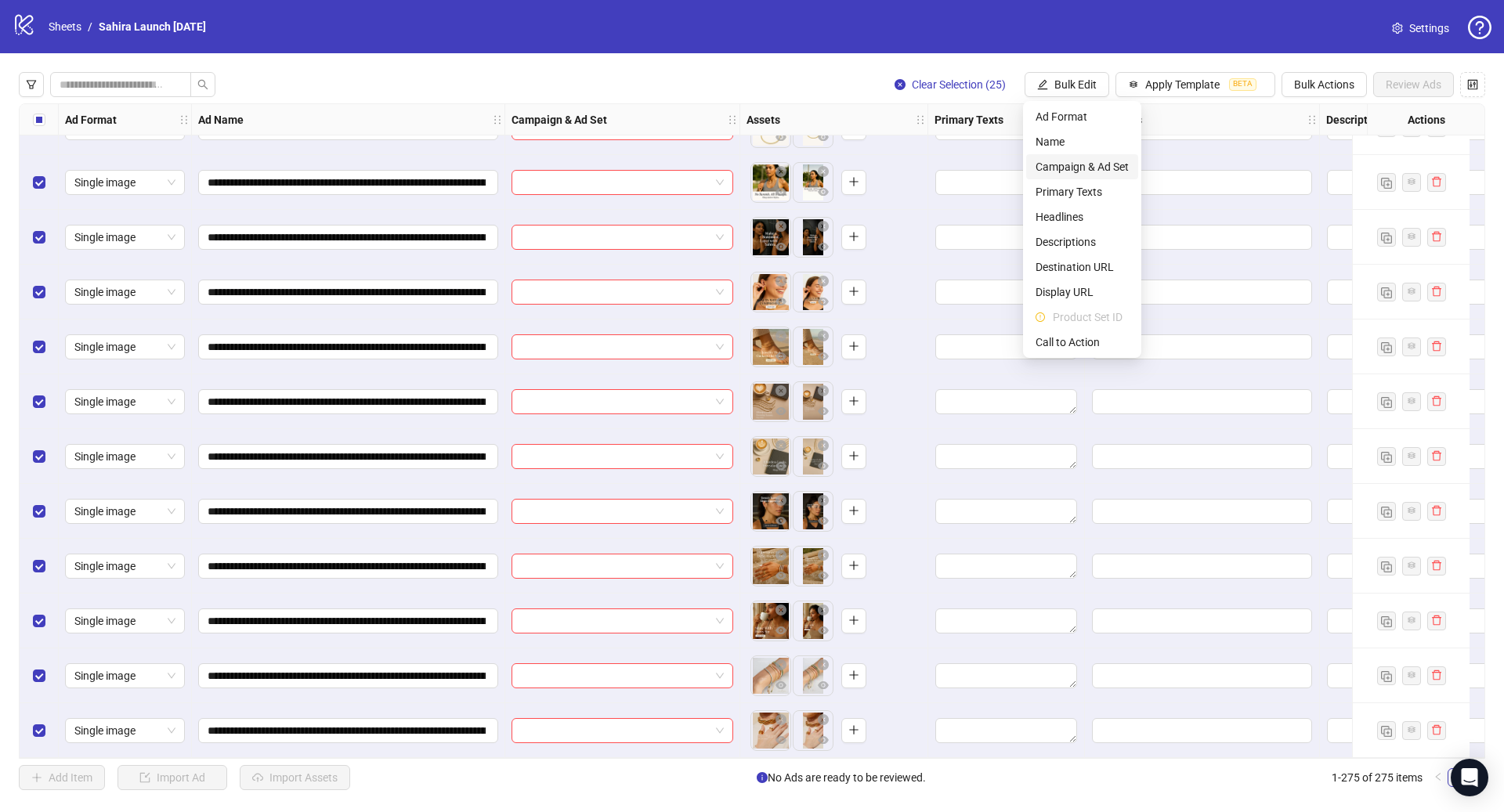
click at [1097, 163] on span "Campaign & Ad Set" at bounding box center [1082, 167] width 94 height 17
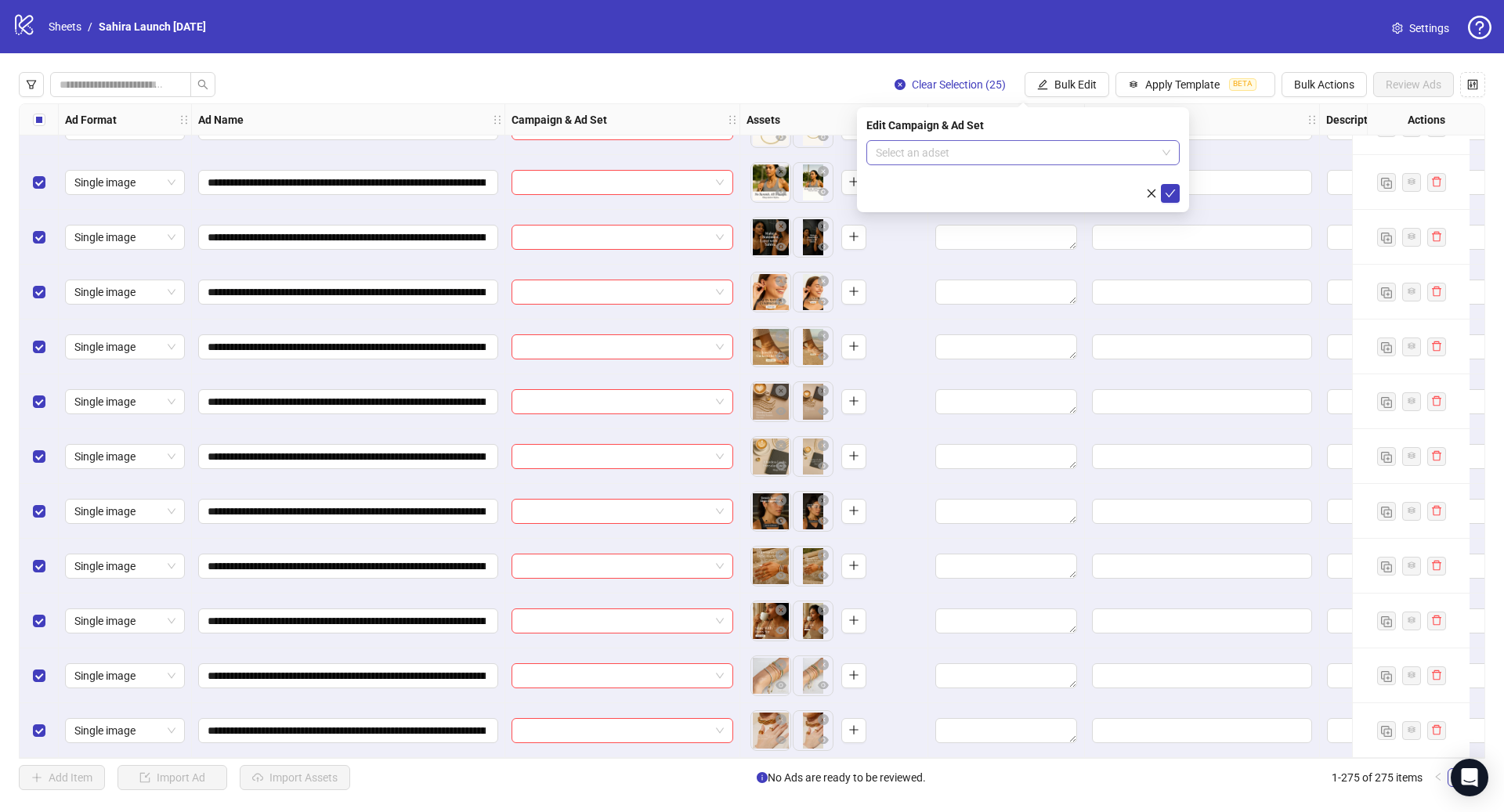
click at [967, 159] on input "search" at bounding box center [1016, 152] width 281 height 24
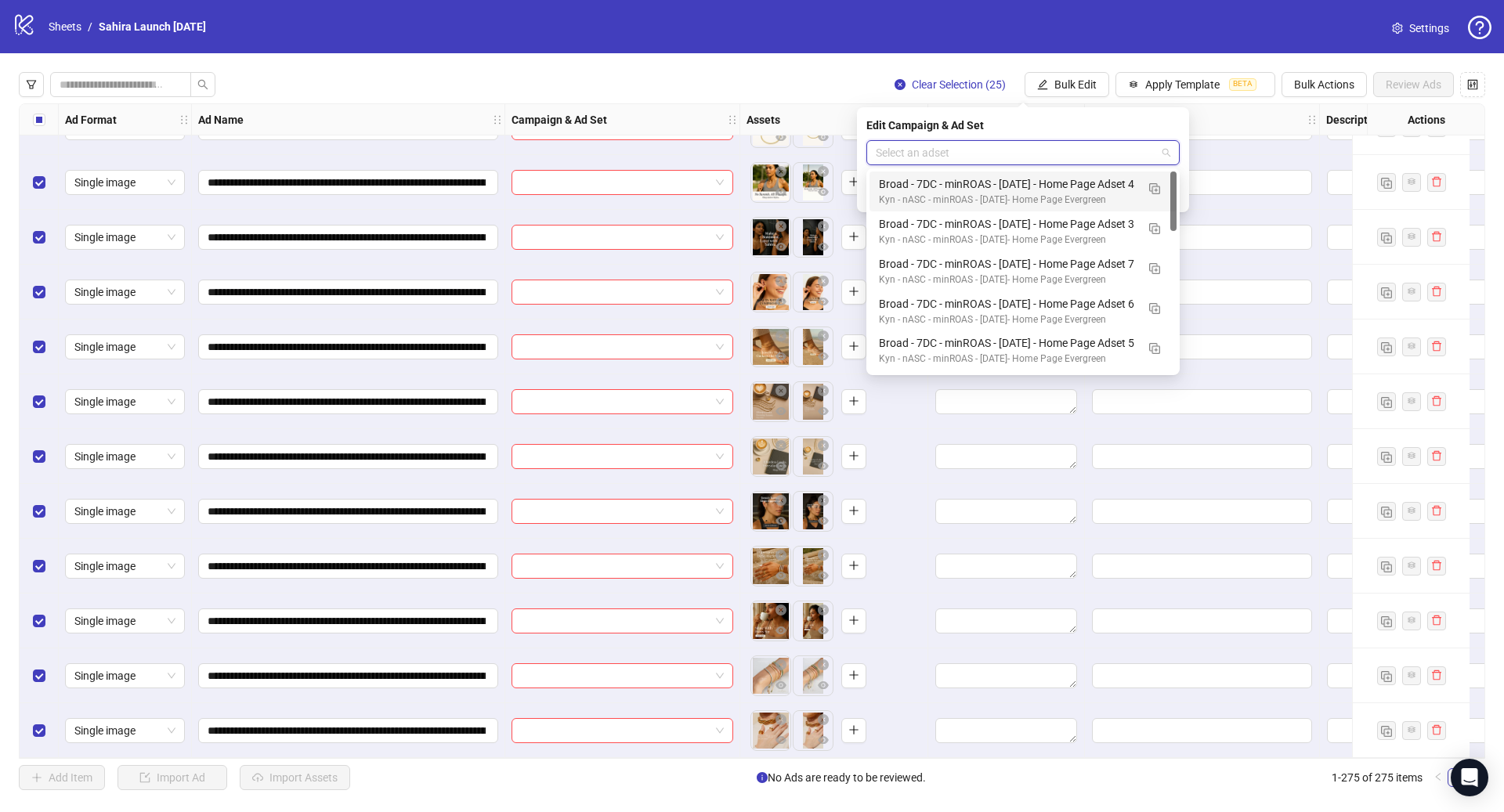
paste input "**********"
type input "**********"
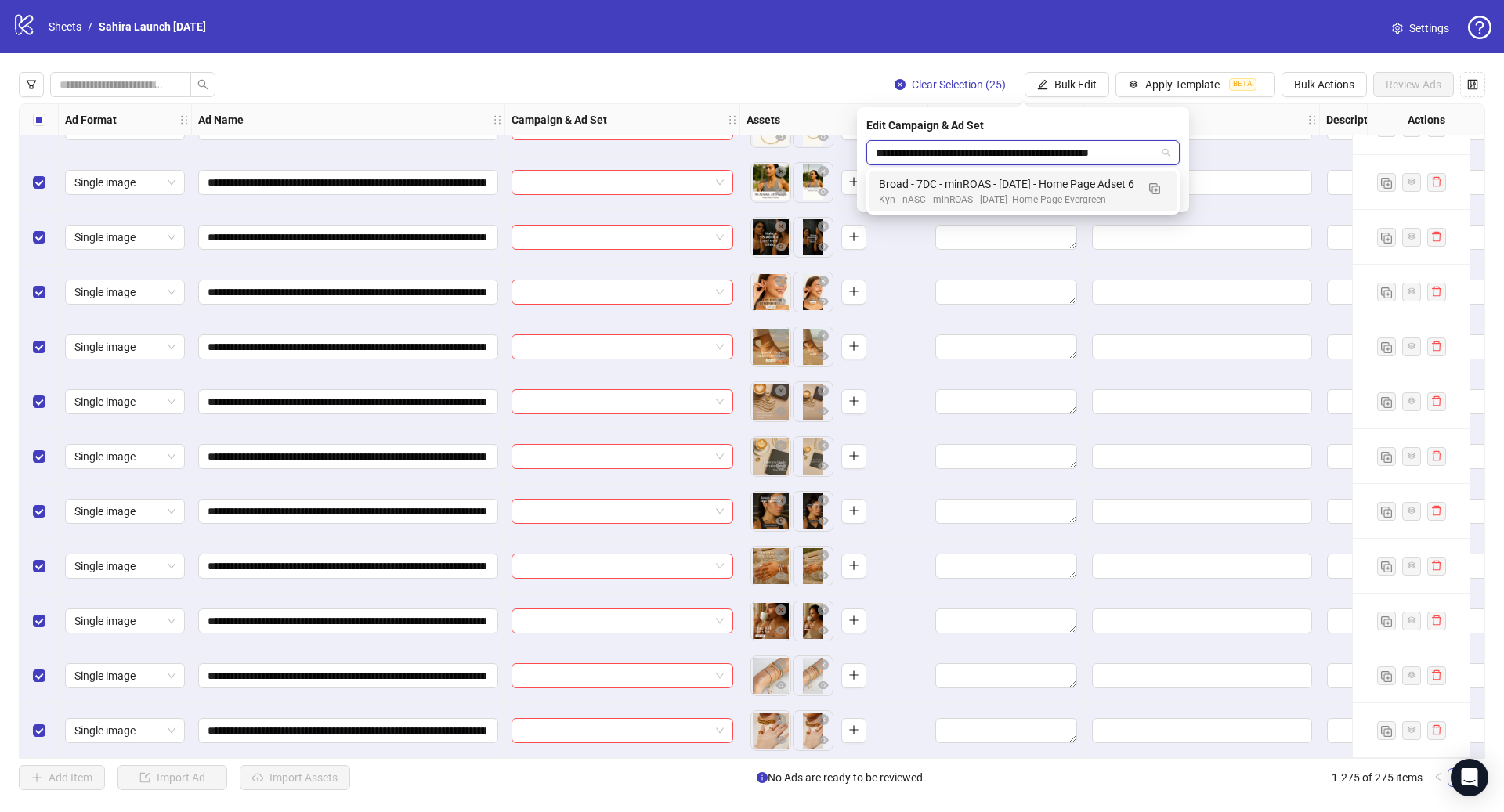
scroll to position [0, 13]
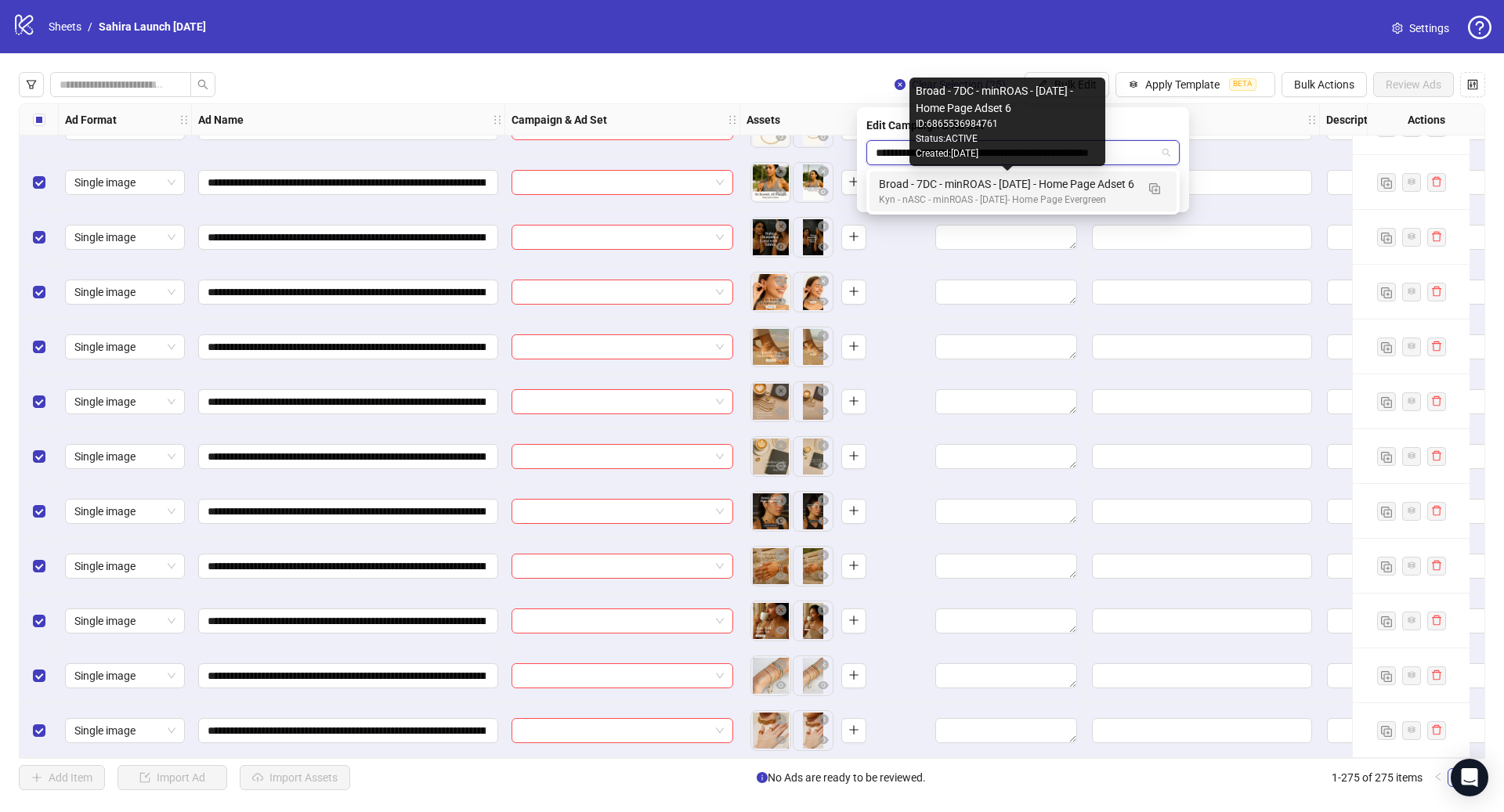
click at [999, 188] on div "Broad - 7DC - minROAS - [DATE] - Home Page Adset 6" at bounding box center [1007, 184] width 257 height 17
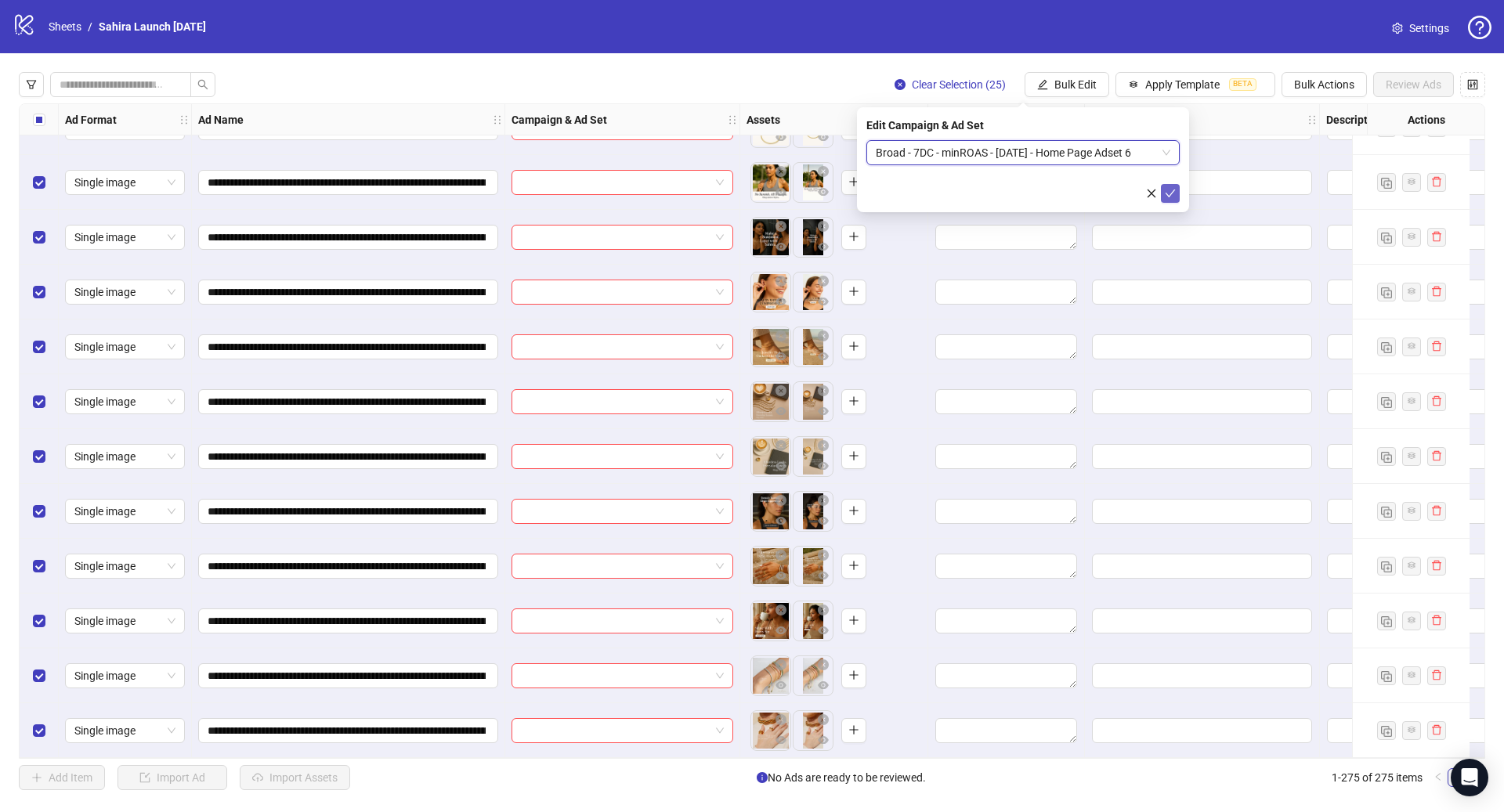
click at [1171, 195] on icon "check" at bounding box center [1171, 193] width 11 height 11
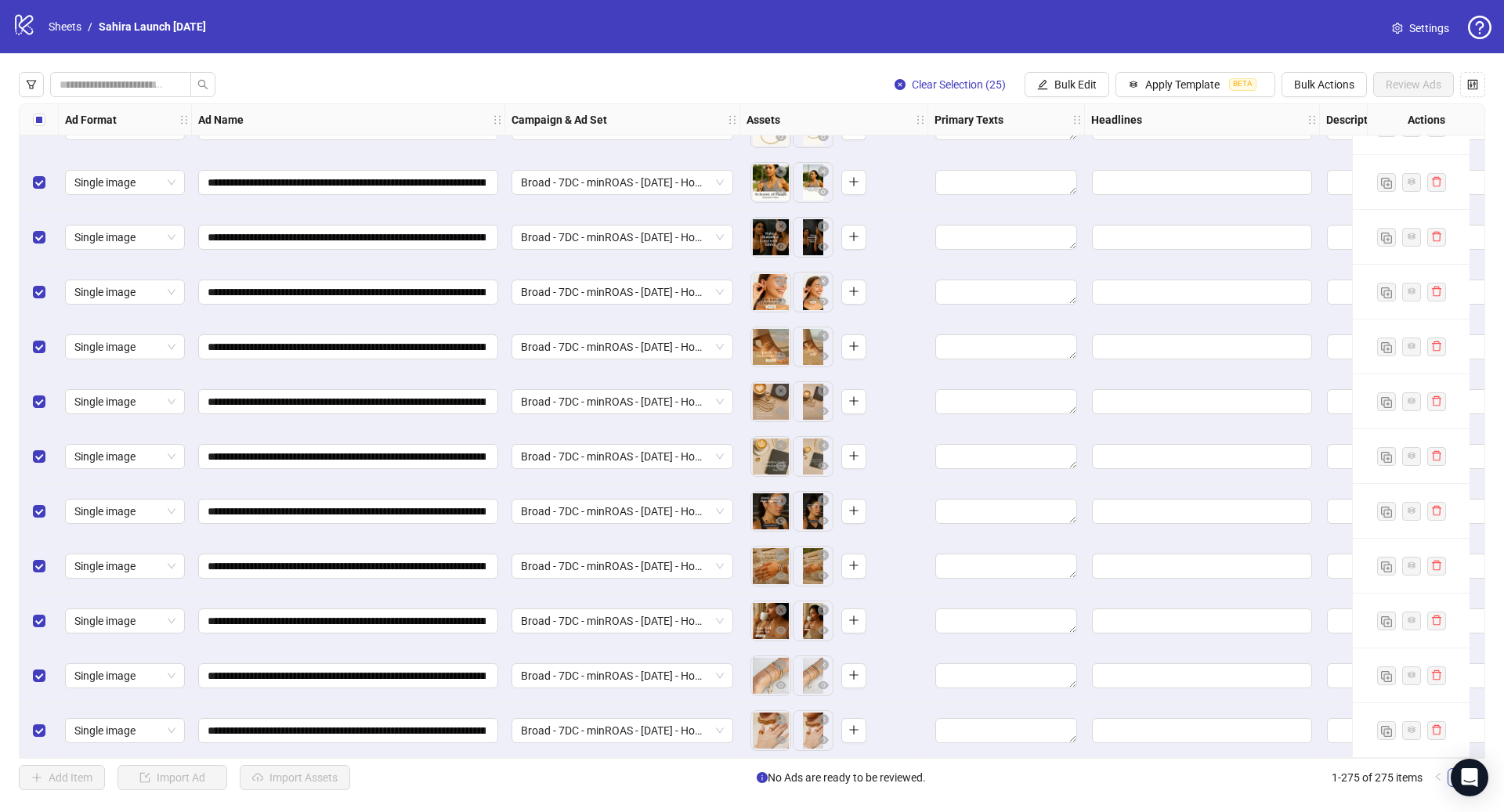
click at [46, 123] on div "Select all rows" at bounding box center [39, 120] width 39 height 31
click at [1175, 93] on button "Apply Template BETA" at bounding box center [1195, 85] width 160 height 25
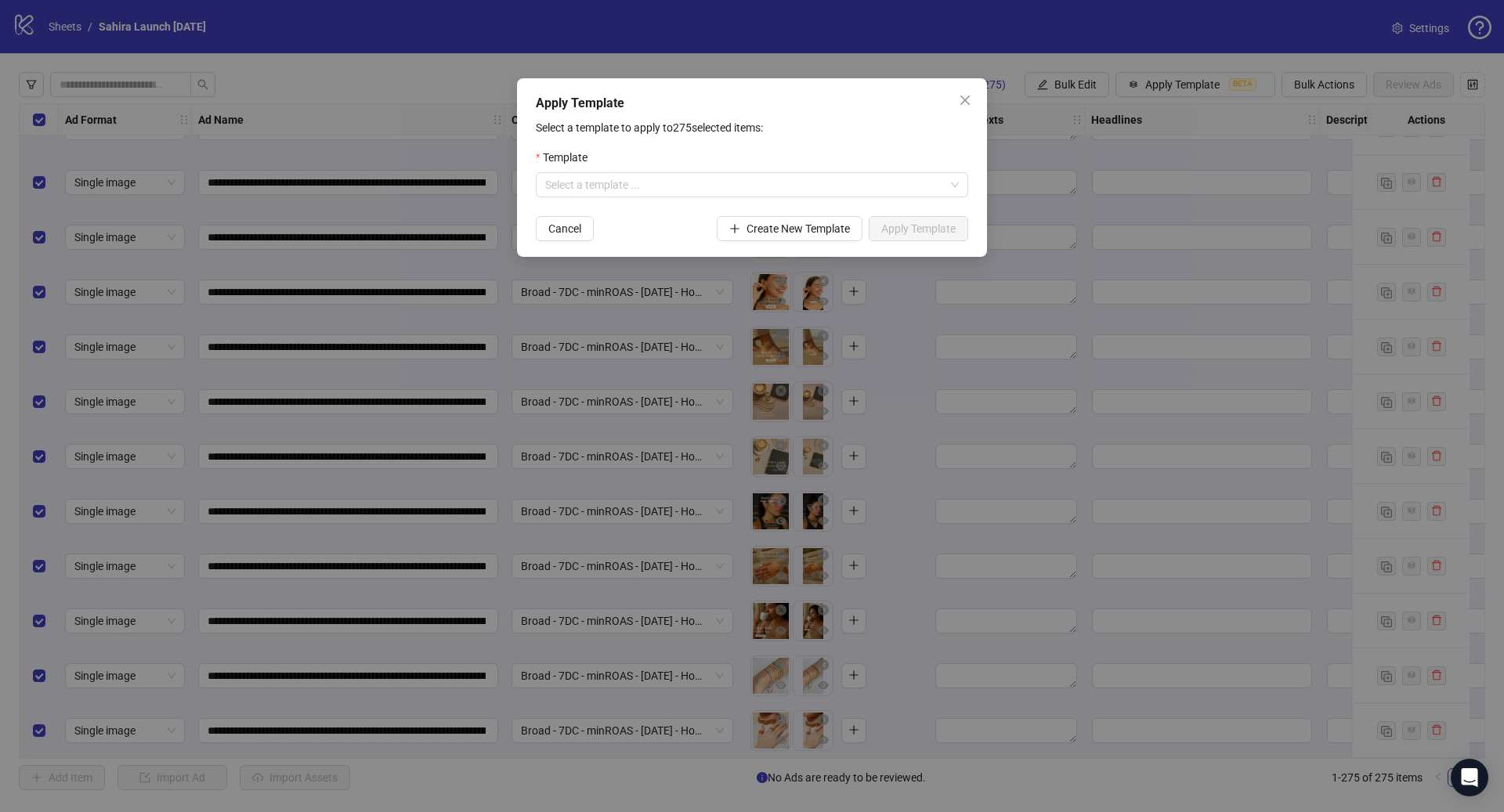
click at [762, 171] on div "Template" at bounding box center [752, 160] width 432 height 24
click at [741, 180] on input "search" at bounding box center [745, 185] width 399 height 24
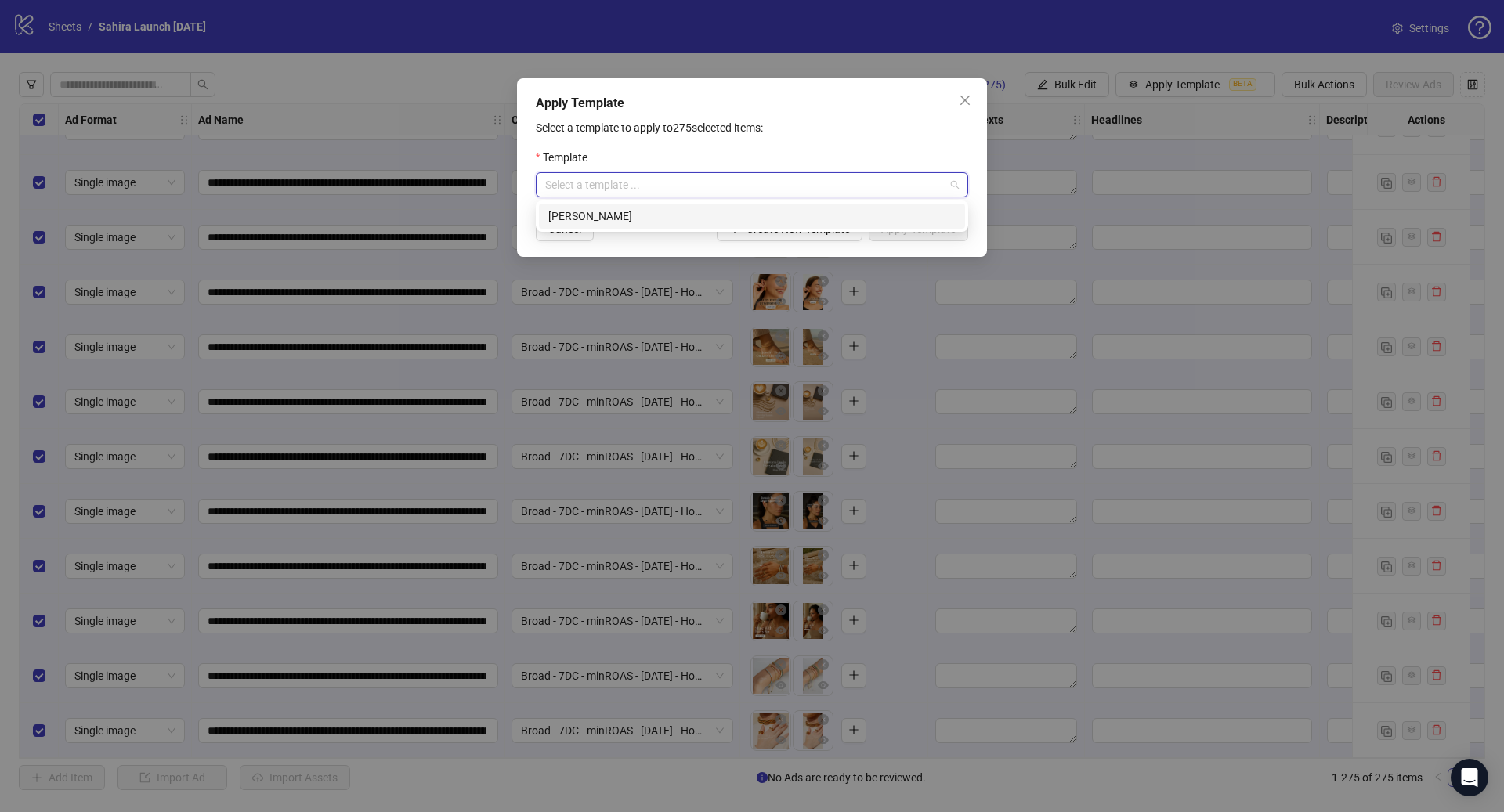
click at [678, 216] on div "[PERSON_NAME]" at bounding box center [752, 216] width 407 height 17
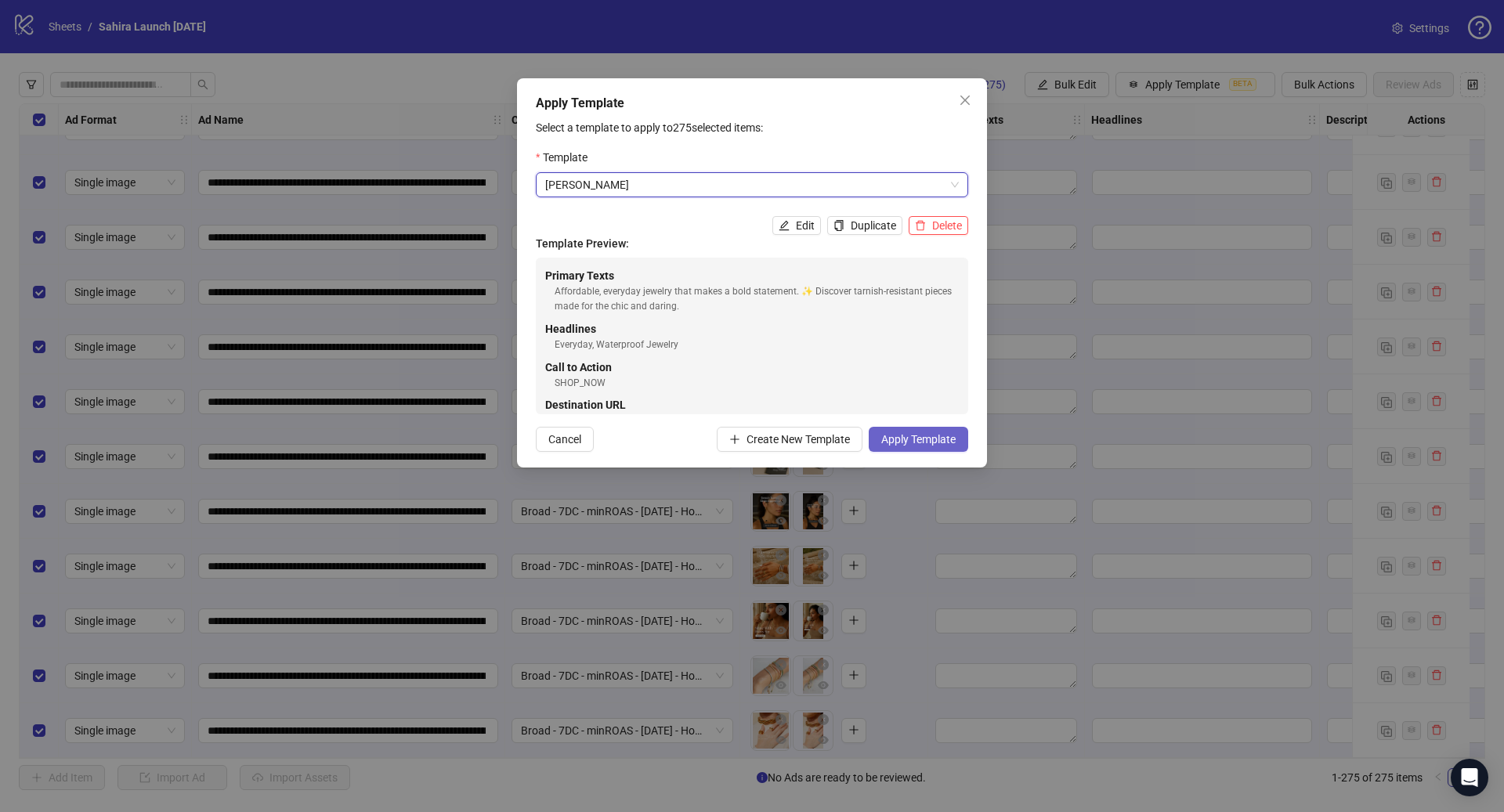
click at [928, 433] on span "Apply Template" at bounding box center [918, 439] width 75 height 13
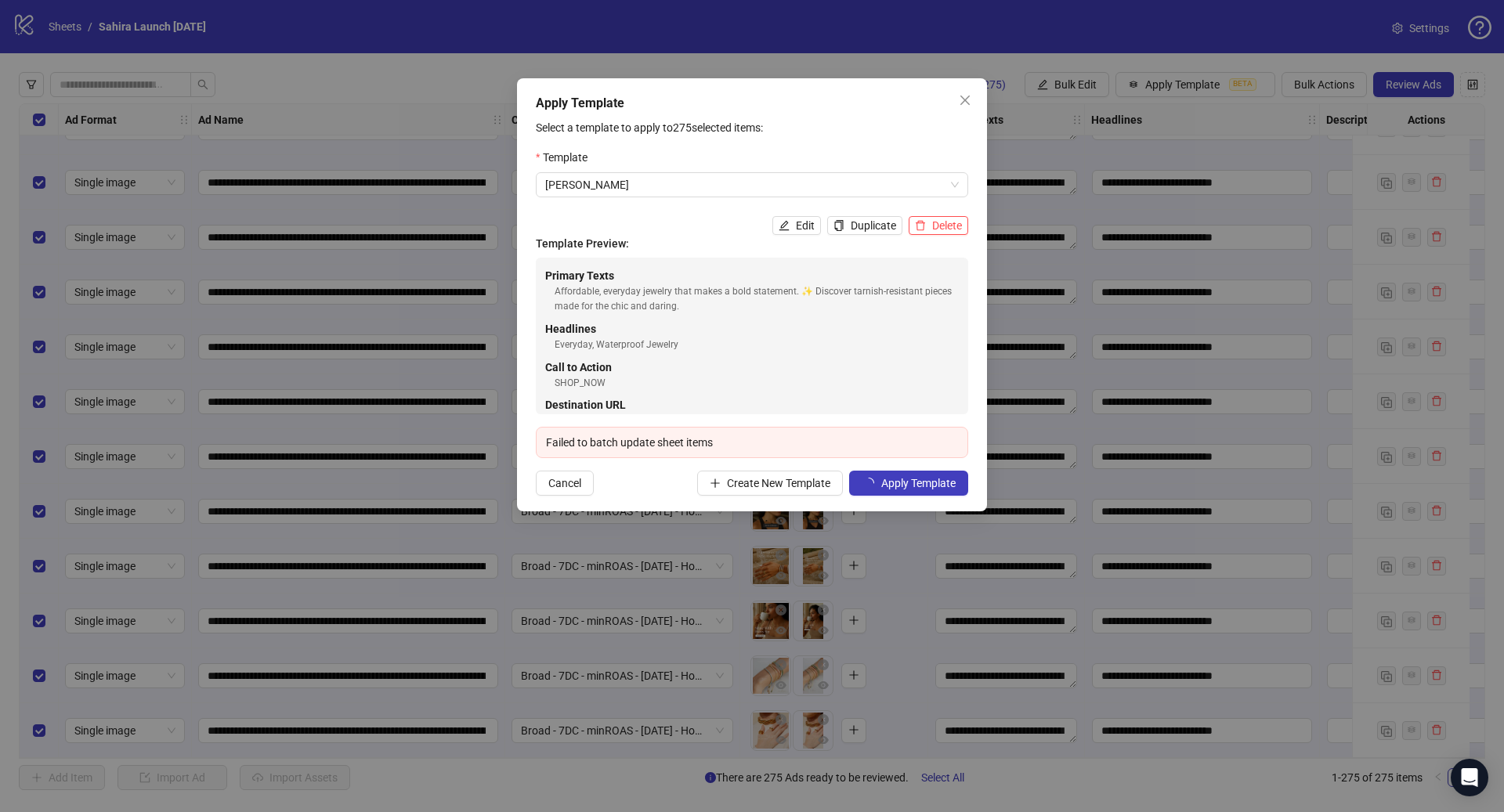
click at [893, 436] on div "Failed to batch update sheet items" at bounding box center [752, 443] width 412 height 17
click at [929, 479] on span "Apply Template" at bounding box center [918, 483] width 75 height 13
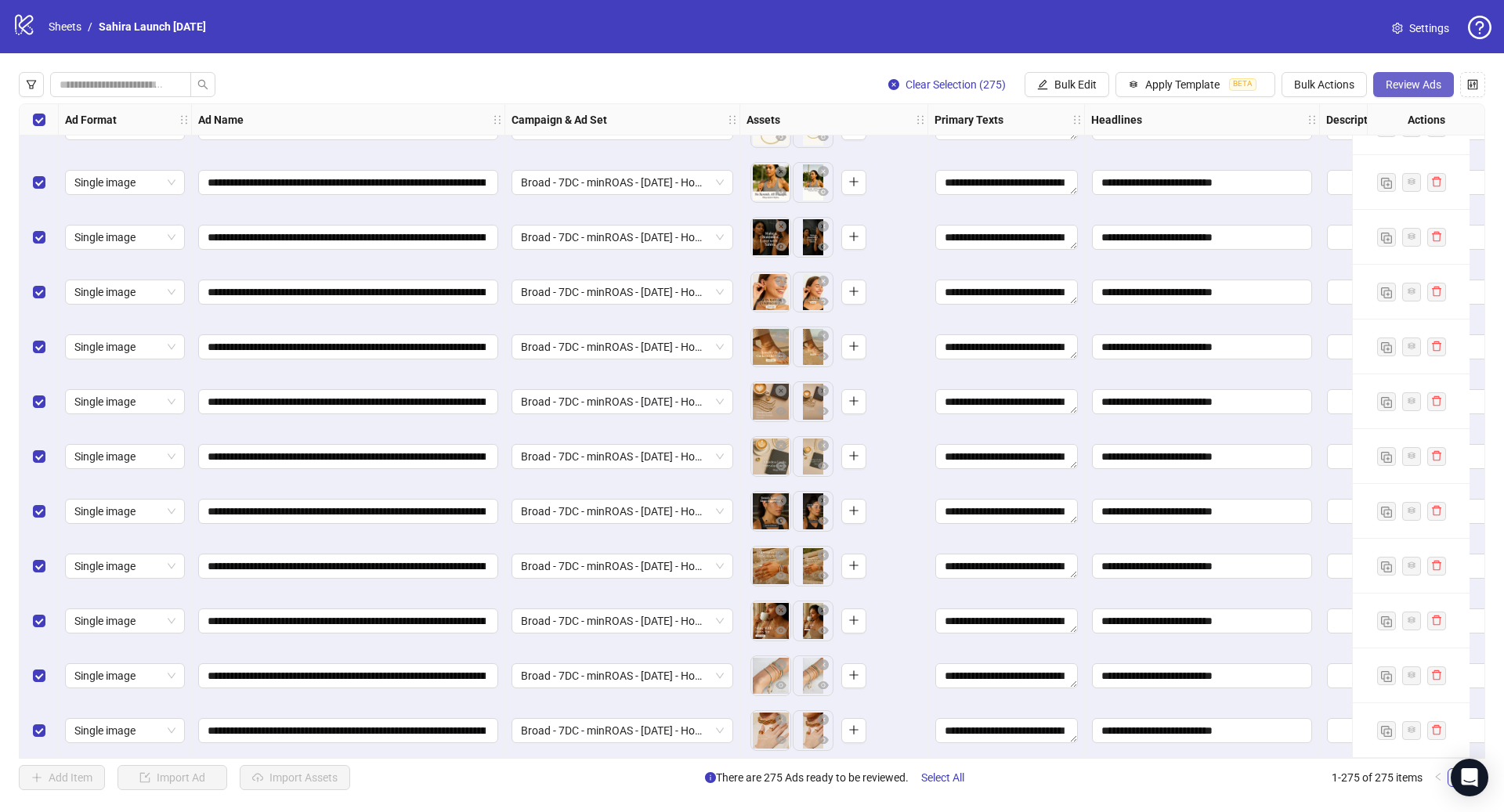
click at [1429, 88] on span "Review Ads" at bounding box center [1413, 85] width 56 height 13
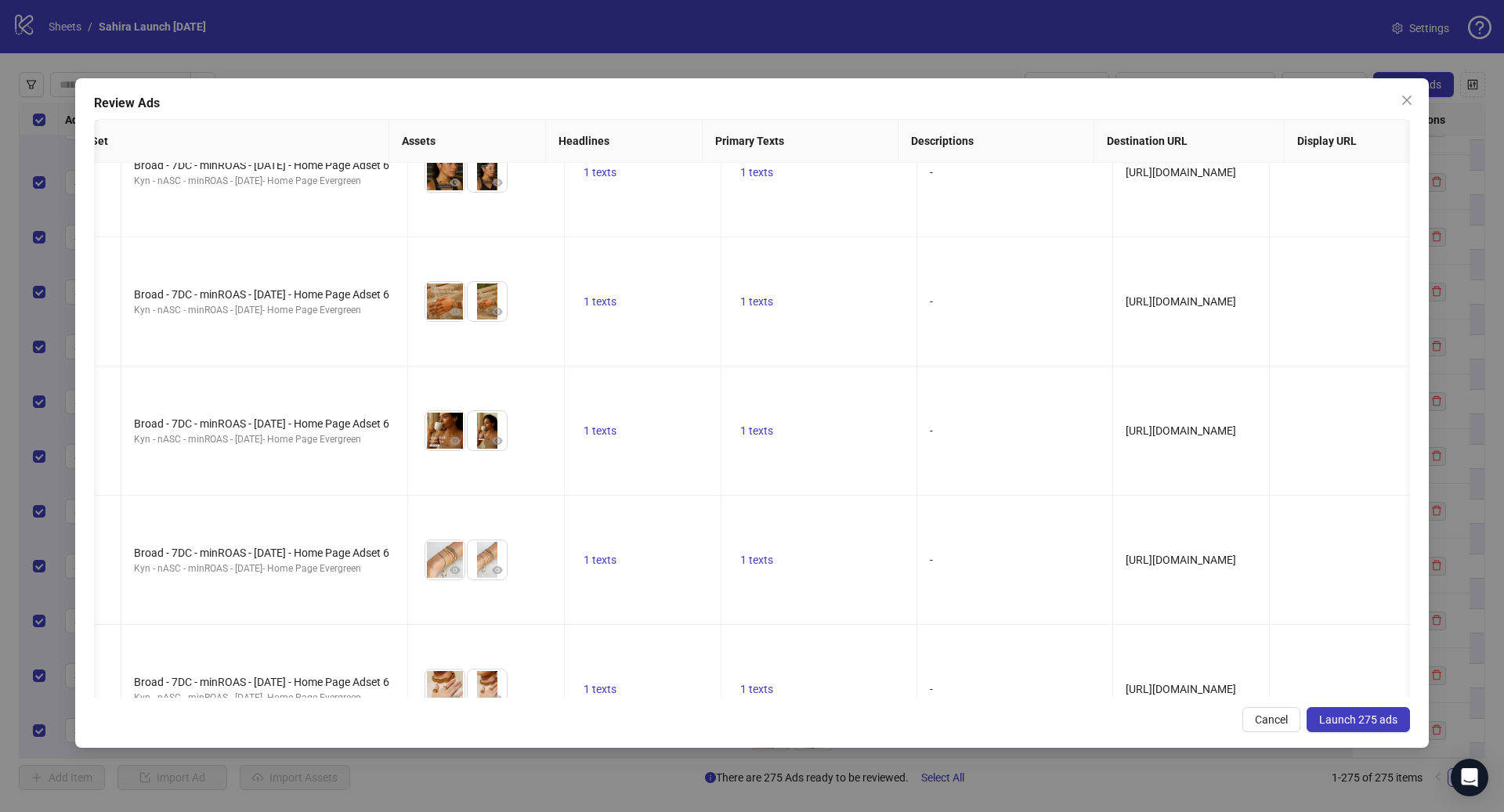
scroll to position [0, 612]
drag, startPoint x: 1354, startPoint y: 720, endPoint x: 1120, endPoint y: 689, distance: 236.0
click at [1357, 720] on span "Launch 275 ads" at bounding box center [1359, 720] width 79 height 13
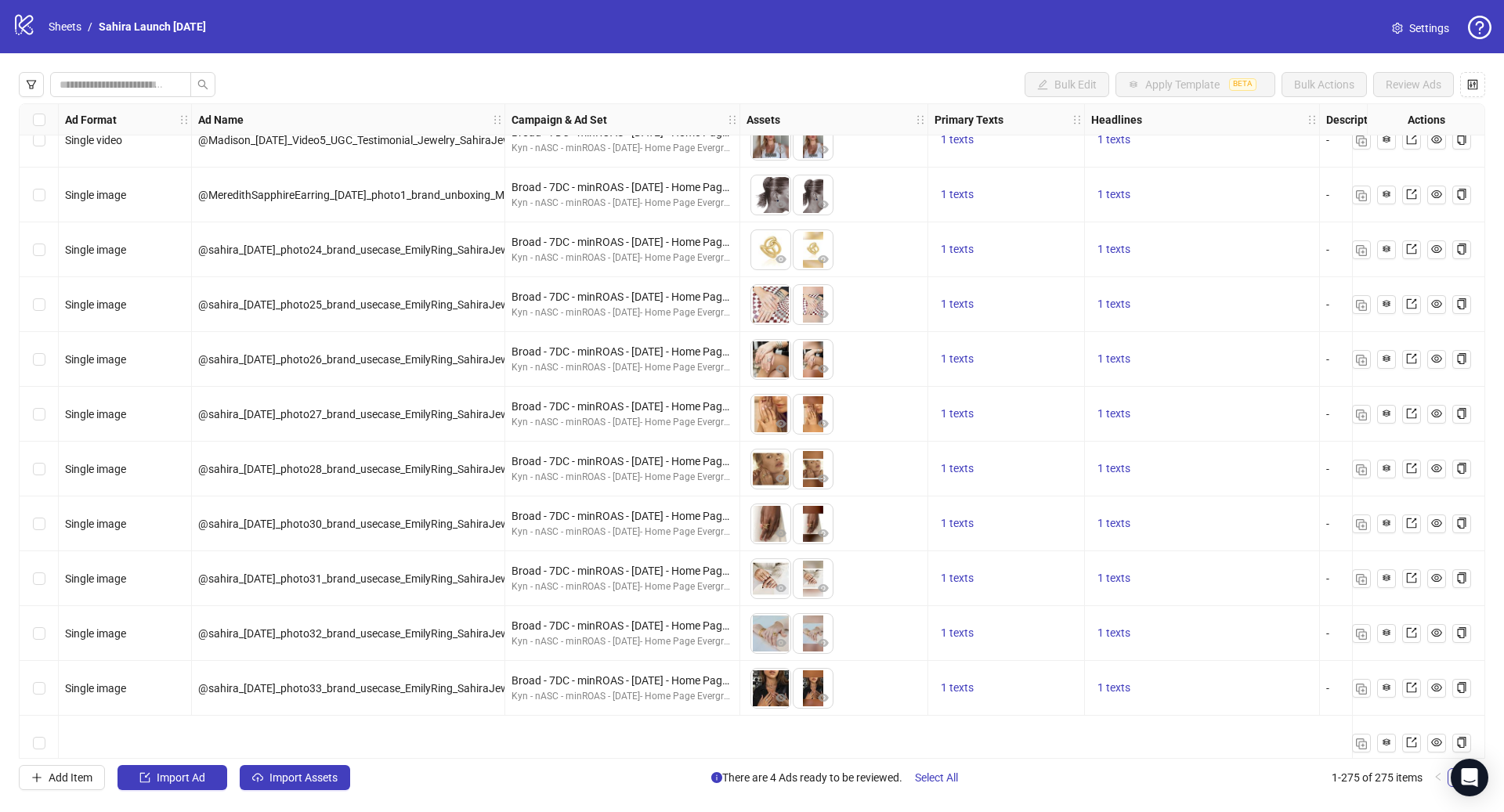
scroll to position [1954, 0]
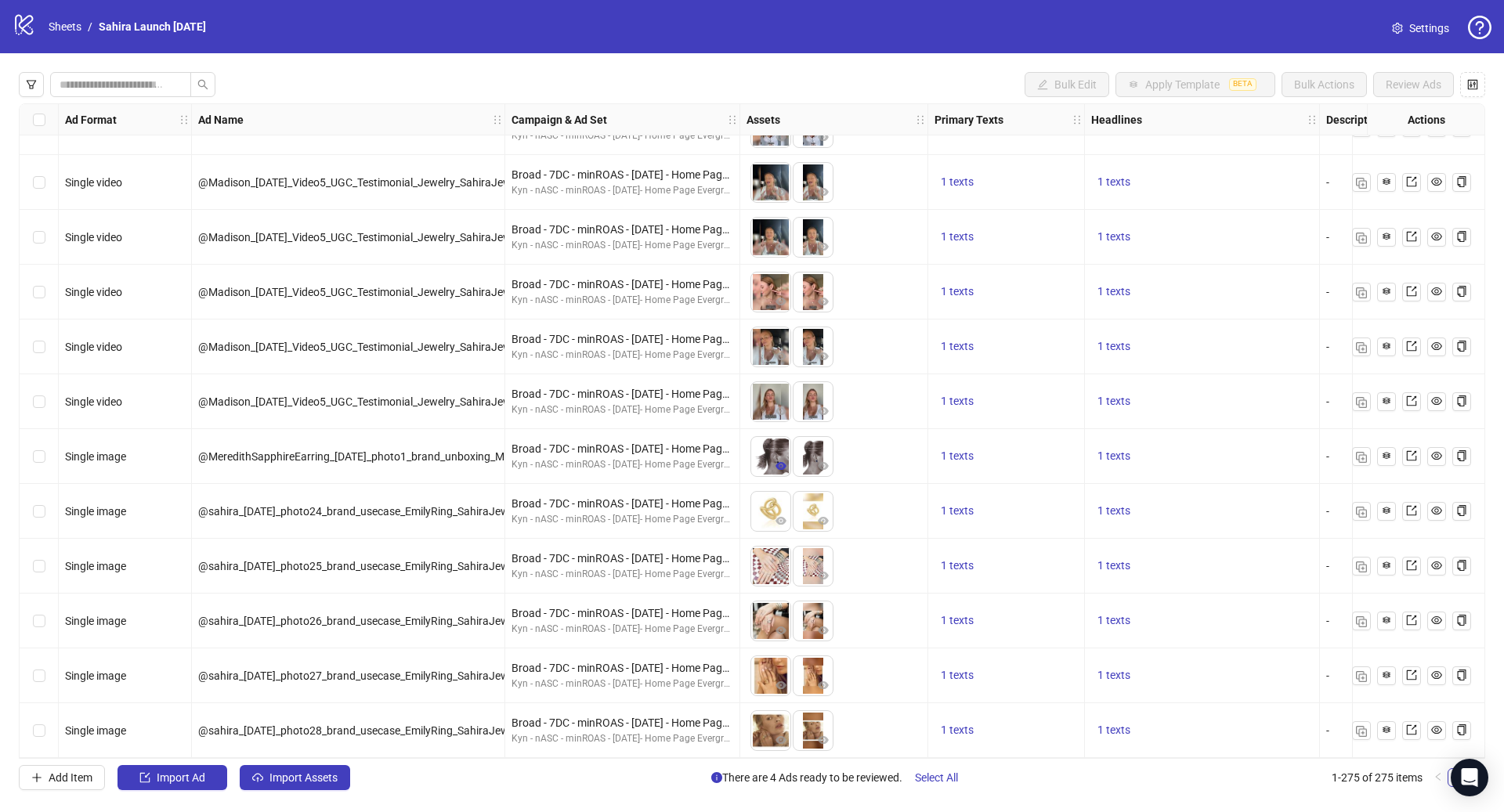
click at [778, 468] on icon "eye" at bounding box center [781, 466] width 11 height 8
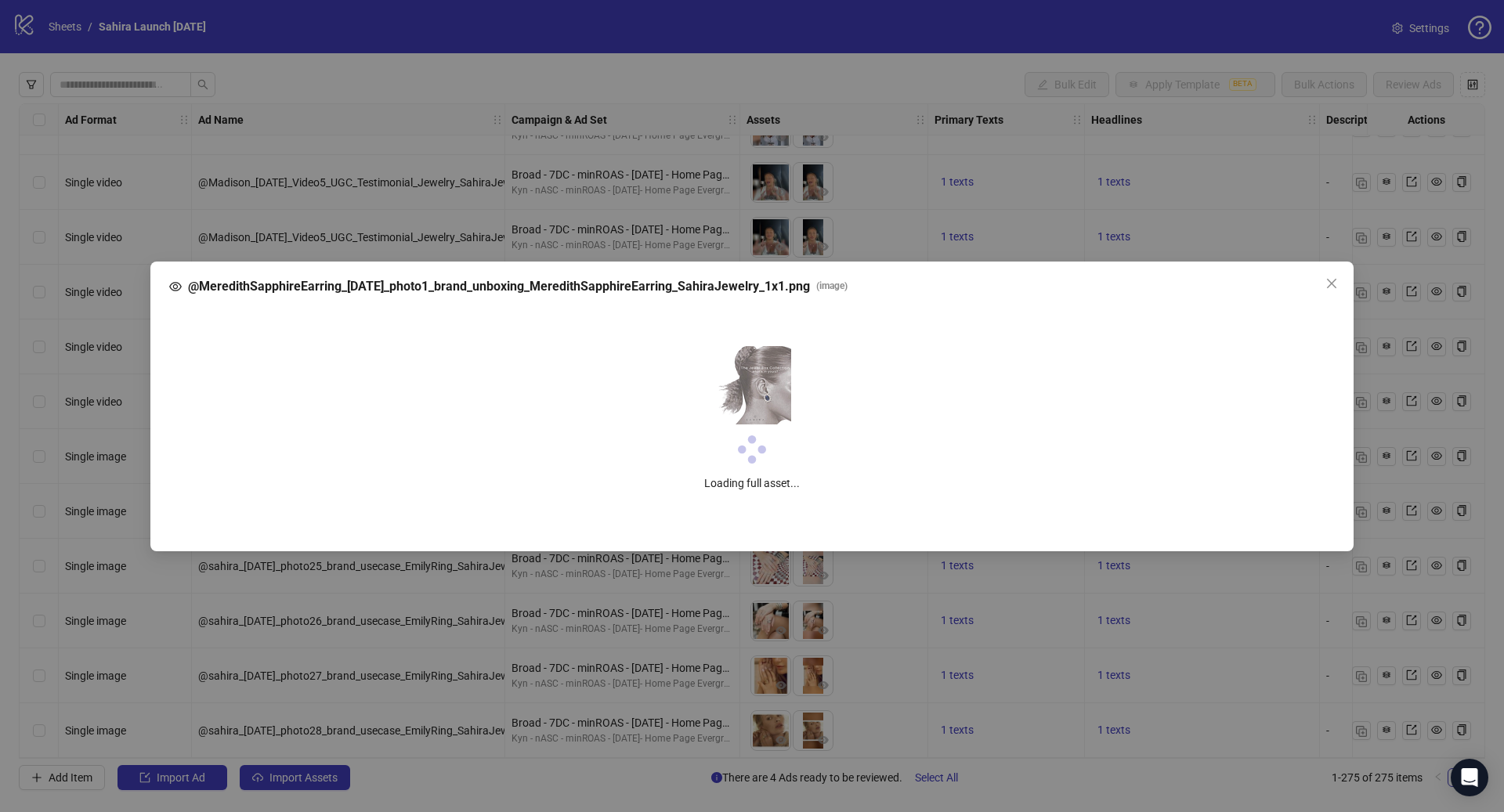
click at [905, 228] on div "@MeredithSapphireEarring_[DATE]_photo1_brand_unboxing_MeredithSapphireEarring_S…" at bounding box center [752, 406] width 1504 height 812
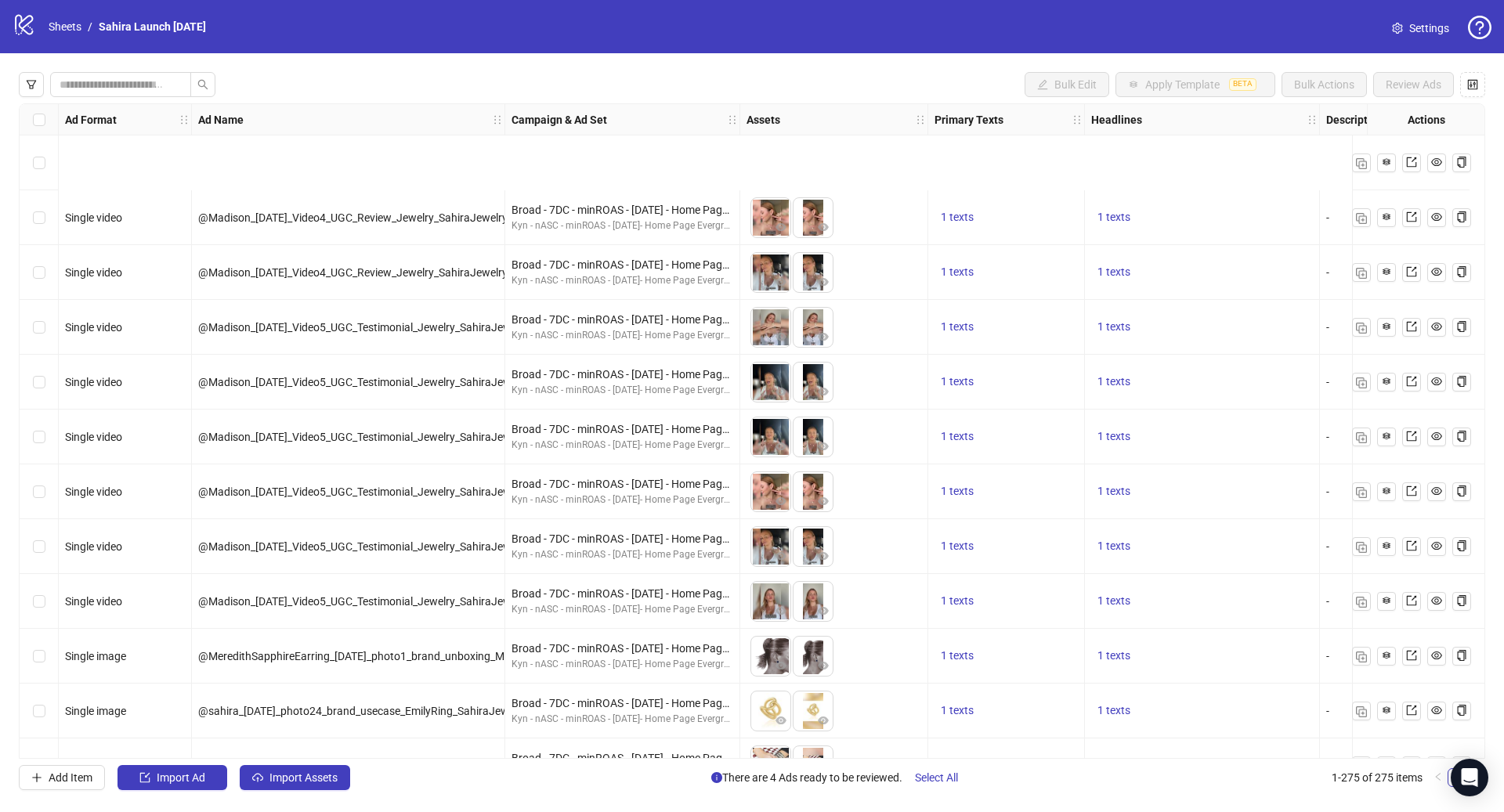
scroll to position [1947, 0]
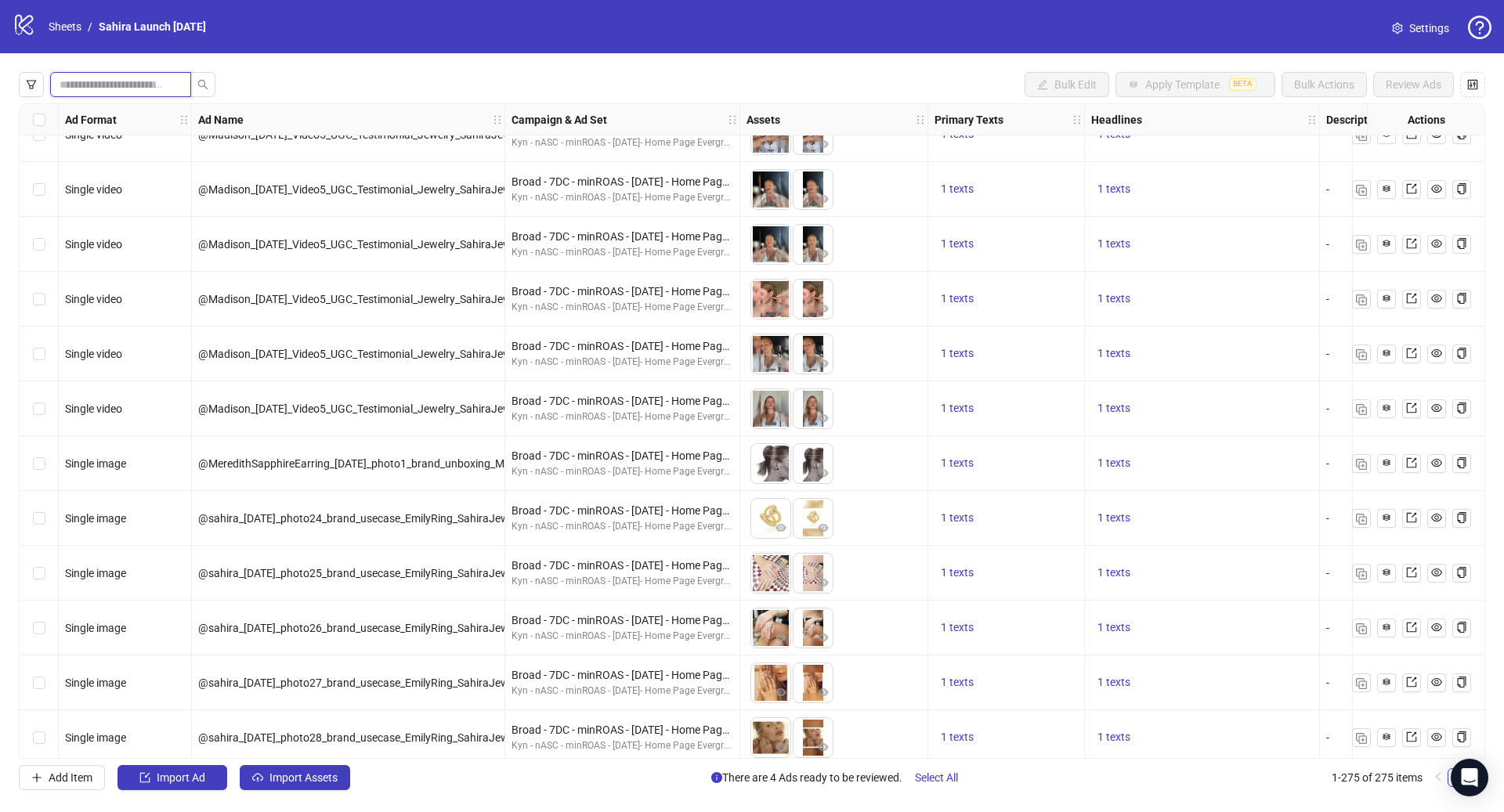
click at [156, 83] on input "search" at bounding box center [114, 85] width 109 height 17
type input "********"
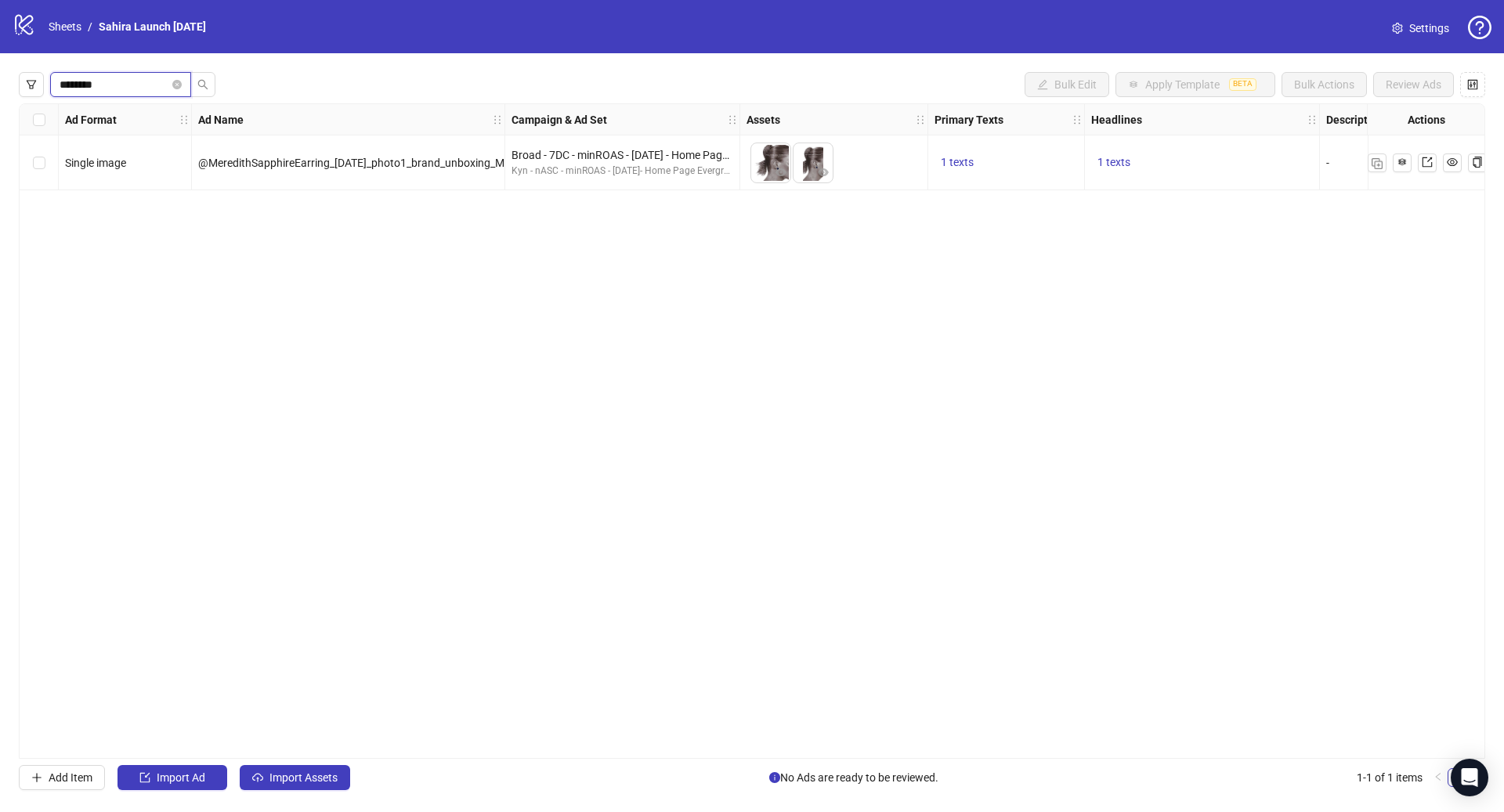
scroll to position [0, 0]
click at [182, 86] on icon "close-circle" at bounding box center [177, 85] width 9 height 9
click at [35, 87] on icon "filter" at bounding box center [31, 85] width 11 height 11
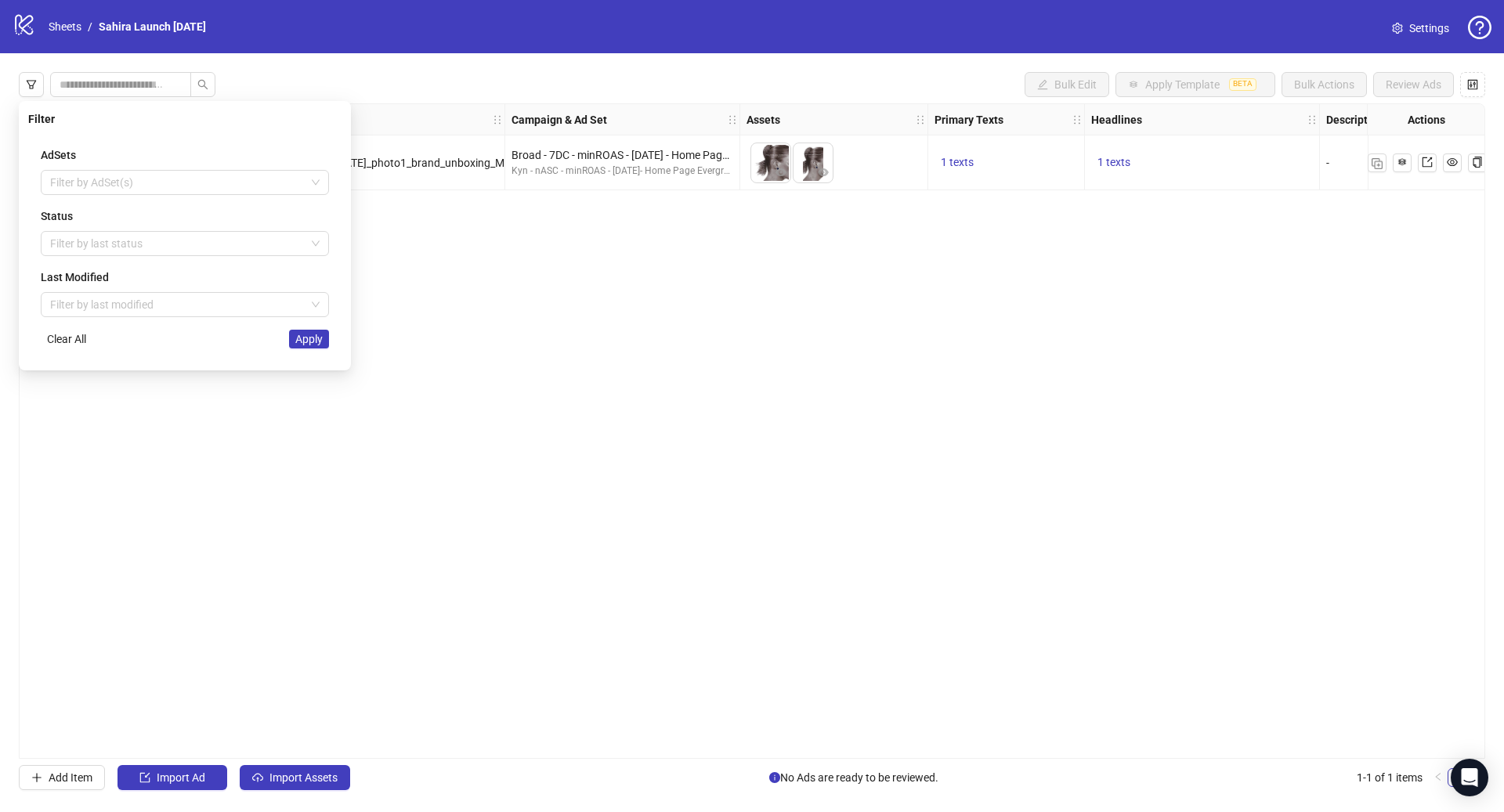
click at [138, 238] on div at bounding box center [177, 244] width 266 height 22
click at [134, 247] on div at bounding box center [177, 244] width 266 height 22
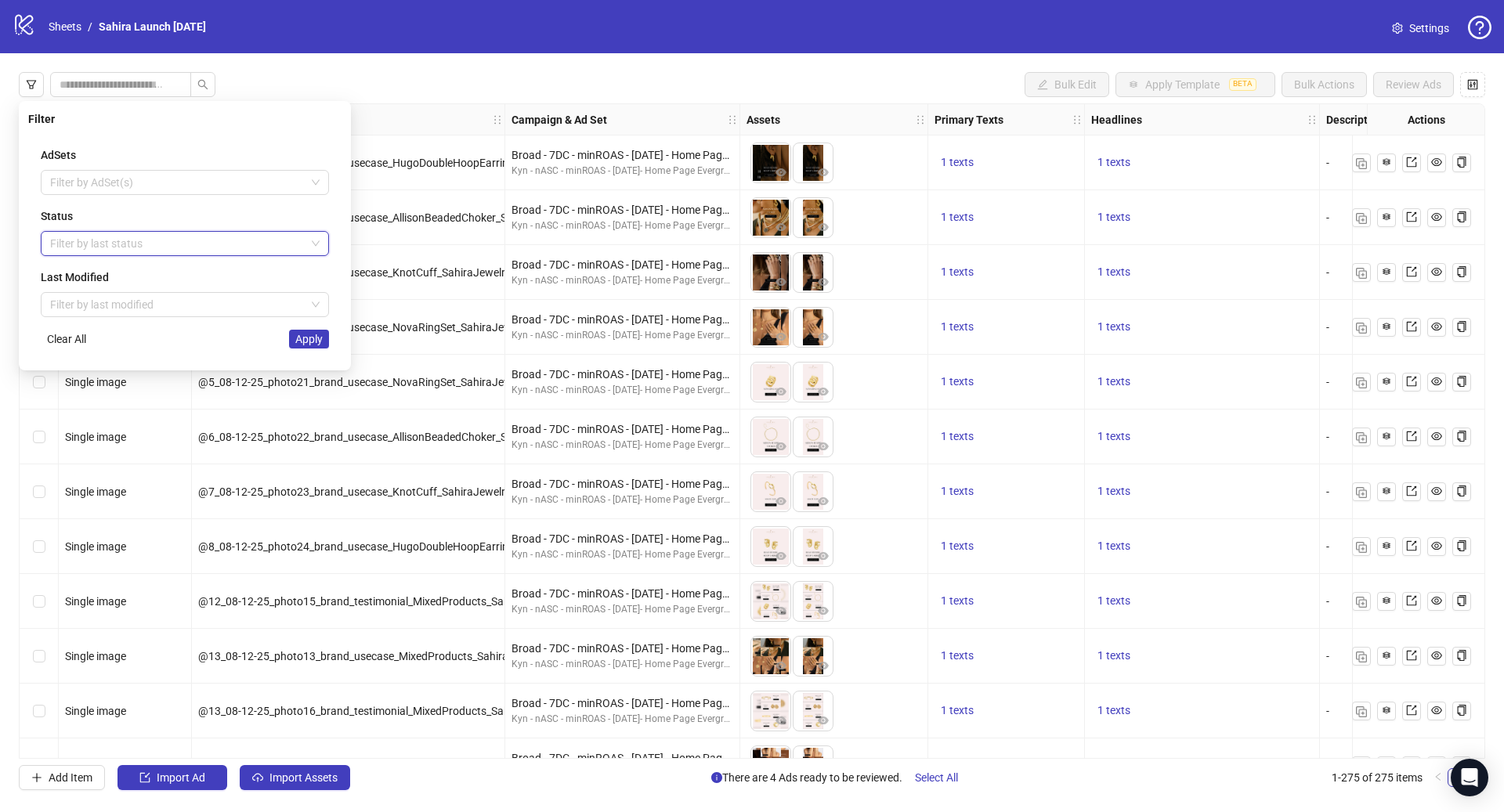
click at [101, 256] on div "AdSets Filter by AdSet(s) Status Filter by last status Last Modified Filter by …" at bounding box center [185, 247] width 314 height 227
click at [104, 244] on div at bounding box center [177, 244] width 266 height 22
click at [91, 316] on div "Error" at bounding box center [185, 325] width 263 height 17
click at [311, 327] on icon "check" at bounding box center [311, 324] width 11 height 11
click at [259, 321] on div "Error" at bounding box center [185, 325] width 263 height 17
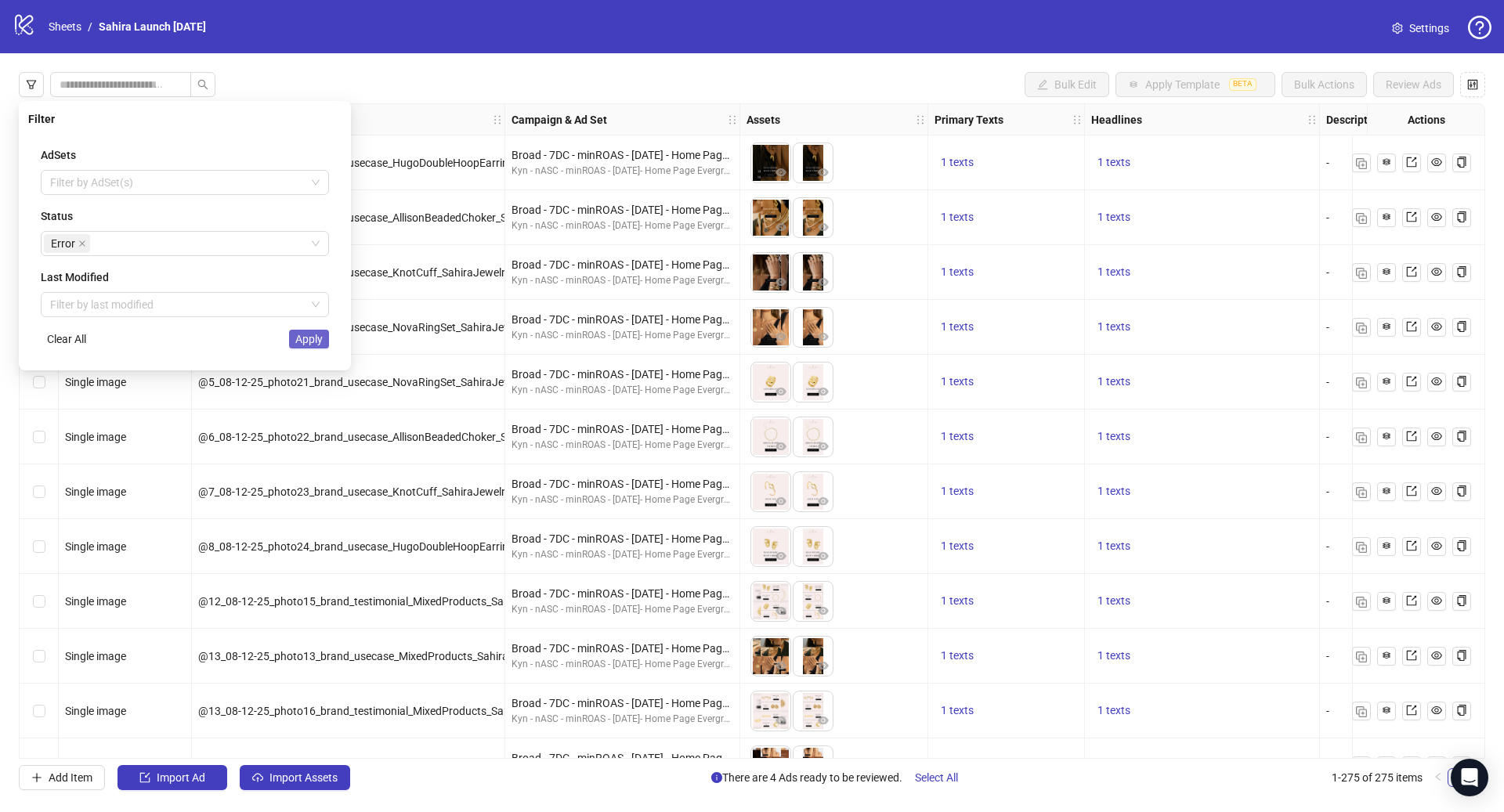
click at [317, 347] on div "AdSets Filter by AdSet(s) Status Error Last Modified Filter by last modified Cl…" at bounding box center [185, 247] width 314 height 227
click at [317, 340] on span "Apply" at bounding box center [309, 339] width 28 height 13
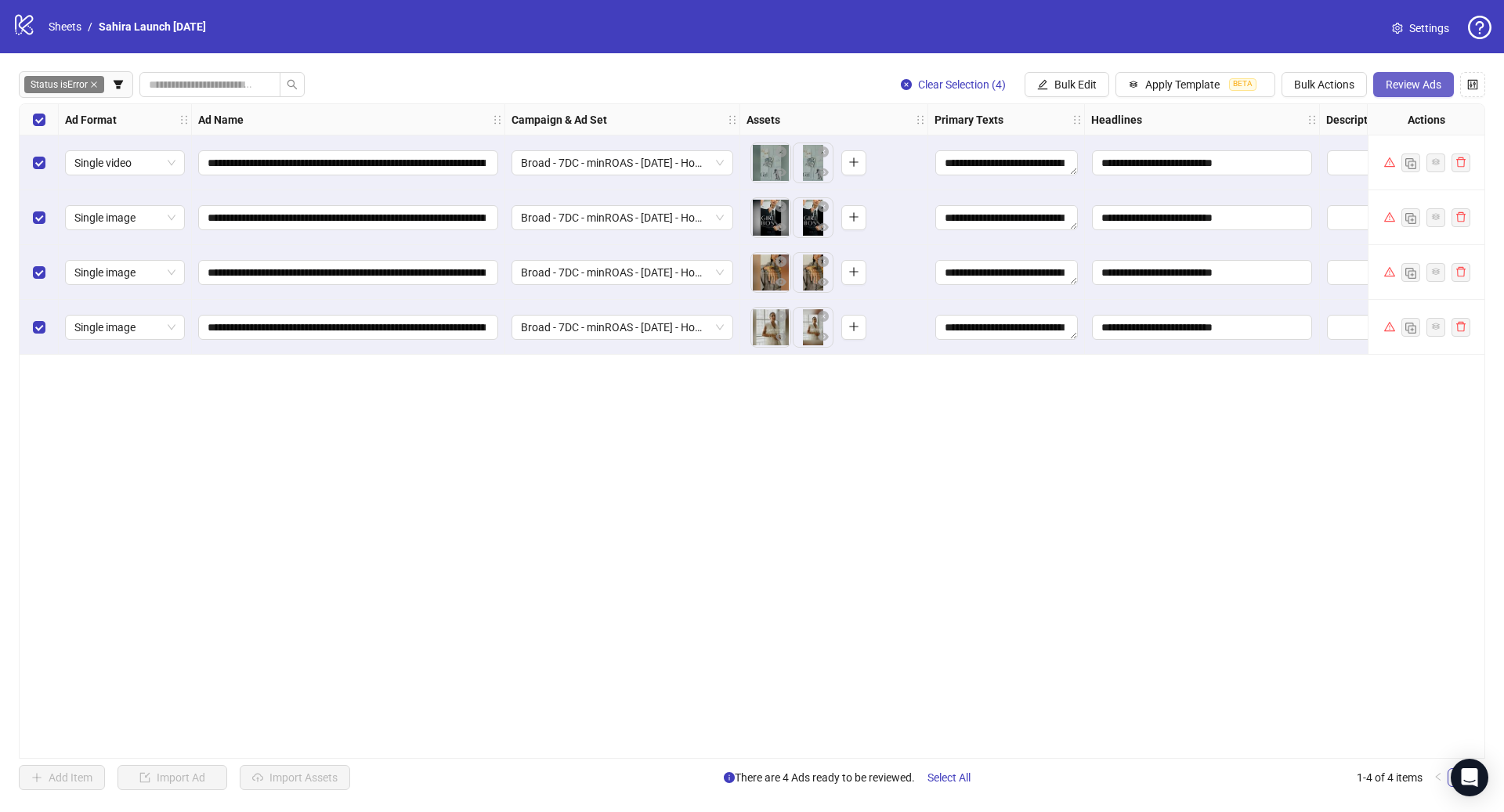
click at [1408, 90] on span "Review Ads" at bounding box center [1413, 85] width 56 height 13
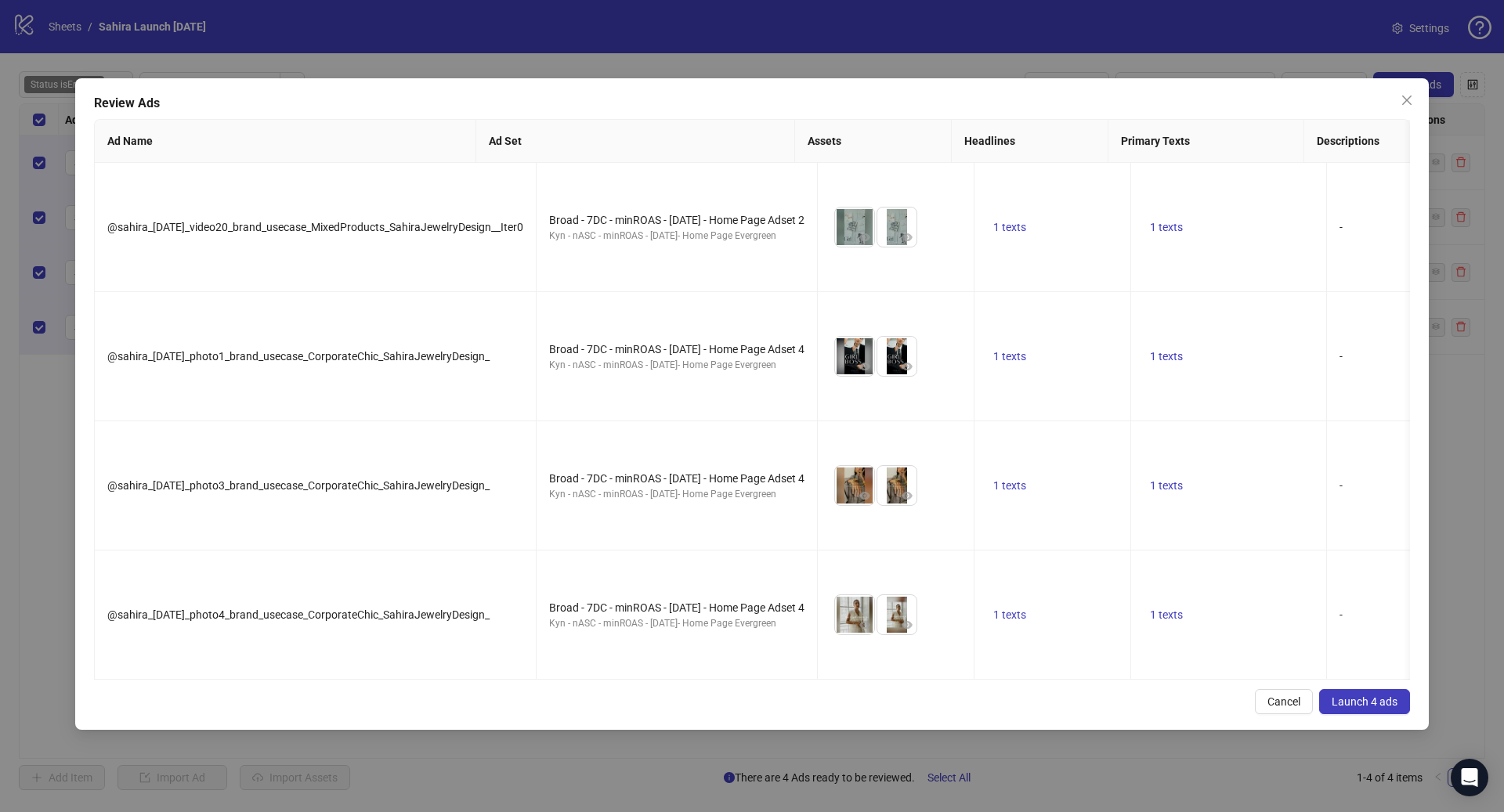
click at [1357, 708] on span "Launch 4 ads" at bounding box center [1365, 702] width 66 height 13
